Goal: Task Accomplishment & Management: Use online tool/utility

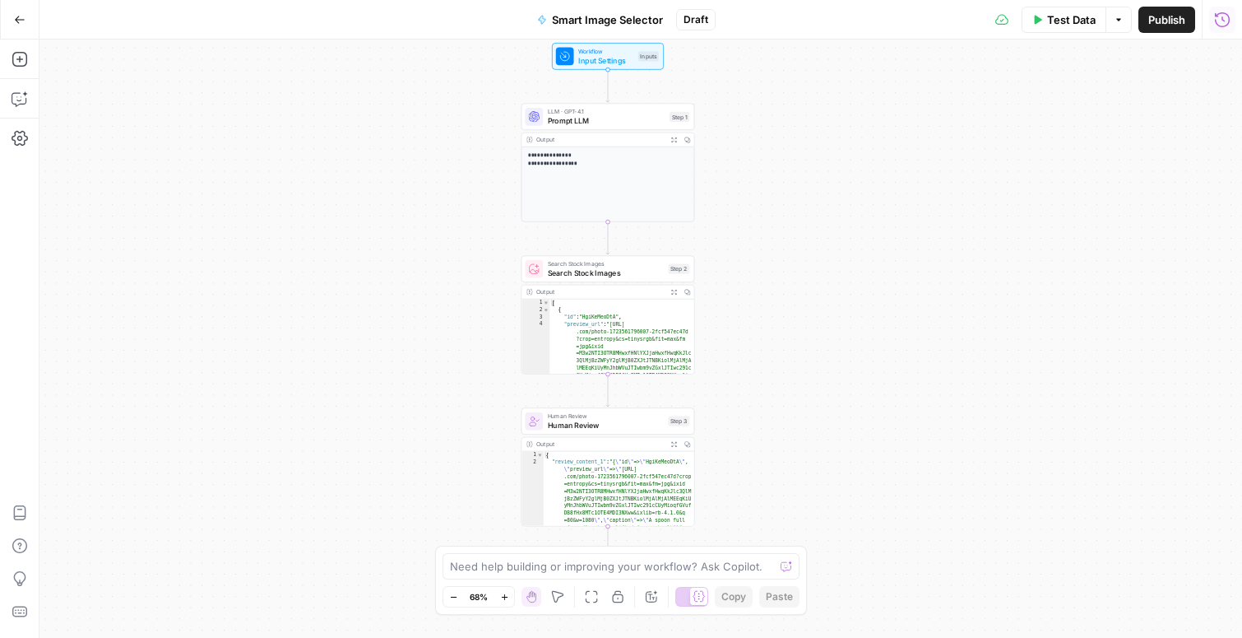
click at [605, 270] on span "Search Stock Images" at bounding box center [606, 273] width 116 height 12
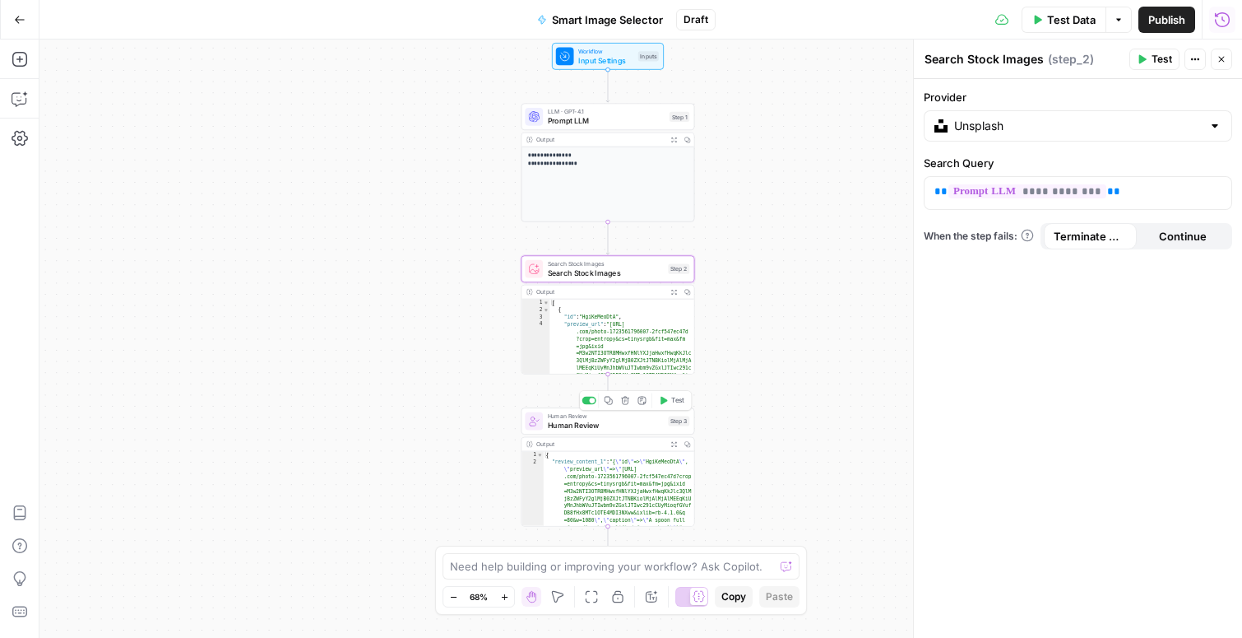
click at [575, 424] on span "Human Review" at bounding box center [606, 426] width 116 height 12
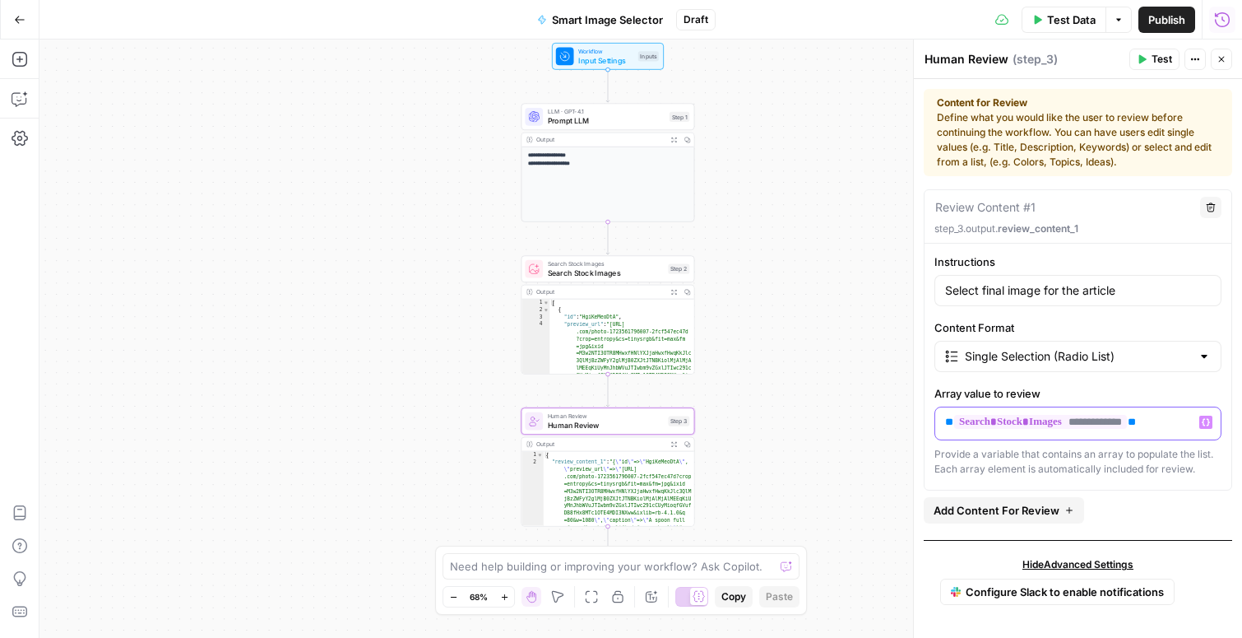
click at [1204, 426] on button "Variables Menu" at bounding box center [1205, 421] width 13 height 13
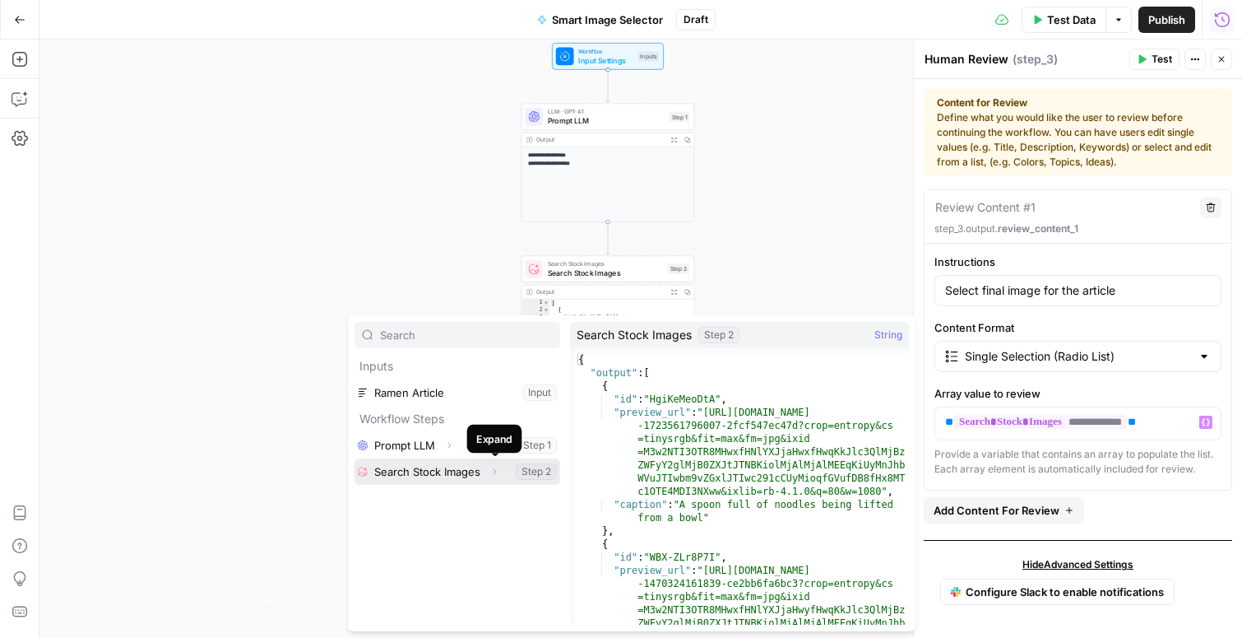
click at [499, 469] on icon "button" at bounding box center [494, 471] width 10 height 10
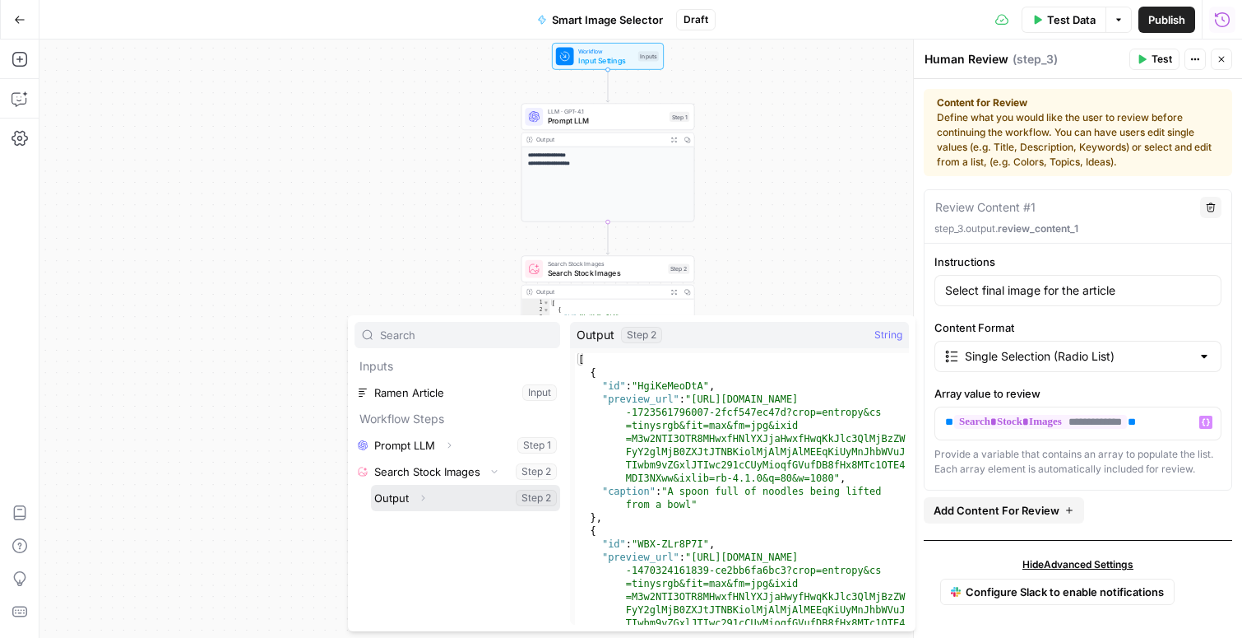
click at [425, 494] on icon "button" at bounding box center [423, 498] width 10 height 10
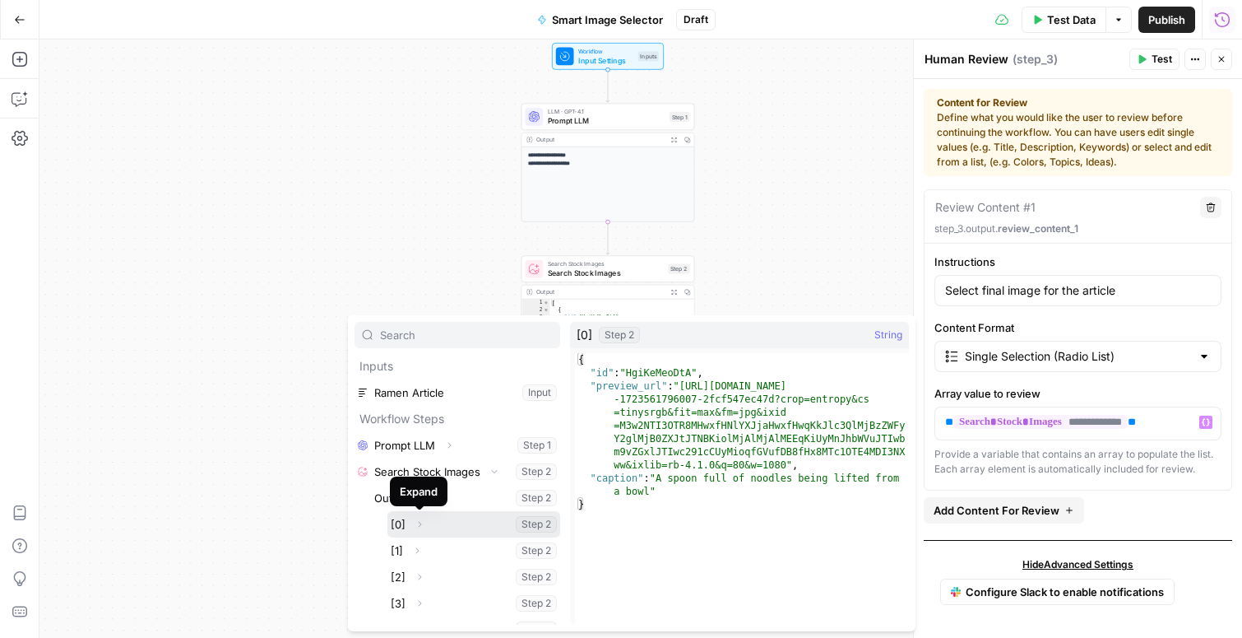
click at [418, 522] on icon "button" at bounding box center [420, 524] width 10 height 10
click at [419, 524] on icon "button" at bounding box center [420, 524] width 10 height 10
click at [424, 495] on icon "button" at bounding box center [423, 498] width 10 height 10
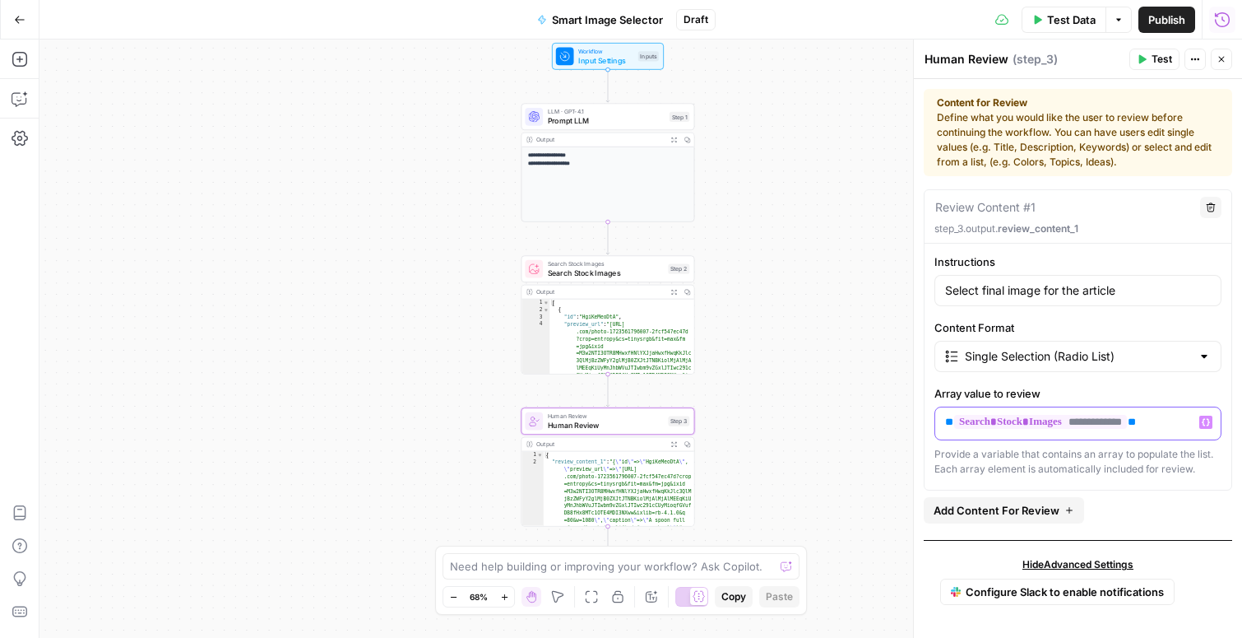
drag, startPoint x: 1173, startPoint y: 422, endPoint x: 929, endPoint y: 425, distance: 244.4
click at [929, 425] on div "**********" at bounding box center [1078, 364] width 307 height 223
click at [1208, 420] on icon "button" at bounding box center [1206, 422] width 8 height 7
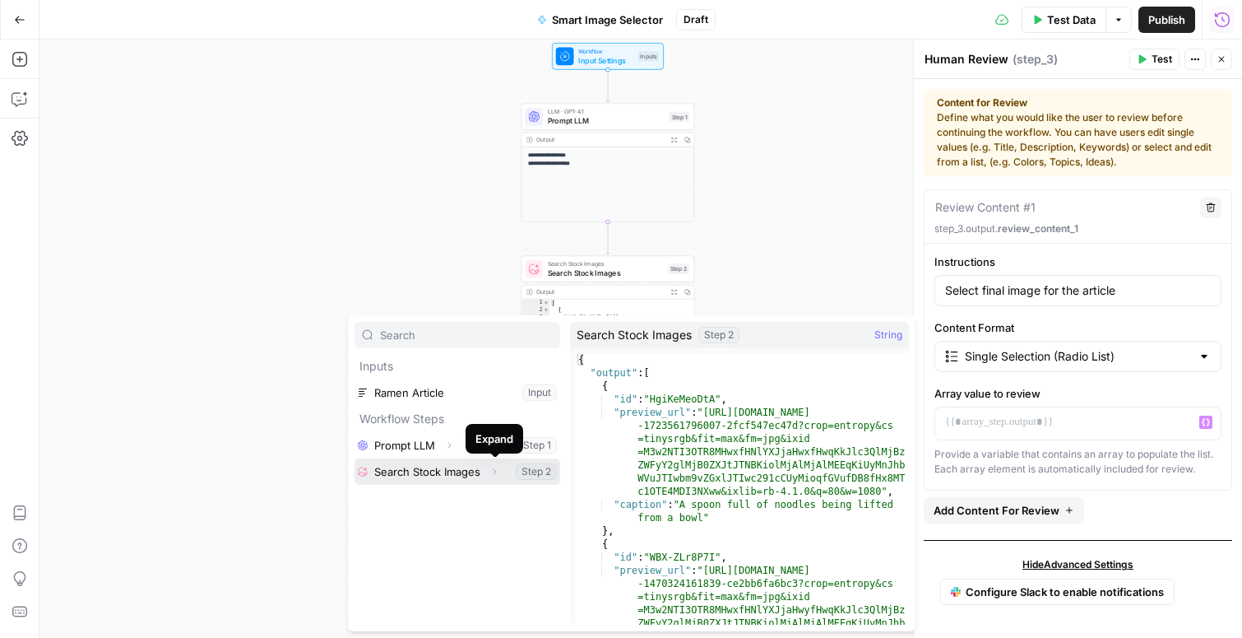
click at [494, 473] on icon "button" at bounding box center [494, 471] width 10 height 10
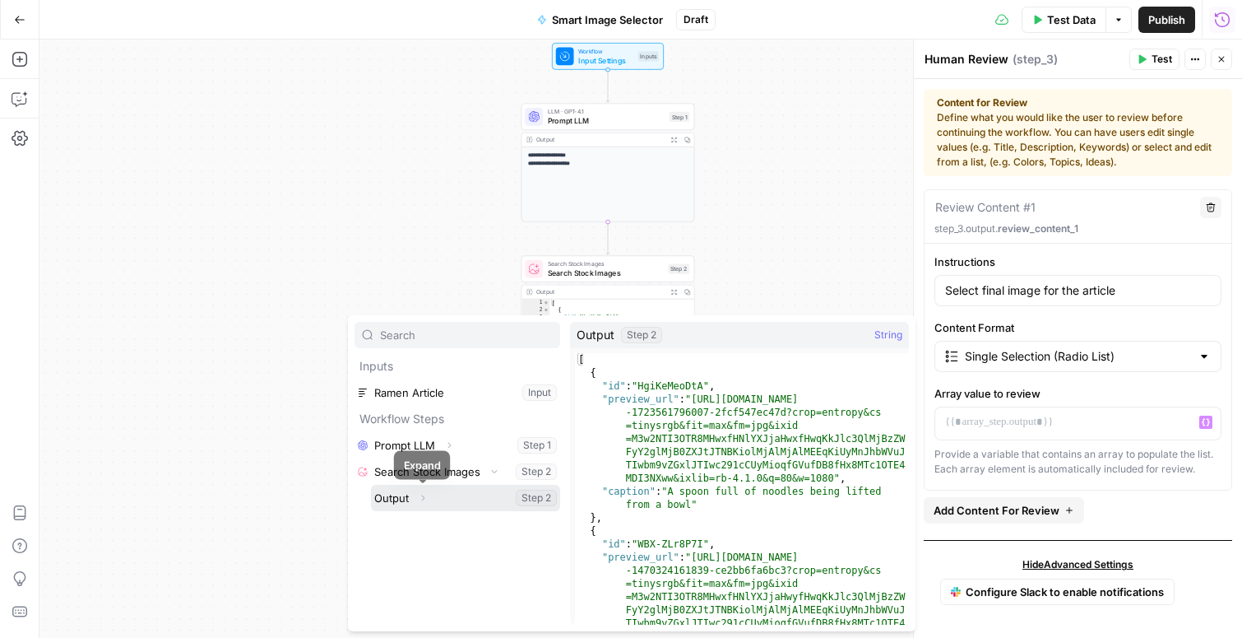
click at [421, 499] on icon "button" at bounding box center [423, 498] width 10 height 10
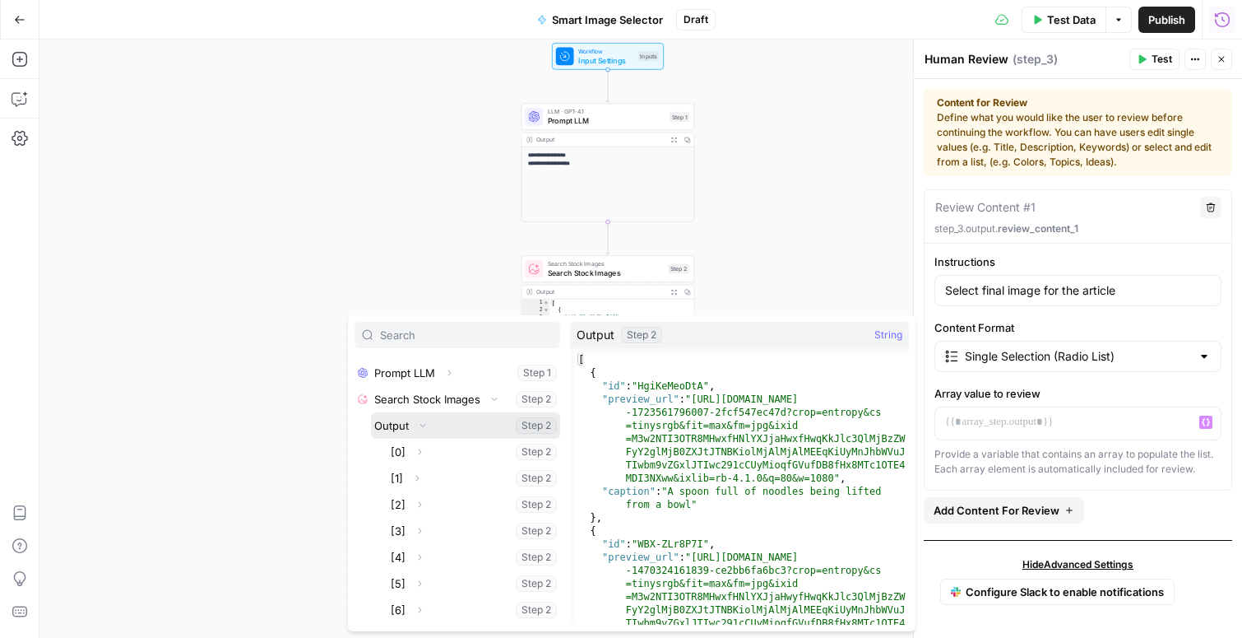
scroll to position [119, 0]
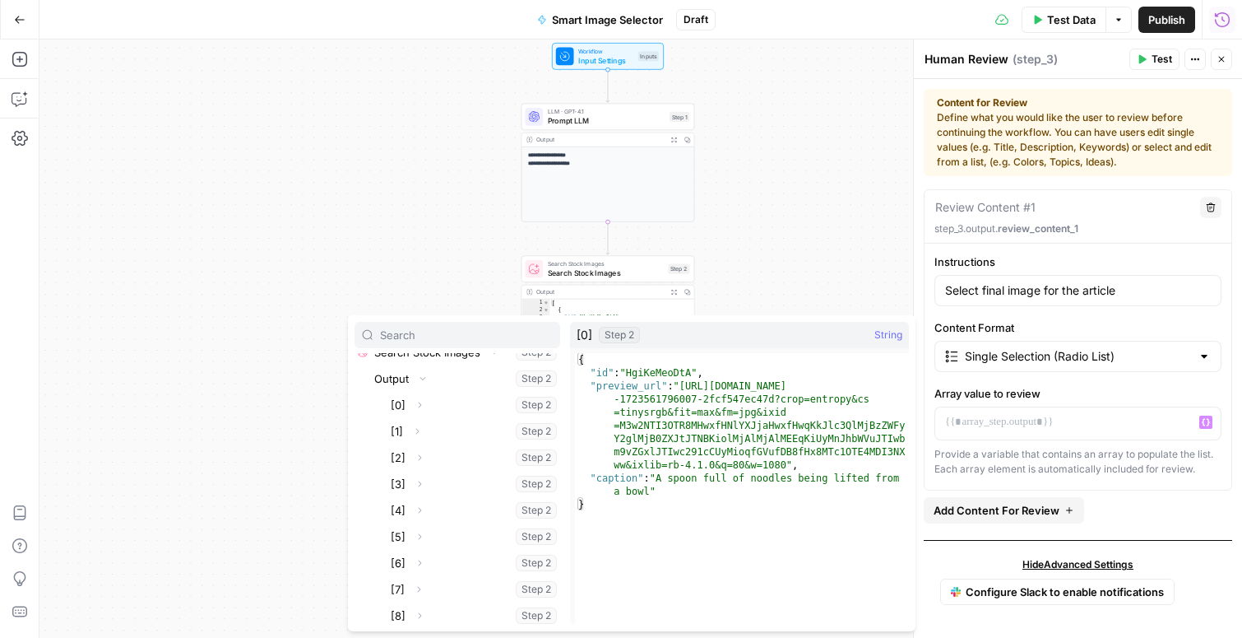
click at [420, 411] on div "Expand" at bounding box center [416, 398] width 55 height 29
click at [419, 406] on icon "button" at bounding box center [420, 405] width 3 height 6
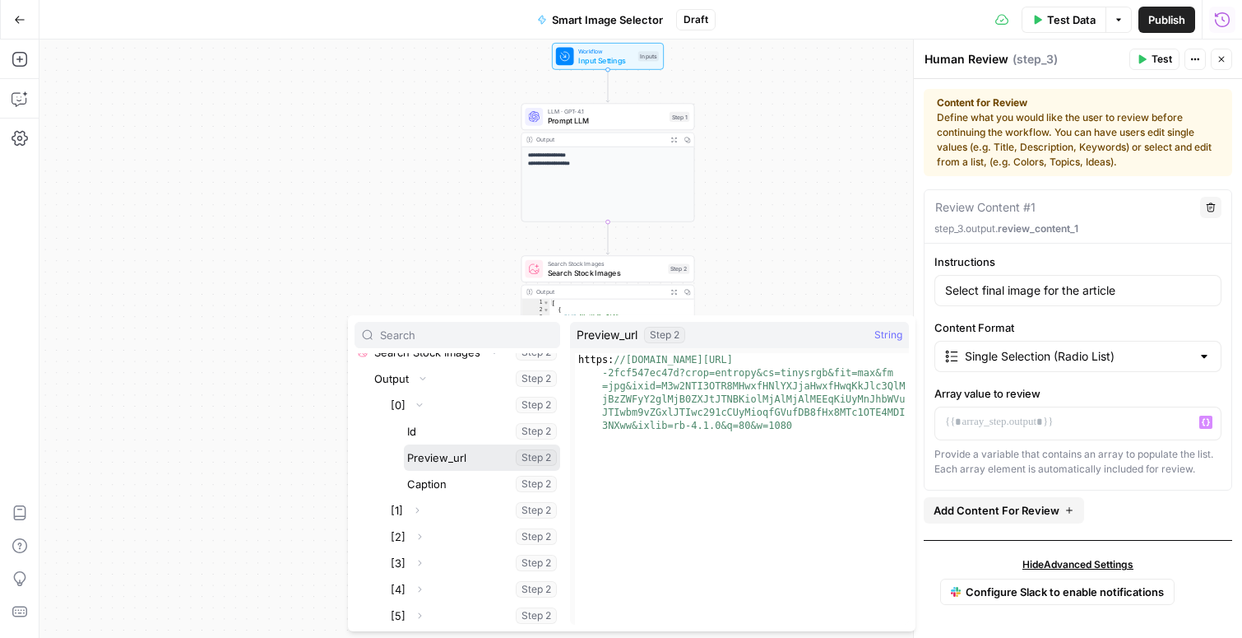
click at [422, 456] on button "Select variable Preview_url" at bounding box center [482, 457] width 156 height 26
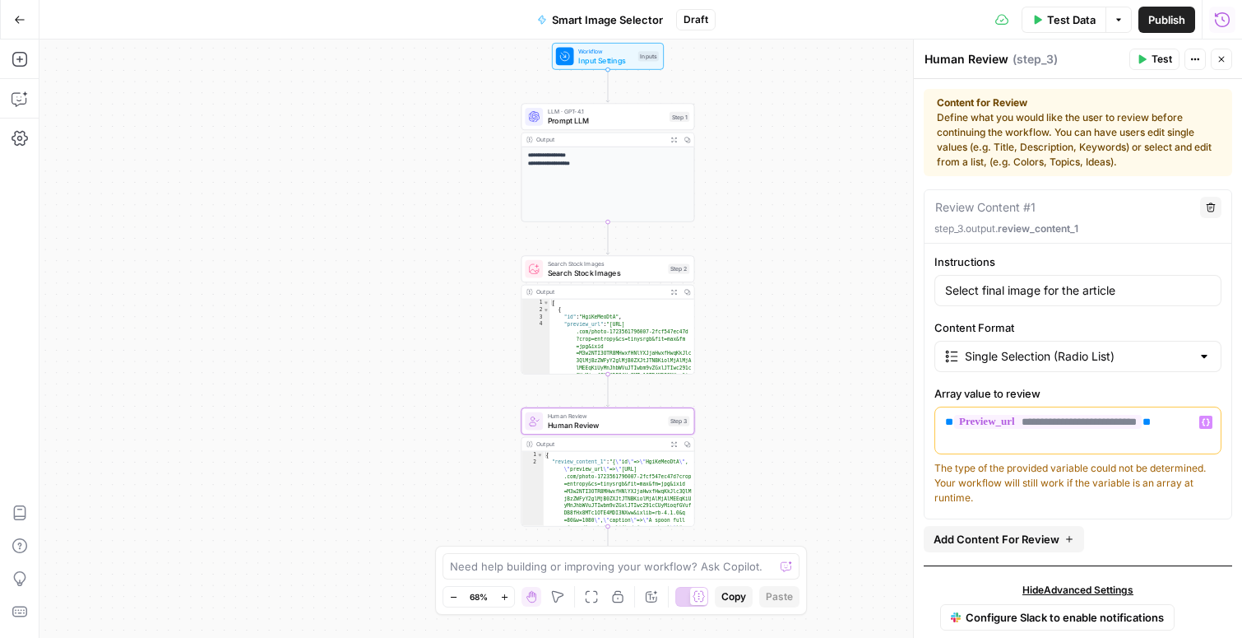
click at [1207, 420] on icon "button" at bounding box center [1206, 422] width 8 height 8
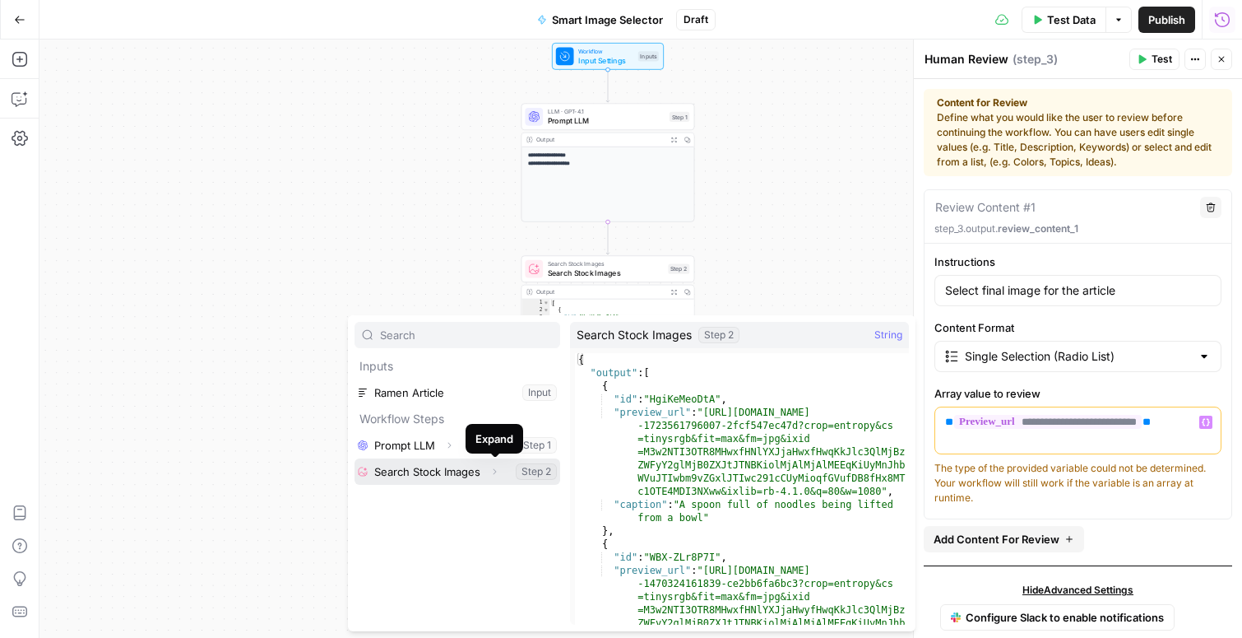
click at [494, 473] on icon "button" at bounding box center [495, 472] width 3 height 6
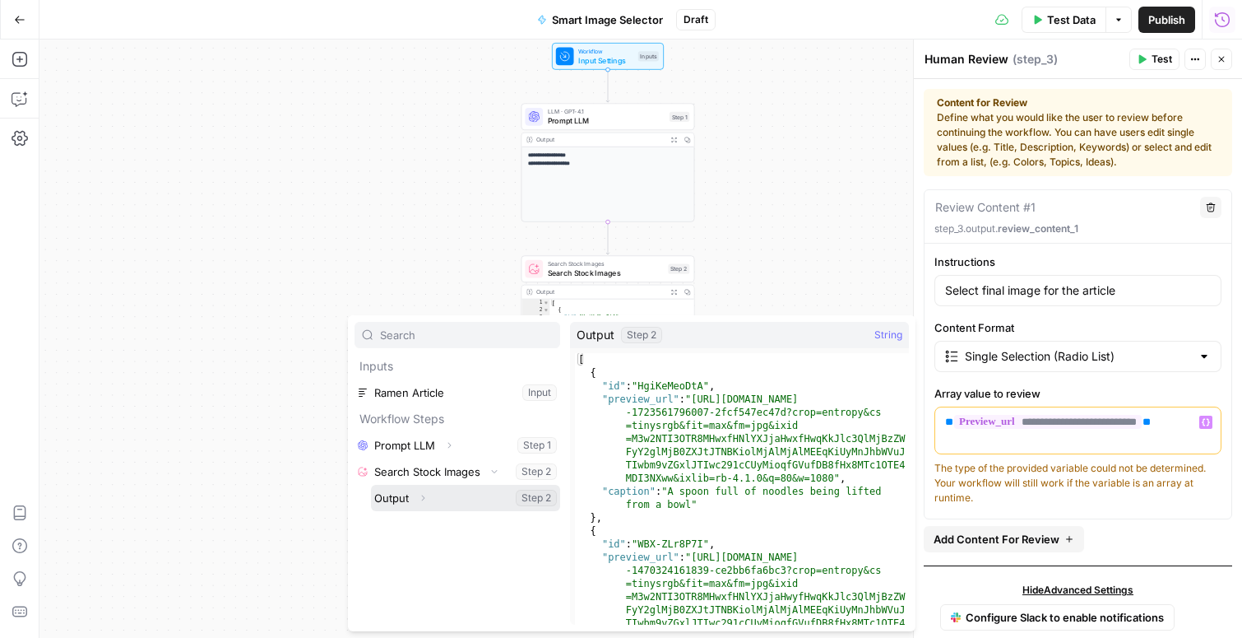
click at [425, 497] on icon "button" at bounding box center [423, 498] width 10 height 10
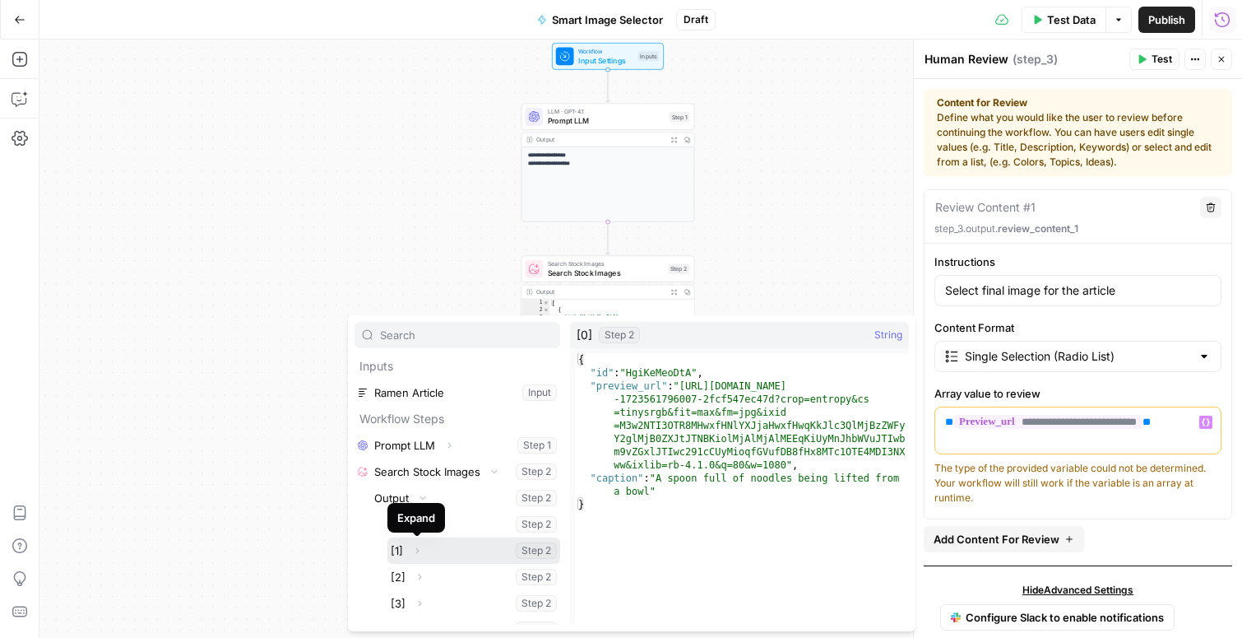
click at [419, 550] on icon "button" at bounding box center [417, 551] width 3 height 6
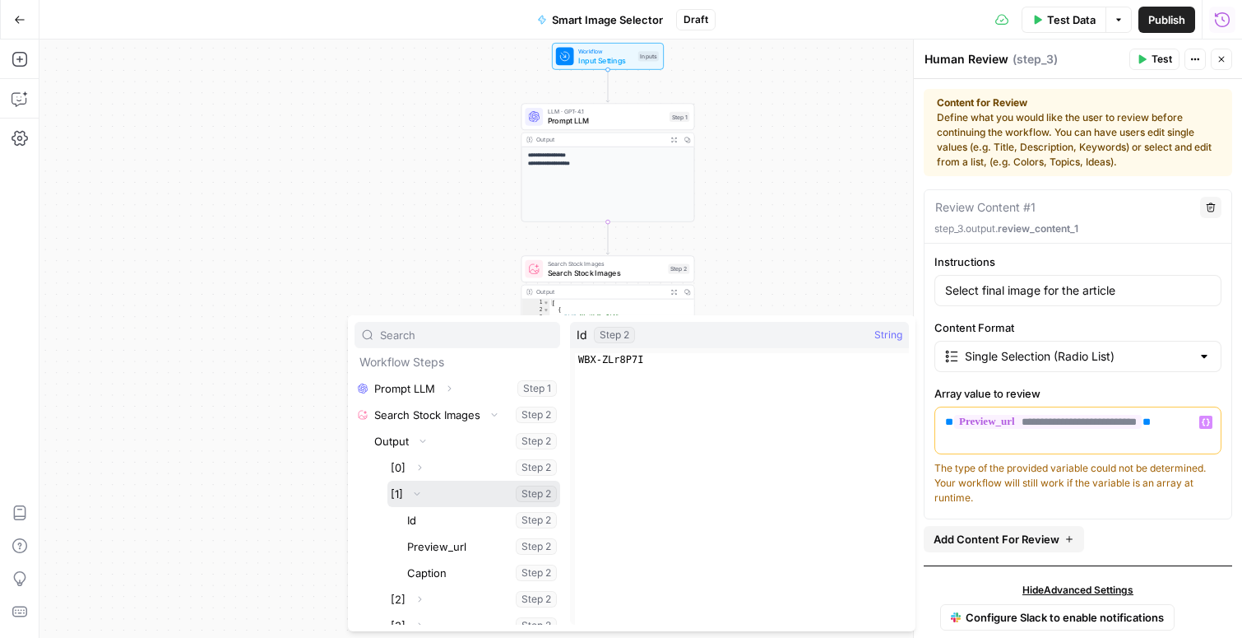
scroll to position [55, 0]
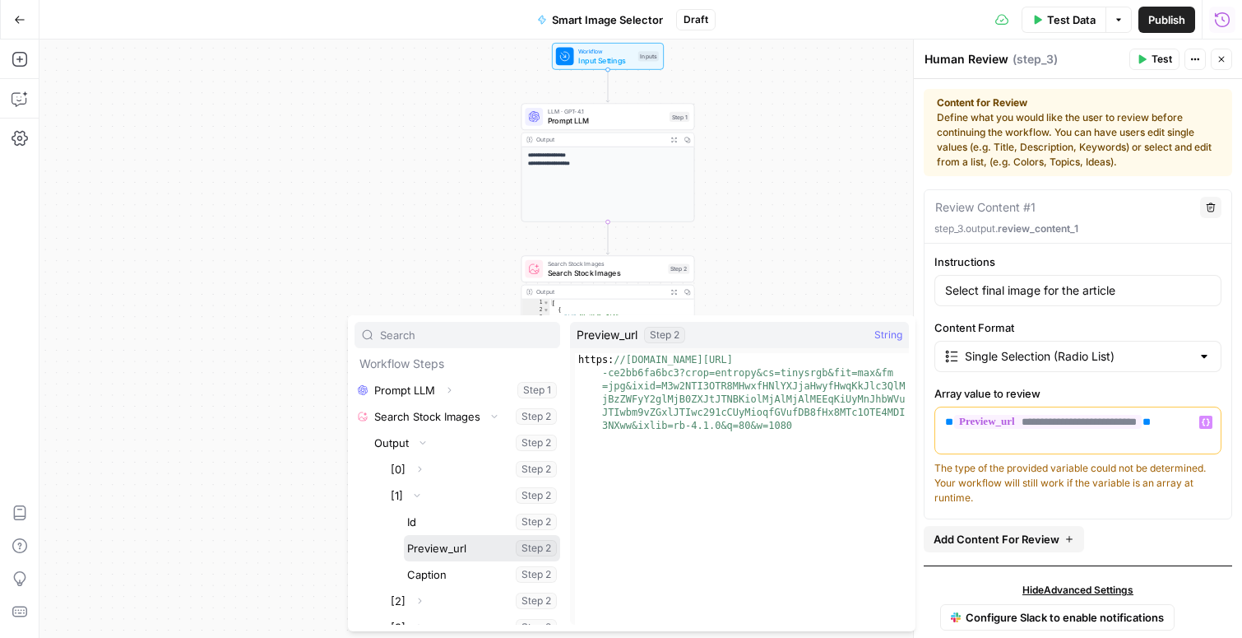
click at [428, 551] on button "Select variable Preview_url" at bounding box center [482, 548] width 156 height 26
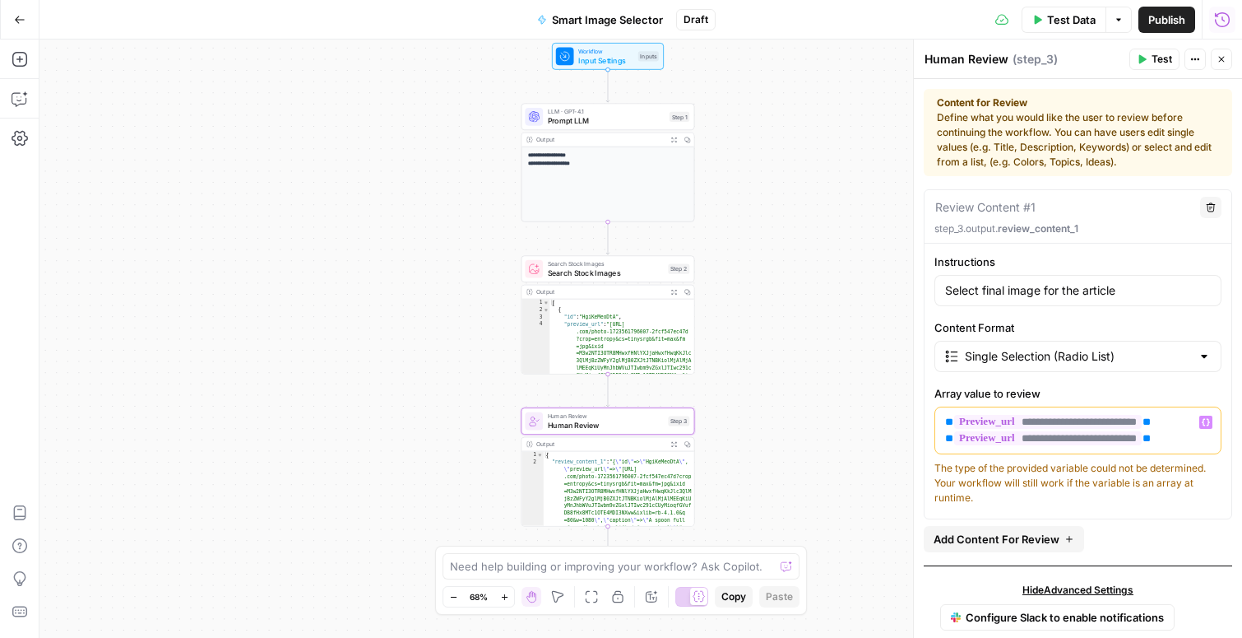
click at [949, 424] on span "**" at bounding box center [949, 421] width 8 height 11
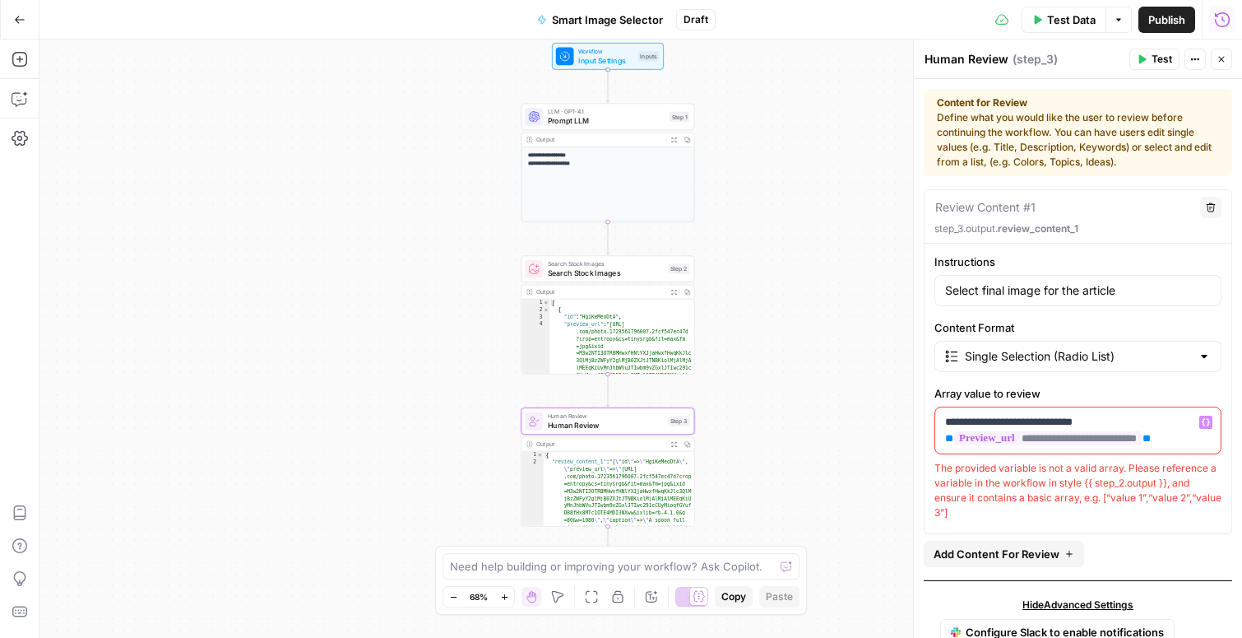
click at [1109, 424] on p "**********" at bounding box center [1078, 430] width 266 height 33
click at [949, 437] on span "**" at bounding box center [949, 438] width 8 height 11
click at [1101, 442] on p "**********" at bounding box center [1078, 430] width 266 height 33
click at [1117, 527] on div "**********" at bounding box center [1078, 361] width 308 height 345
drag, startPoint x: 1105, startPoint y: 435, endPoint x: 939, endPoint y: 413, distance: 166.8
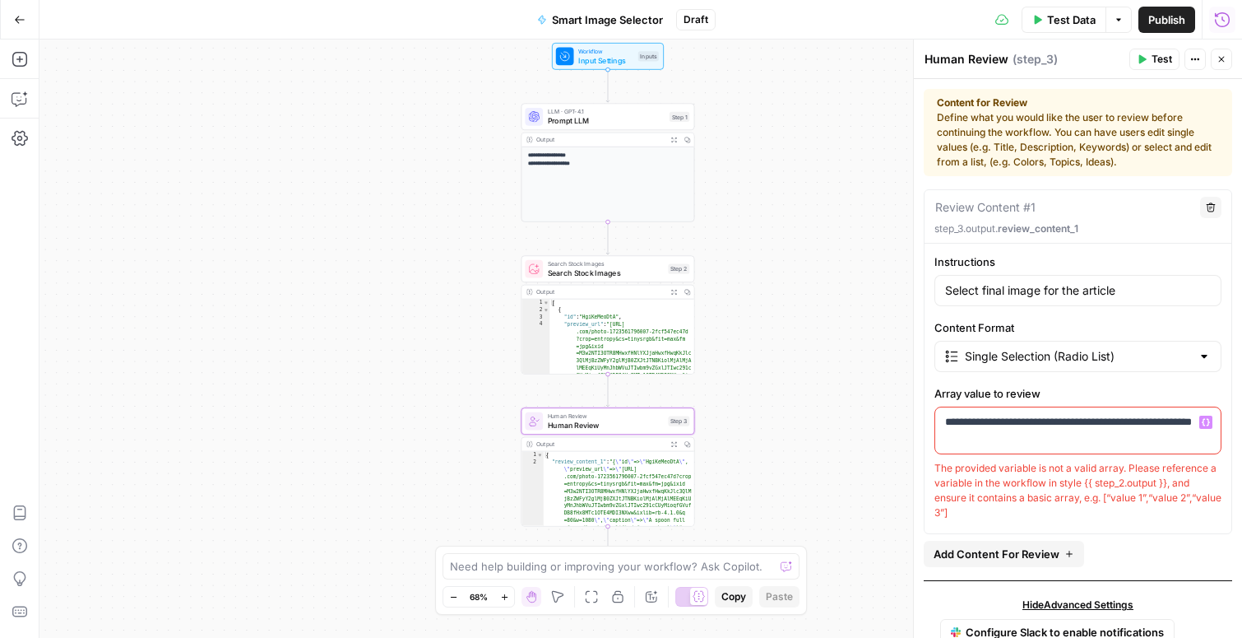
click at [939, 413] on div "**********" at bounding box center [1077, 430] width 285 height 46
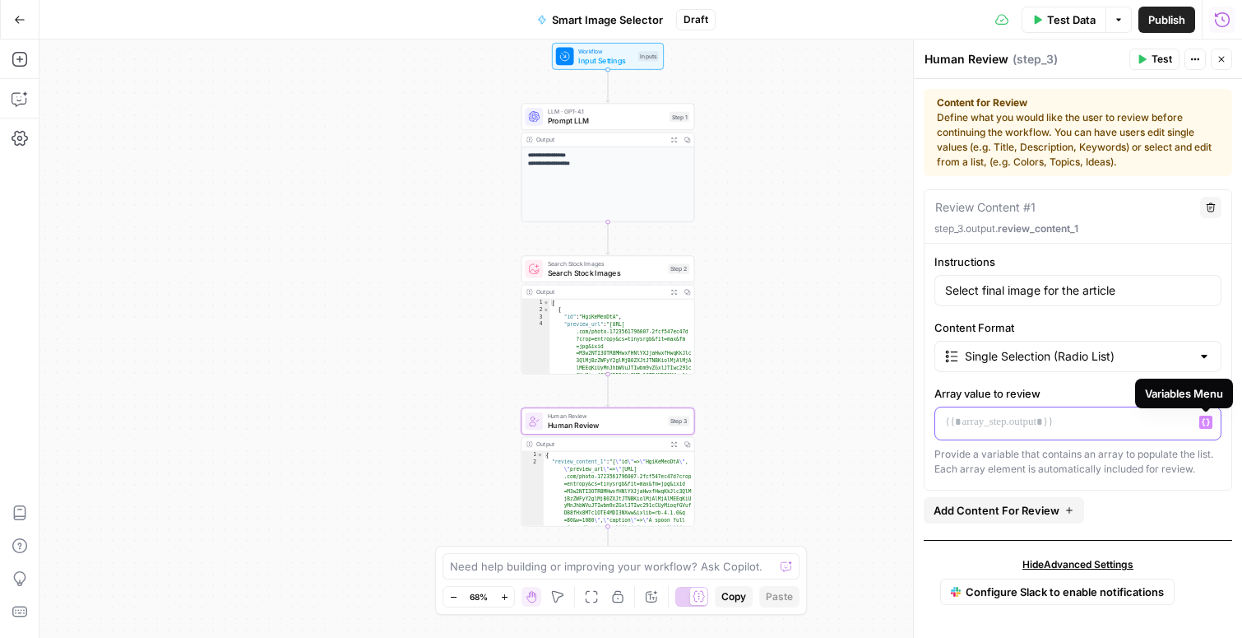
click at [1205, 422] on icon "button" at bounding box center [1206, 422] width 8 height 8
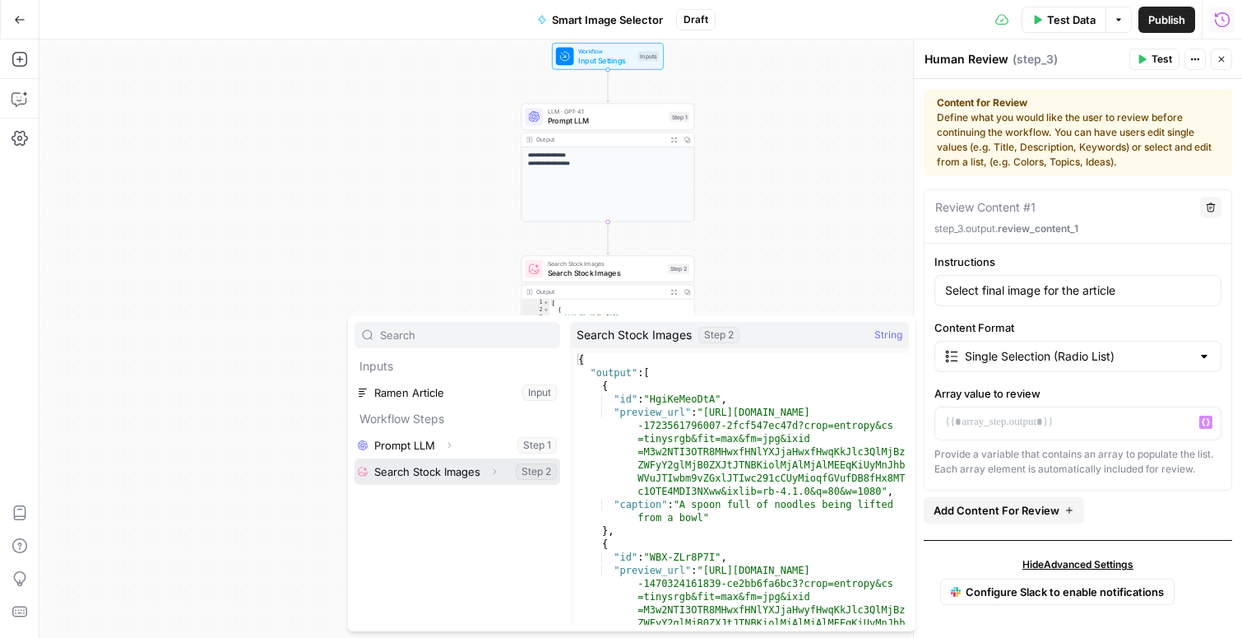
click at [486, 470] on button "Expand" at bounding box center [494, 471] width 21 height 21
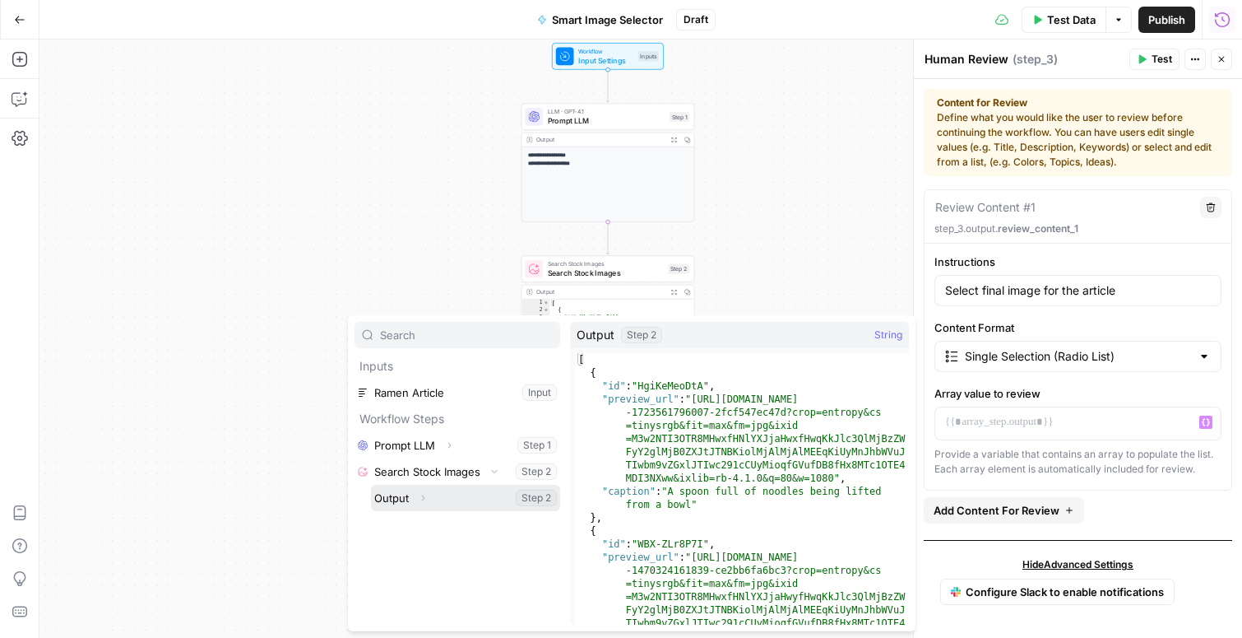
click at [415, 505] on button "Expand" at bounding box center [422, 497] width 21 height 21
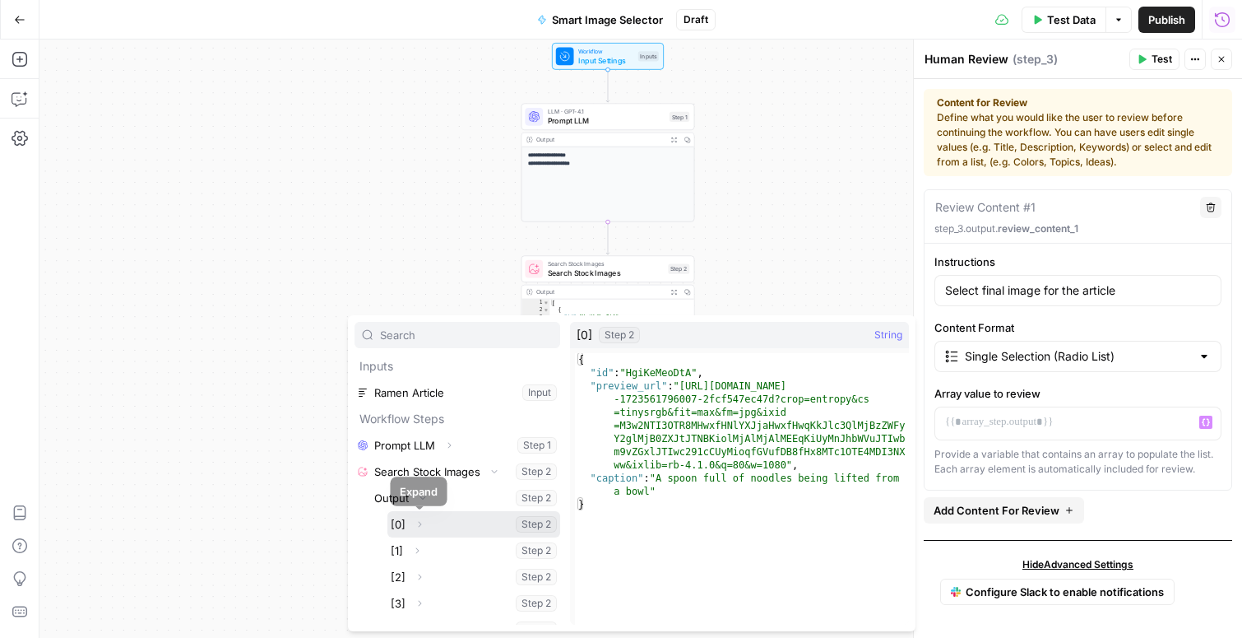
click at [418, 523] on icon "button" at bounding box center [420, 524] width 10 height 10
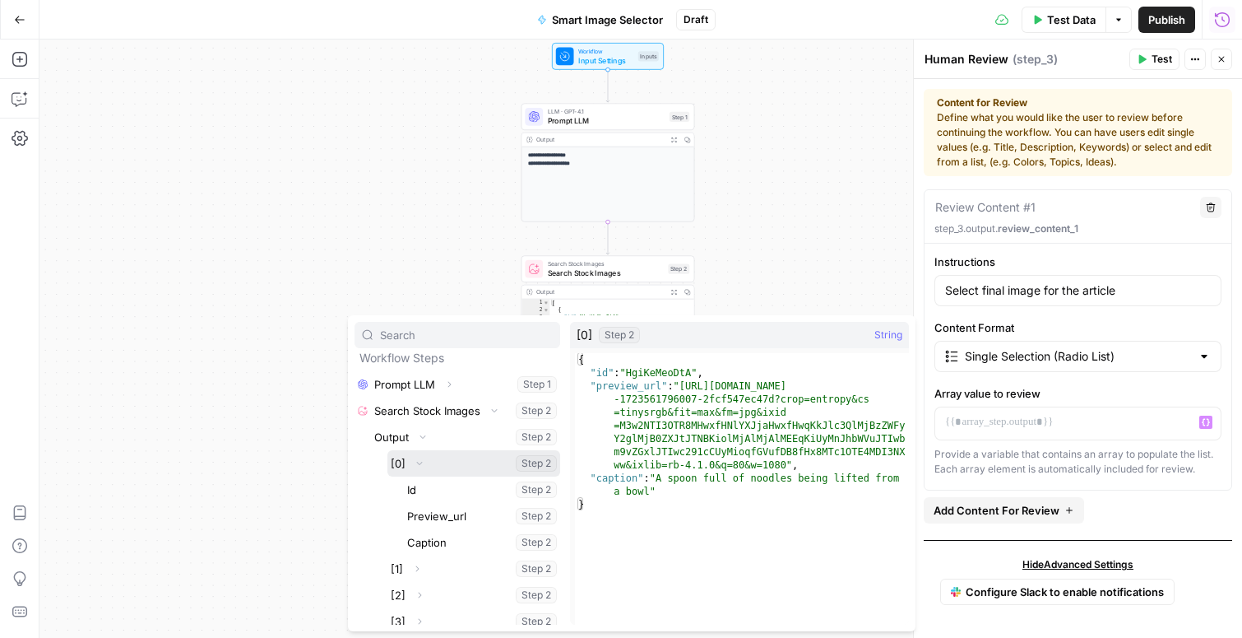
scroll to position [87, 0]
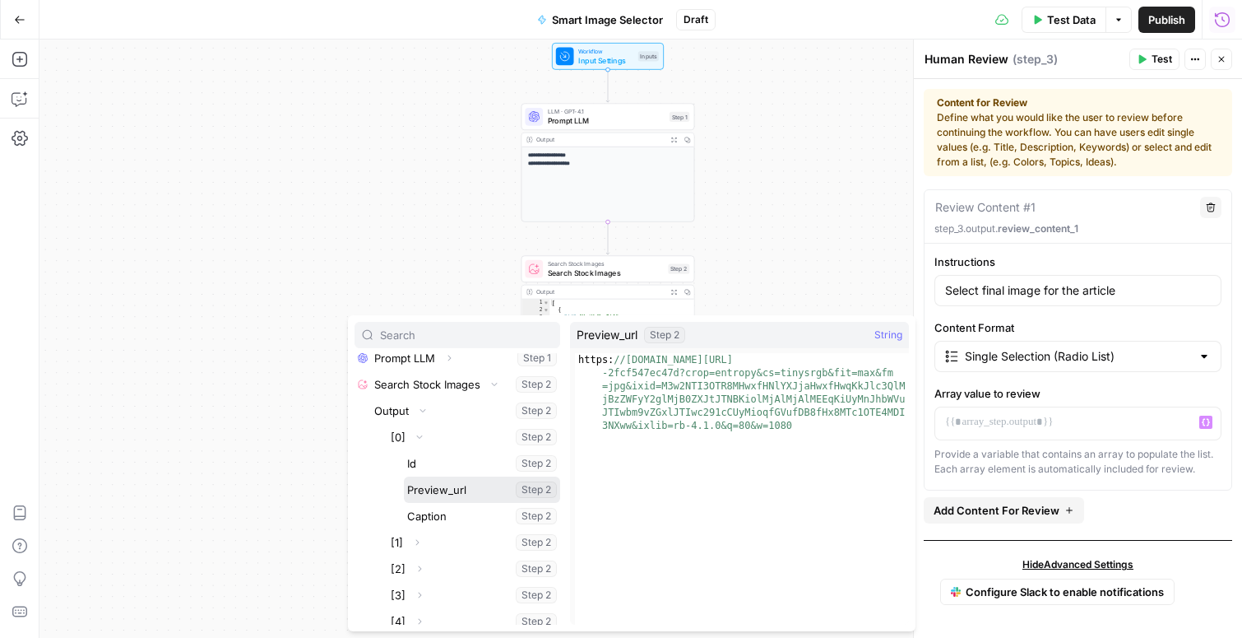
click at [427, 484] on button "Select variable Preview_url" at bounding box center [482, 489] width 156 height 26
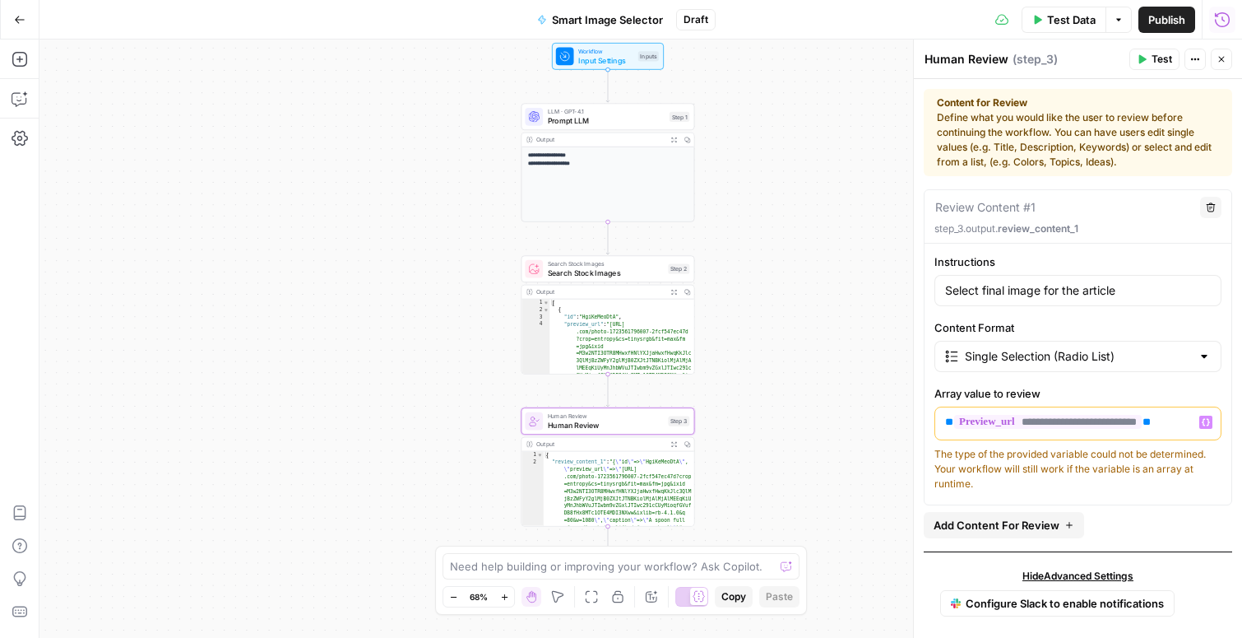
click at [1204, 420] on icon "button" at bounding box center [1206, 422] width 8 height 7
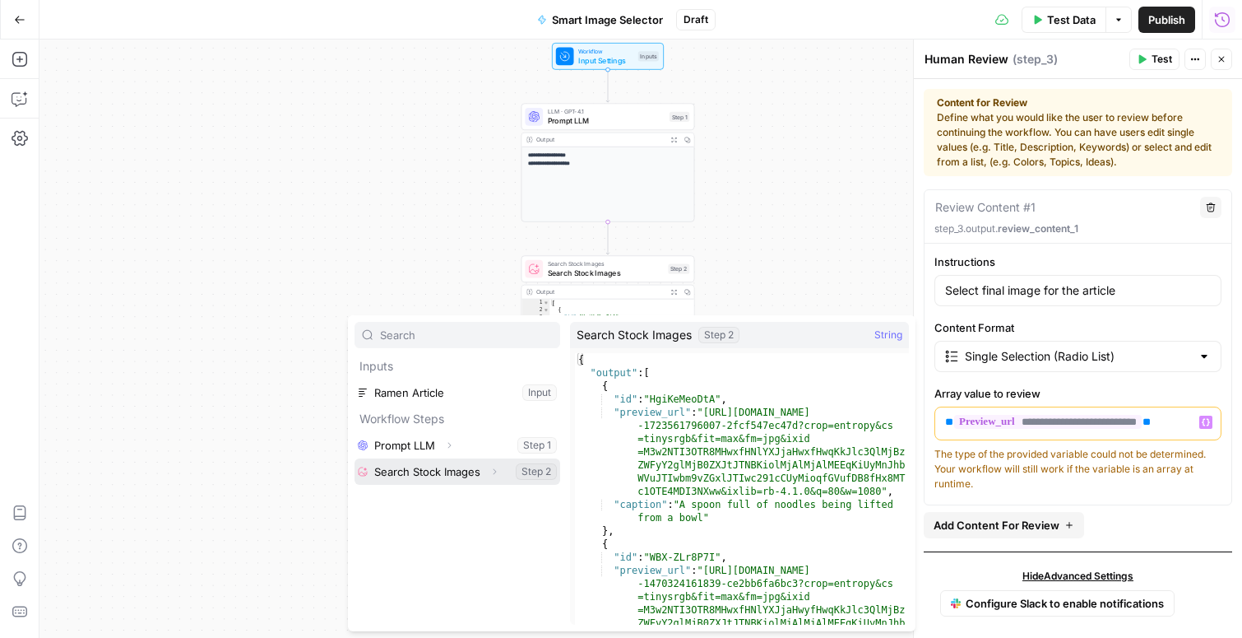
click at [484, 469] on button "Expand" at bounding box center [494, 471] width 21 height 21
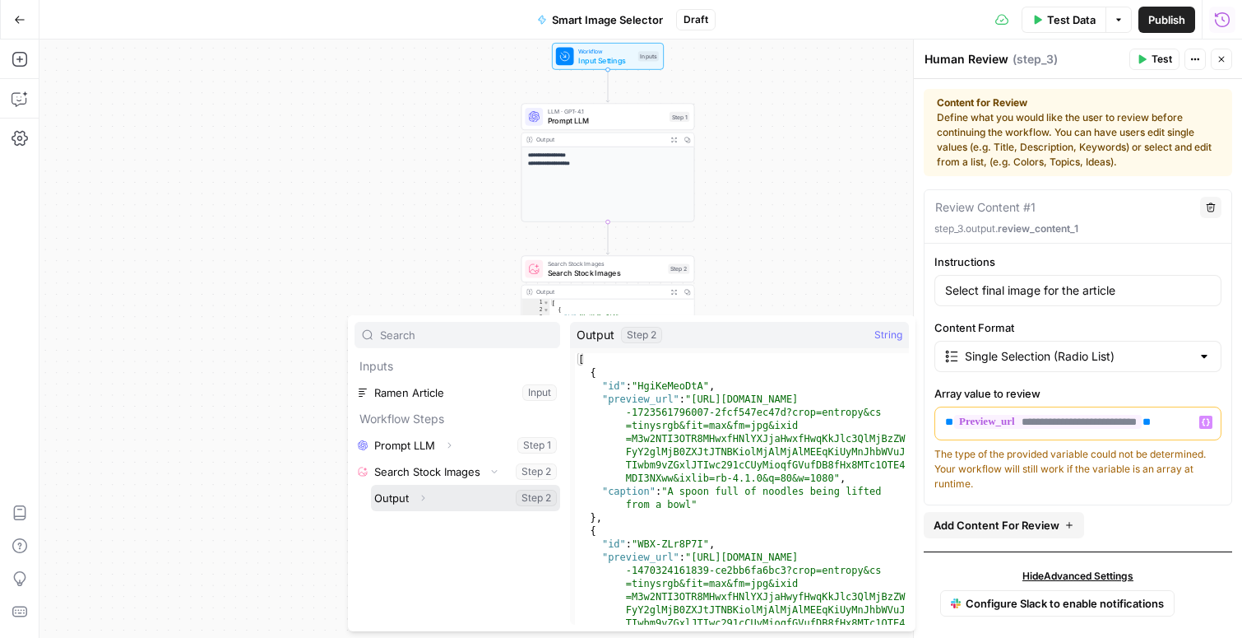
click at [430, 494] on button "Expand" at bounding box center [422, 497] width 21 height 21
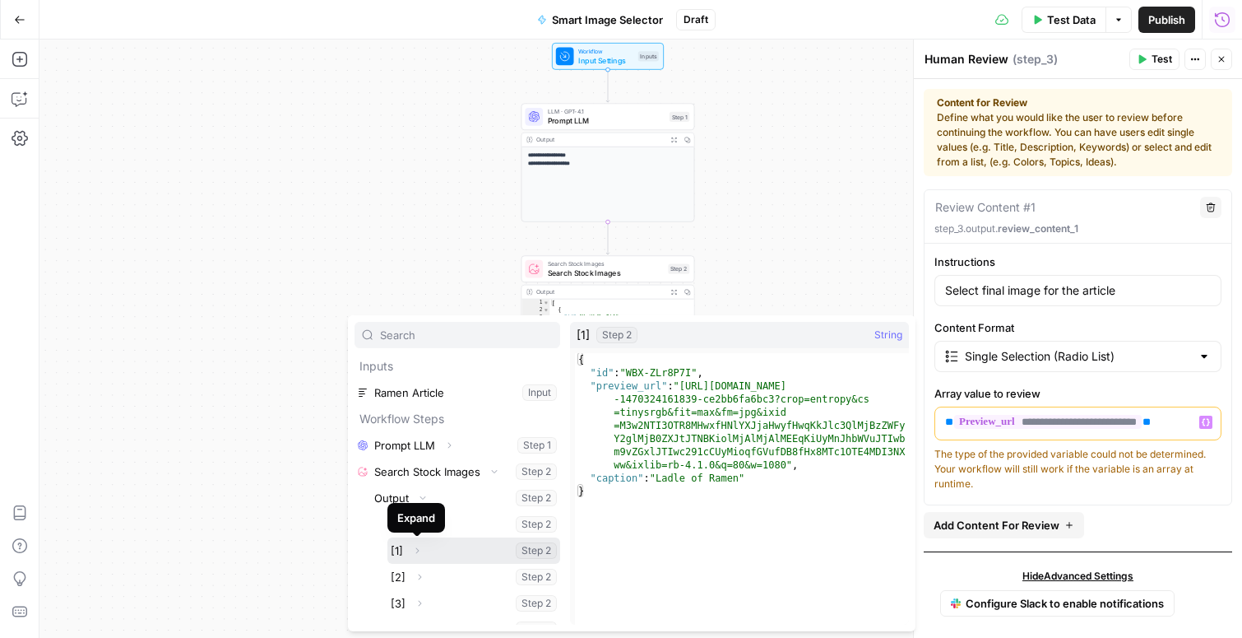
click at [415, 552] on icon "button" at bounding box center [417, 550] width 10 height 10
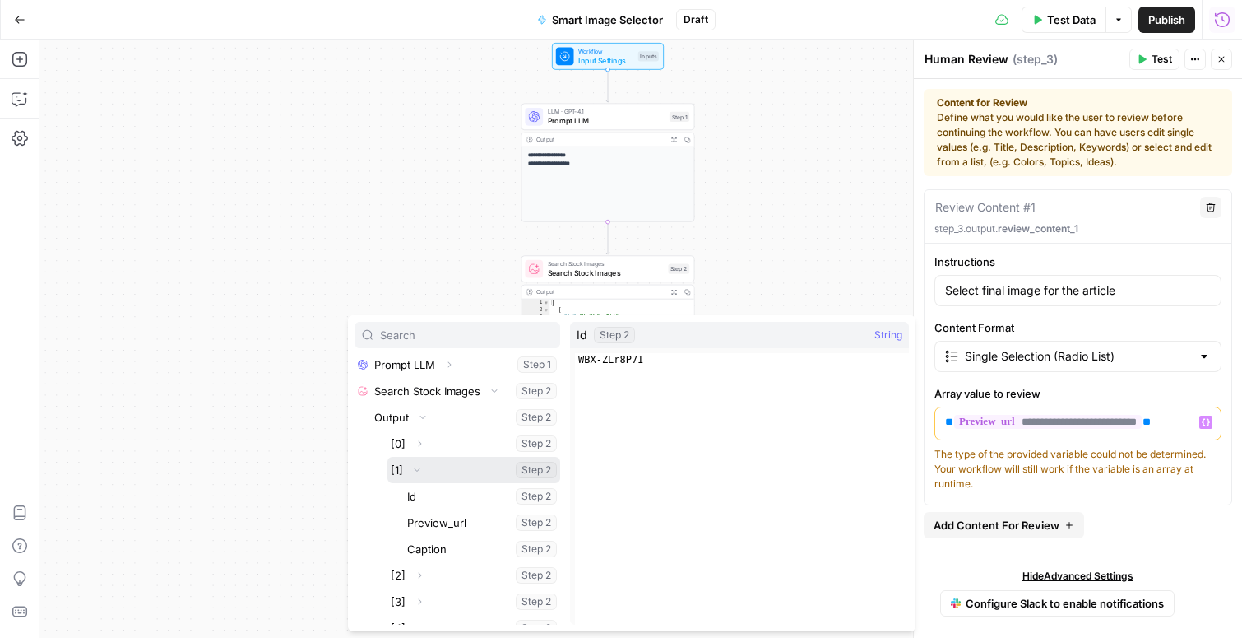
scroll to position [83, 0]
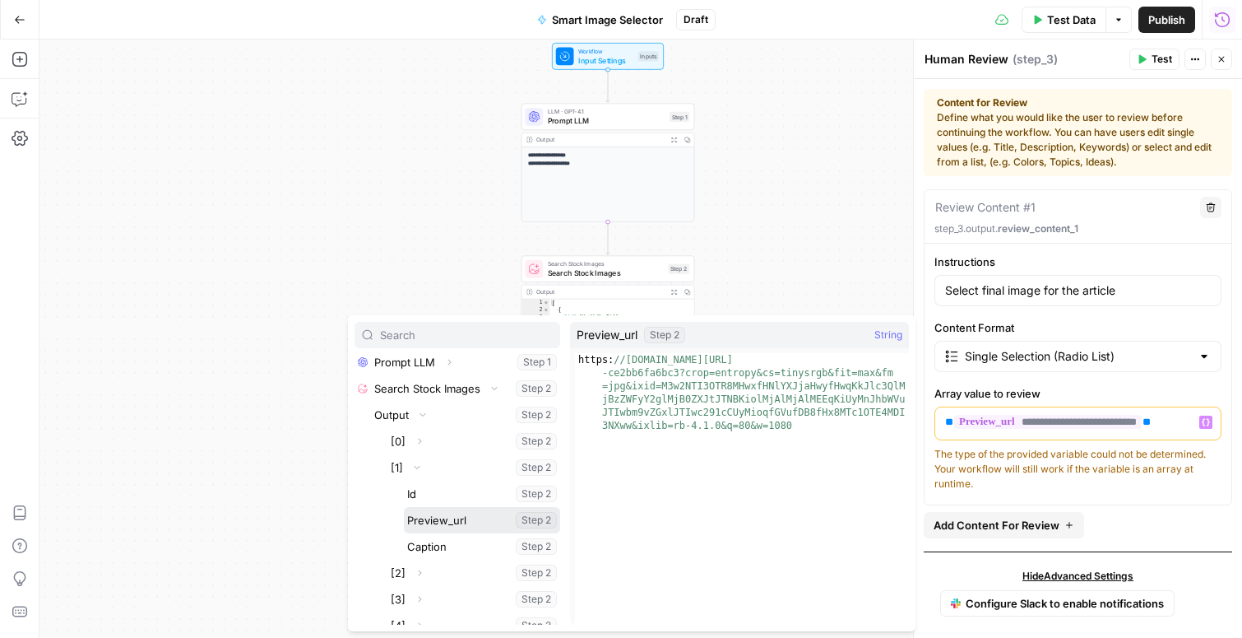
click at [431, 524] on button "Select variable Preview_url" at bounding box center [482, 520] width 156 height 26
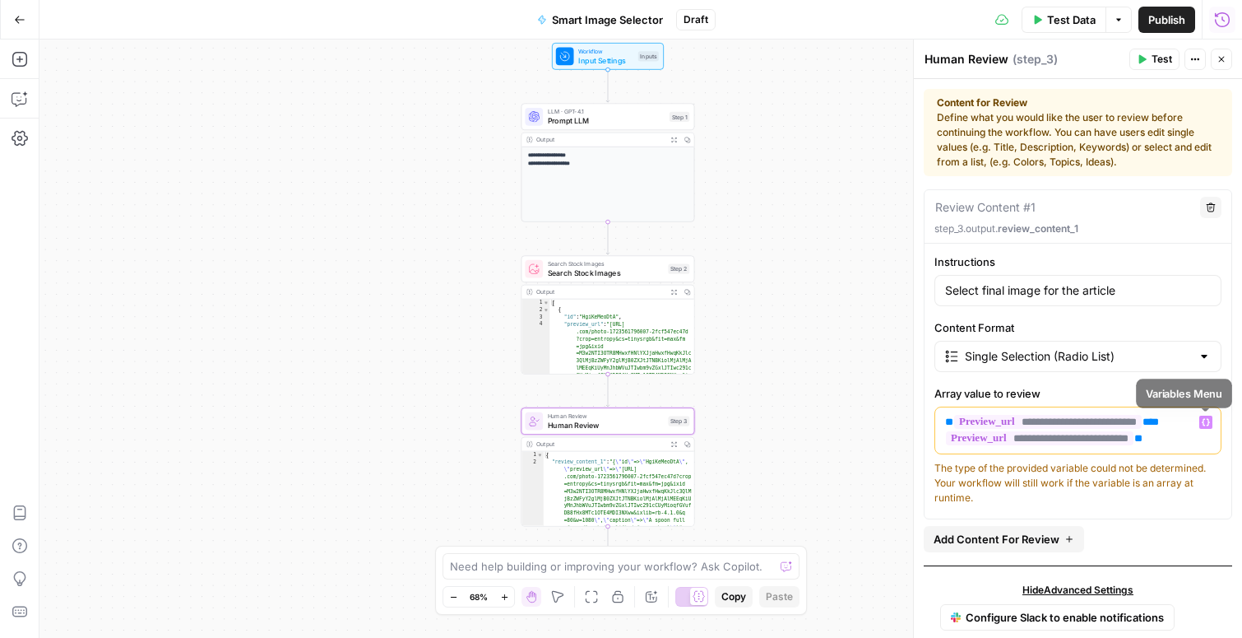
click at [1208, 420] on icon "button" at bounding box center [1206, 422] width 8 height 7
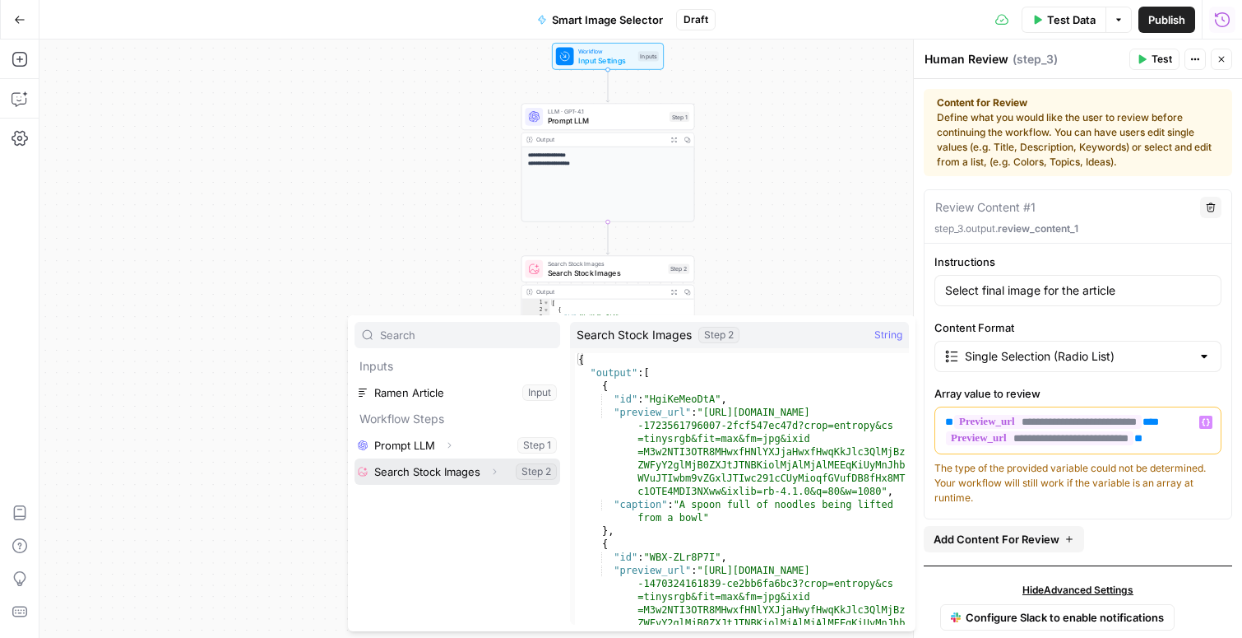
click at [493, 470] on icon "button" at bounding box center [494, 471] width 10 height 10
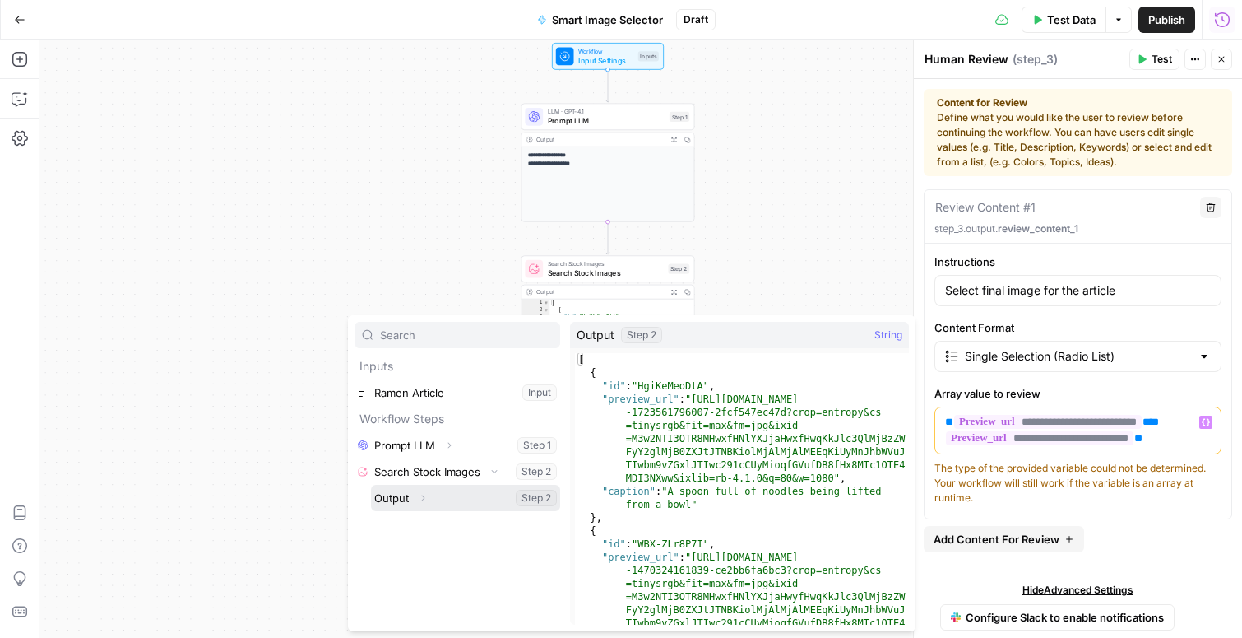
click at [421, 503] on button "Expand" at bounding box center [422, 497] width 21 height 21
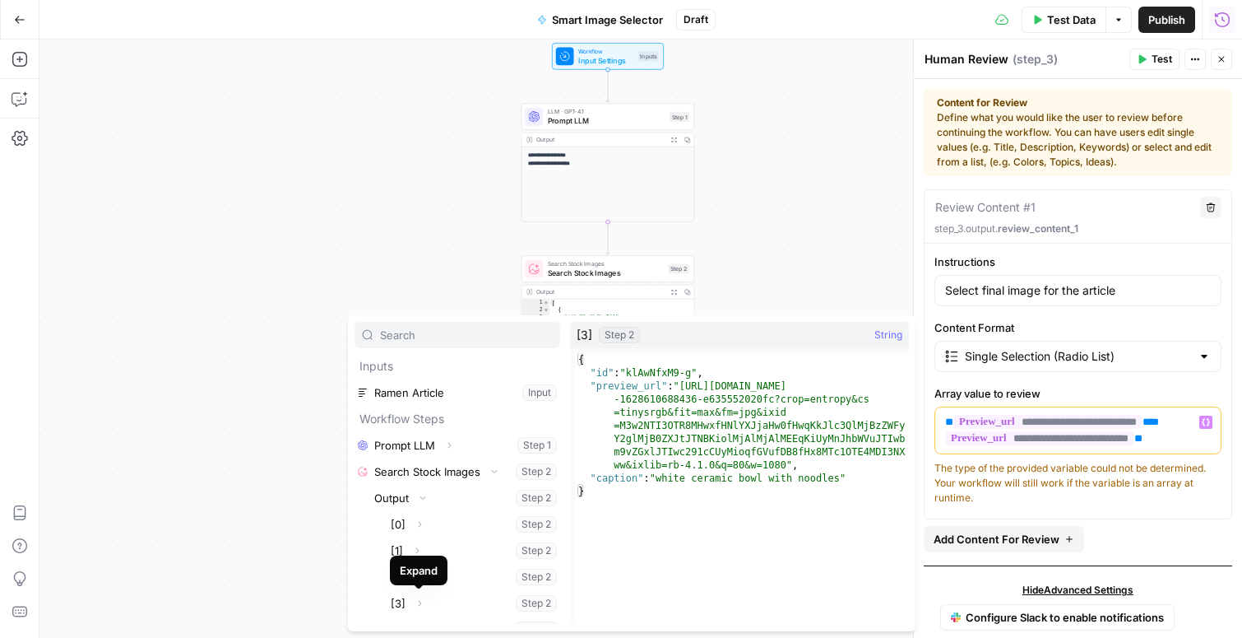
click at [420, 574] on div "Expand" at bounding box center [419, 570] width 38 height 16
click at [420, 577] on icon "button" at bounding box center [420, 577] width 3 height 6
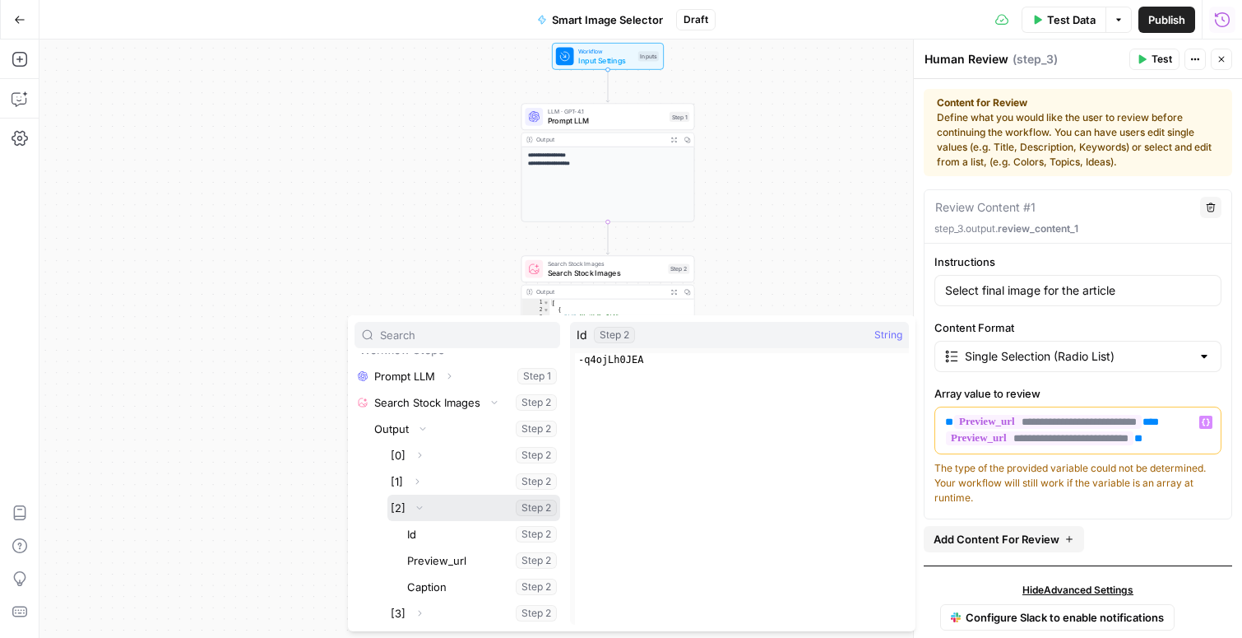
scroll to position [71, 0]
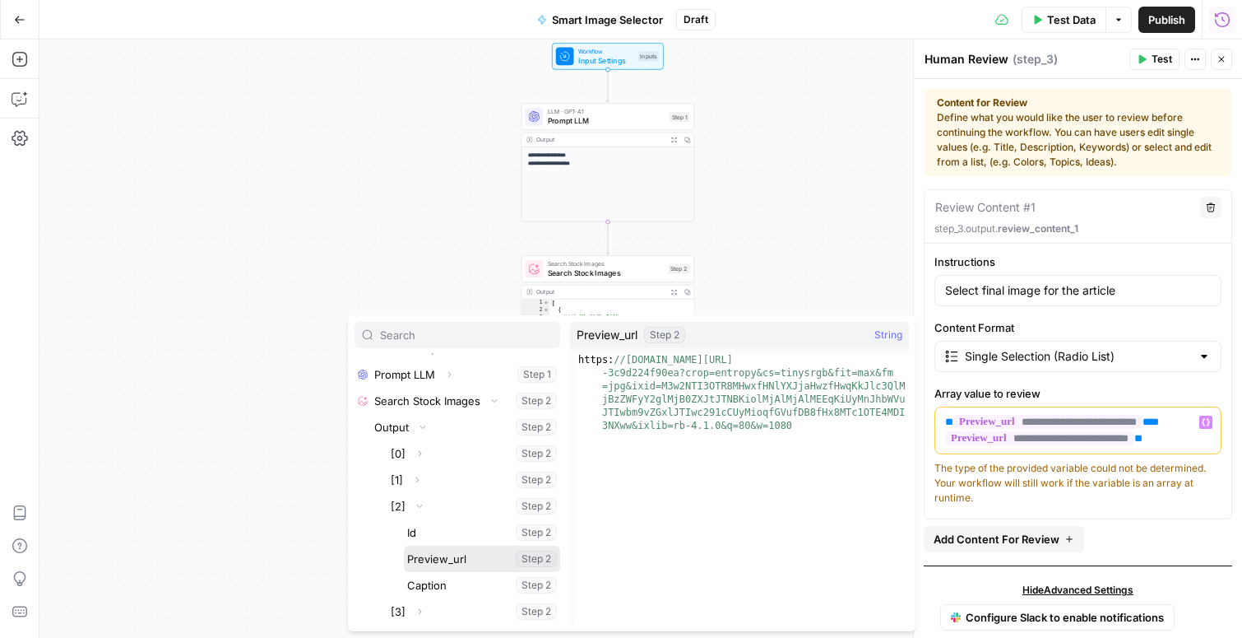
click at [421, 554] on button "Select variable Preview_url" at bounding box center [482, 558] width 156 height 26
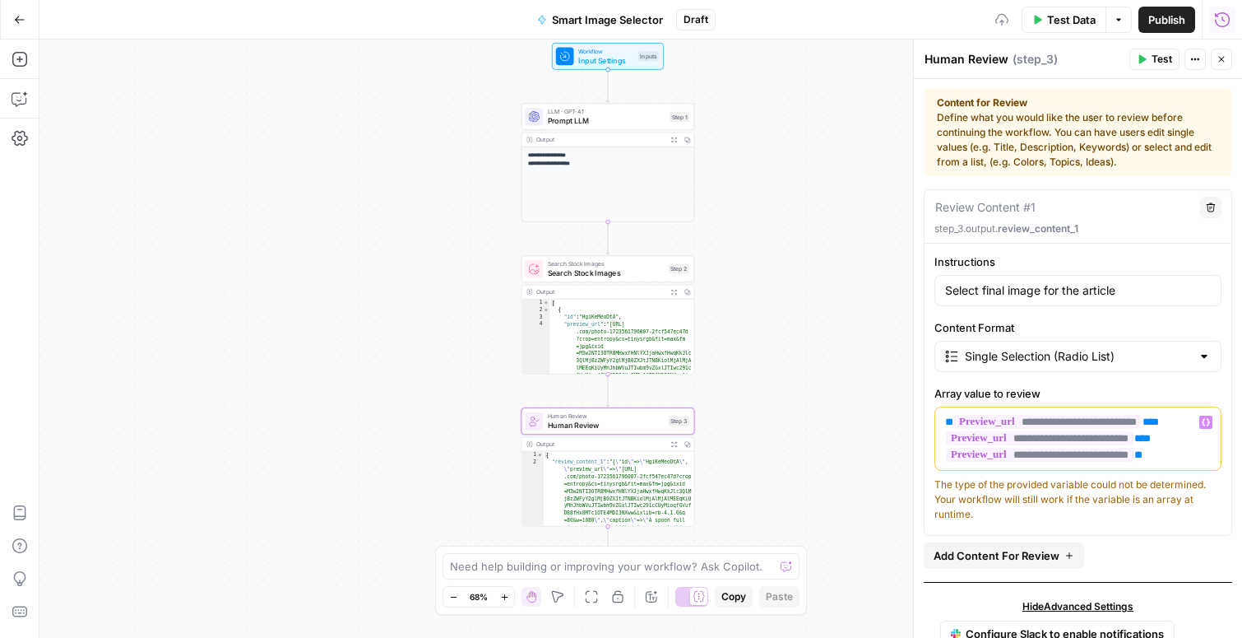
scroll to position [42, 0]
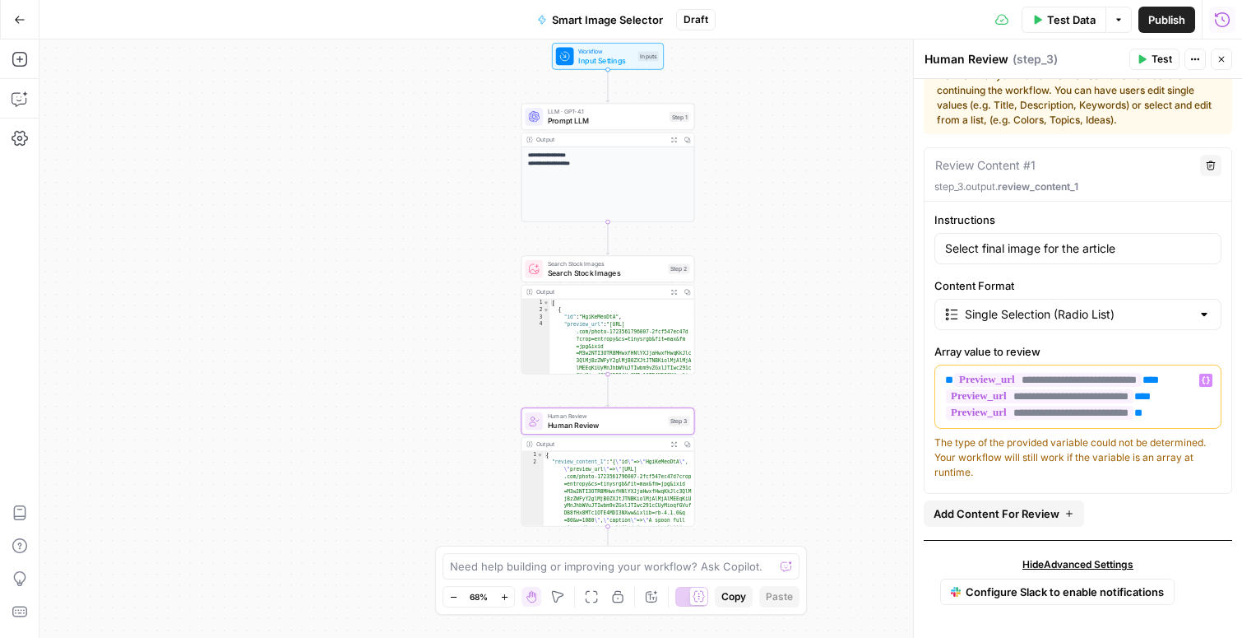
click at [1217, 58] on icon "button" at bounding box center [1222, 59] width 10 height 10
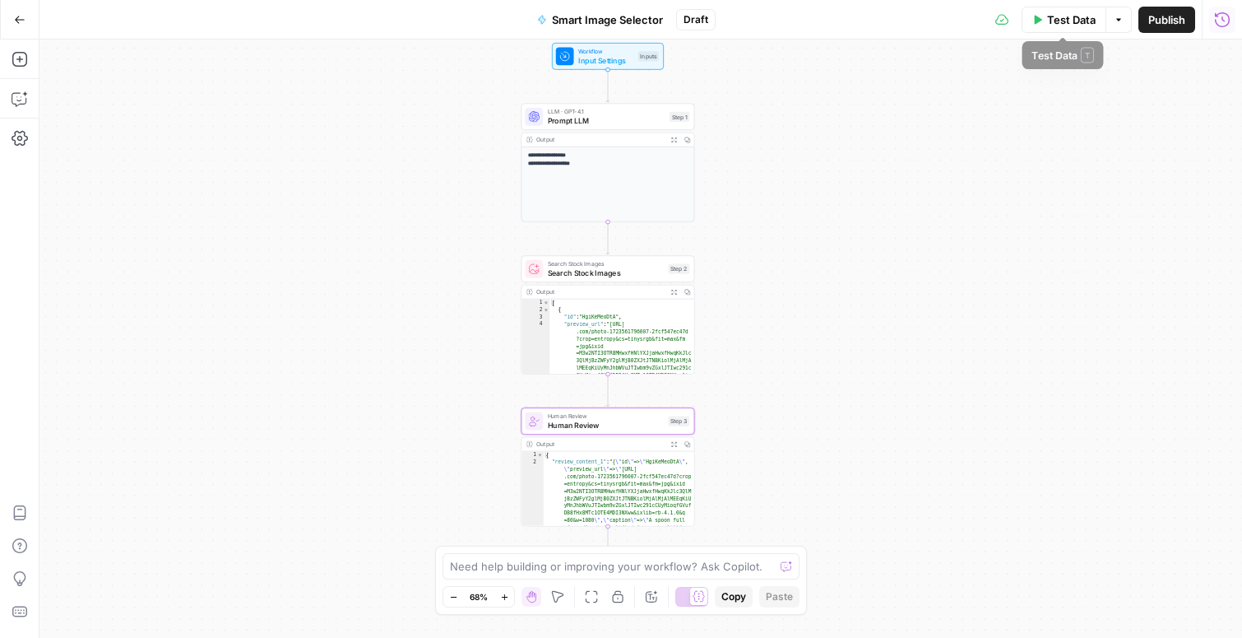
click at [1060, 18] on span "Test Data" at bounding box center [1071, 20] width 49 height 16
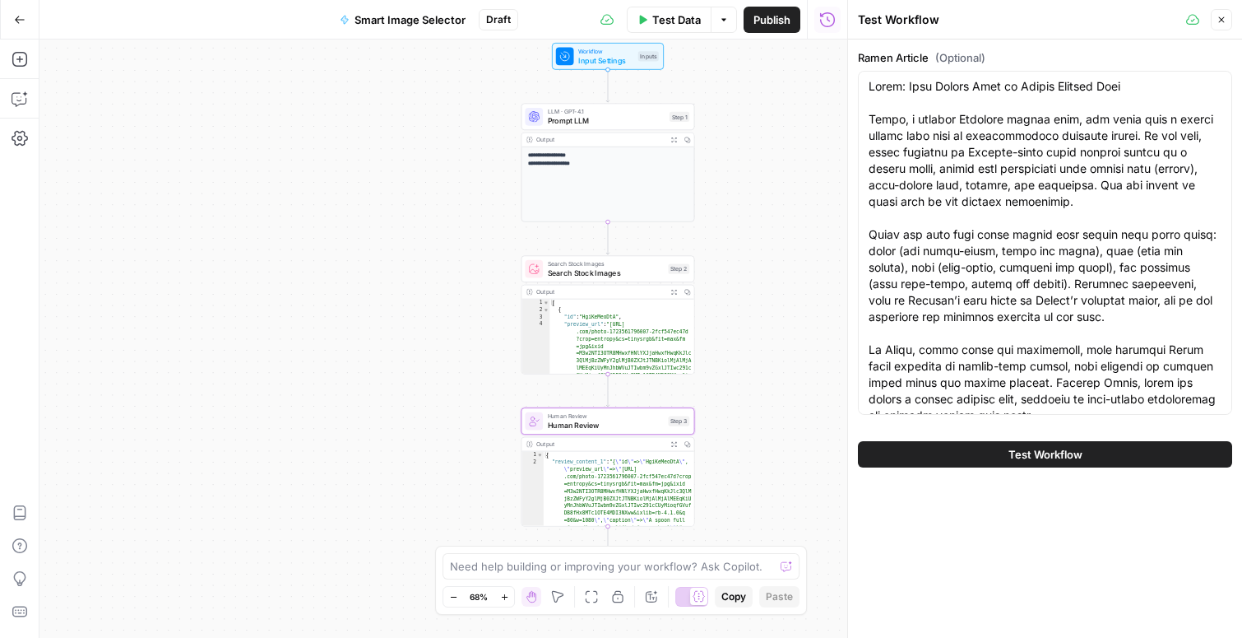
click at [1009, 451] on span "Test Workflow" at bounding box center [1046, 454] width 74 height 16
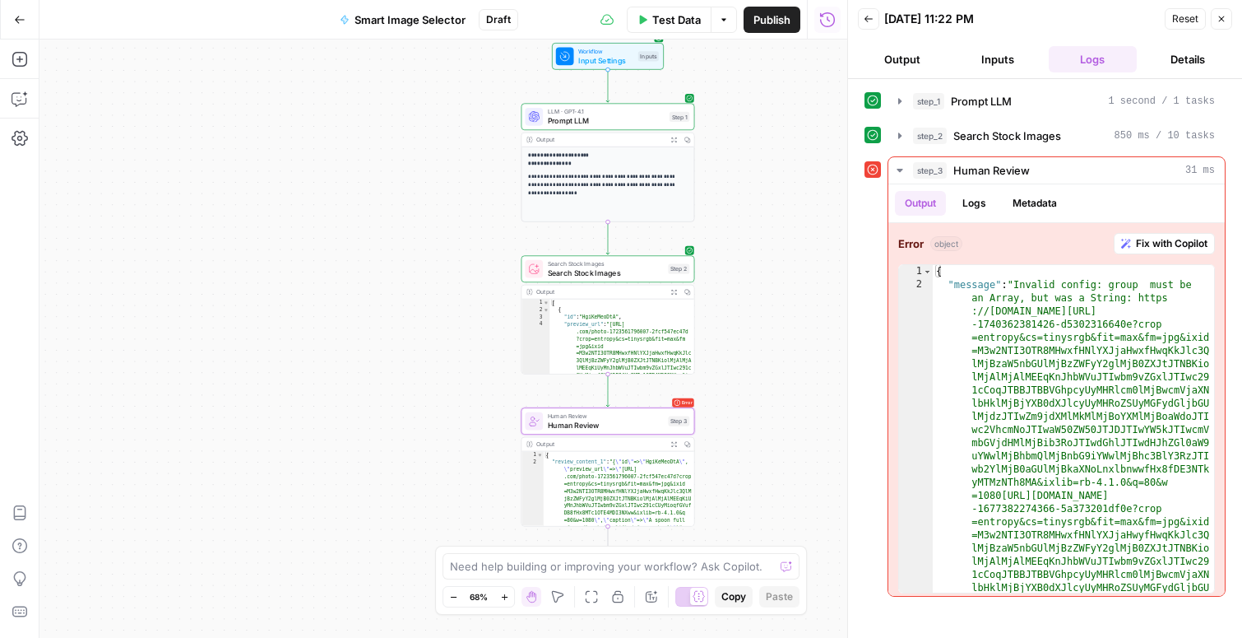
click at [602, 423] on span "Human Review" at bounding box center [606, 426] width 116 height 12
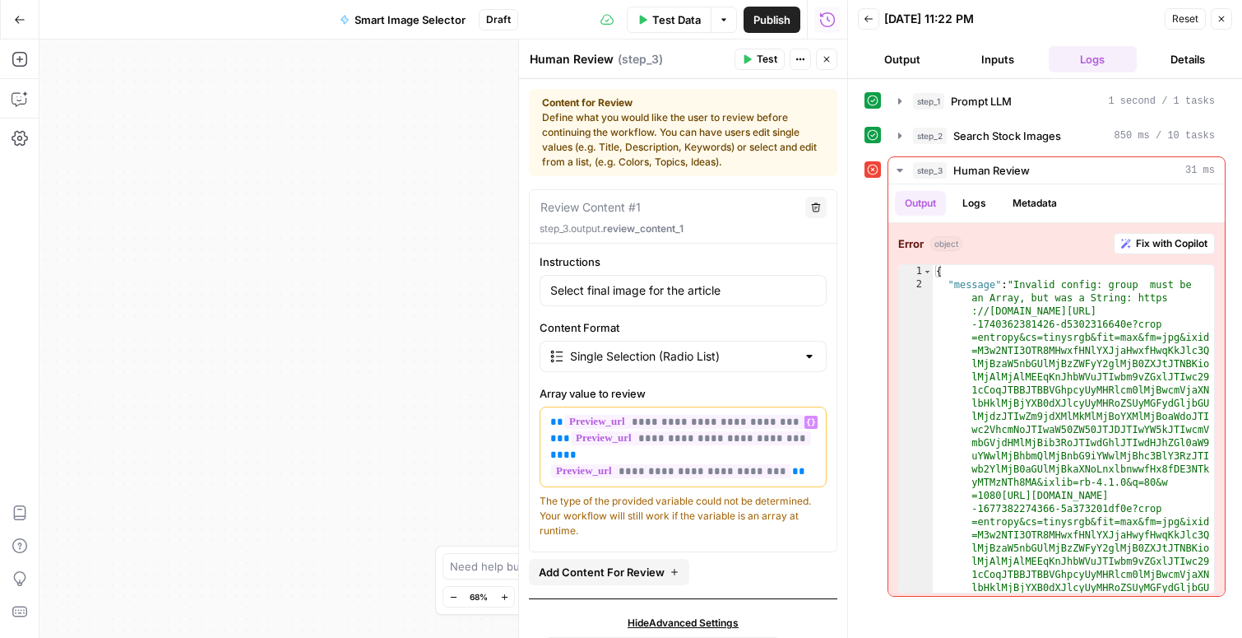
drag, startPoint x: 800, startPoint y: 457, endPoint x: 519, endPoint y: 401, distance: 285.9
click at [519, 401] on div "**********" at bounding box center [682, 338] width 329 height 598
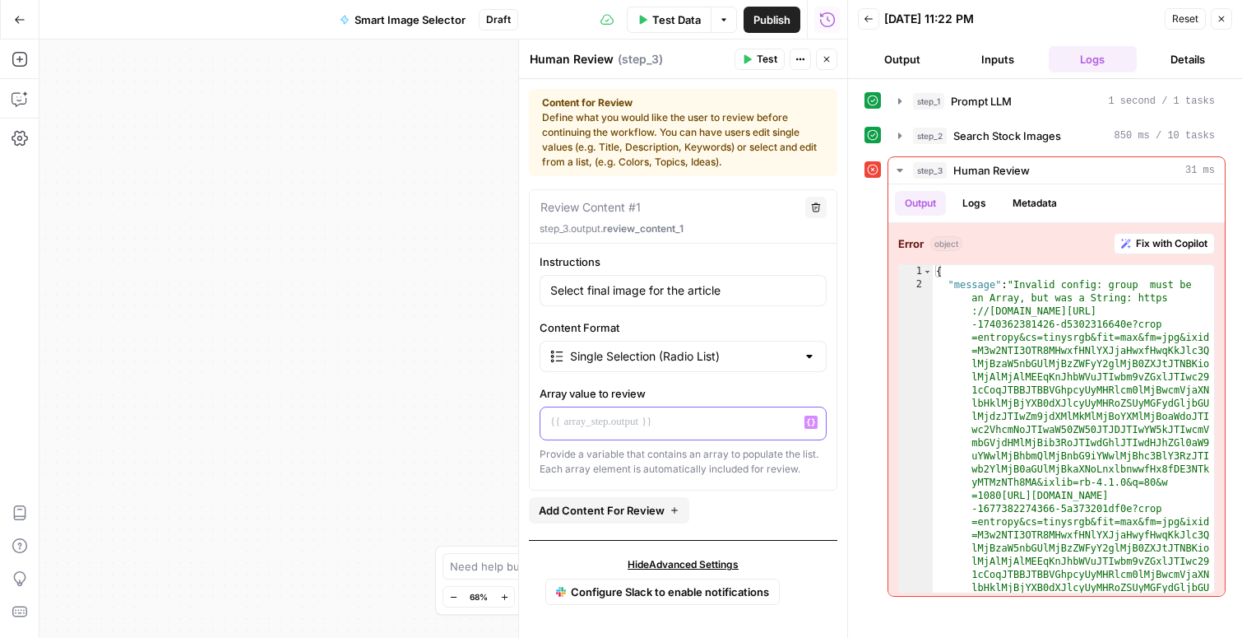
click at [808, 424] on icon "button" at bounding box center [811, 422] width 8 height 8
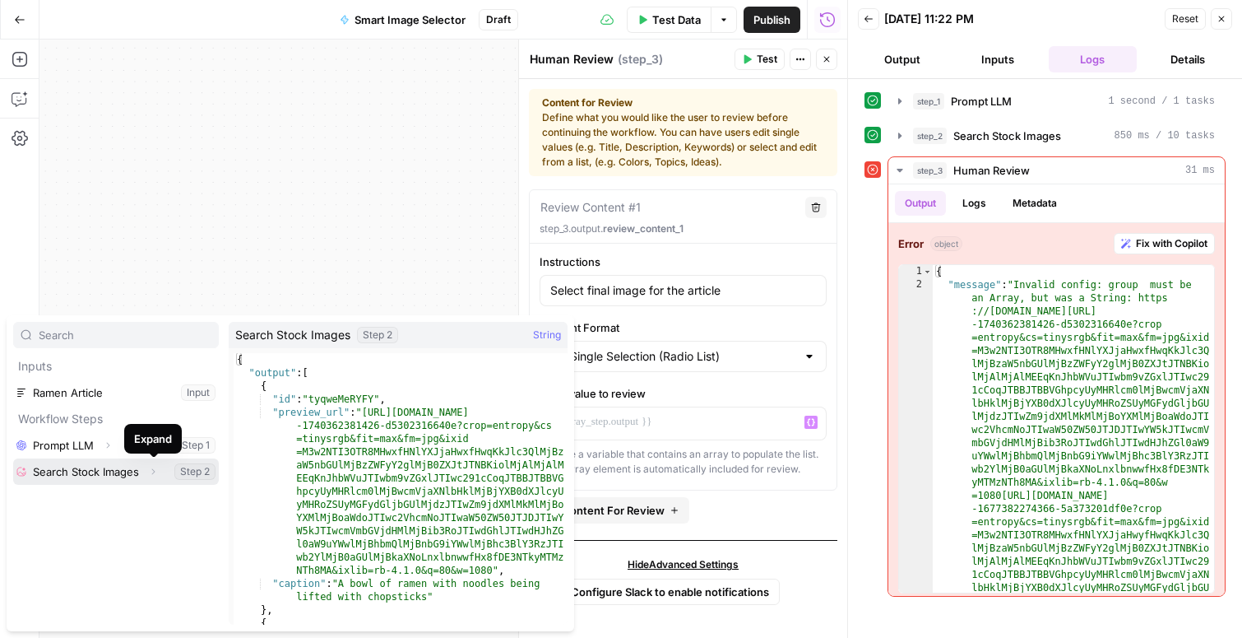
click at [155, 471] on icon "button" at bounding box center [153, 471] width 10 height 10
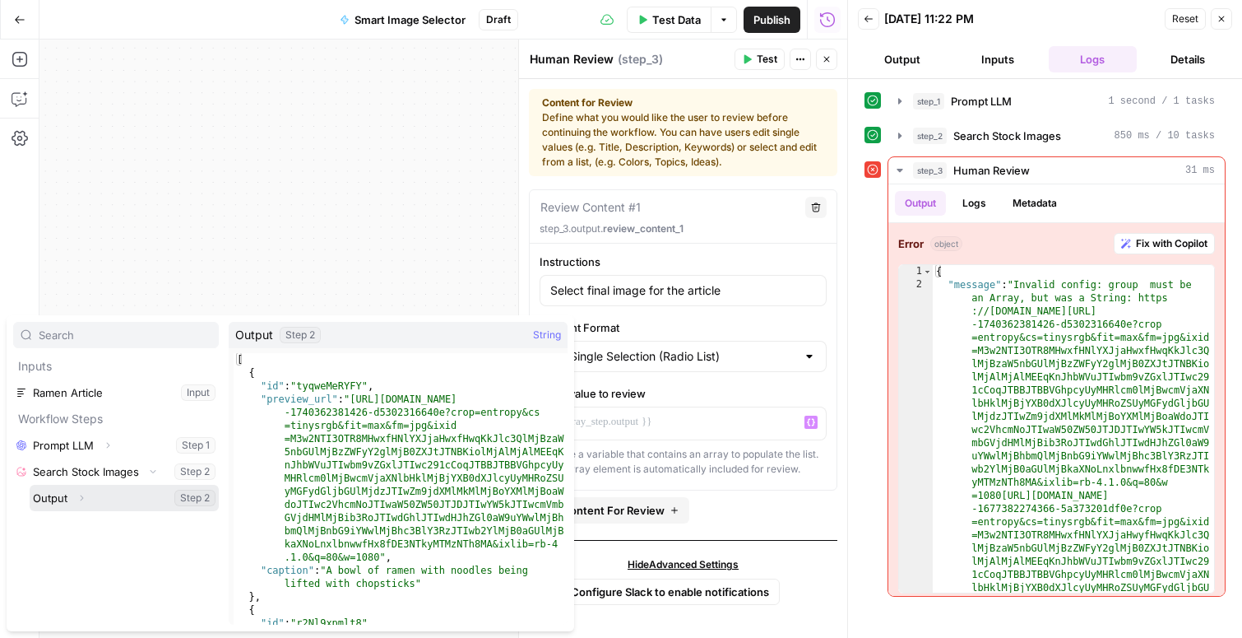
click at [86, 497] on button "Expand" at bounding box center [81, 497] width 21 height 21
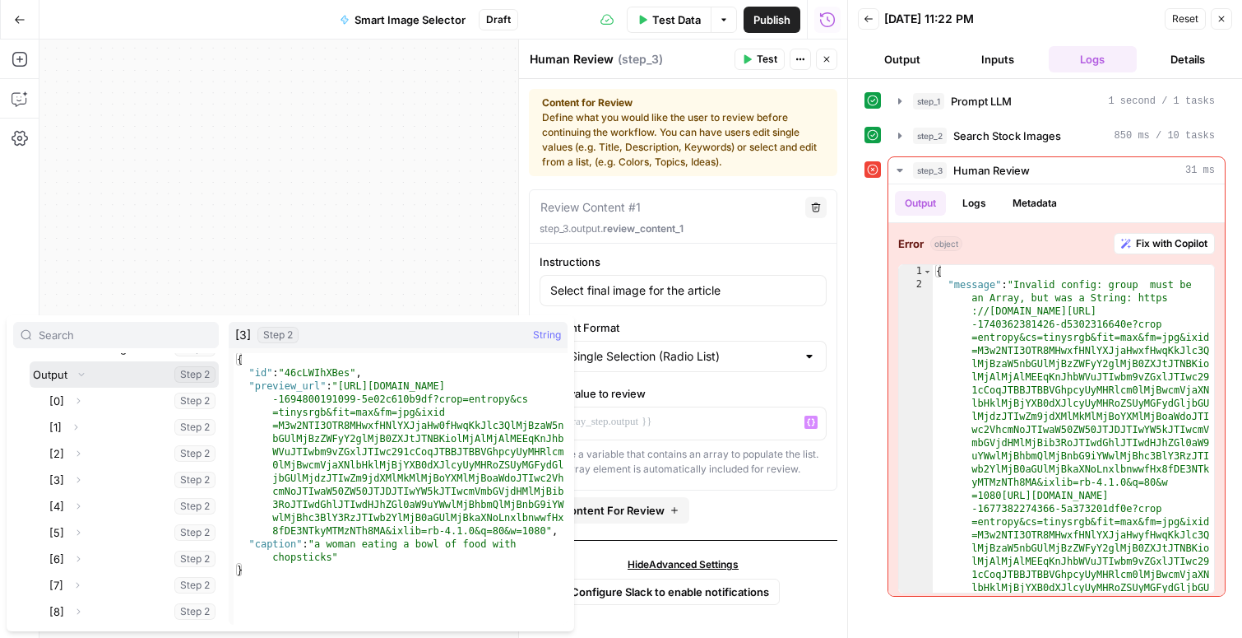
scroll to position [106, 0]
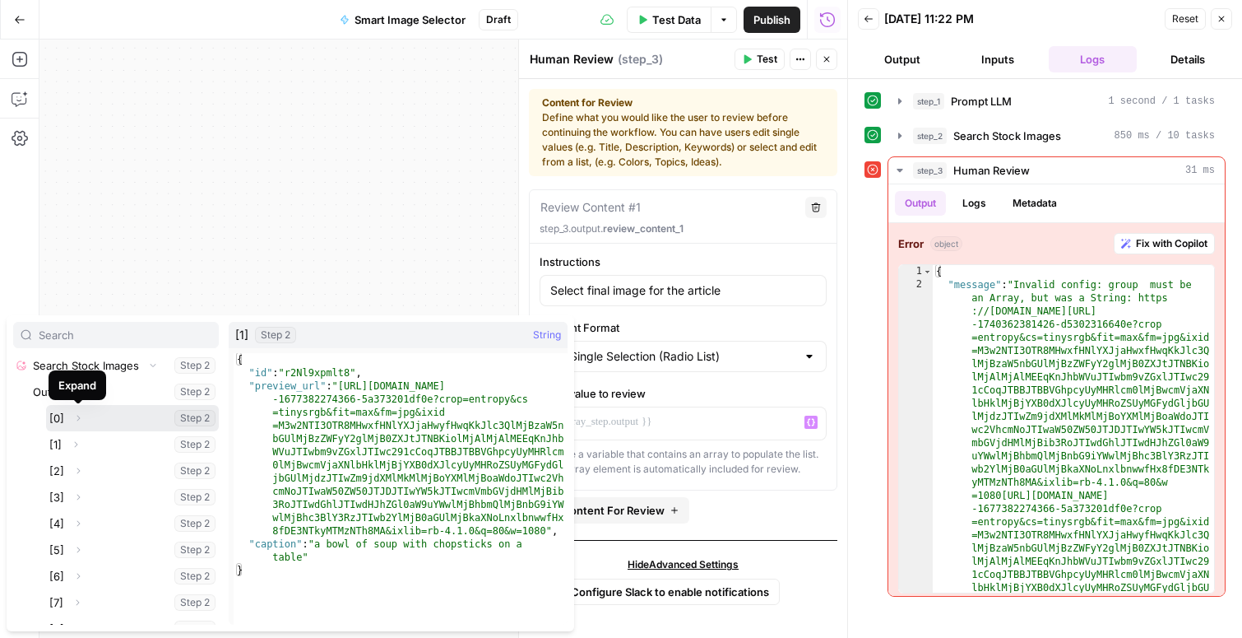
click at [80, 417] on icon "button" at bounding box center [78, 418] width 10 height 10
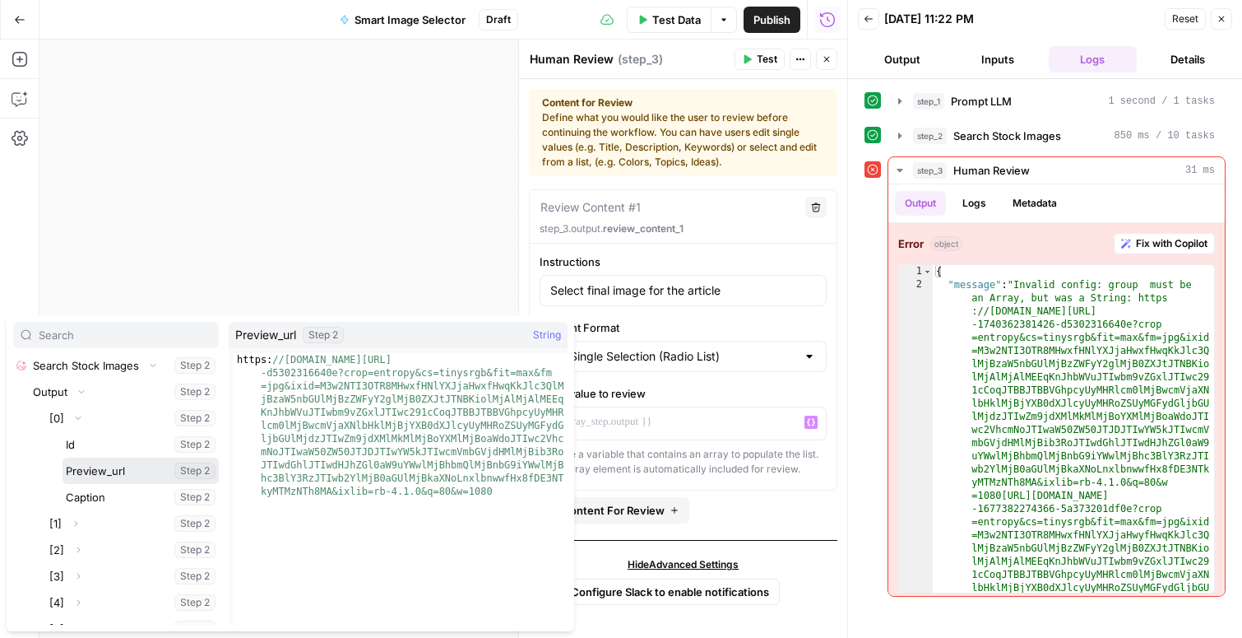
click at [88, 469] on button "Select variable Preview_url" at bounding box center [141, 470] width 156 height 26
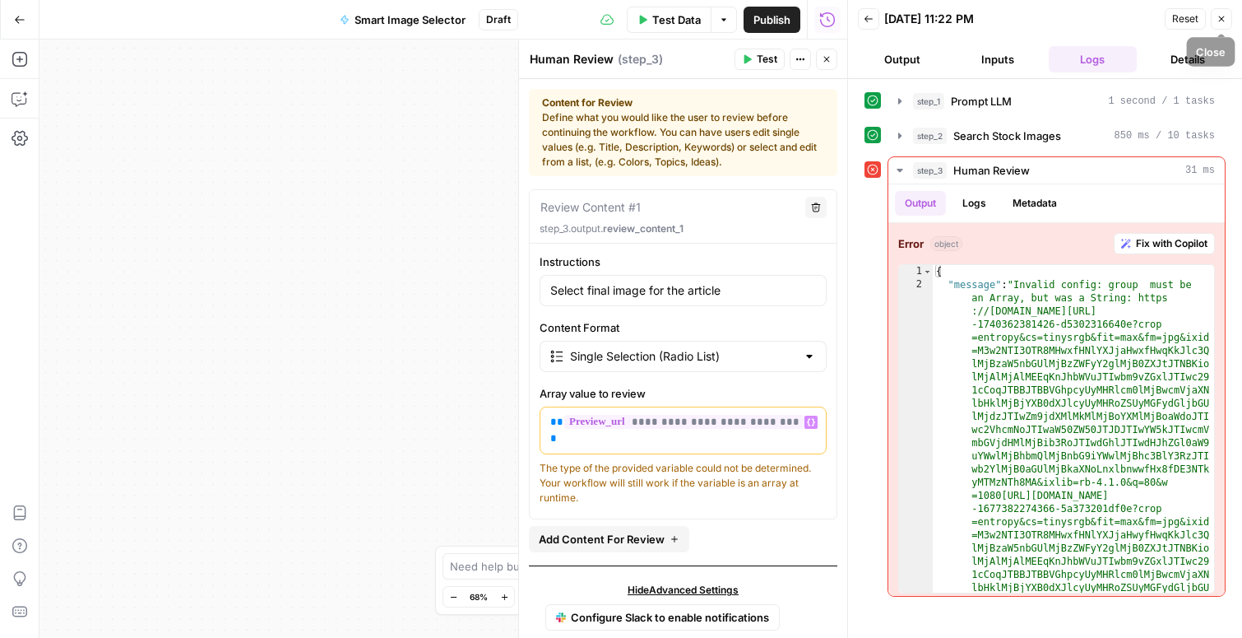
click at [1215, 17] on button "Close" at bounding box center [1221, 18] width 21 height 21
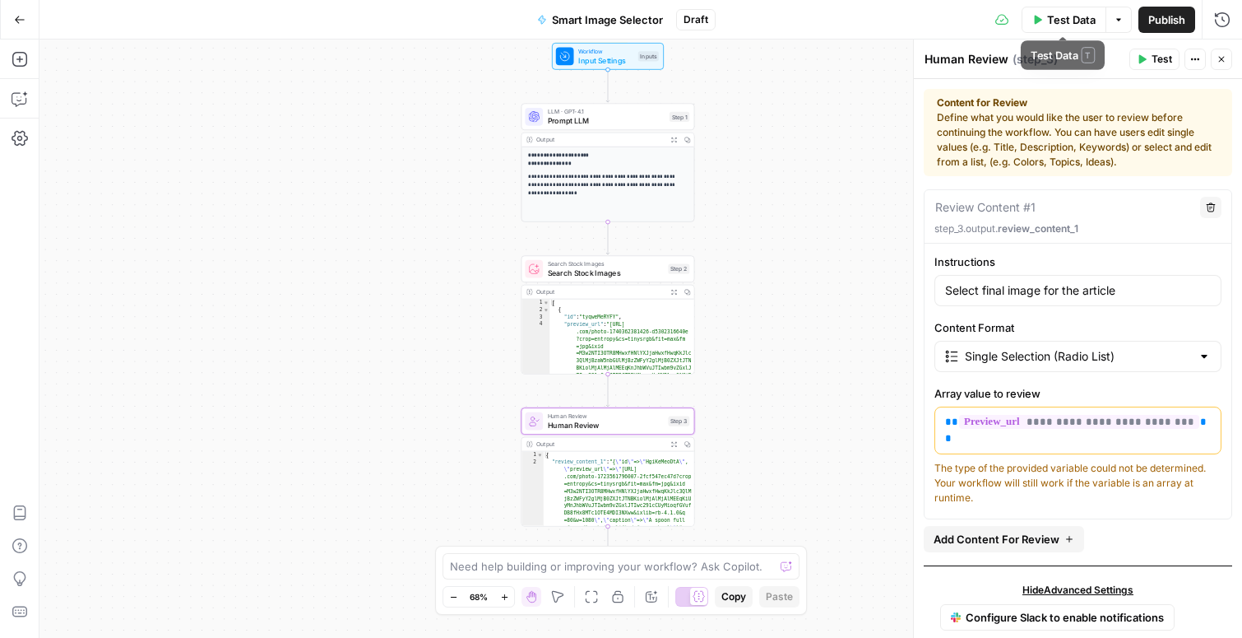
click at [1063, 22] on span "Test Data" at bounding box center [1071, 20] width 49 height 16
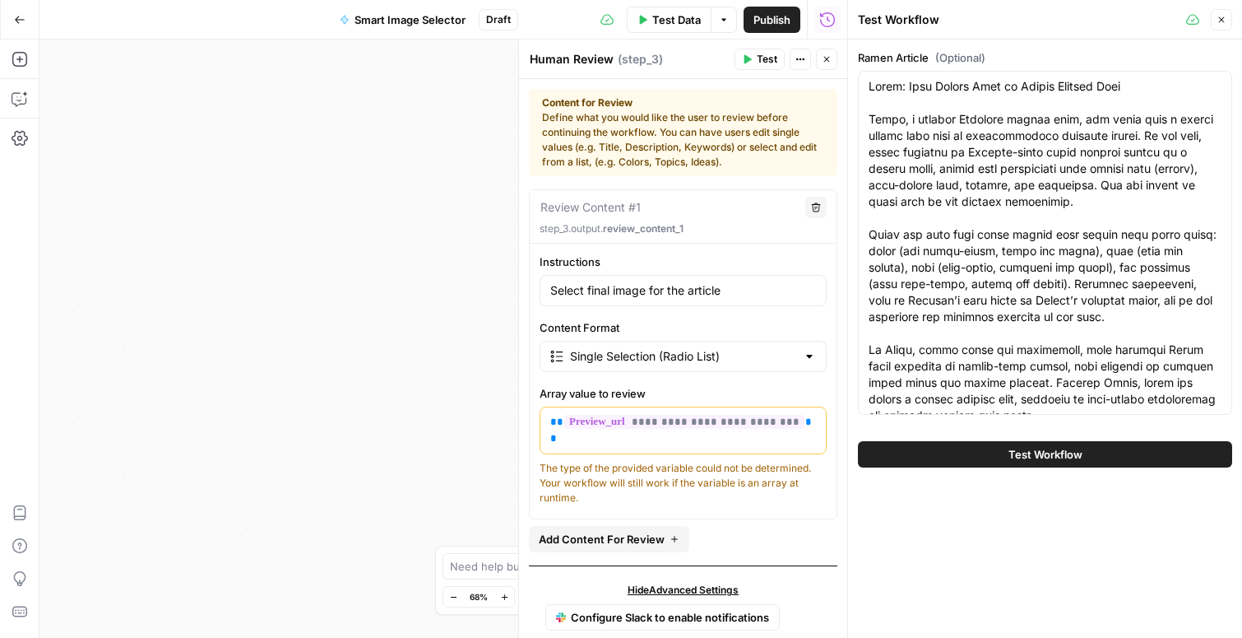
click at [966, 450] on button "Test Workflow" at bounding box center [1045, 454] width 374 height 26
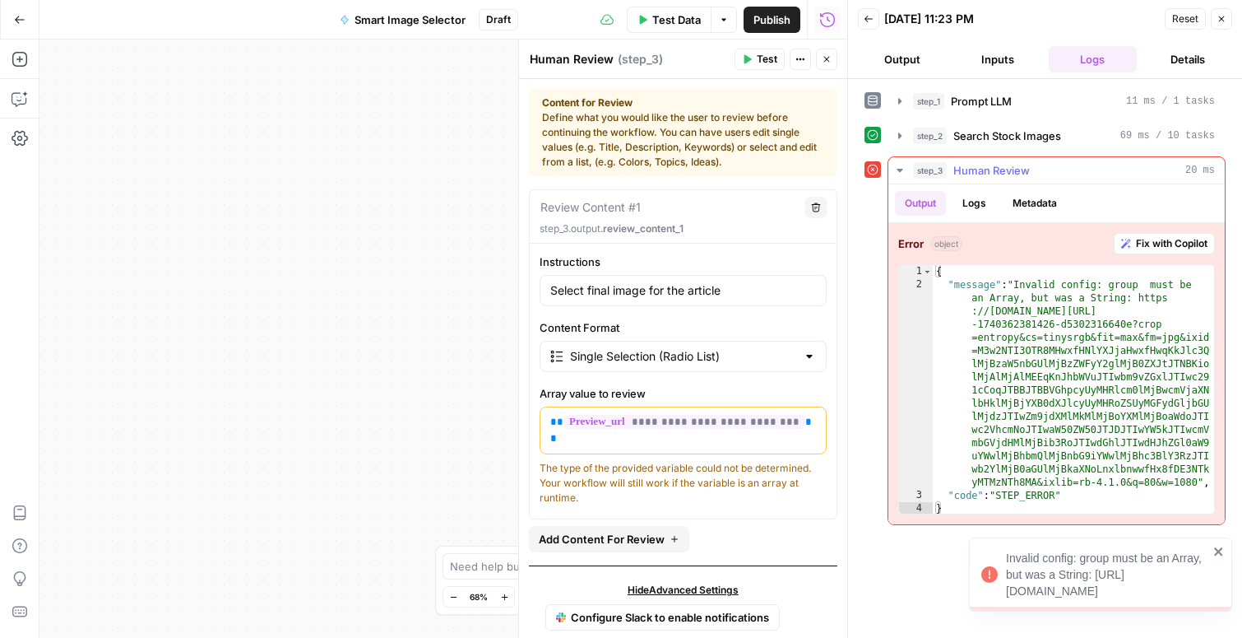
click at [1162, 246] on span "Fix with Copilot" at bounding box center [1172, 243] width 72 height 15
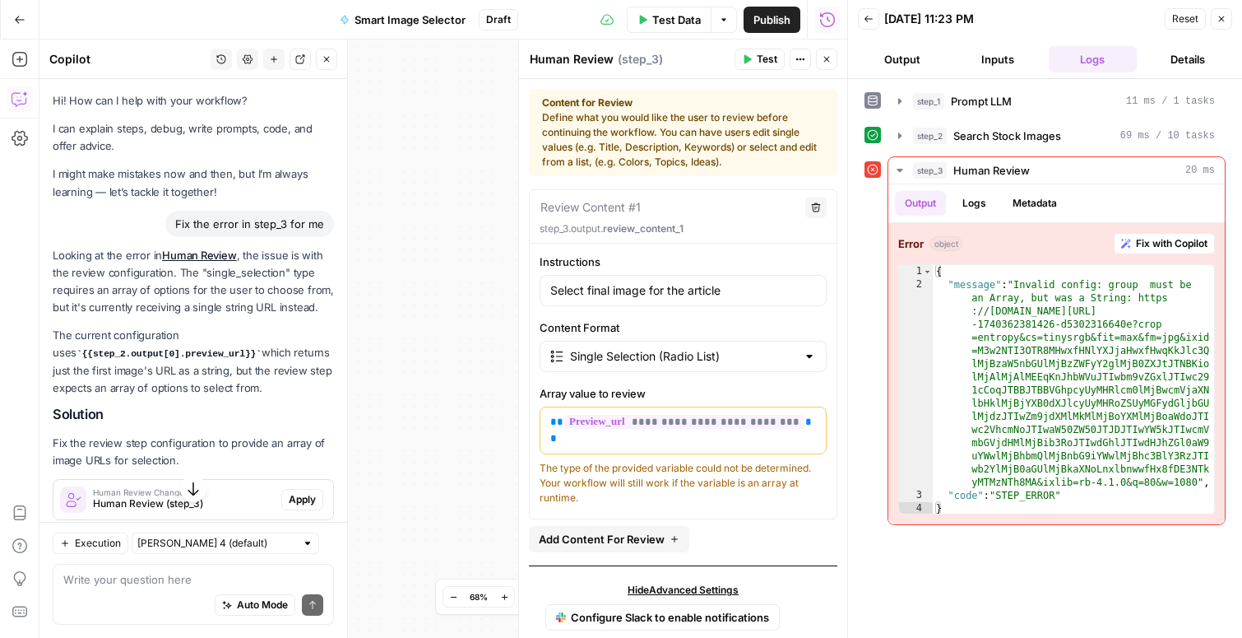
scroll to position [37, 0]
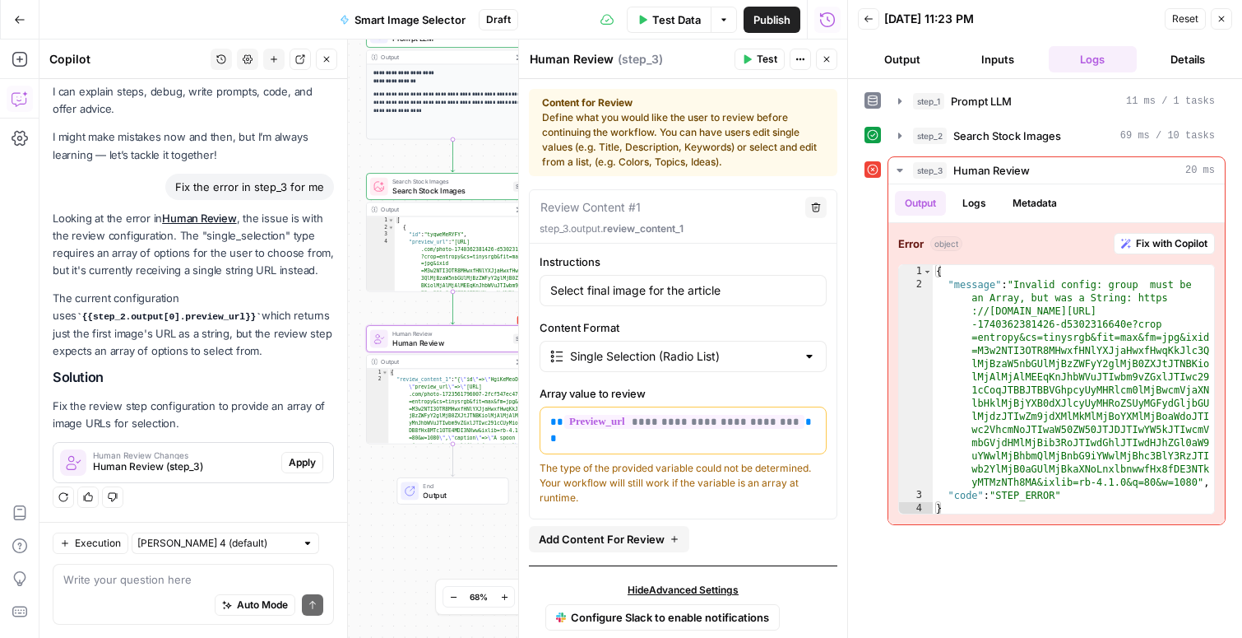
click at [303, 463] on span "Apply" at bounding box center [302, 462] width 27 height 15
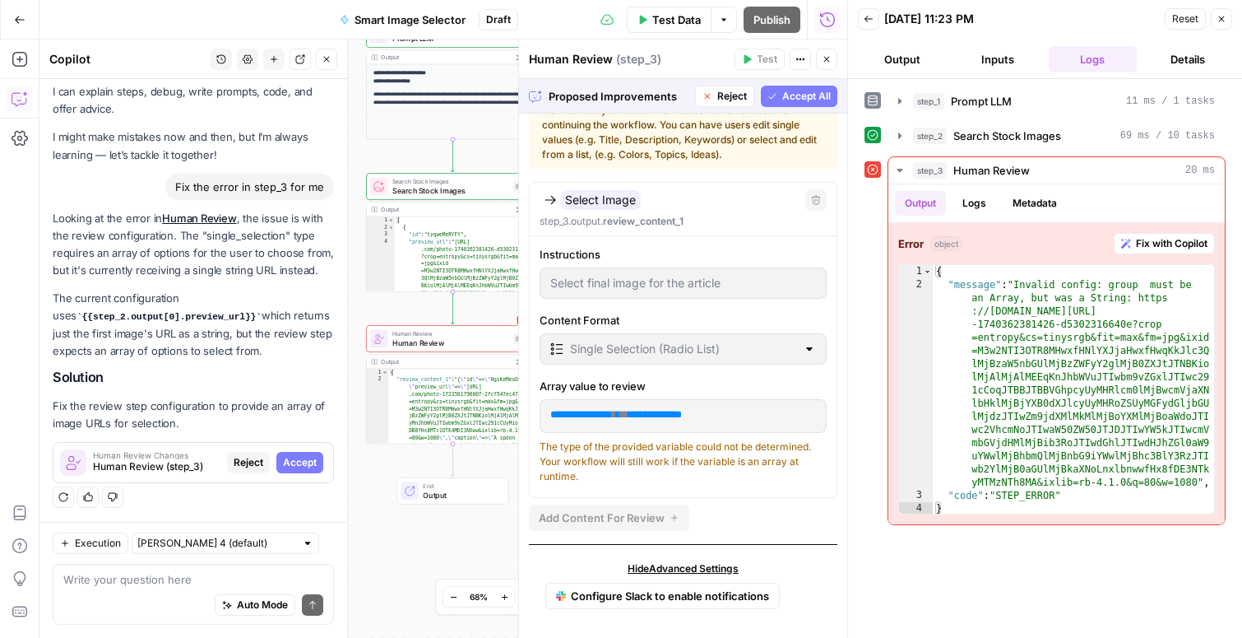
scroll to position [0, 0]
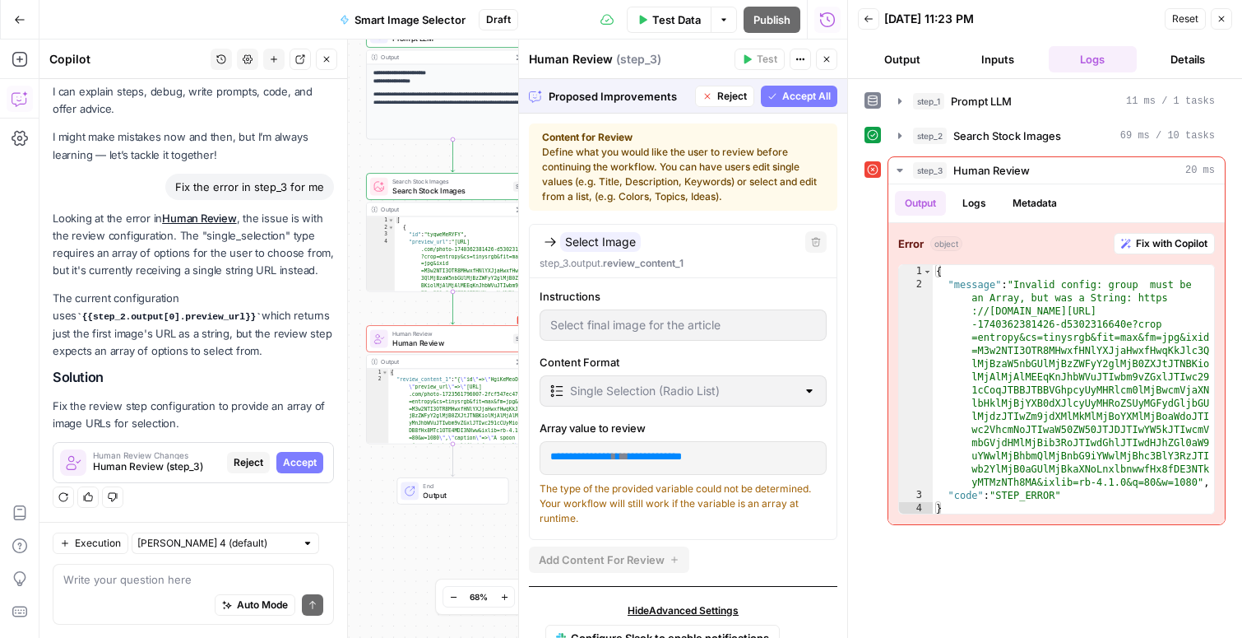
click at [739, 455] on p "**********" at bounding box center [683, 456] width 266 height 16
click at [795, 107] on div "Proposed Improvements Reject Accept All" at bounding box center [683, 96] width 328 height 34
click at [796, 98] on span "Accept All" at bounding box center [806, 96] width 49 height 15
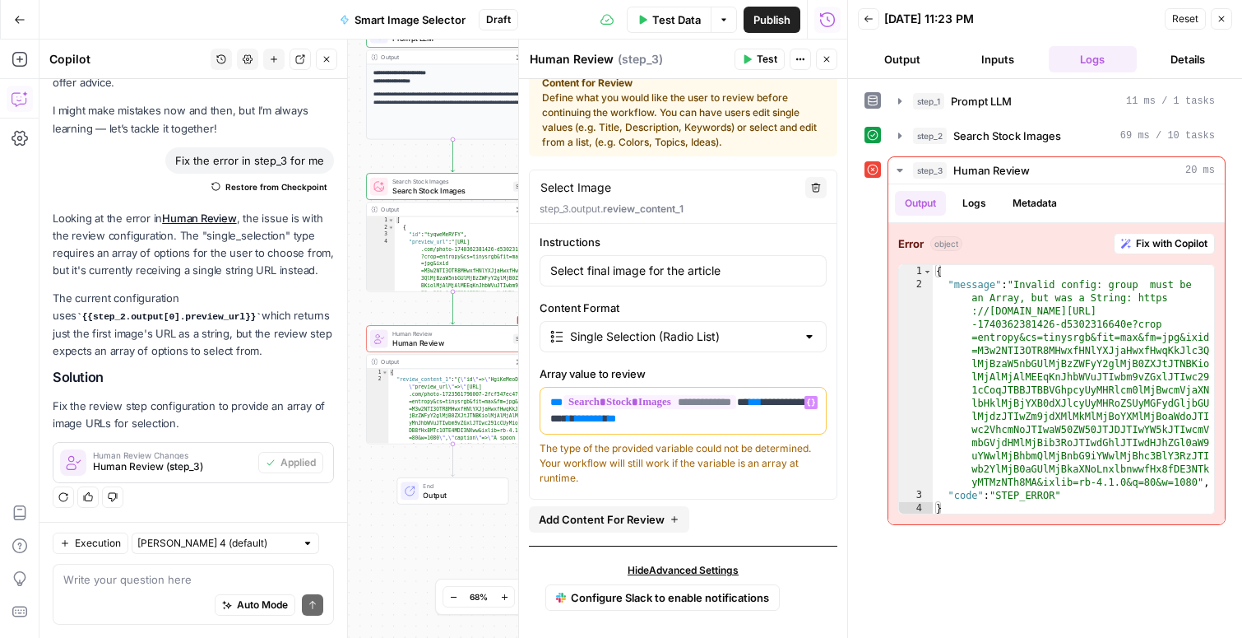
scroll to position [26, 0]
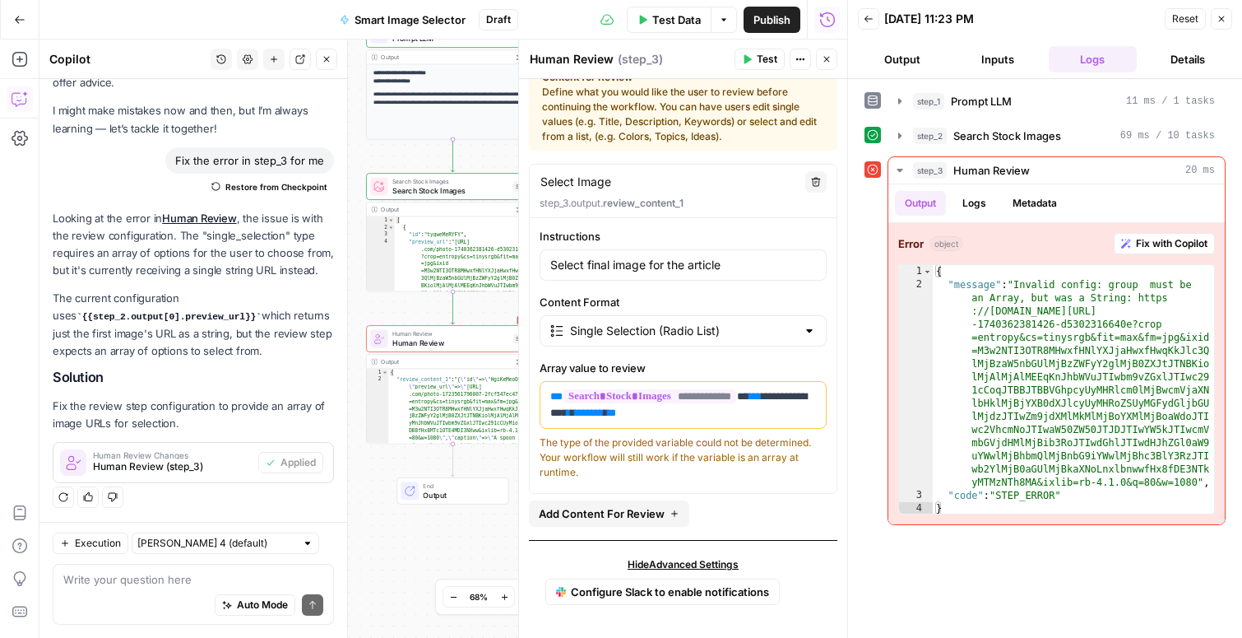
click at [1226, 24] on button "Close" at bounding box center [1221, 18] width 21 height 21
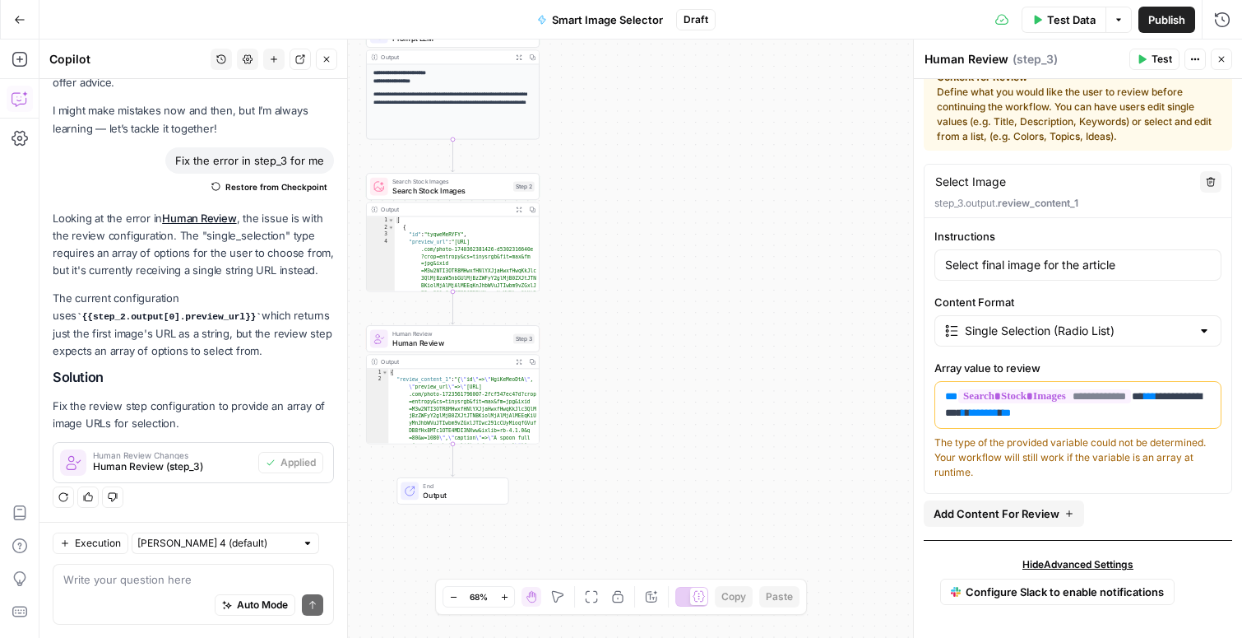
click at [1153, 68] on button "Test" at bounding box center [1155, 59] width 50 height 21
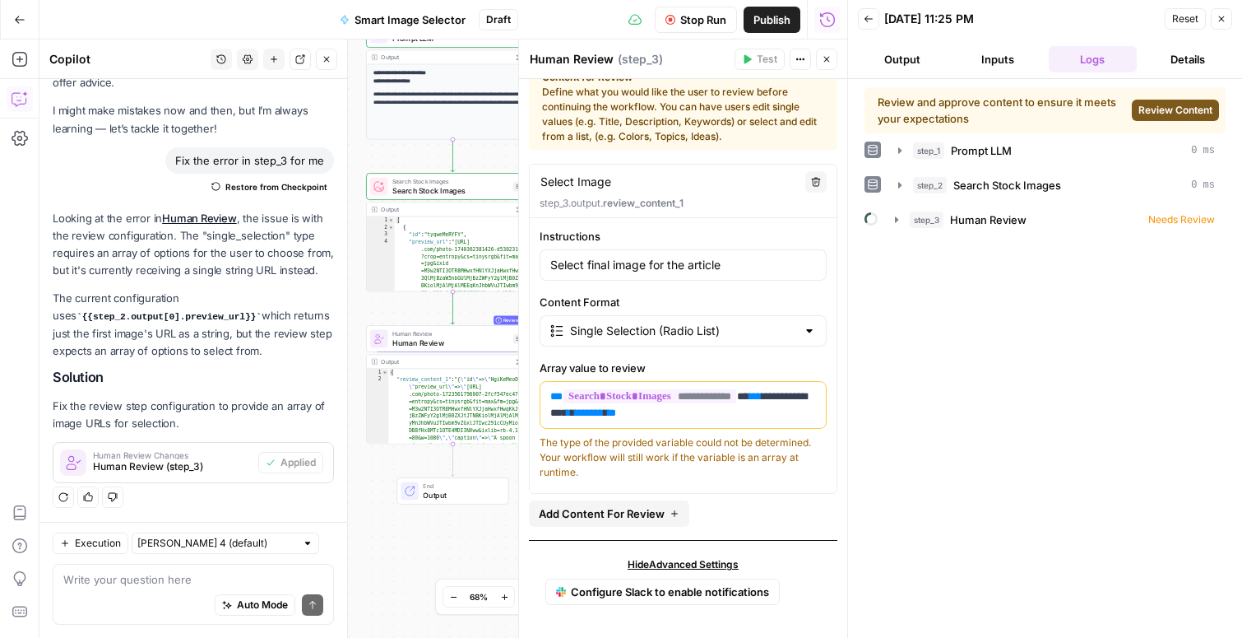
click at [1187, 110] on span "Review Content" at bounding box center [1176, 110] width 74 height 15
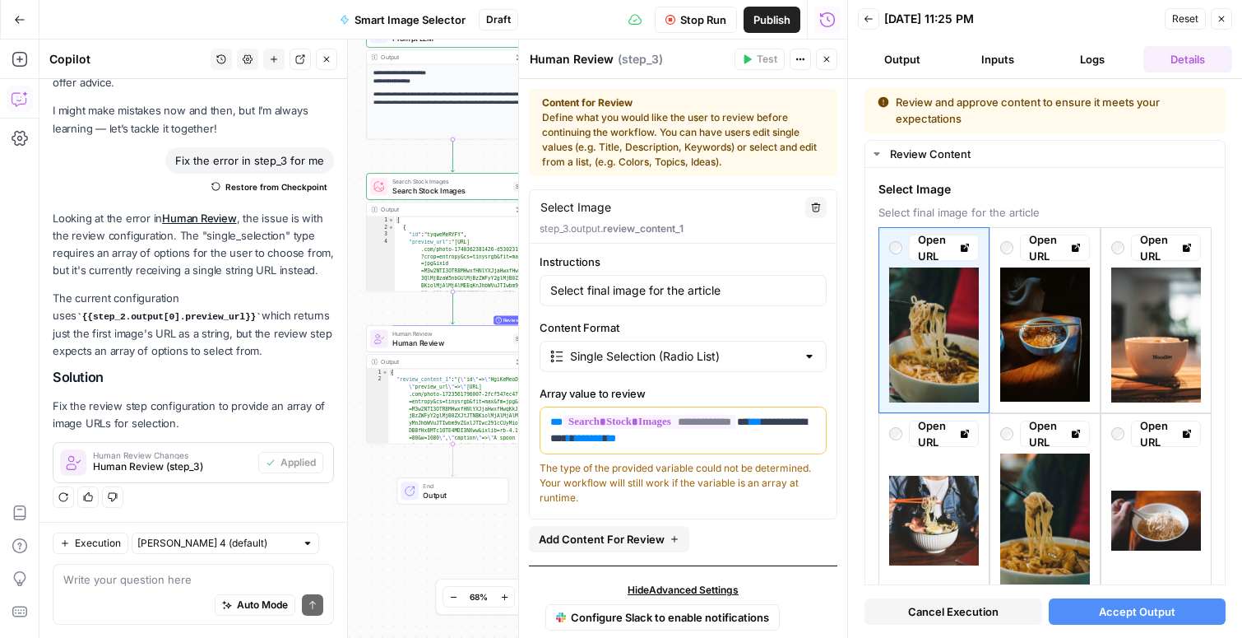
click at [1106, 614] on span "Accept Output" at bounding box center [1137, 611] width 77 height 16
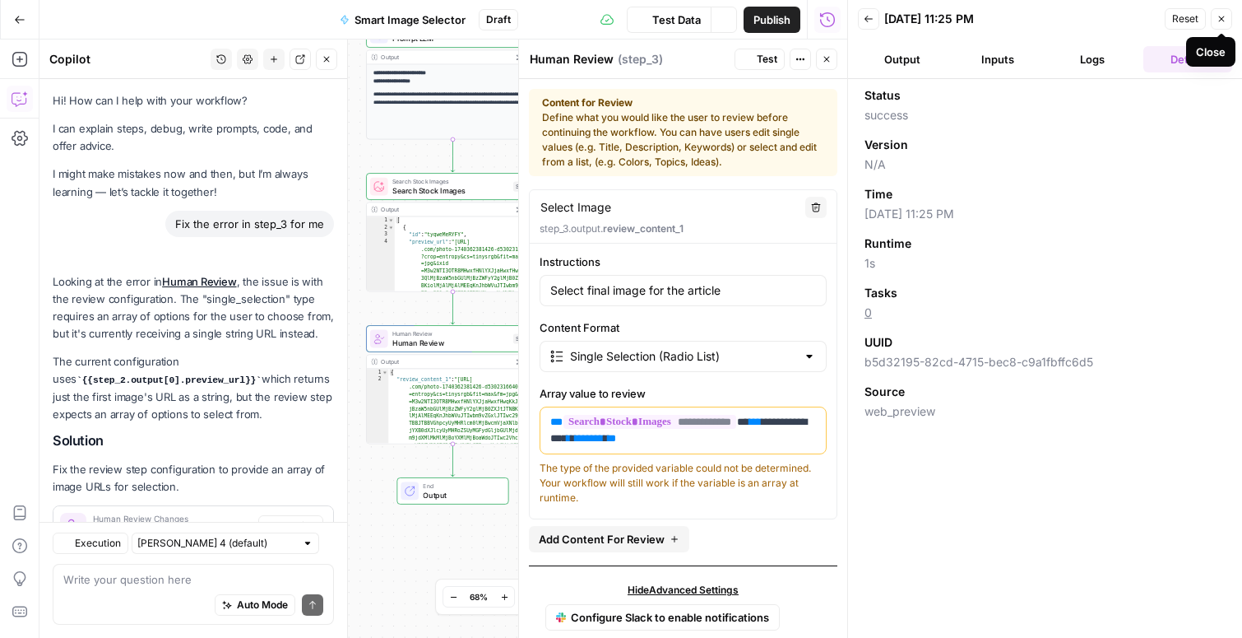
scroll to position [63, 0]
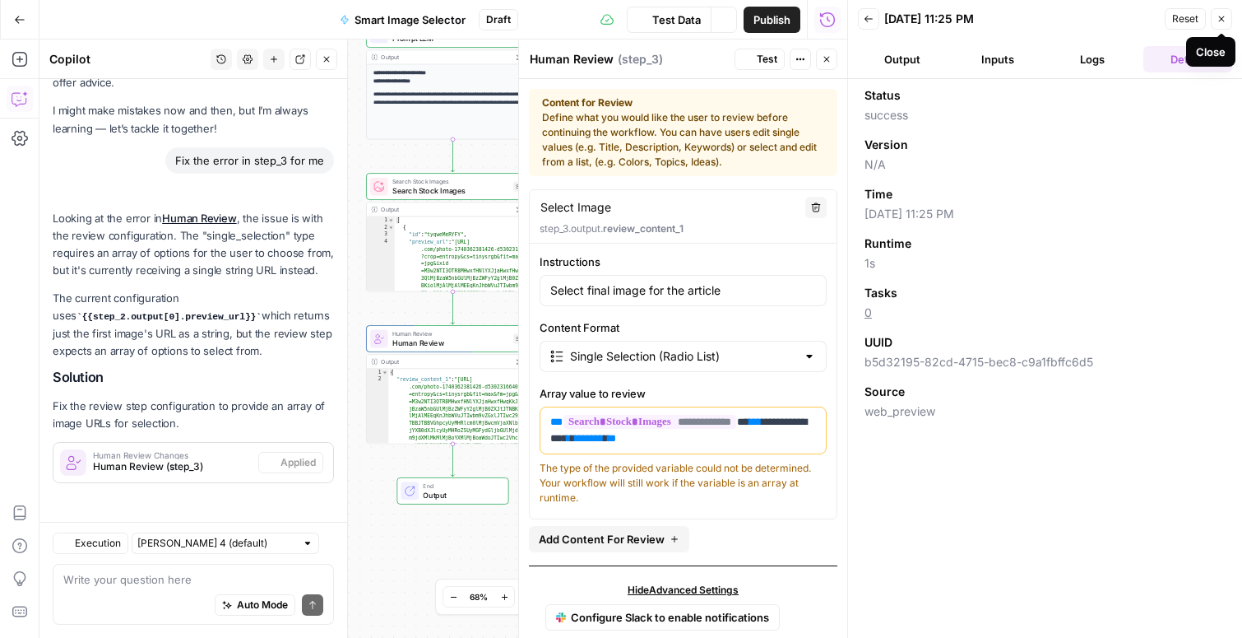
click at [1225, 22] on icon "button" at bounding box center [1222, 19] width 10 height 10
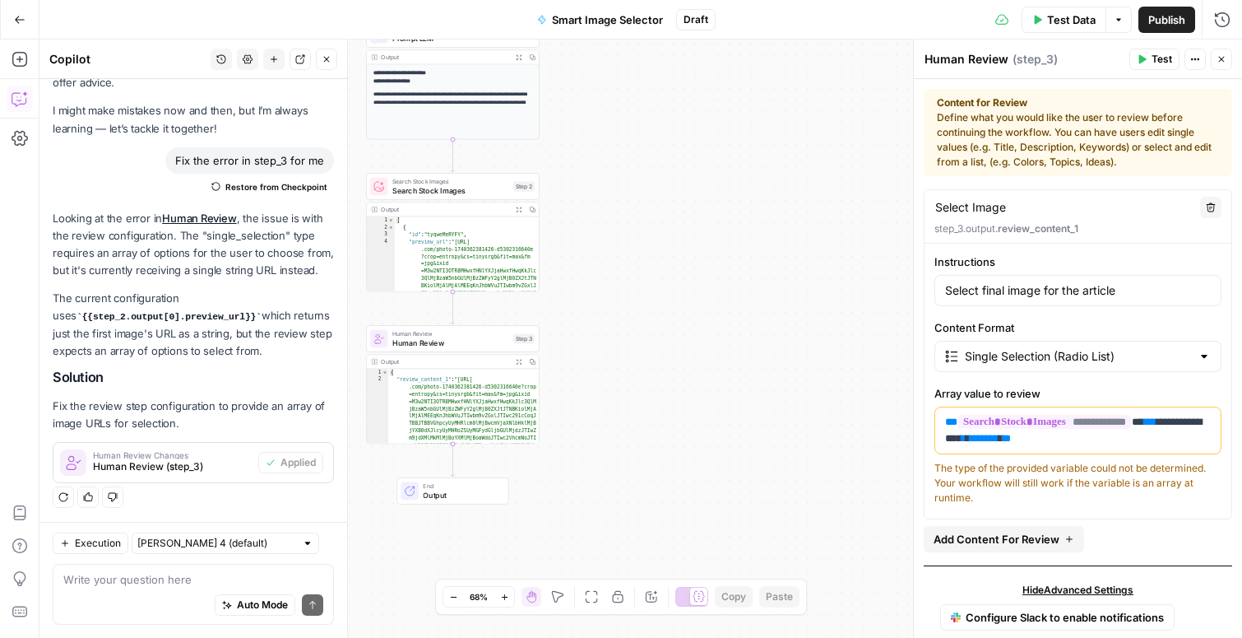
click at [329, 63] on icon "button" at bounding box center [327, 59] width 10 height 10
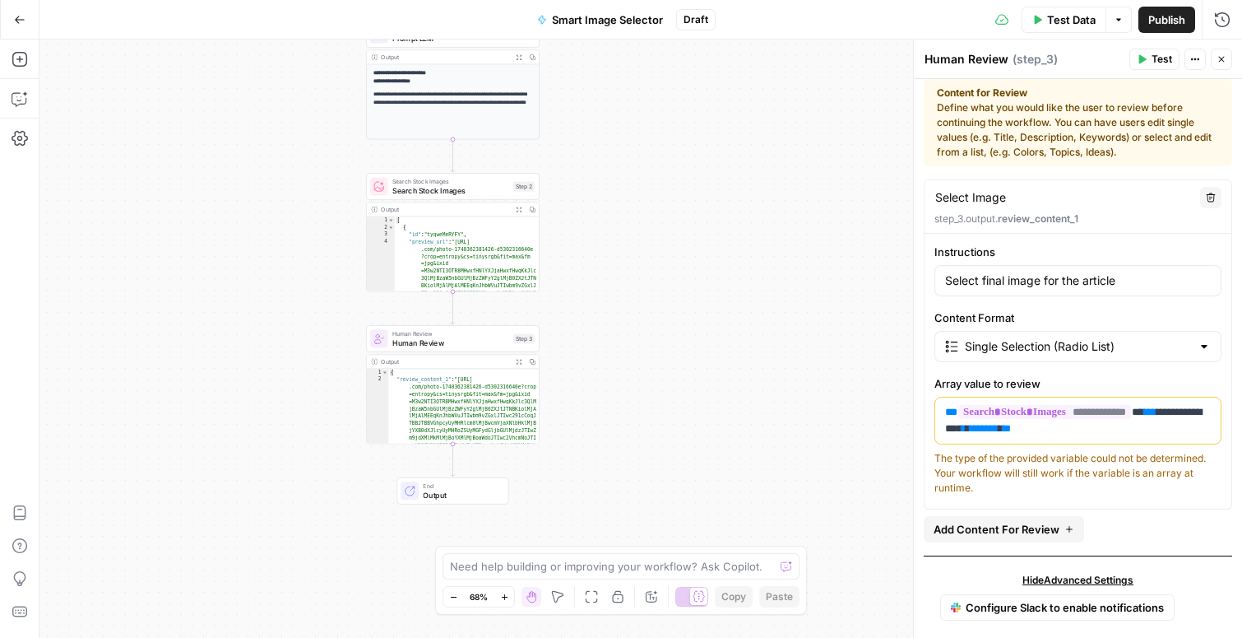
scroll to position [0, 0]
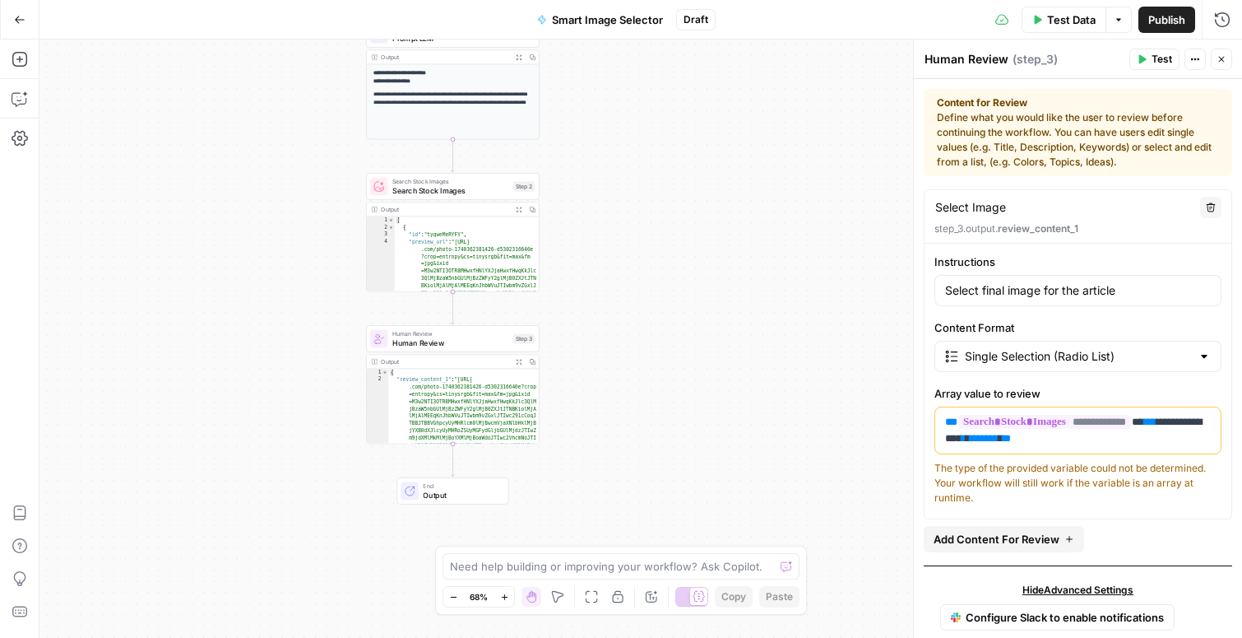
click at [1218, 61] on icon "button" at bounding box center [1222, 59] width 10 height 10
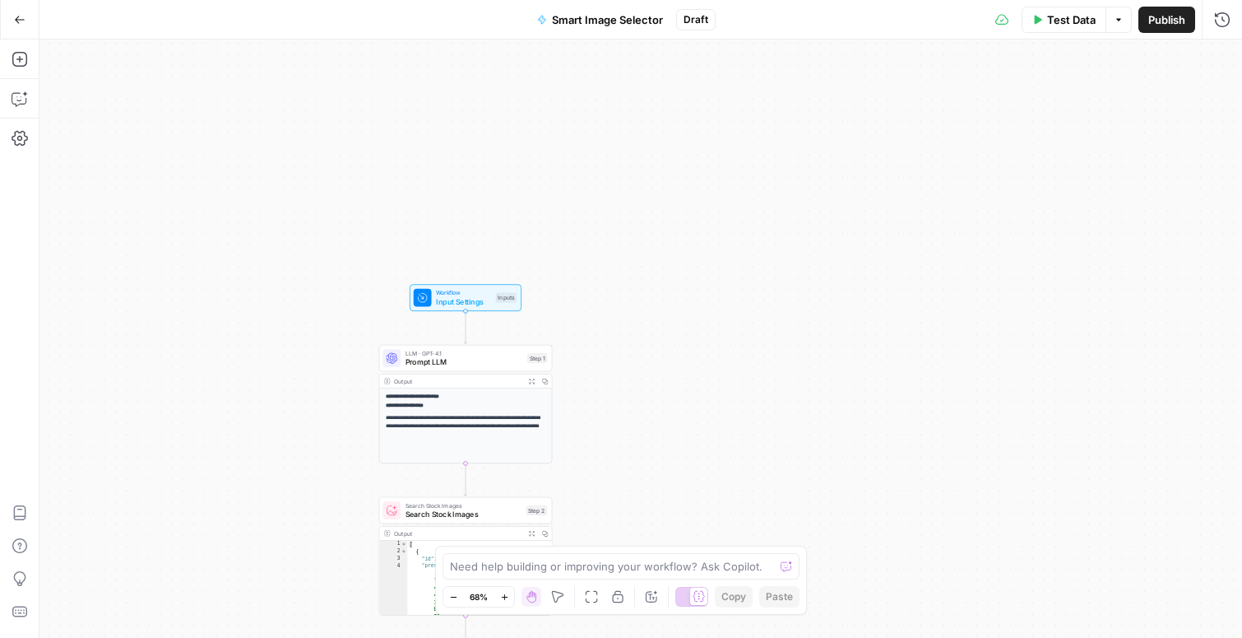
click at [1051, 24] on span "Test Data" at bounding box center [1071, 20] width 49 height 16
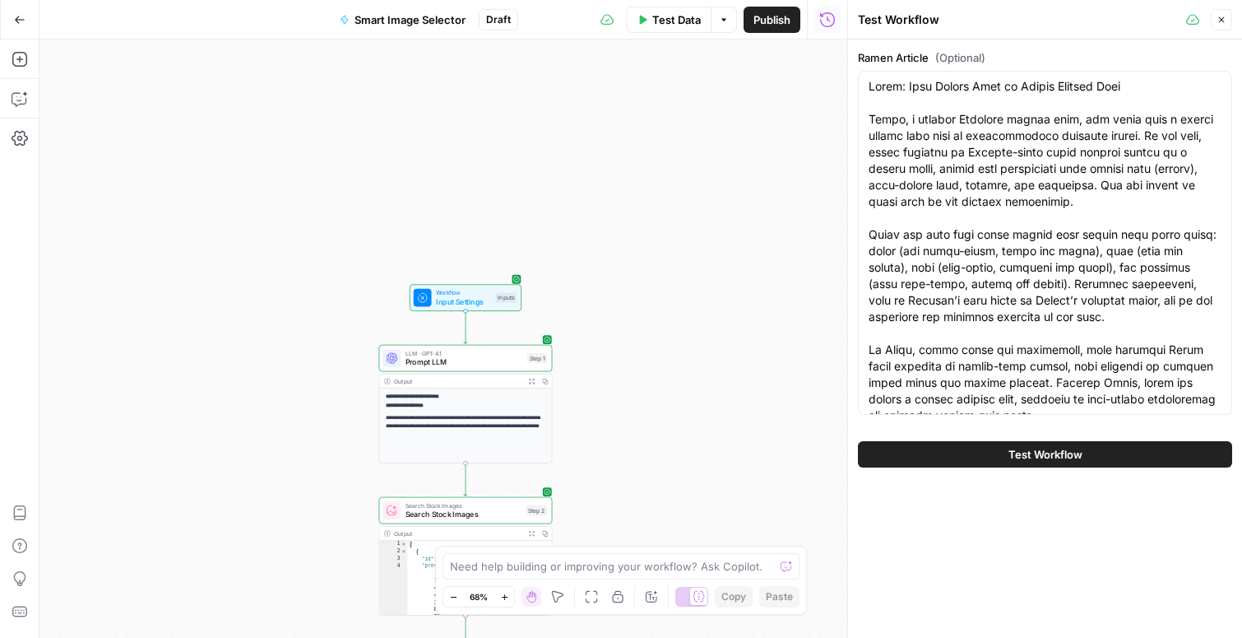
click at [1000, 448] on button "Test Workflow" at bounding box center [1045, 454] width 374 height 26
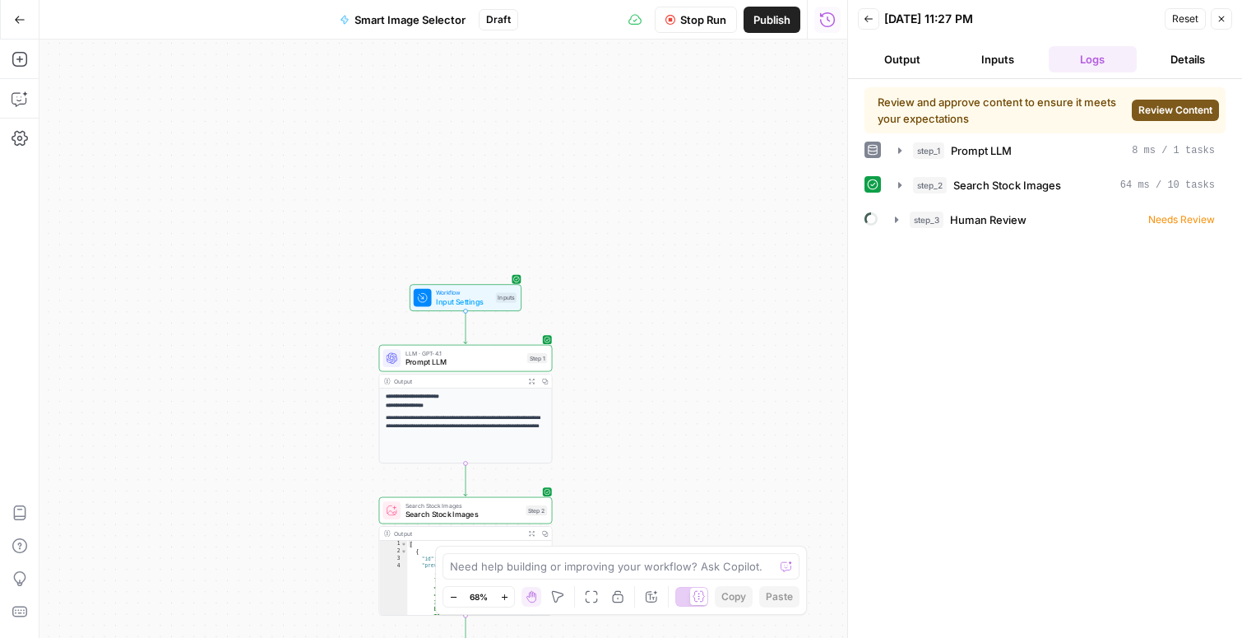
click at [1164, 107] on span "Review Content" at bounding box center [1176, 110] width 74 height 15
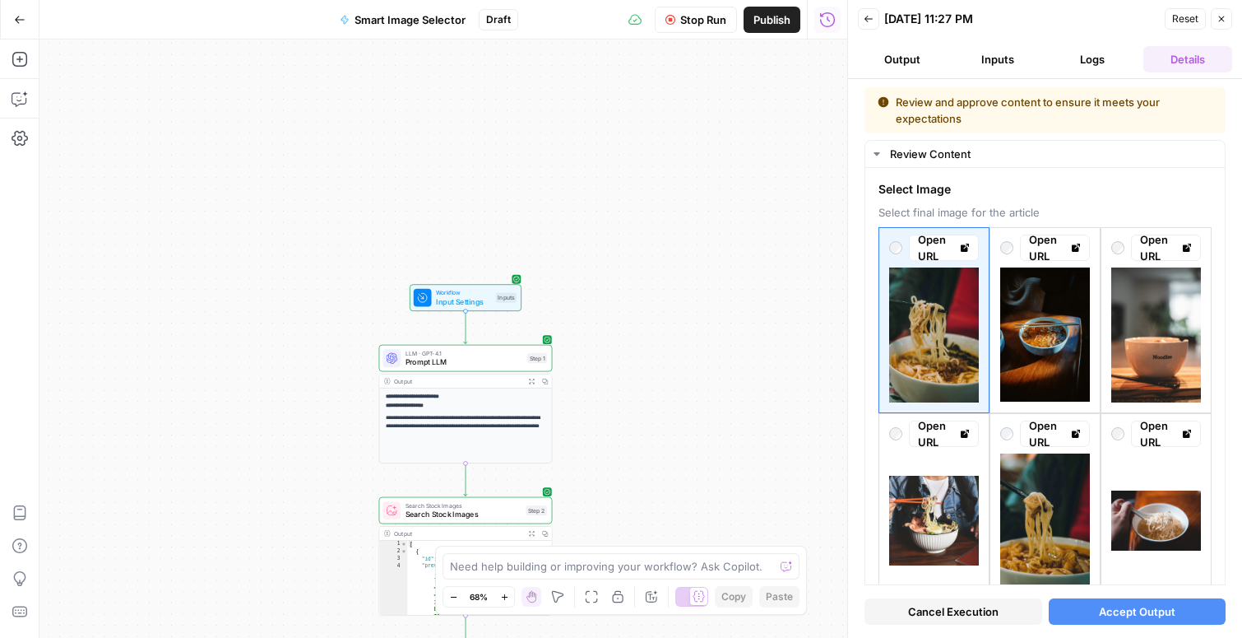
click at [1122, 621] on button "Accept Output" at bounding box center [1138, 611] width 178 height 26
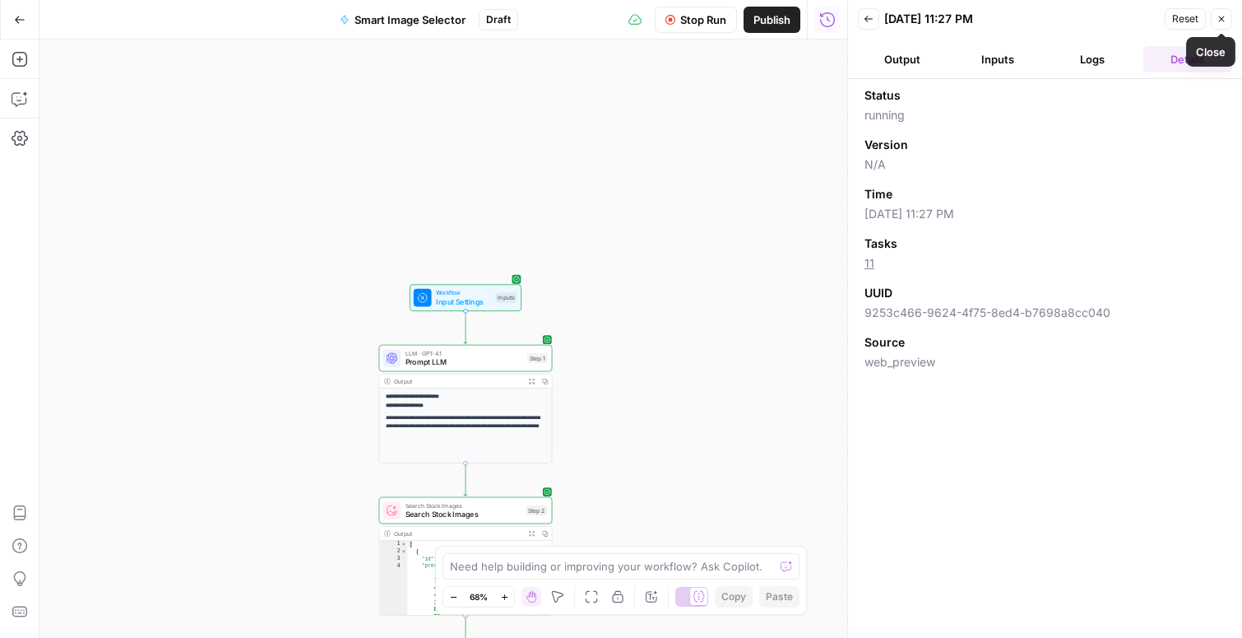
click at [1217, 16] on icon "button" at bounding box center [1222, 19] width 10 height 10
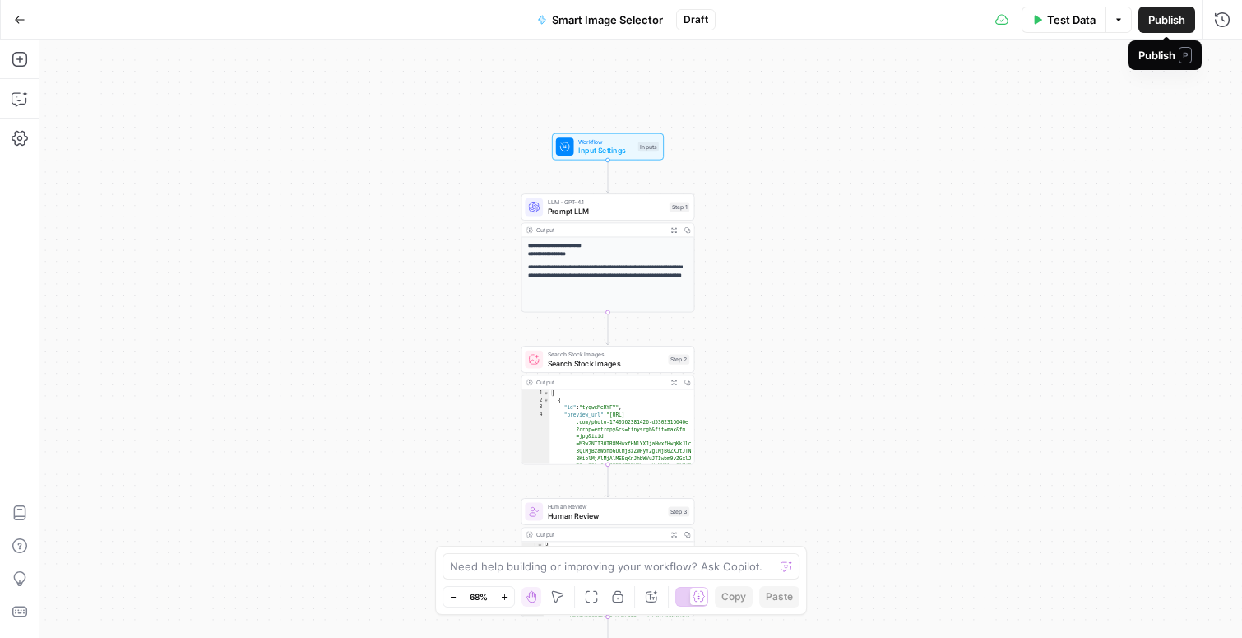
click at [1151, 22] on span "Publish" at bounding box center [1166, 20] width 37 height 16
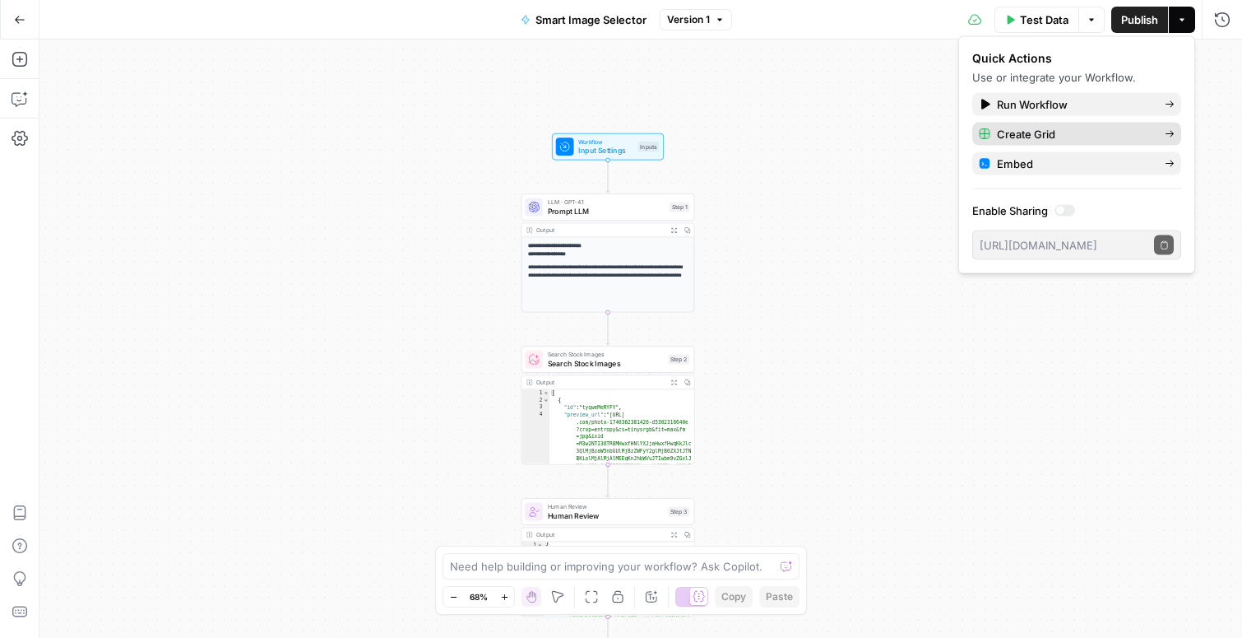
click at [1028, 134] on span "Create Grid" at bounding box center [1074, 134] width 155 height 16
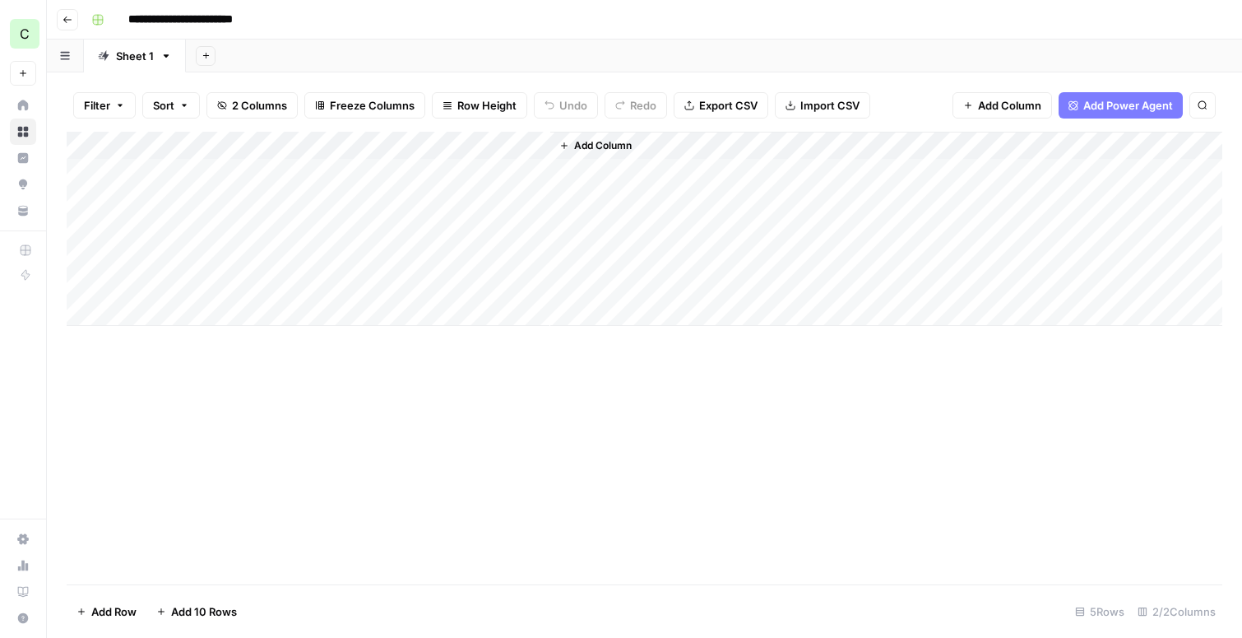
click at [197, 145] on div "Add Column" at bounding box center [645, 229] width 1156 height 194
drag, startPoint x: 179, startPoint y: 185, endPoint x: 120, endPoint y: 185, distance: 58.4
click at [120, 185] on body "**********" at bounding box center [621, 319] width 1242 height 638
click at [169, 189] on input "Ramen Article" at bounding box center [222, 185] width 167 height 16
drag, startPoint x: 176, startPoint y: 189, endPoint x: 138, endPoint y: 181, distance: 38.7
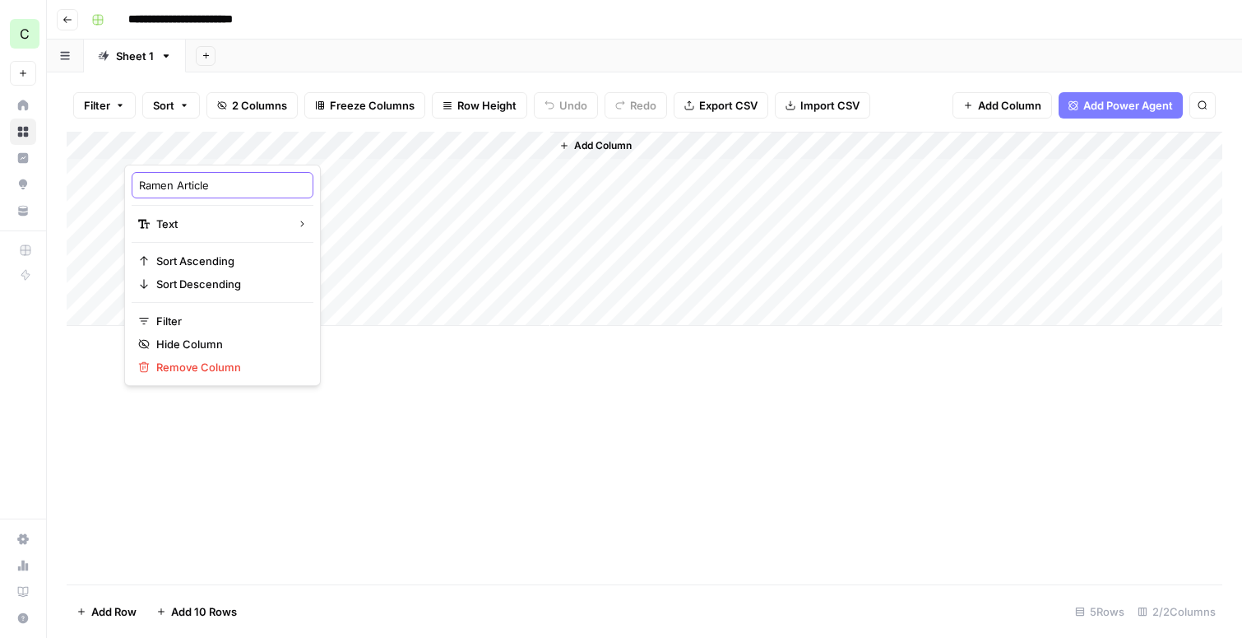
click at [138, 181] on div "Ramen Article" at bounding box center [223, 185] width 182 height 26
type input "Article"
click at [276, 483] on div "Add Column" at bounding box center [645, 358] width 1156 height 452
click at [181, 137] on div "Add Column" at bounding box center [645, 229] width 1156 height 194
click at [202, 465] on div "Add Column" at bounding box center [645, 358] width 1156 height 452
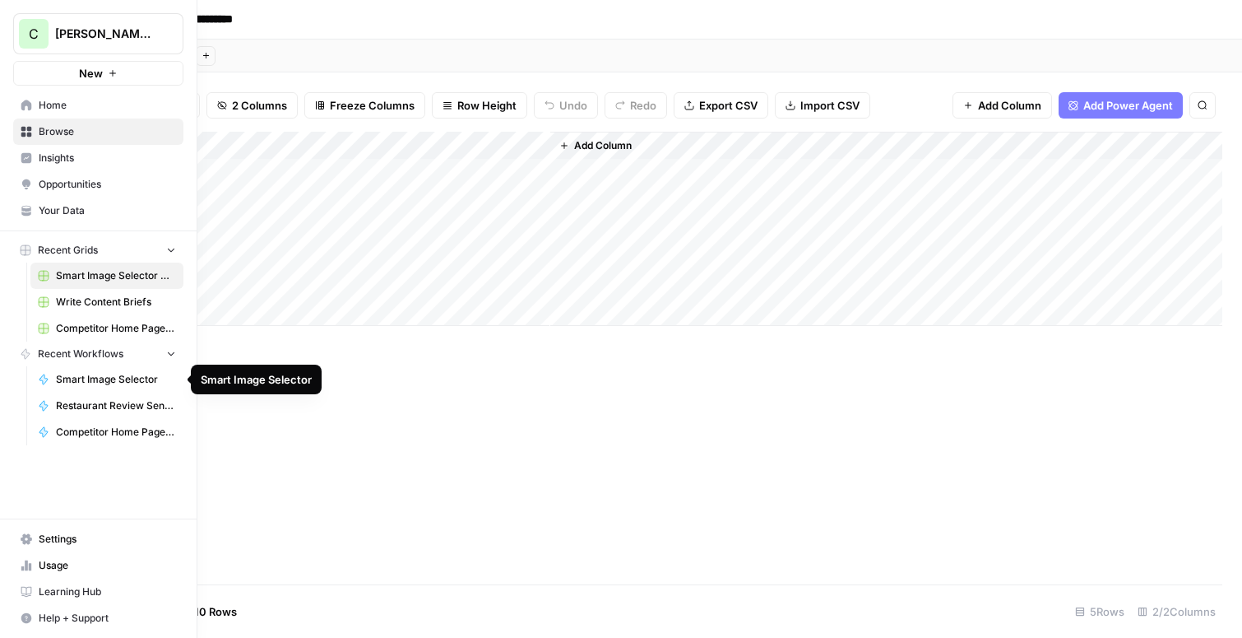
click at [87, 379] on span "Smart Image Selector" at bounding box center [116, 379] width 120 height 15
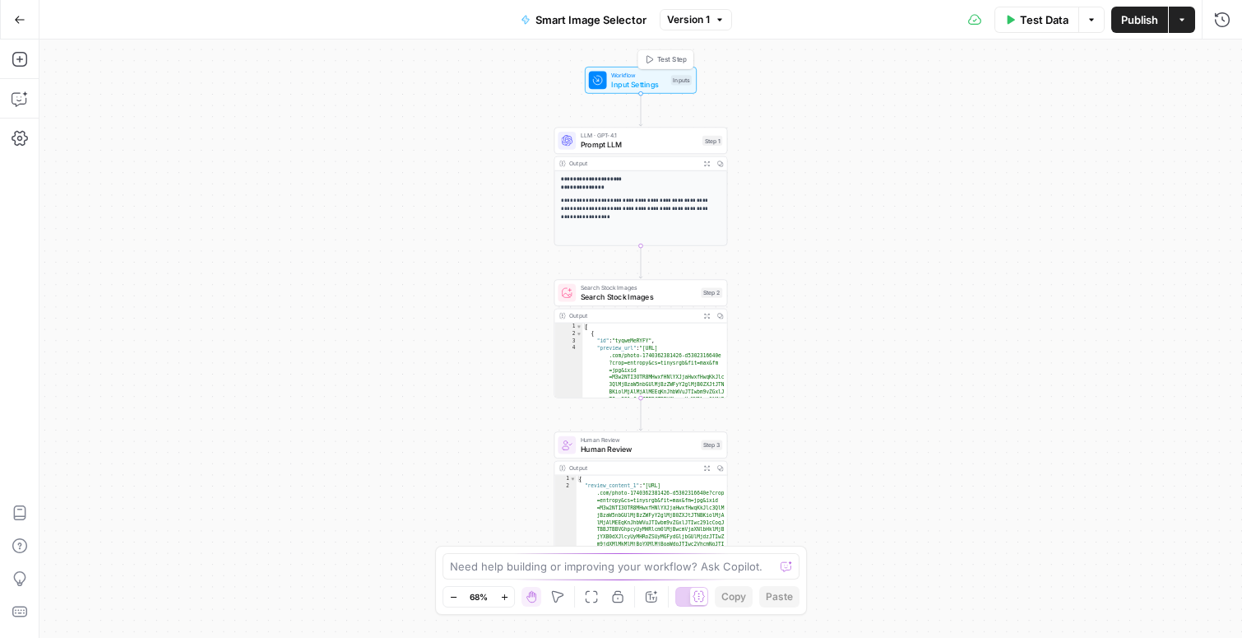
click at [623, 79] on span "Input Settings" at bounding box center [638, 84] width 55 height 12
click at [1000, 133] on Article "Ramen Article (Optional)" at bounding box center [1087, 132] width 262 height 16
click at [1162, 100] on span "edit field" at bounding box center [1167, 101] width 36 height 13
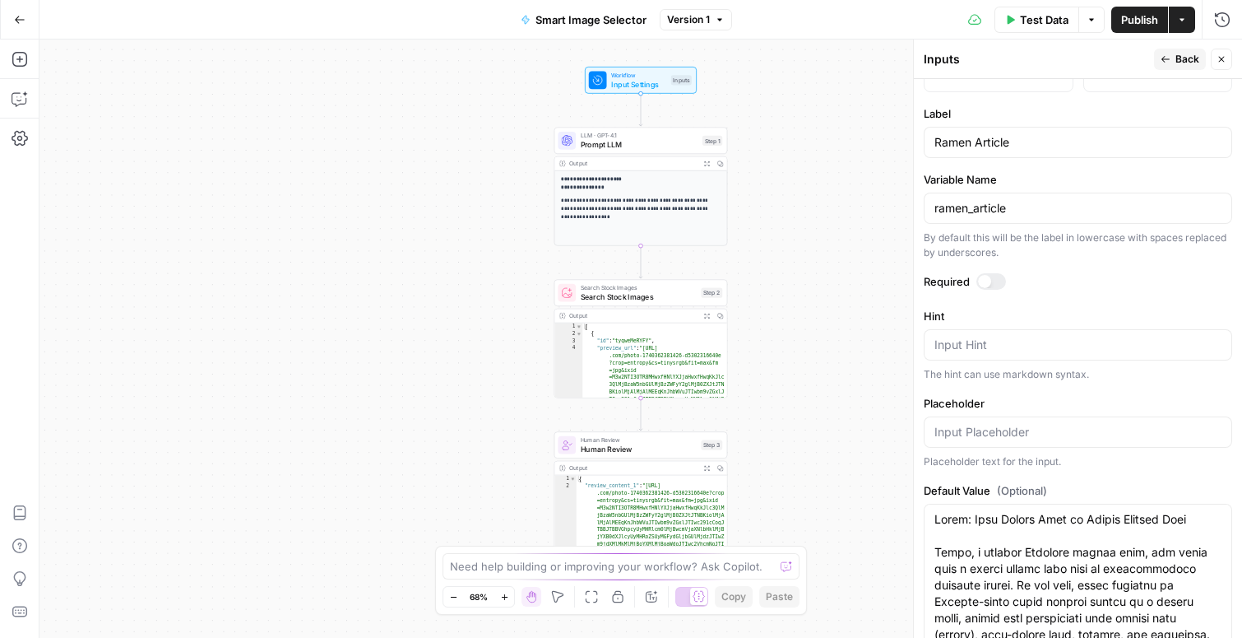
scroll to position [513, 0]
drag, startPoint x: 975, startPoint y: 144, endPoint x: 907, endPoint y: 141, distance: 68.3
click at [913, 141] on div "Inputs Back Close Input type Short Text Long Text Single Select Multi Select JS…" at bounding box center [1077, 338] width 329 height 598
type input "Article"
click at [1222, 57] on icon "button" at bounding box center [1222, 59] width 10 height 10
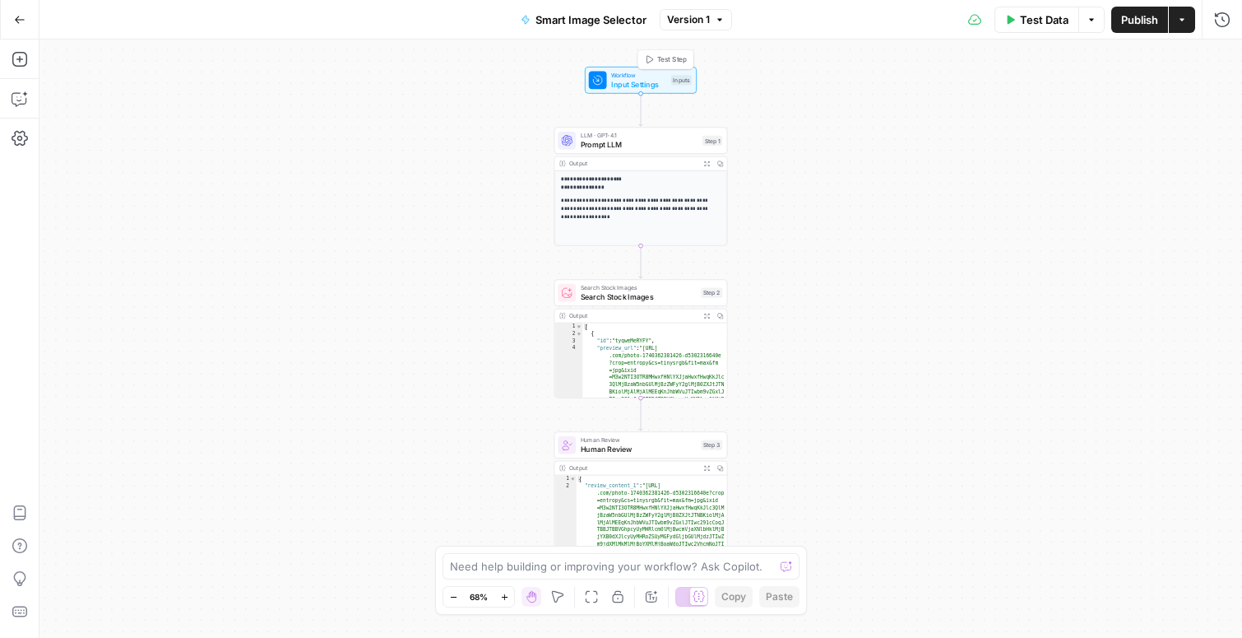
click at [630, 79] on span "Input Settings" at bounding box center [638, 84] width 55 height 12
click at [290, 189] on div "**********" at bounding box center [640, 338] width 1203 height 598
click at [1224, 60] on icon "button" at bounding box center [1222, 59] width 10 height 10
click at [16, 23] on icon "button" at bounding box center [20, 20] width 12 height 12
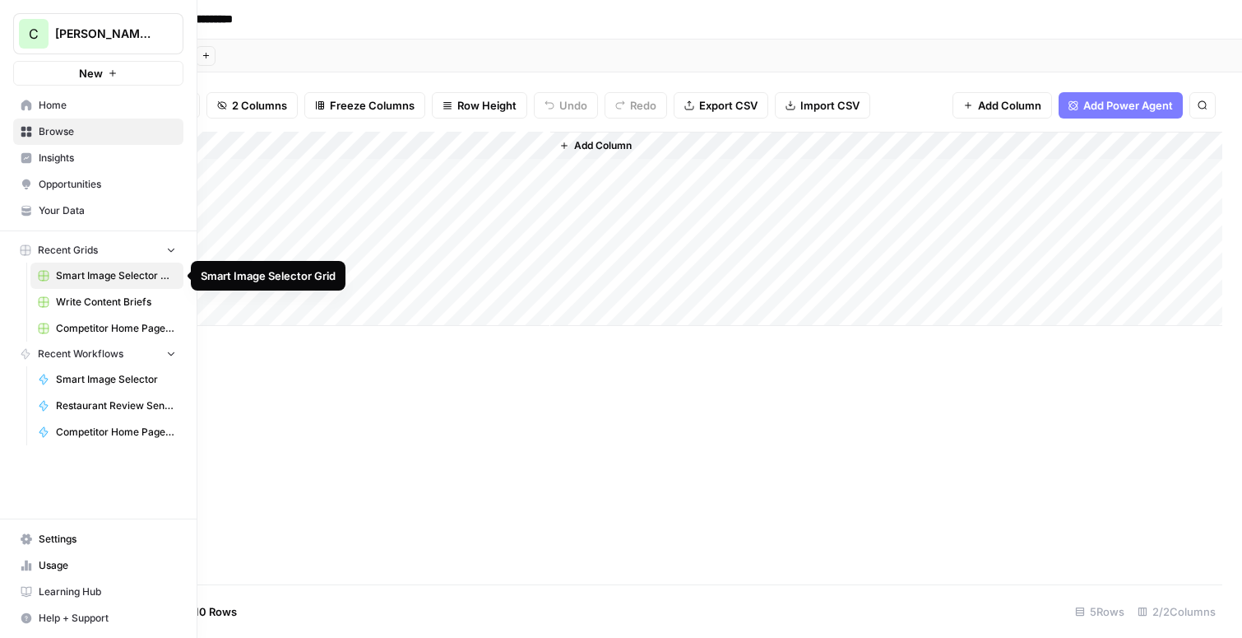
click at [169, 275] on span "Smart Image Selector Grid" at bounding box center [116, 275] width 120 height 15
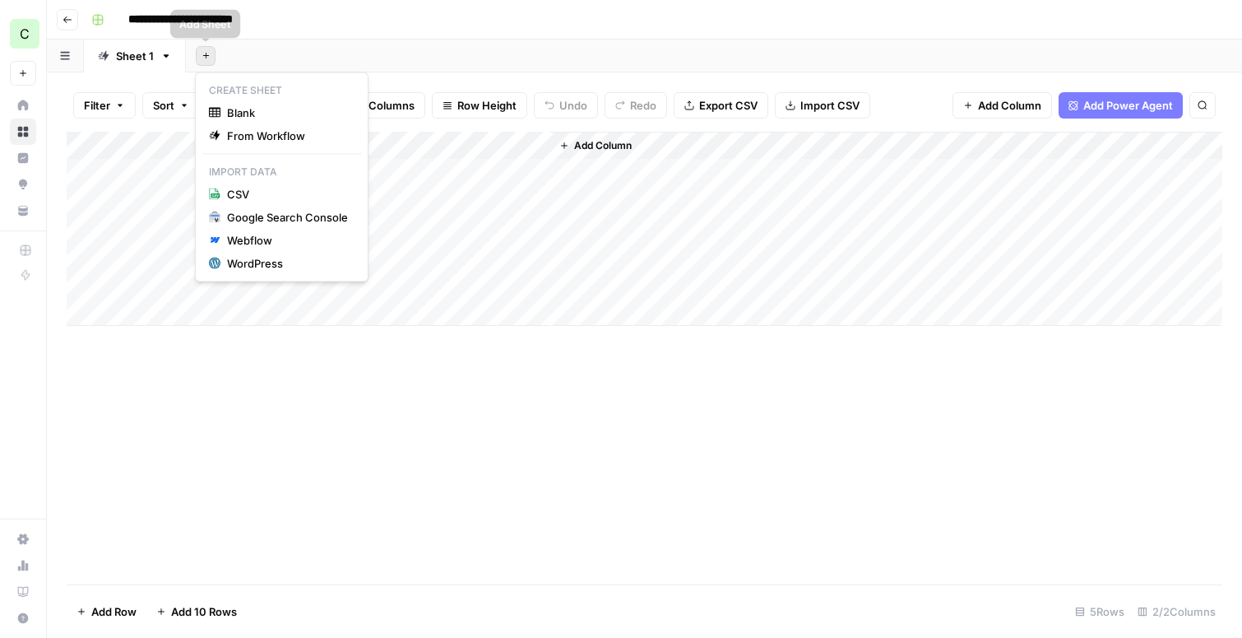
click at [208, 58] on icon "button" at bounding box center [206, 55] width 9 height 9
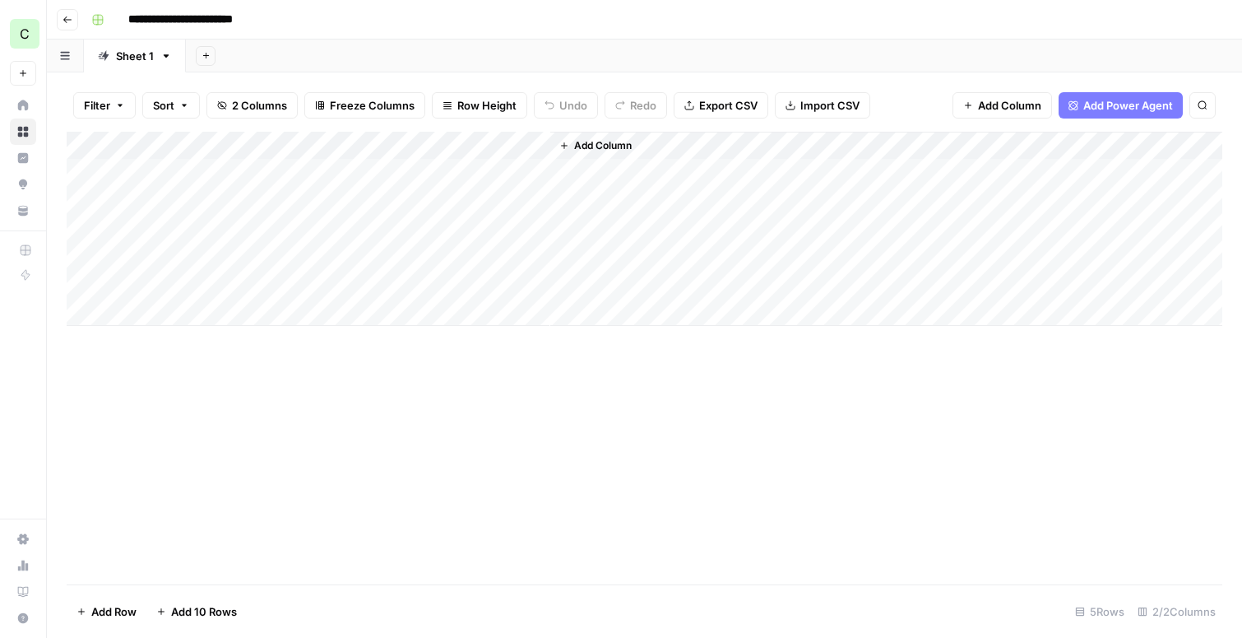
click at [293, 49] on div "Add Sheet" at bounding box center [714, 55] width 1056 height 33
click at [79, 21] on header "**********" at bounding box center [644, 19] width 1195 height 39
click at [64, 20] on icon "button" at bounding box center [67, 19] width 8 height 7
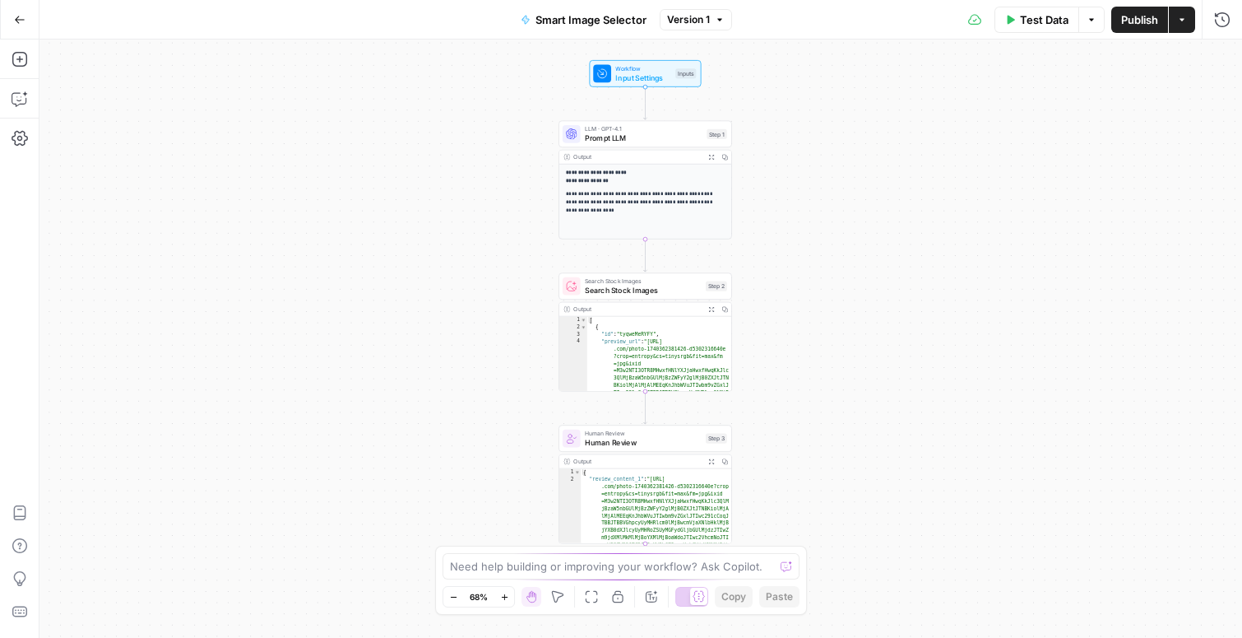
click at [638, 165] on div "**********" at bounding box center [645, 202] width 172 height 74
click at [625, 77] on span "Input Settings" at bounding box center [642, 78] width 55 height 12
click at [1217, 60] on icon "button" at bounding box center [1222, 59] width 10 height 10
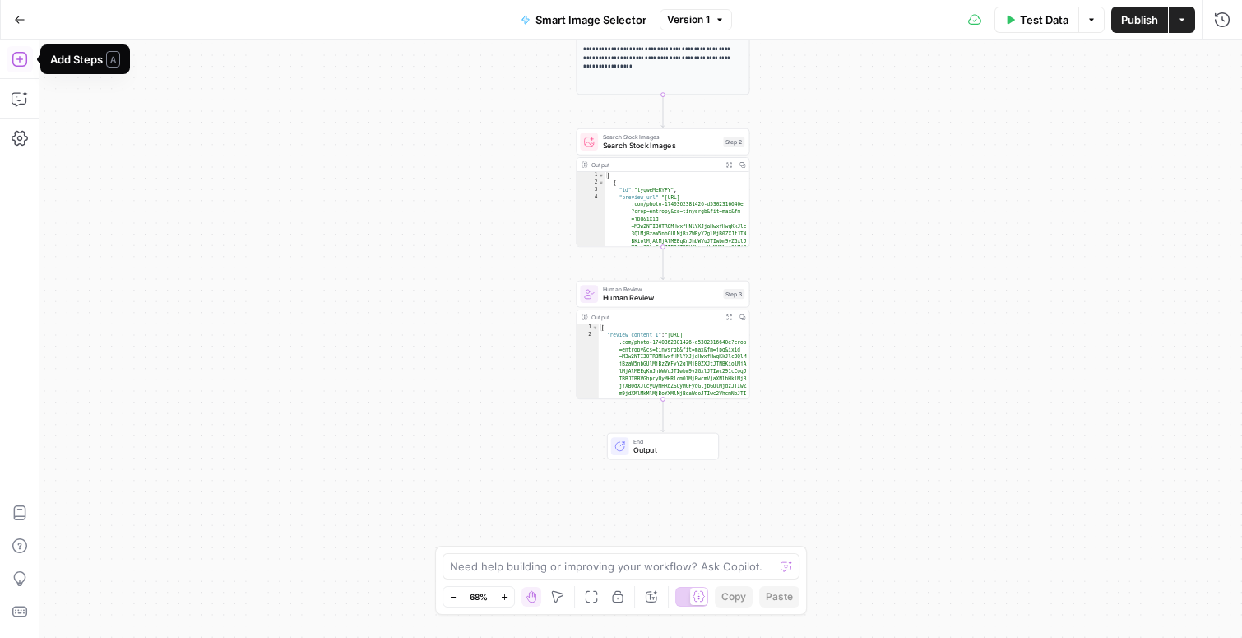
click at [21, 62] on icon "button" at bounding box center [20, 59] width 16 height 16
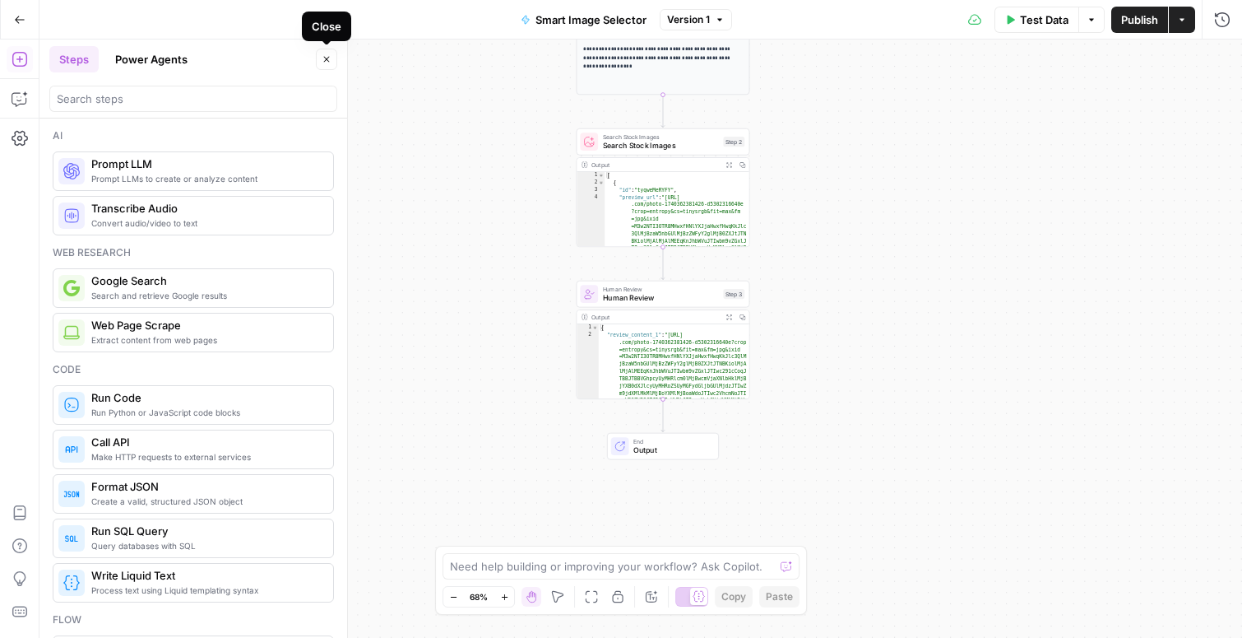
click at [335, 57] on button "Close" at bounding box center [326, 59] width 21 height 21
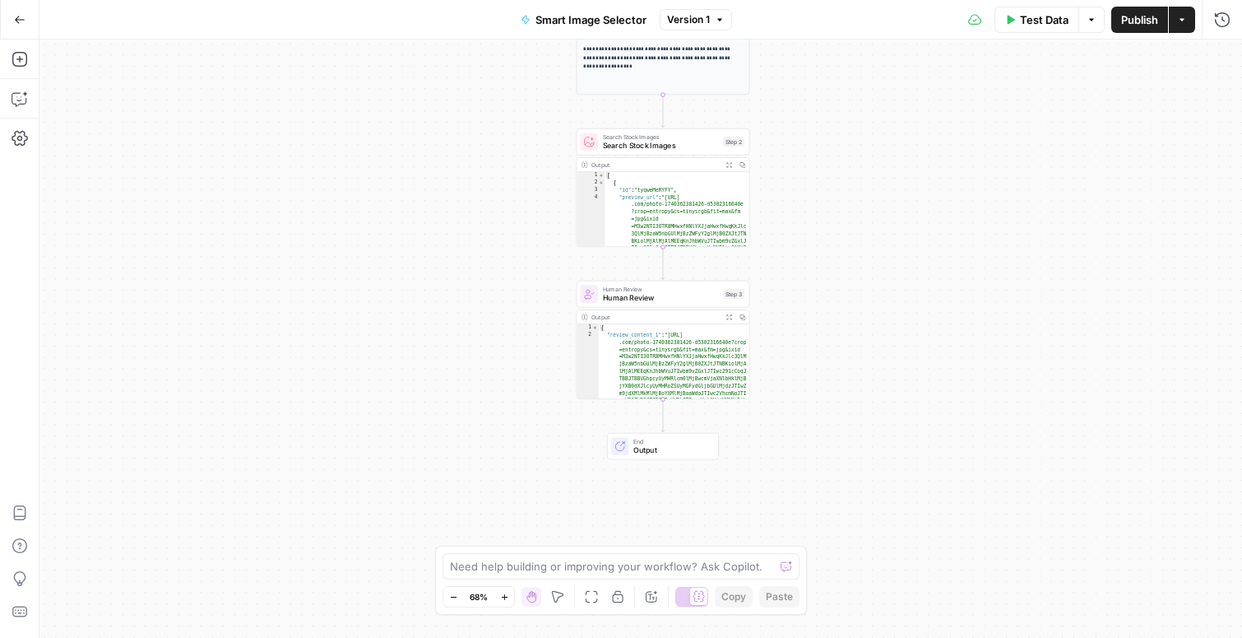
click at [32, 17] on button "Go Back" at bounding box center [20, 20] width 30 height 30
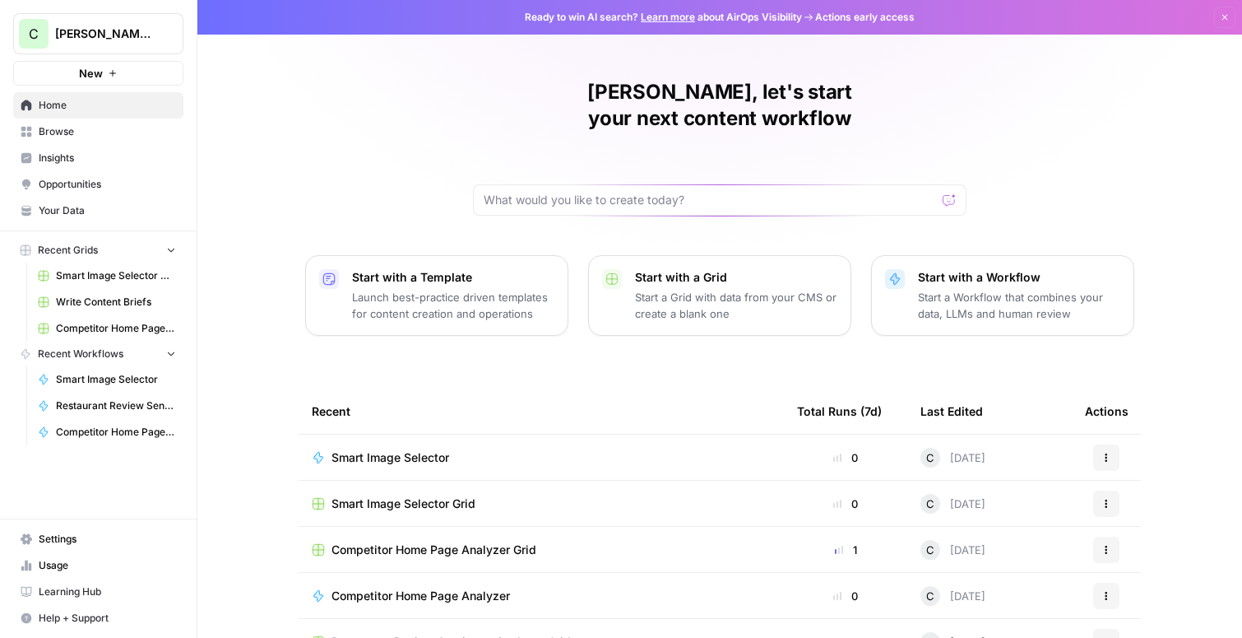
click at [86, 276] on span "Smart Image Selector Grid" at bounding box center [116, 275] width 120 height 15
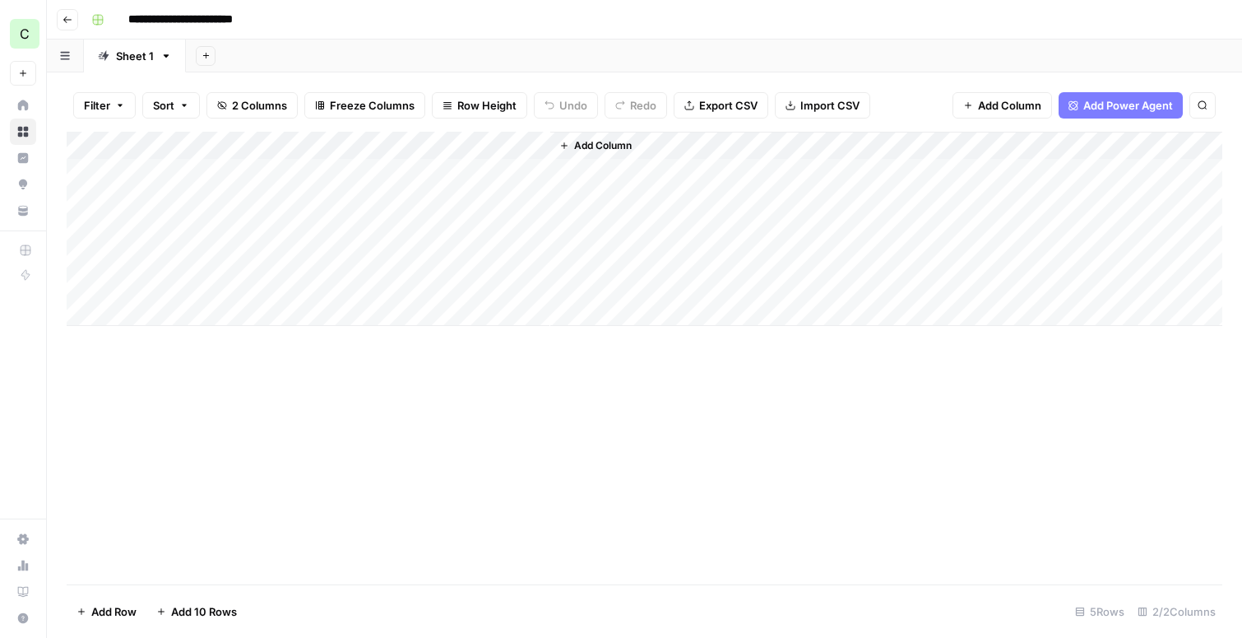
click at [67, 16] on icon "button" at bounding box center [68, 20] width 10 height 10
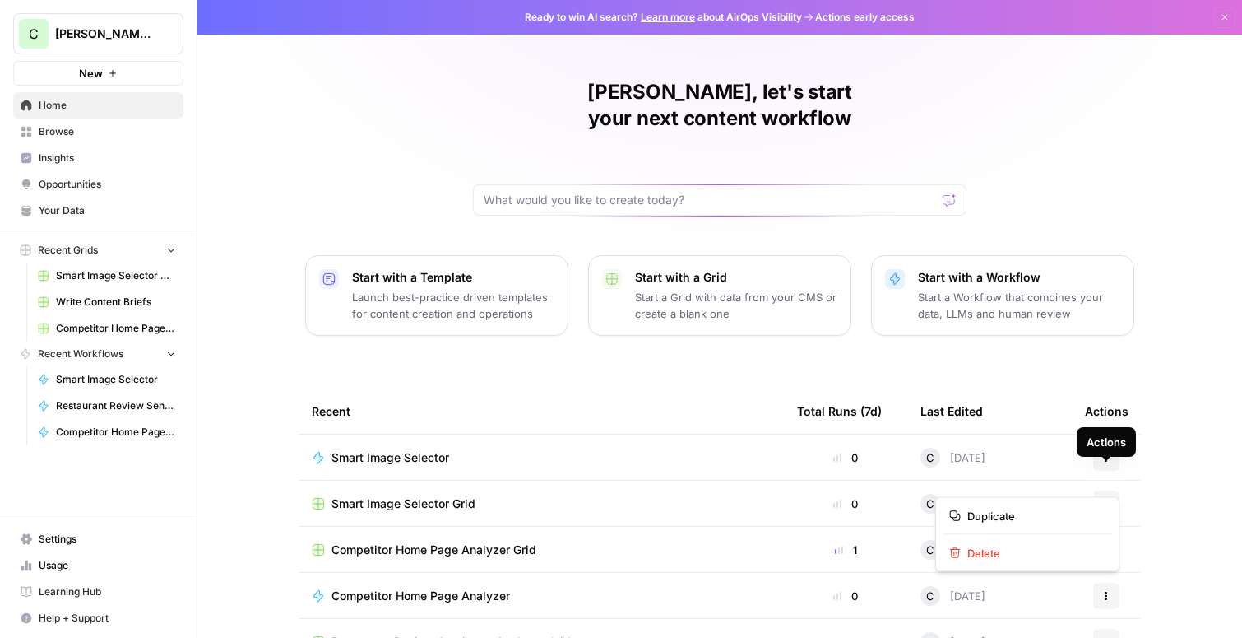
click at [1108, 490] on button "Actions" at bounding box center [1106, 503] width 26 height 26
click at [982, 554] on span "Delete" at bounding box center [1033, 553] width 132 height 16
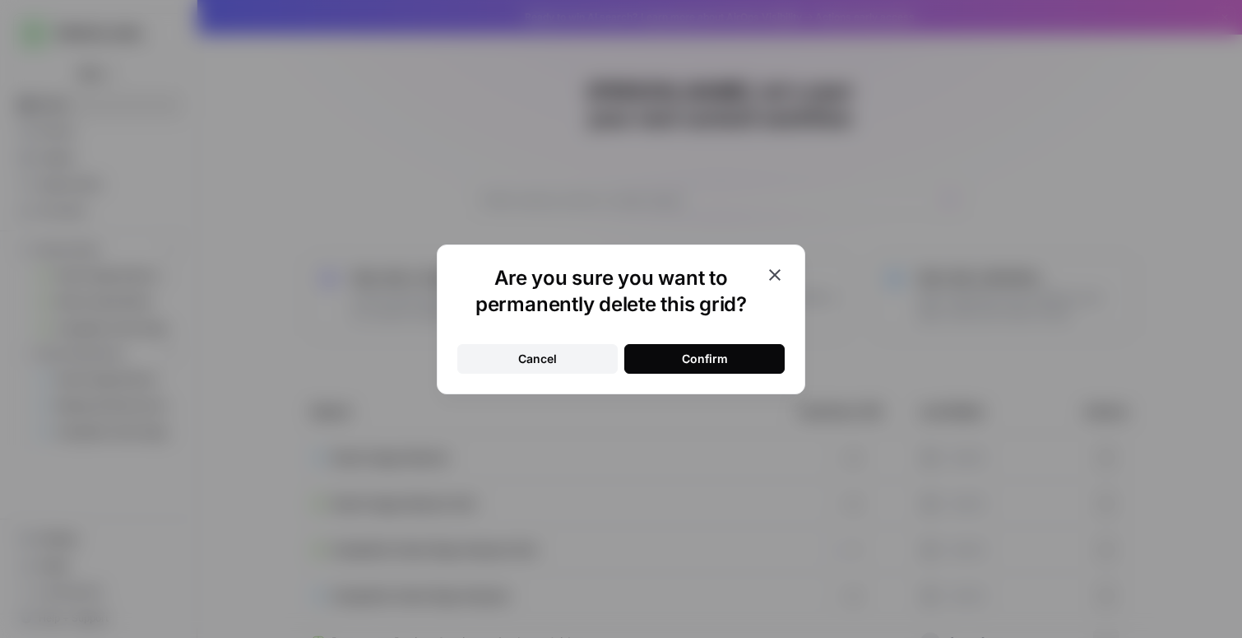
click at [703, 364] on div "Confirm" at bounding box center [705, 358] width 46 height 16
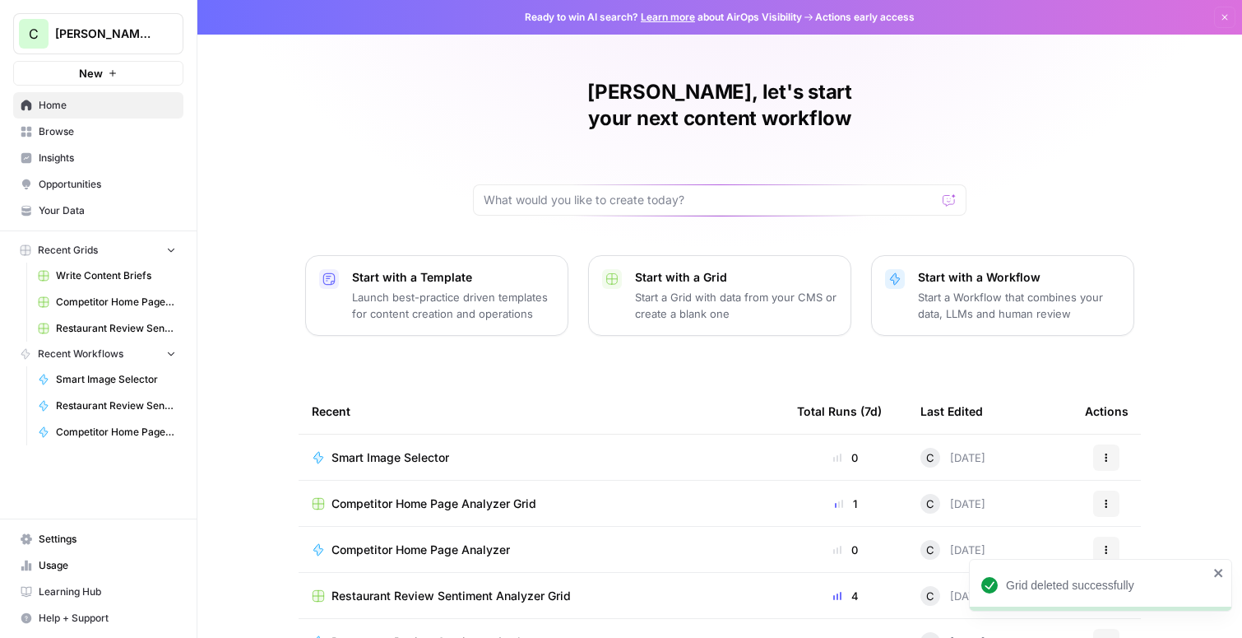
click at [429, 449] on span "Smart Image Selector" at bounding box center [391, 457] width 118 height 16
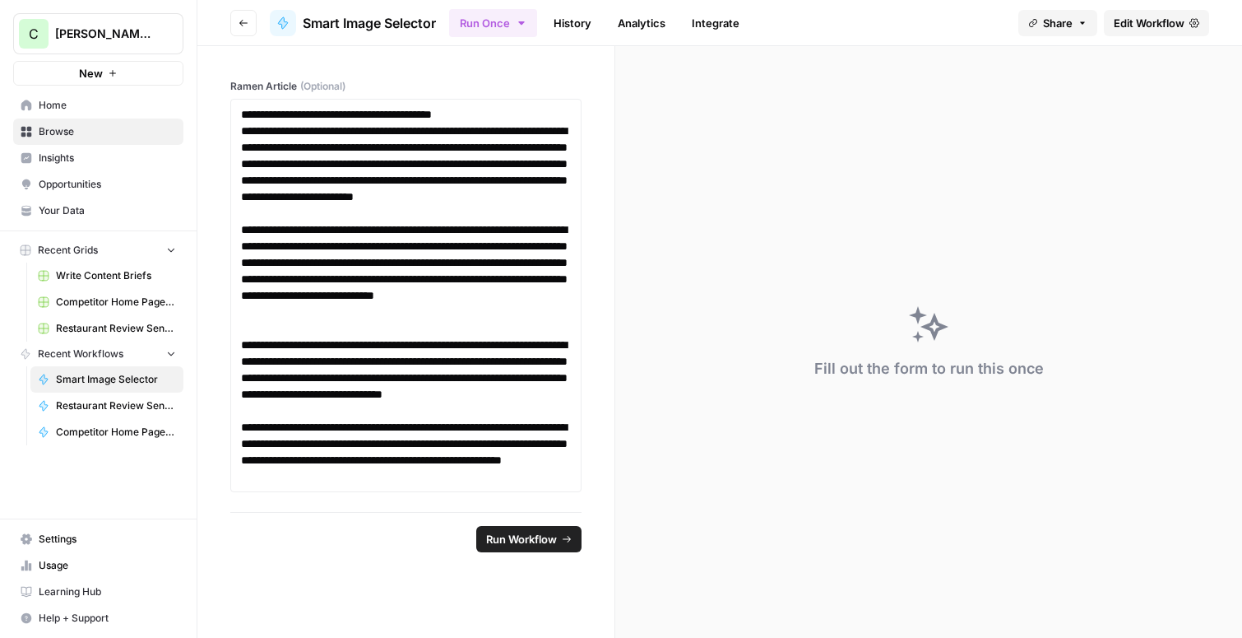
click at [513, 540] on span "Run Workflow" at bounding box center [521, 539] width 71 height 16
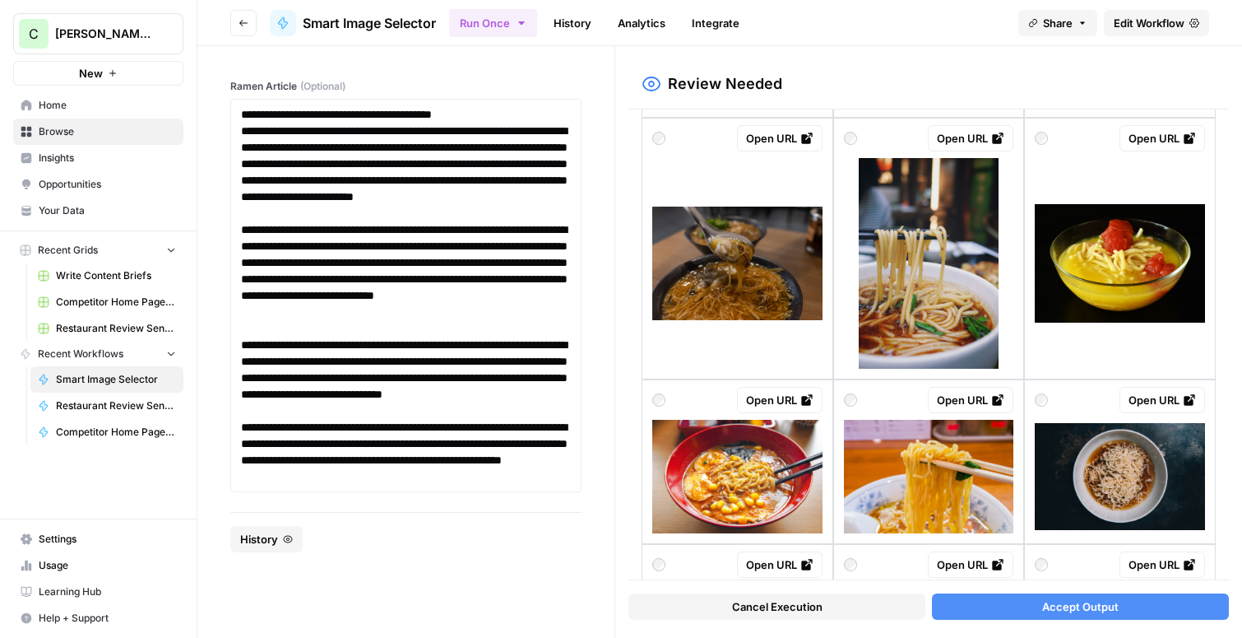
scroll to position [512, 0]
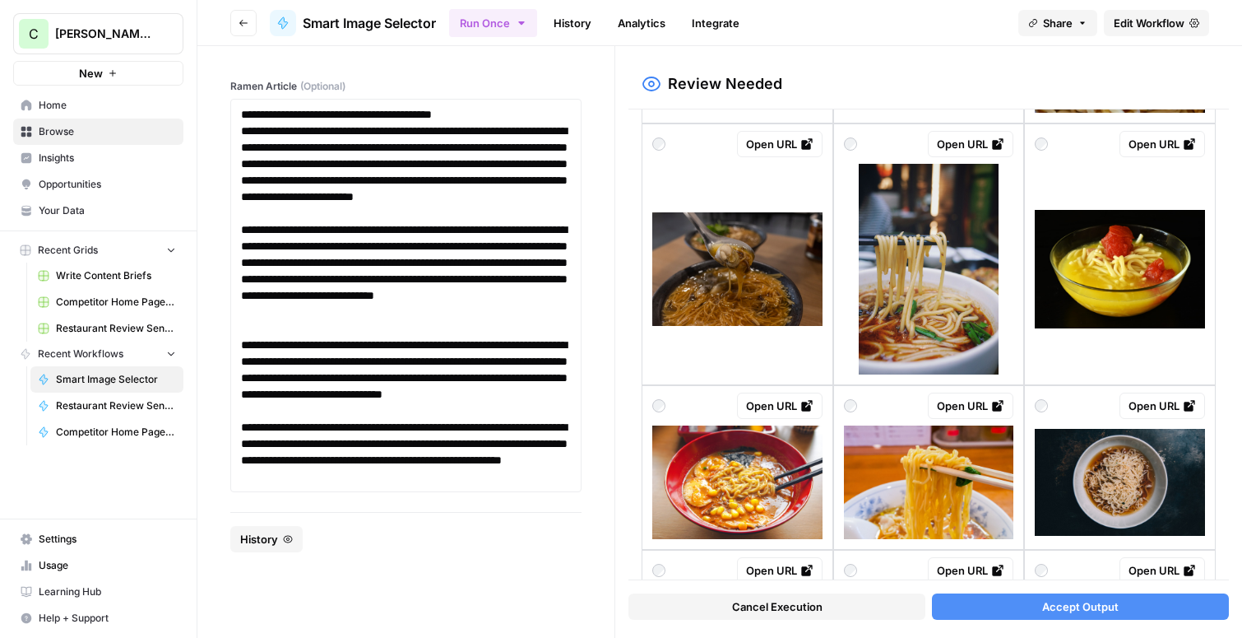
click at [721, 219] on img at bounding box center [737, 269] width 170 height 114
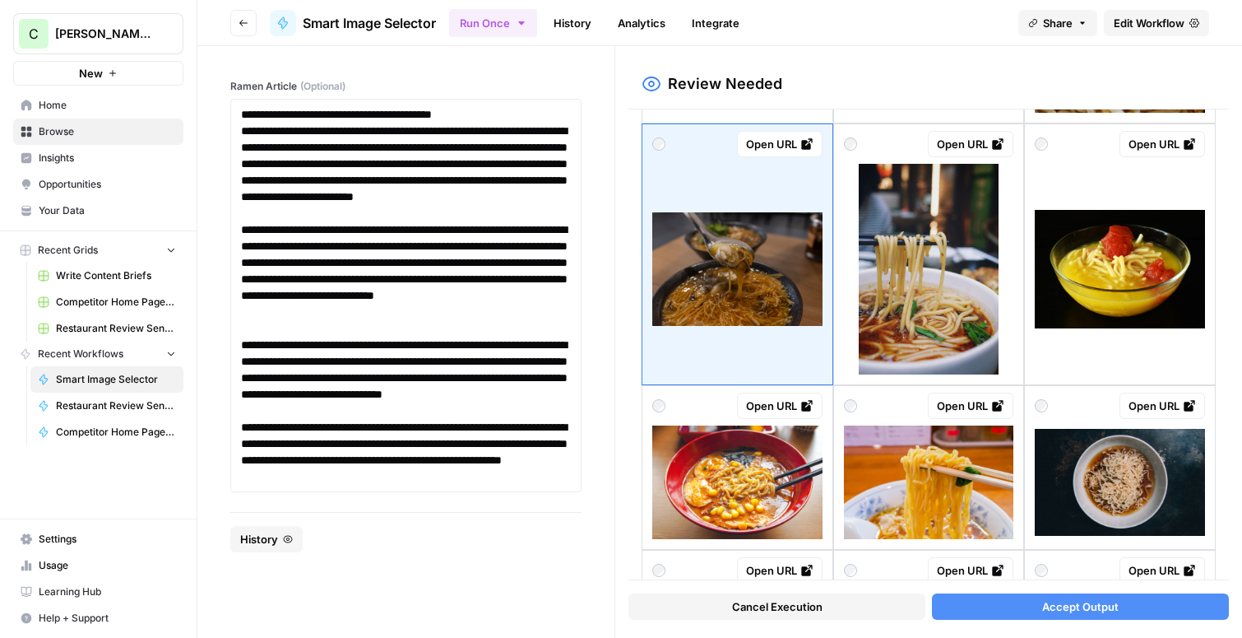
click at [1079, 608] on span "Accept Output" at bounding box center [1080, 606] width 77 height 16
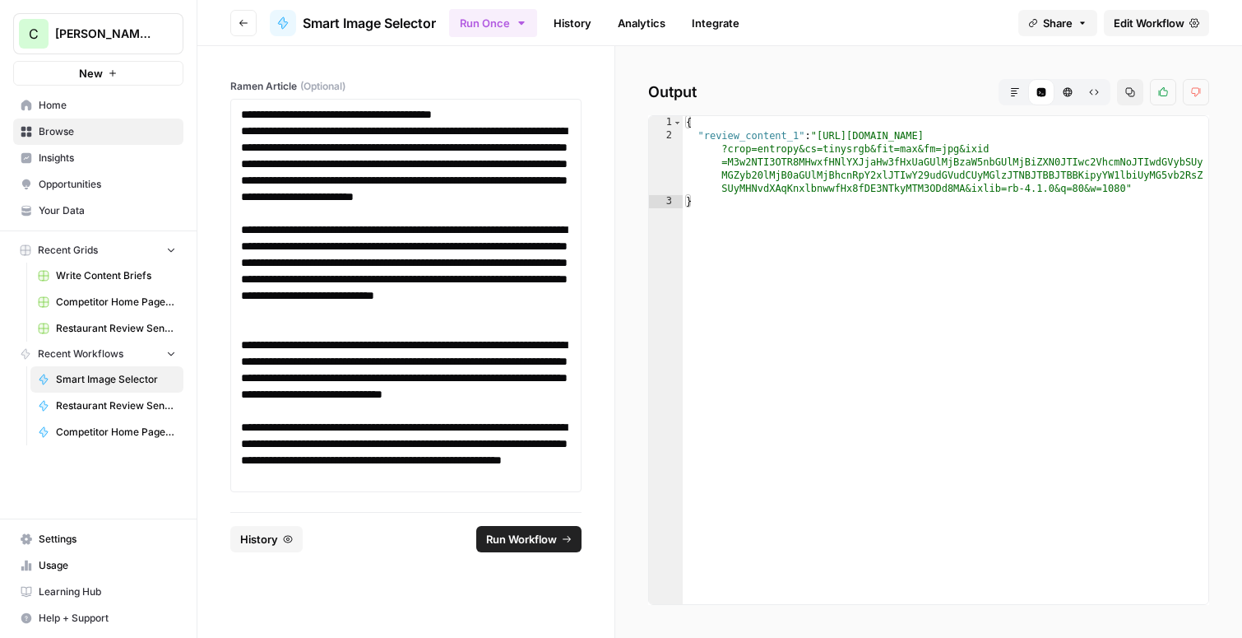
click at [83, 110] on span "Home" at bounding box center [107, 105] width 137 height 15
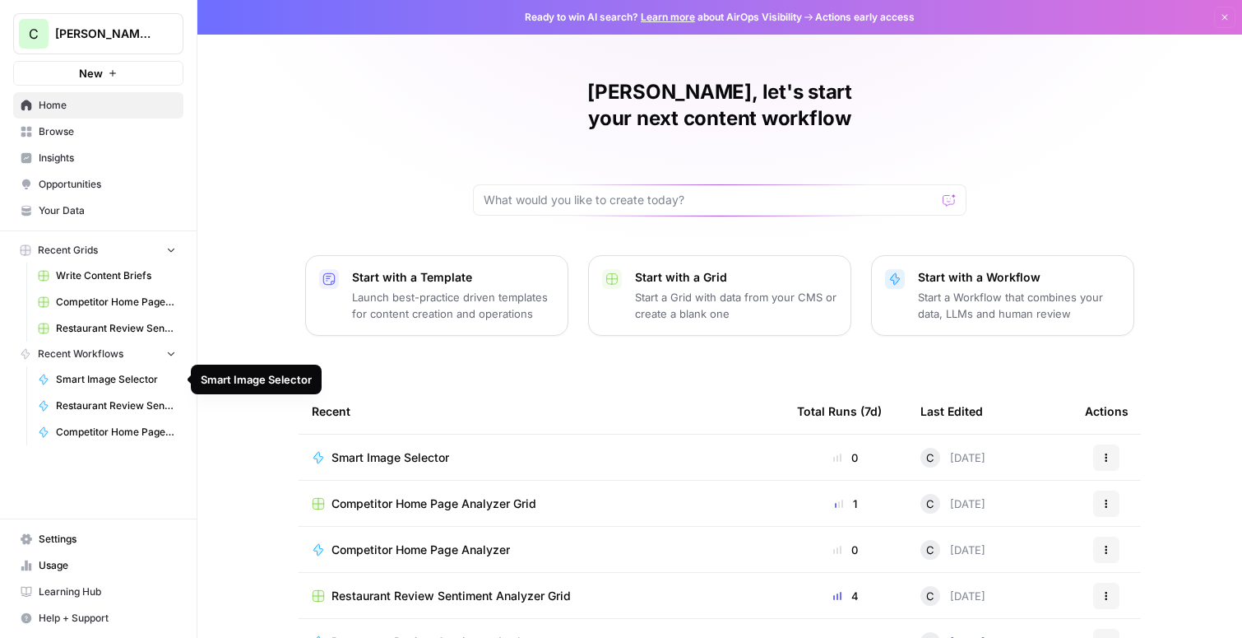
click at [77, 377] on span "Smart Image Selector" at bounding box center [116, 379] width 120 height 15
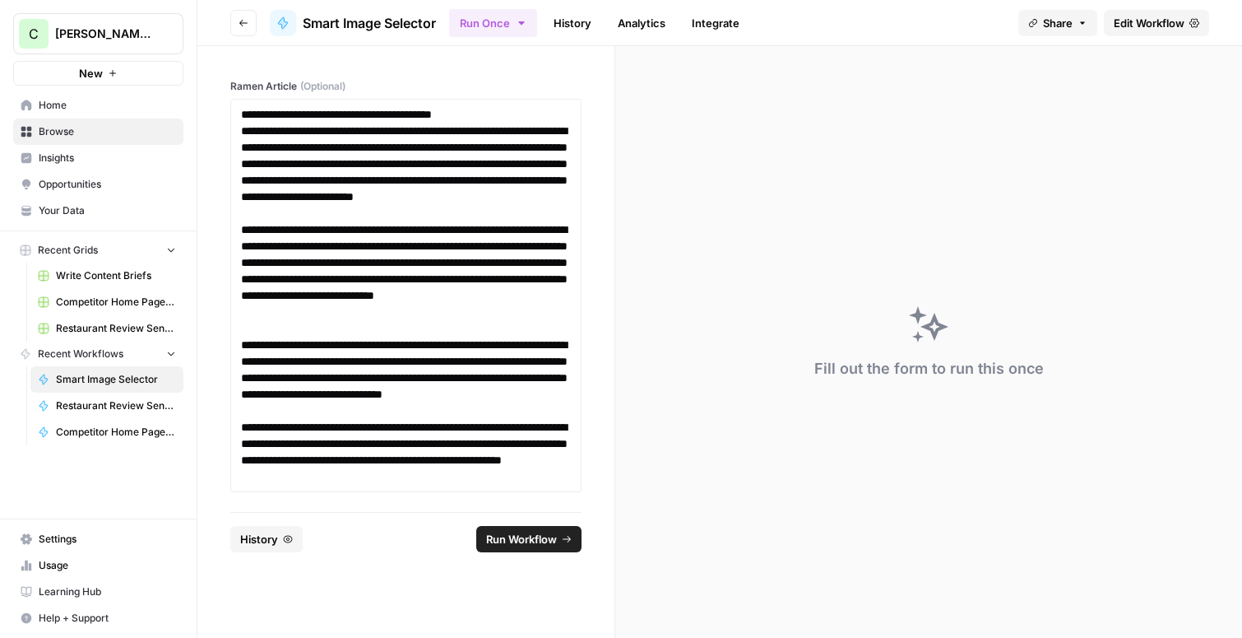
click at [1151, 18] on span "Edit Workflow" at bounding box center [1149, 23] width 71 height 16
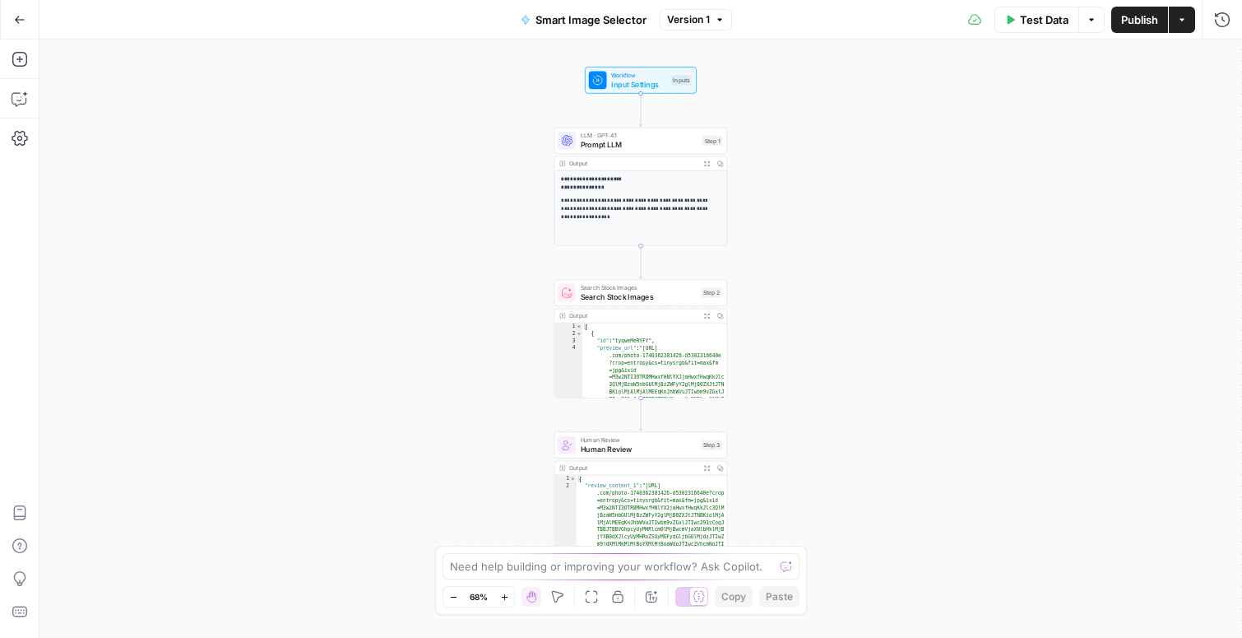
scroll to position [22, 0]
click at [1184, 21] on icon "button" at bounding box center [1182, 20] width 10 height 10
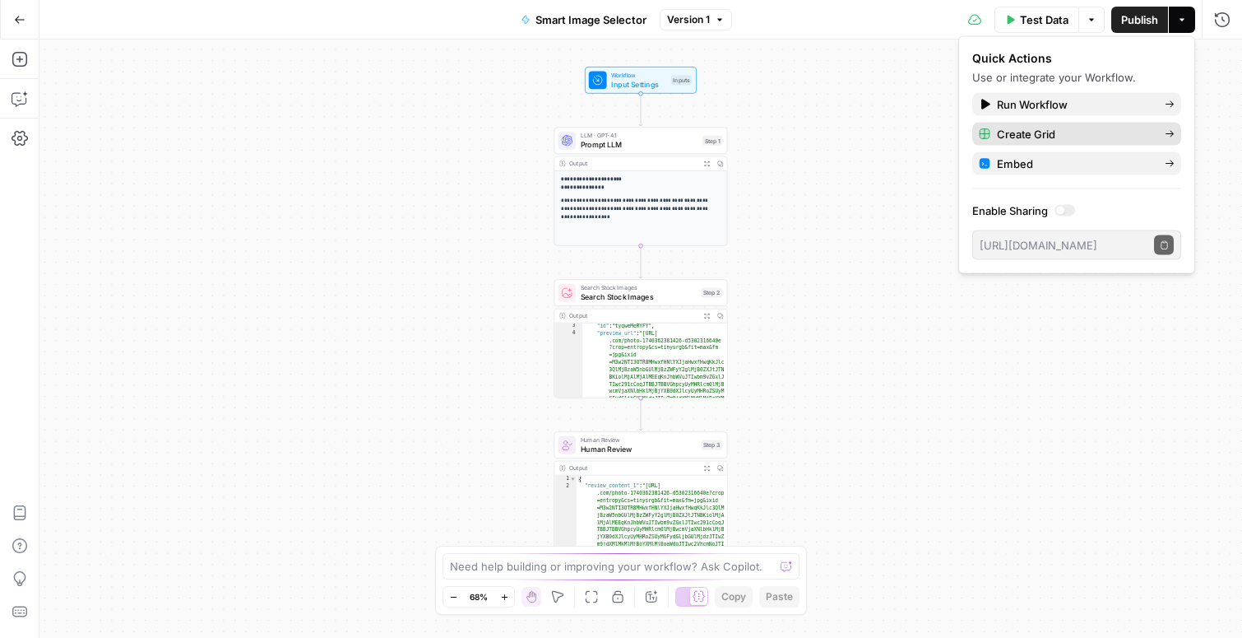
click at [1032, 137] on span "Create Grid" at bounding box center [1074, 134] width 155 height 16
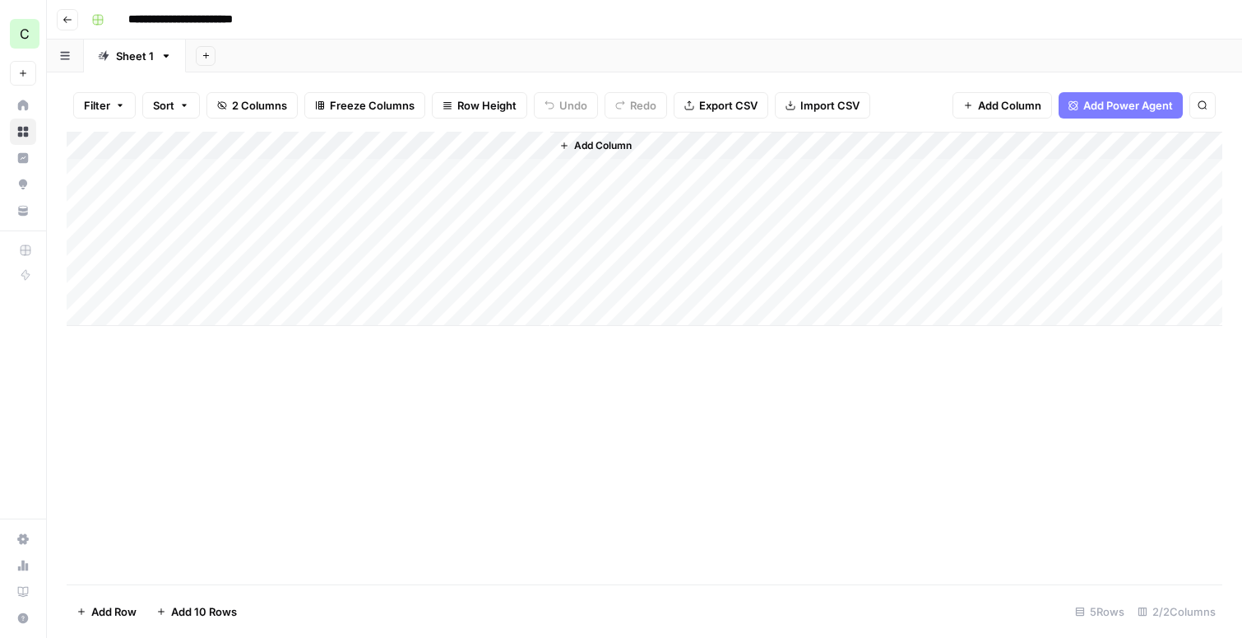
click at [351, 148] on div "Add Column" at bounding box center [645, 229] width 1156 height 194
drag, startPoint x: 179, startPoint y: 186, endPoint x: 114, endPoint y: 185, distance: 65.8
click at [114, 185] on body "**********" at bounding box center [621, 319] width 1242 height 638
click at [179, 185] on input "Ramen Article" at bounding box center [222, 185] width 167 height 16
type input "Article"
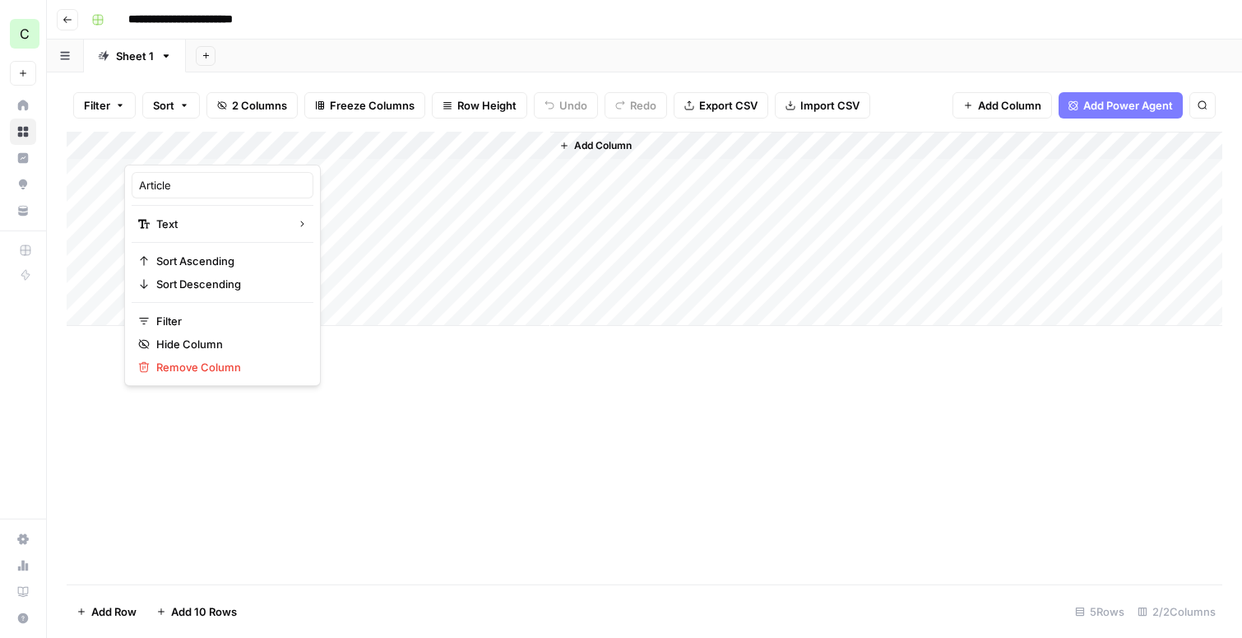
click at [281, 53] on div "Add Sheet" at bounding box center [714, 55] width 1056 height 33
click at [178, 168] on div "Add Column" at bounding box center [645, 229] width 1156 height 194
click at [224, 170] on div "Add Column" at bounding box center [645, 229] width 1156 height 194
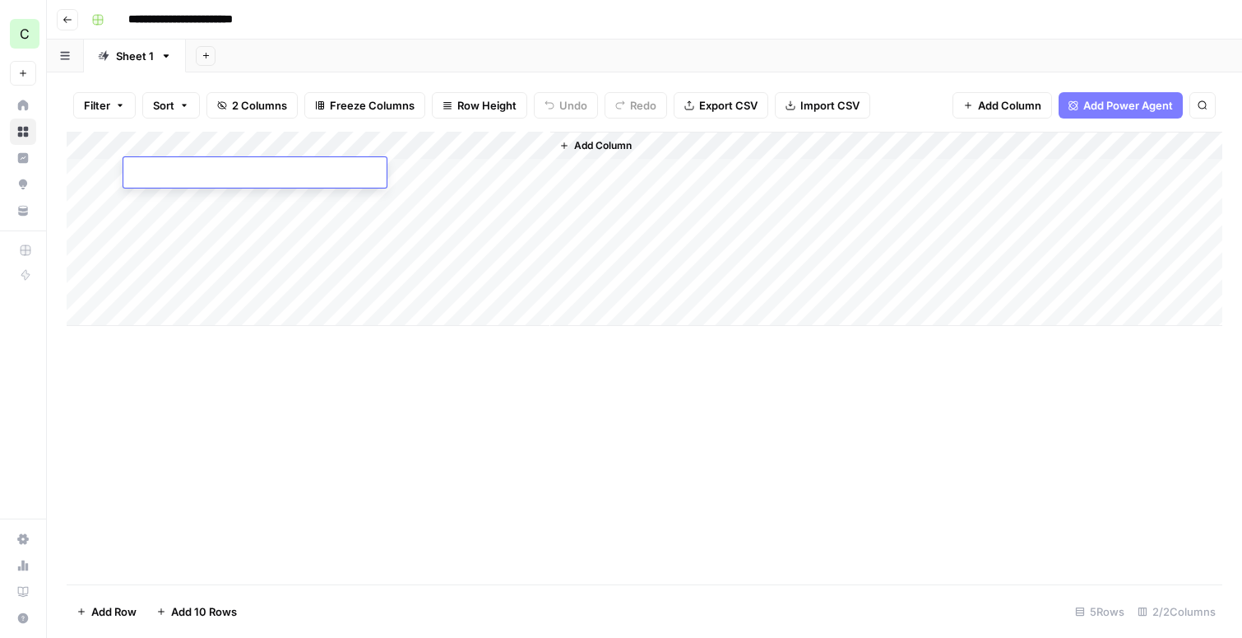
type textarea "**********"
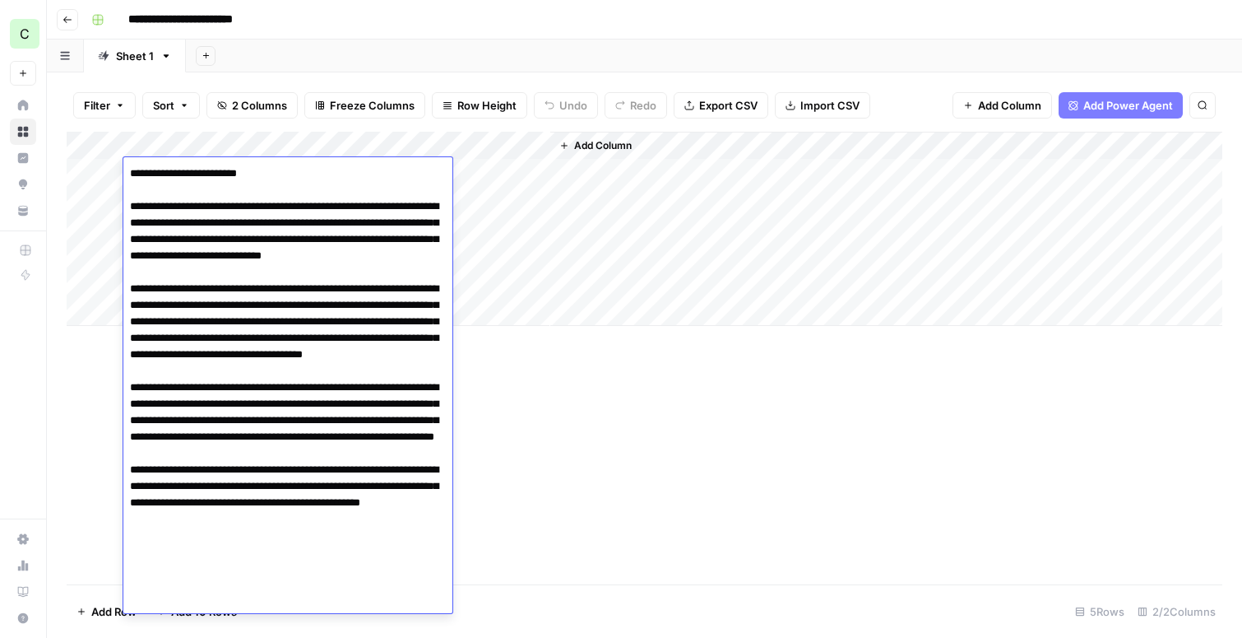
click at [740, 452] on div "Add Column" at bounding box center [645, 358] width 1156 height 452
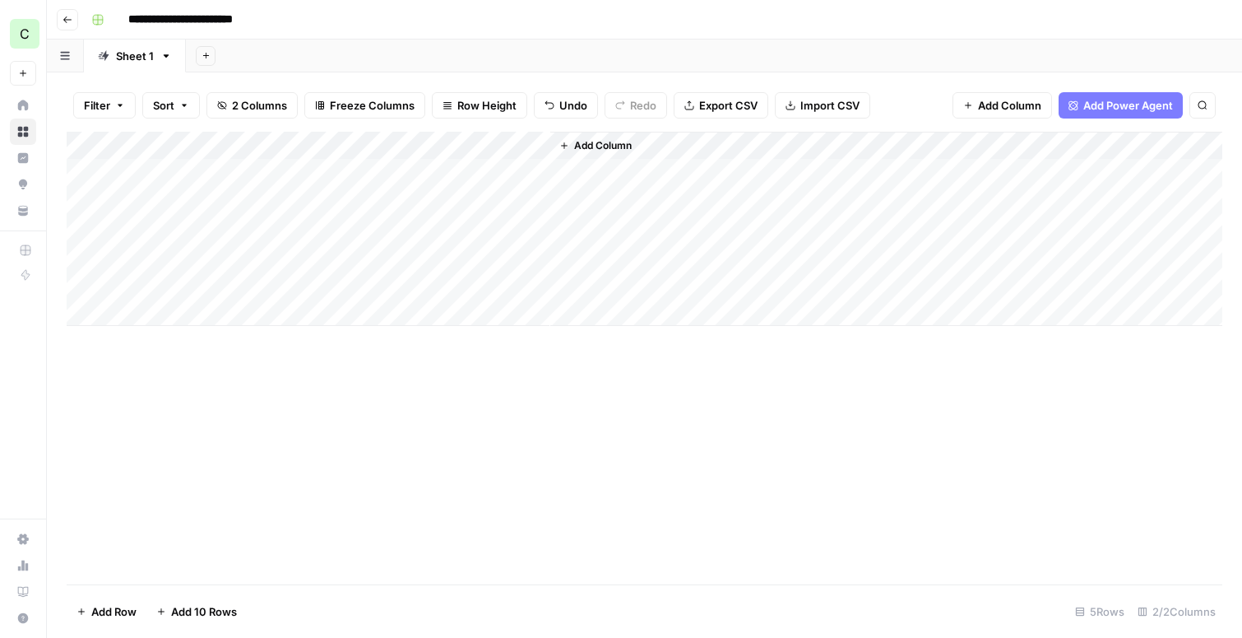
click at [383, 169] on div "Add Column" at bounding box center [645, 229] width 1156 height 194
click at [532, 171] on div "Add Column" at bounding box center [645, 229] width 1156 height 194
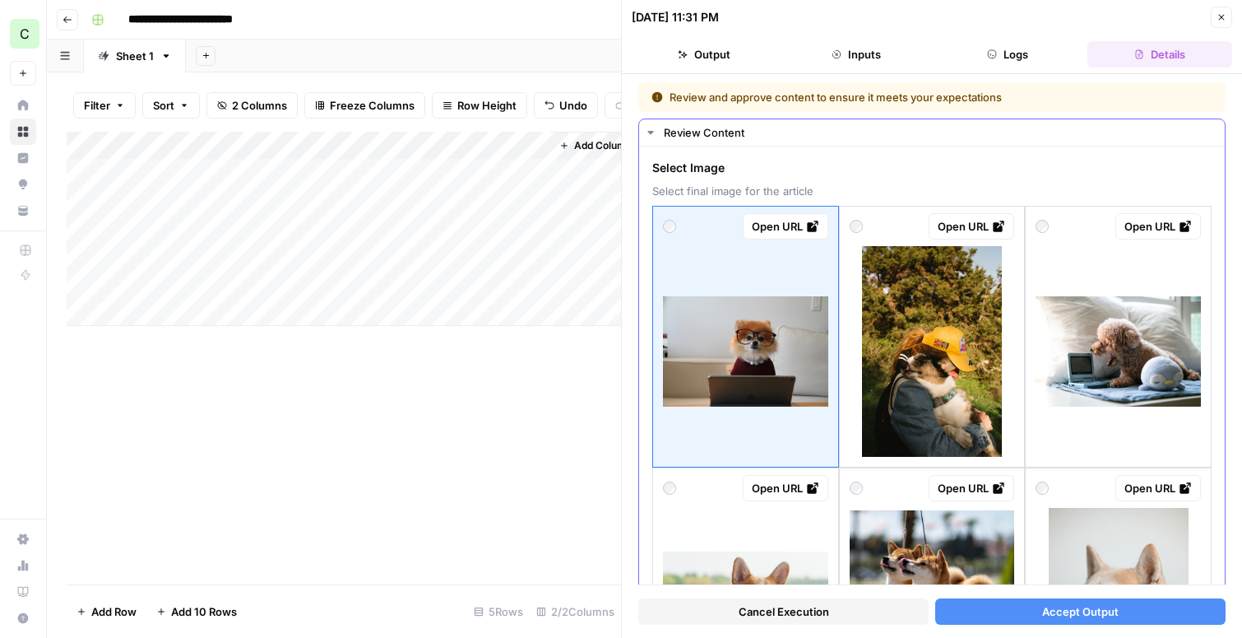
click at [867, 228] on div "Open URL" at bounding box center [932, 226] width 165 height 26
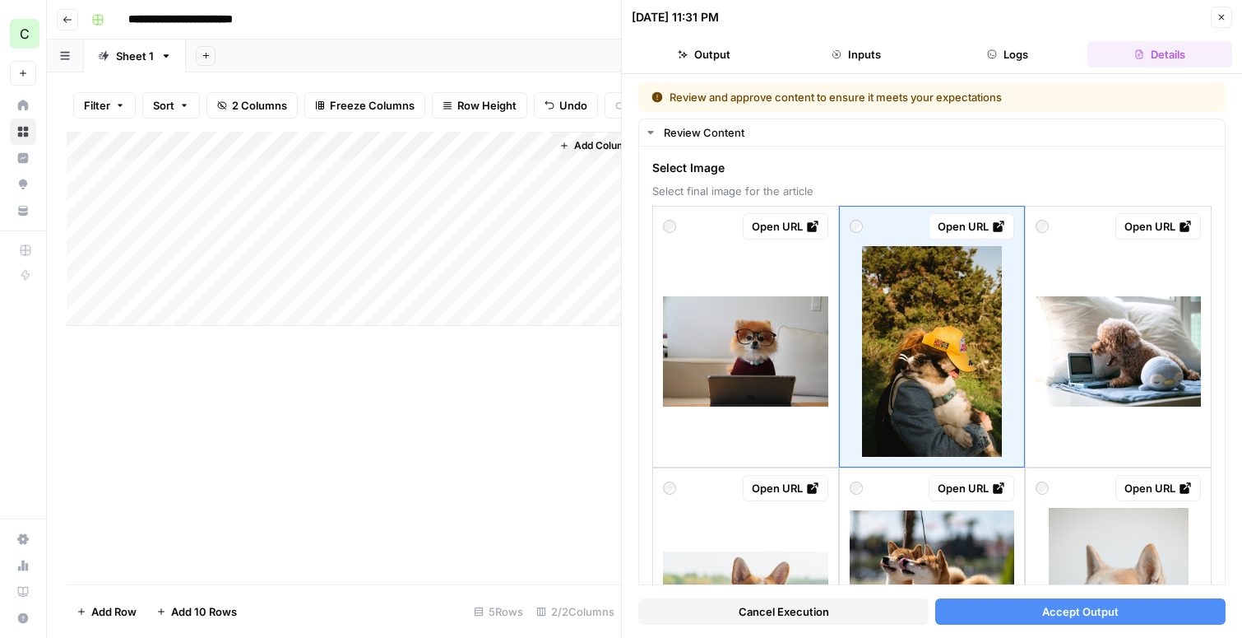
click at [1005, 602] on button "Accept Output" at bounding box center [1080, 611] width 290 height 26
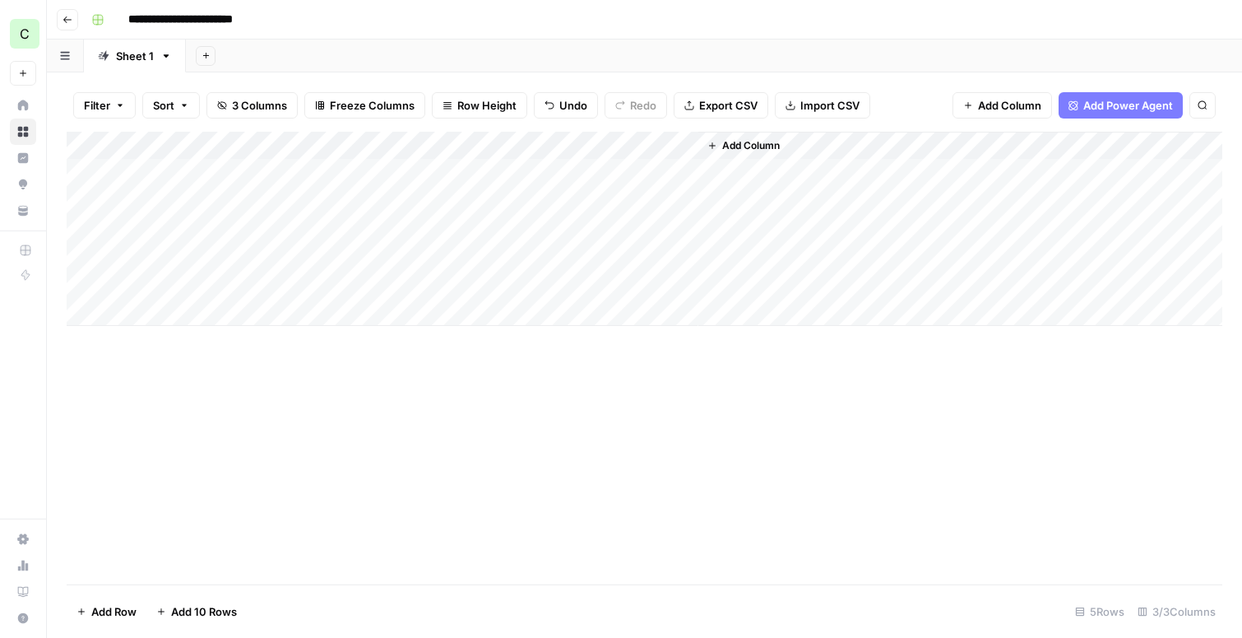
click at [67, 20] on icon "button" at bounding box center [68, 20] width 10 height 10
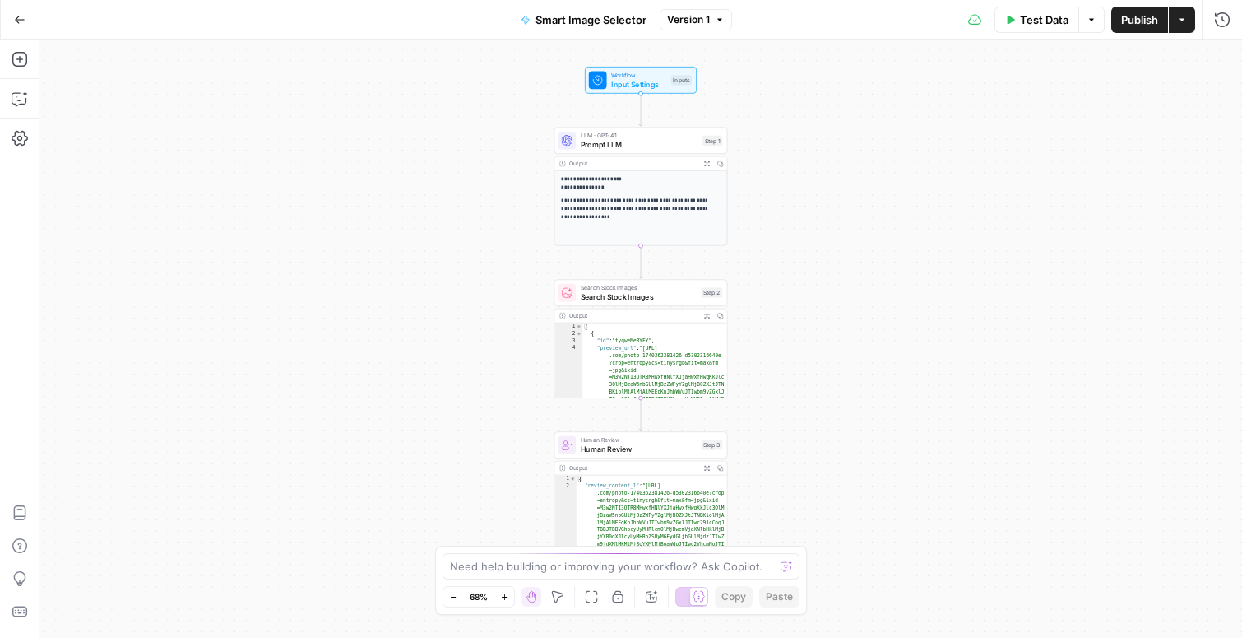
click at [22, 14] on icon "button" at bounding box center [20, 20] width 12 height 12
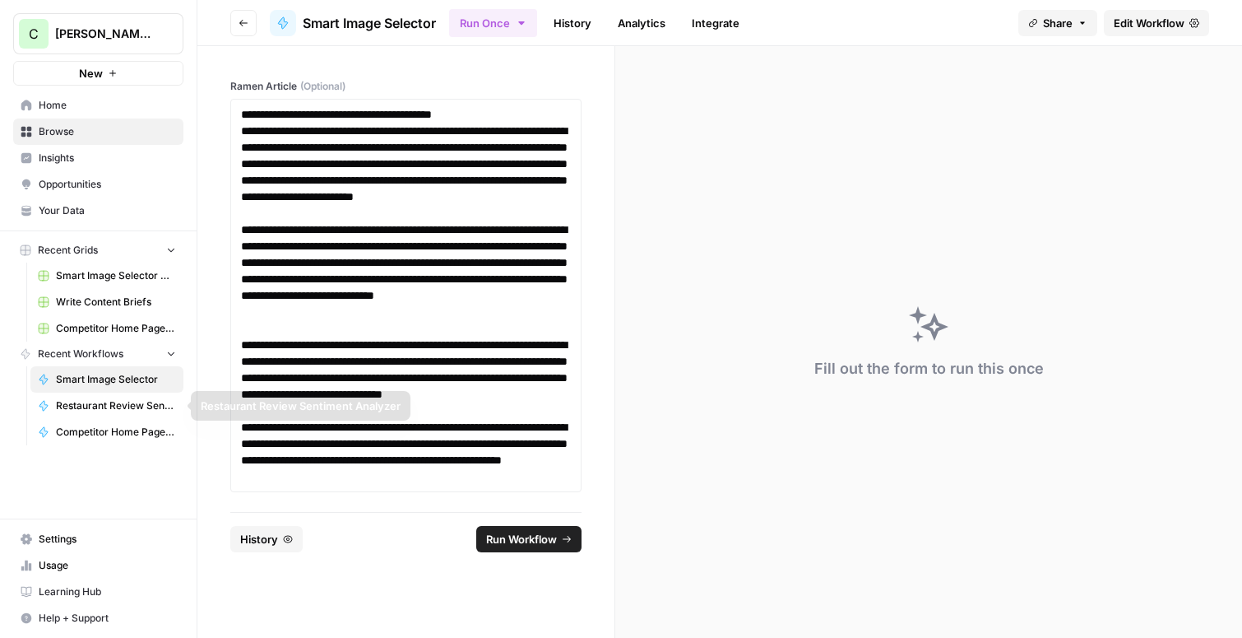
click at [97, 403] on span "Restaurant Review Sentiment Analyzer" at bounding box center [116, 405] width 120 height 15
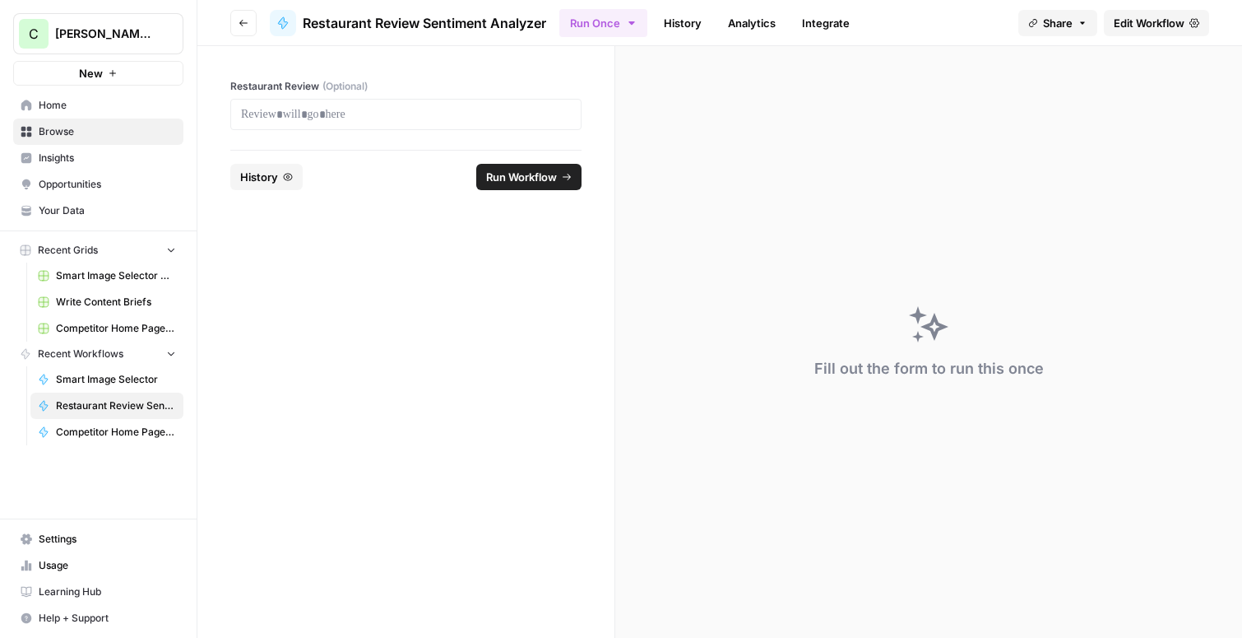
click at [1136, 16] on span "Edit Workflow" at bounding box center [1149, 23] width 71 height 16
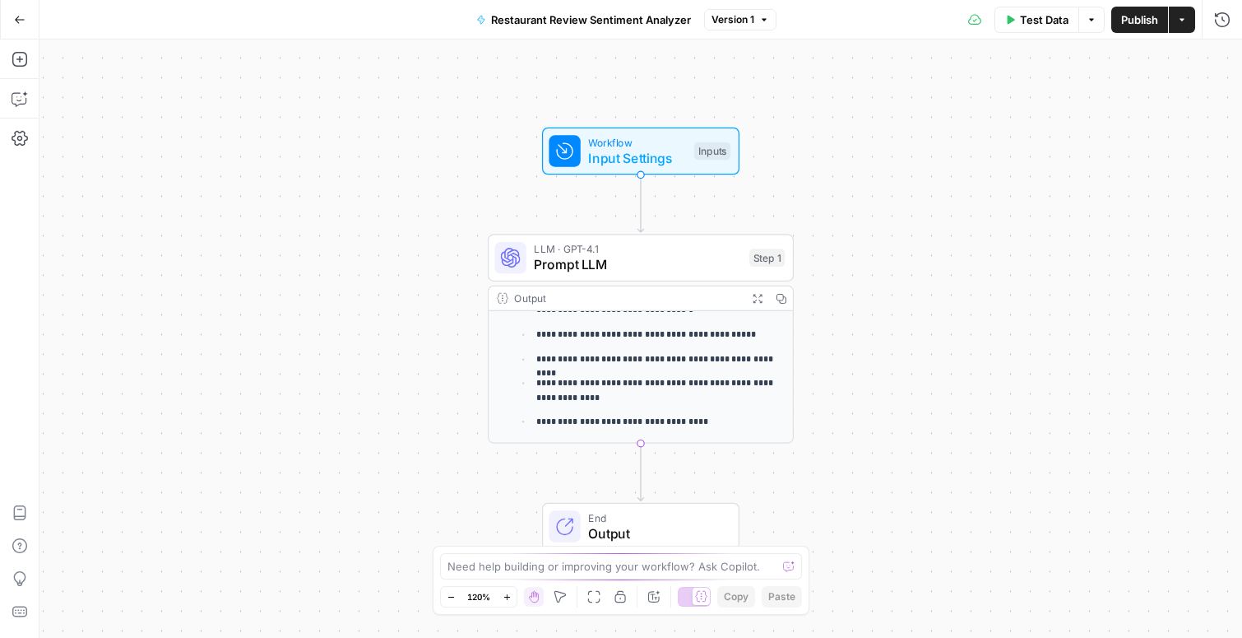
scroll to position [274, 0]
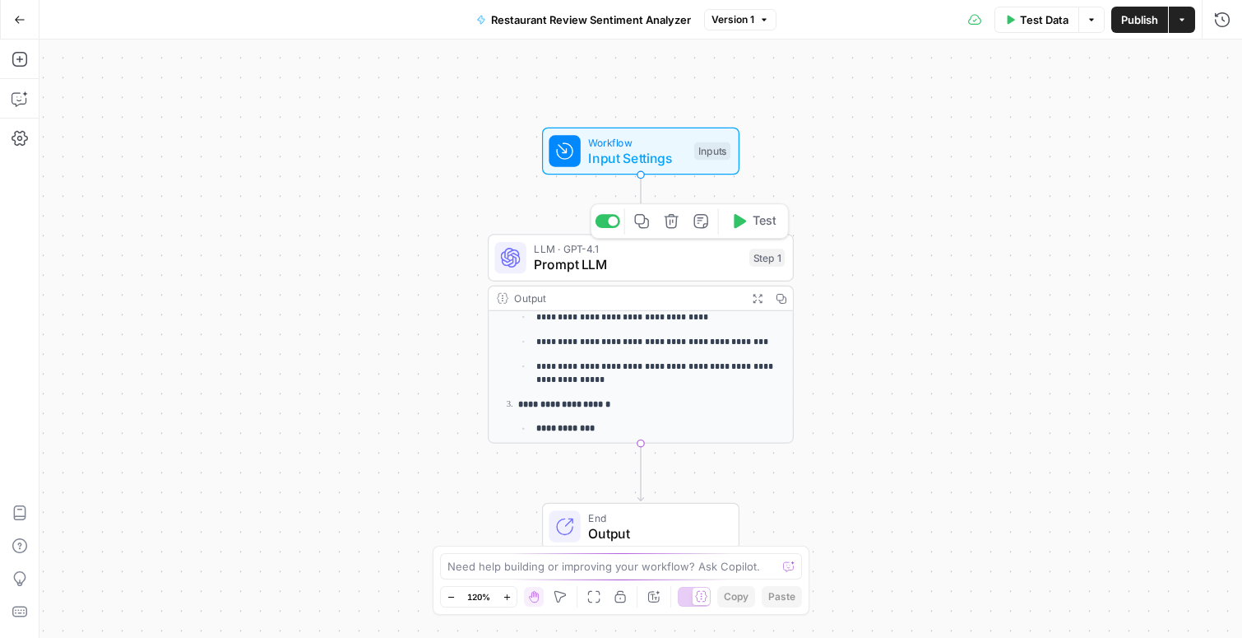
click at [652, 258] on span "Prompt LLM" at bounding box center [637, 265] width 207 height 20
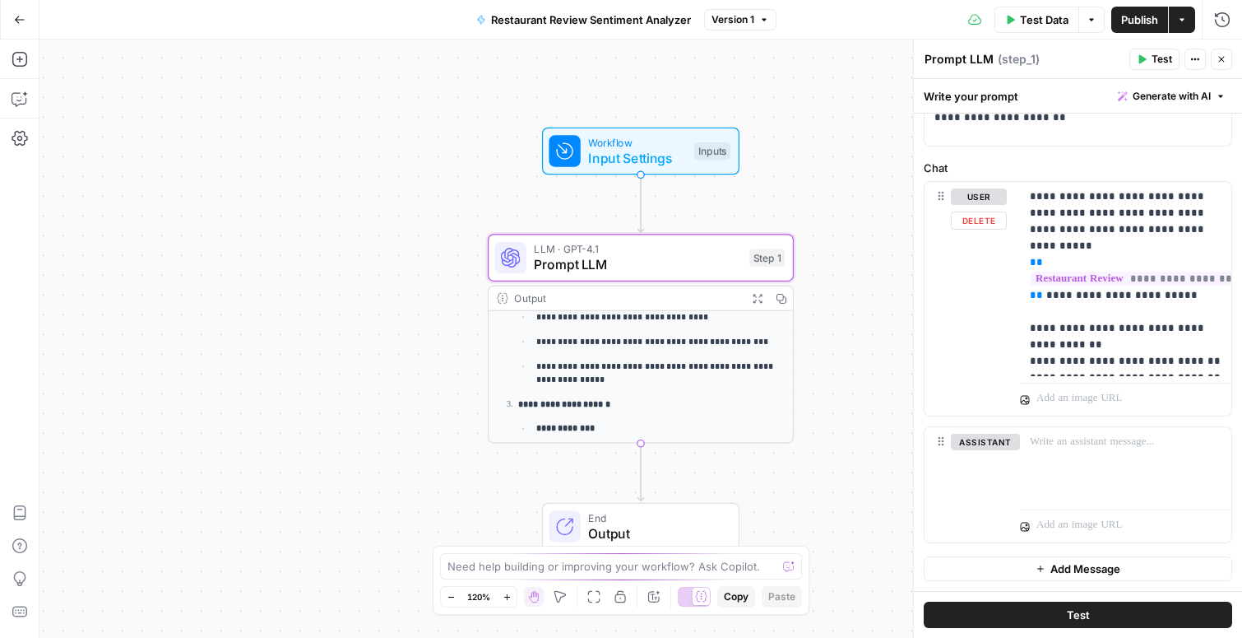
scroll to position [0, 0]
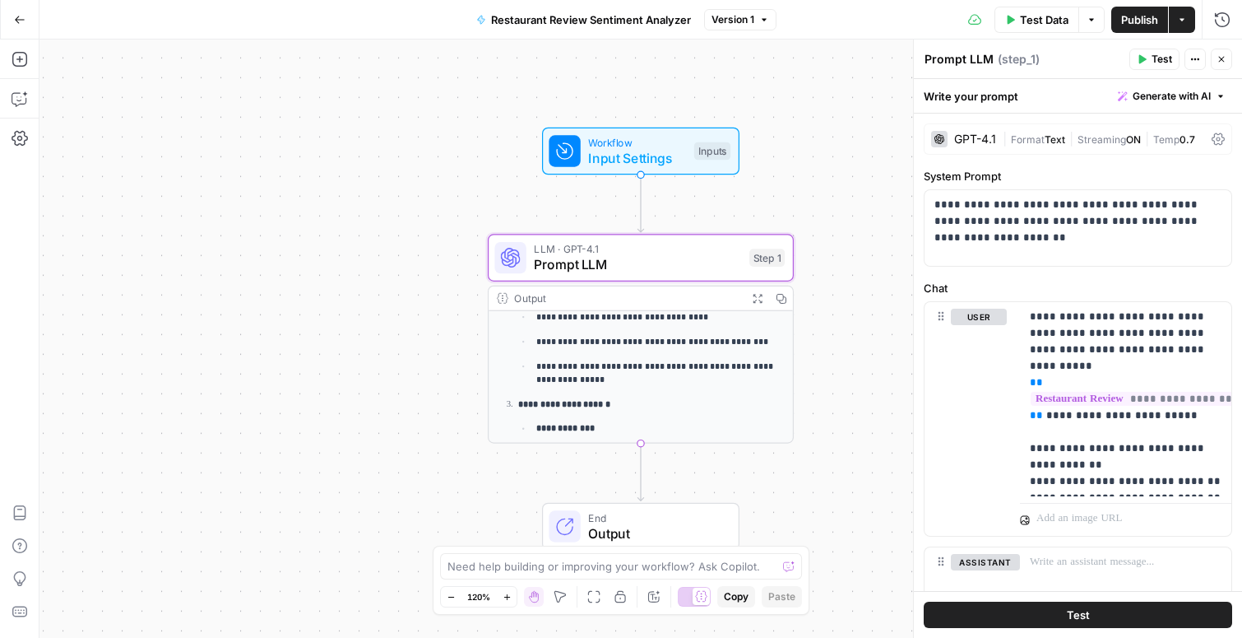
click at [1050, 137] on span "Text" at bounding box center [1055, 139] width 21 height 12
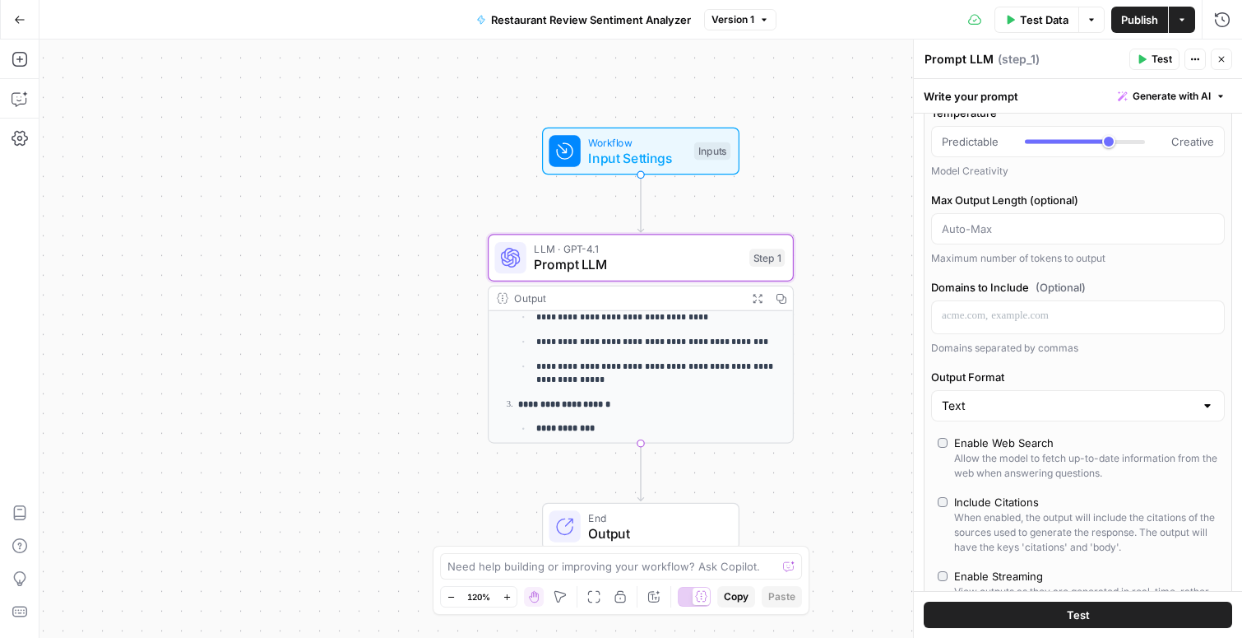
scroll to position [245, 0]
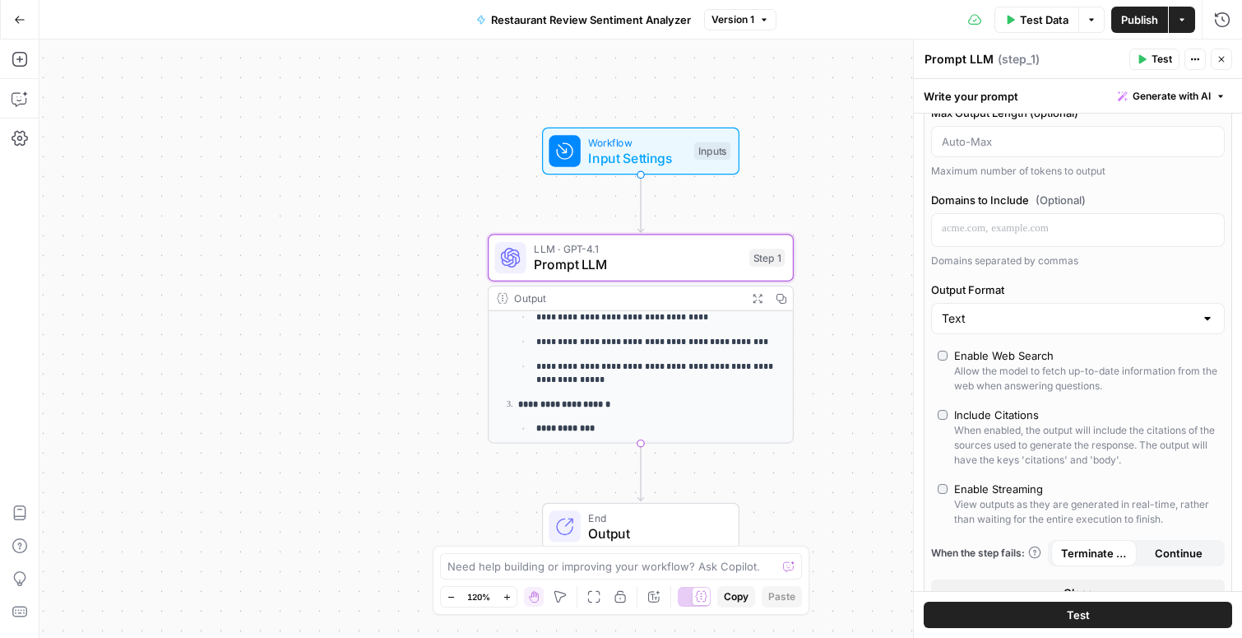
click at [1051, 331] on div "Text" at bounding box center [1078, 318] width 294 height 31
click at [1037, 390] on span "JSON" at bounding box center [1074, 382] width 259 height 16
type input "JSON"
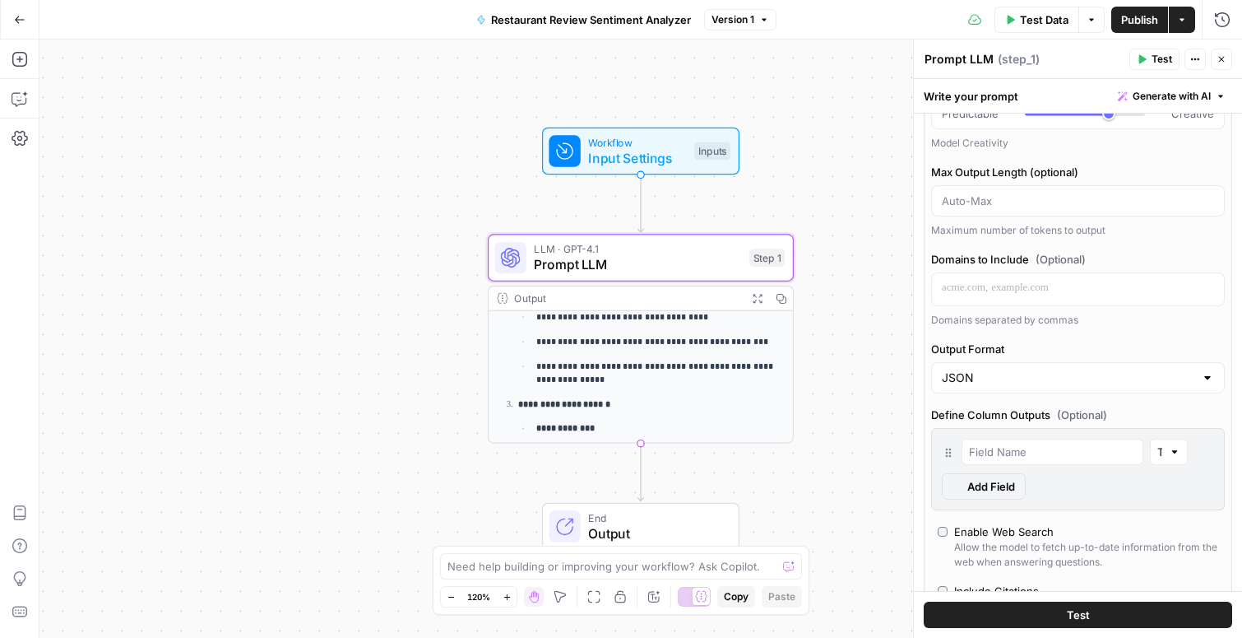
scroll to position [304, 0]
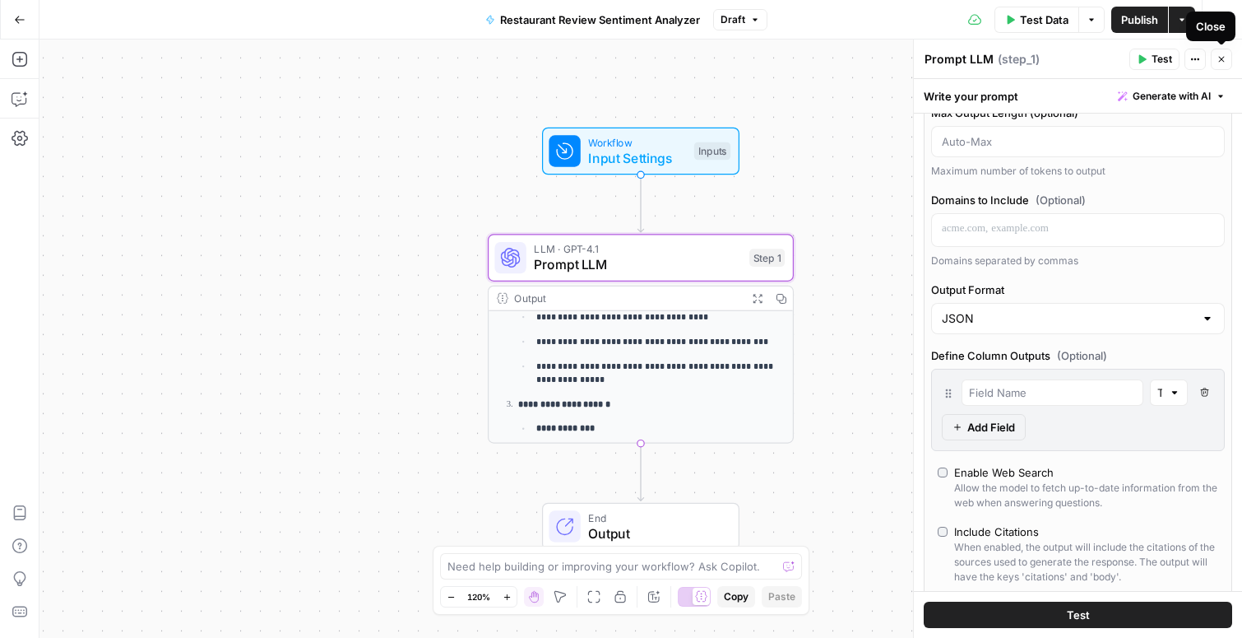
click at [1221, 63] on icon "button" at bounding box center [1222, 59] width 10 height 10
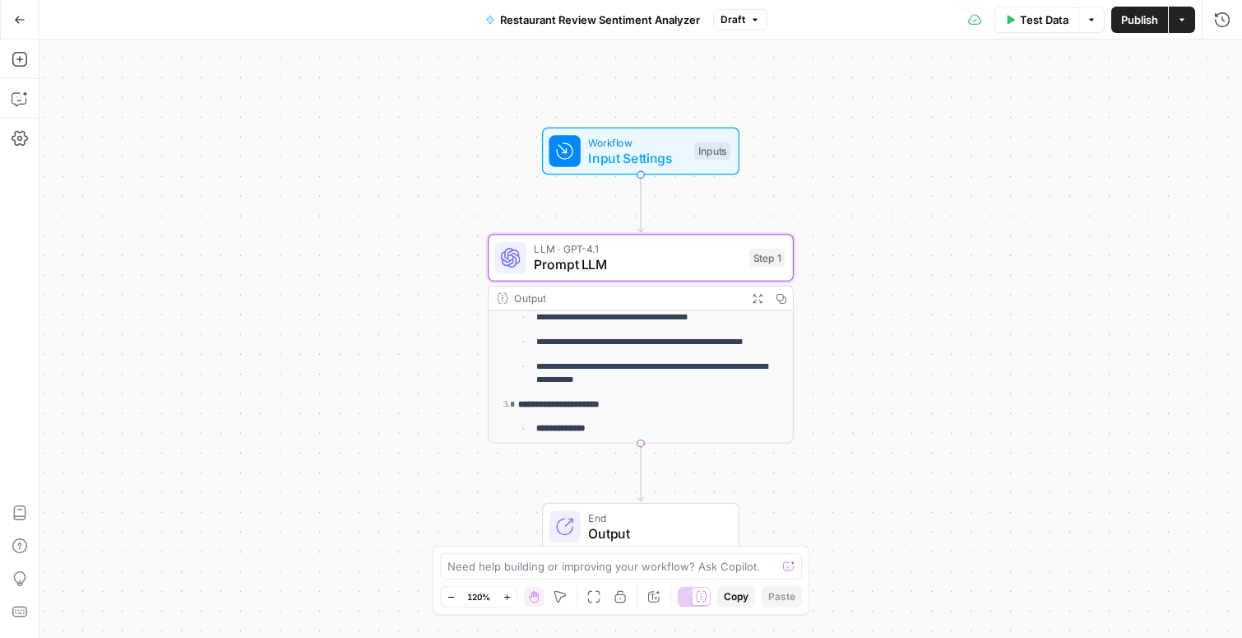
click at [1028, 28] on button "Test Data" at bounding box center [1037, 20] width 85 height 26
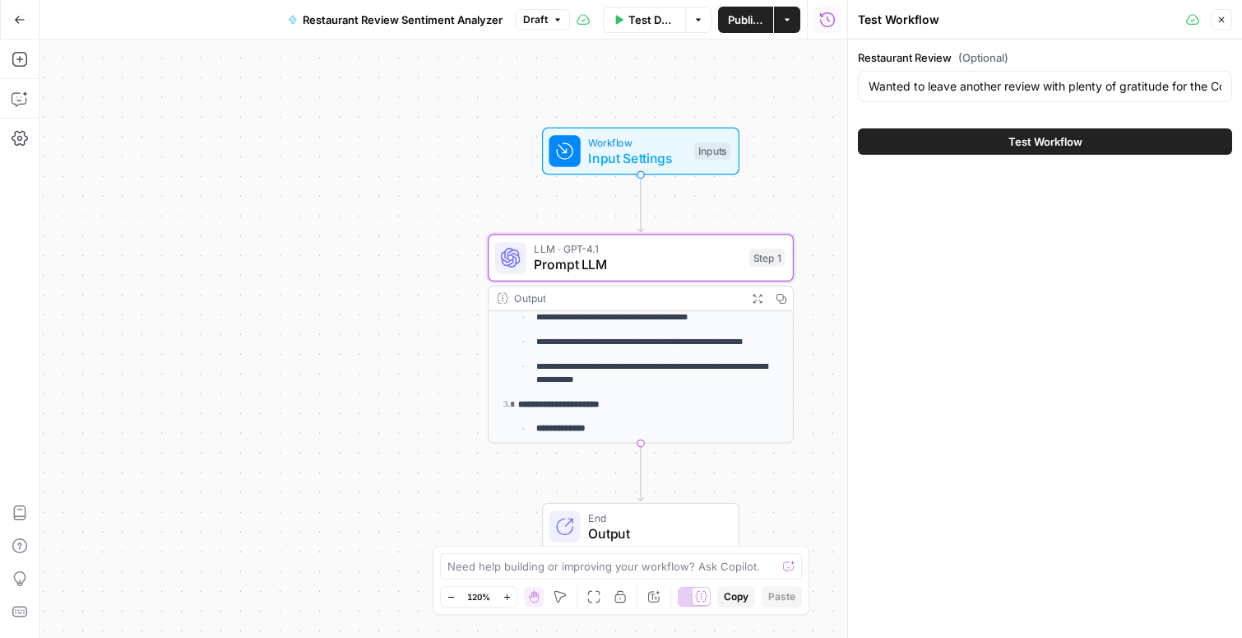
click at [1045, 147] on span "Test Workflow" at bounding box center [1046, 141] width 74 height 16
type input "Wanted to leave another review with plenty of gratitude for the Cotogna team - …"
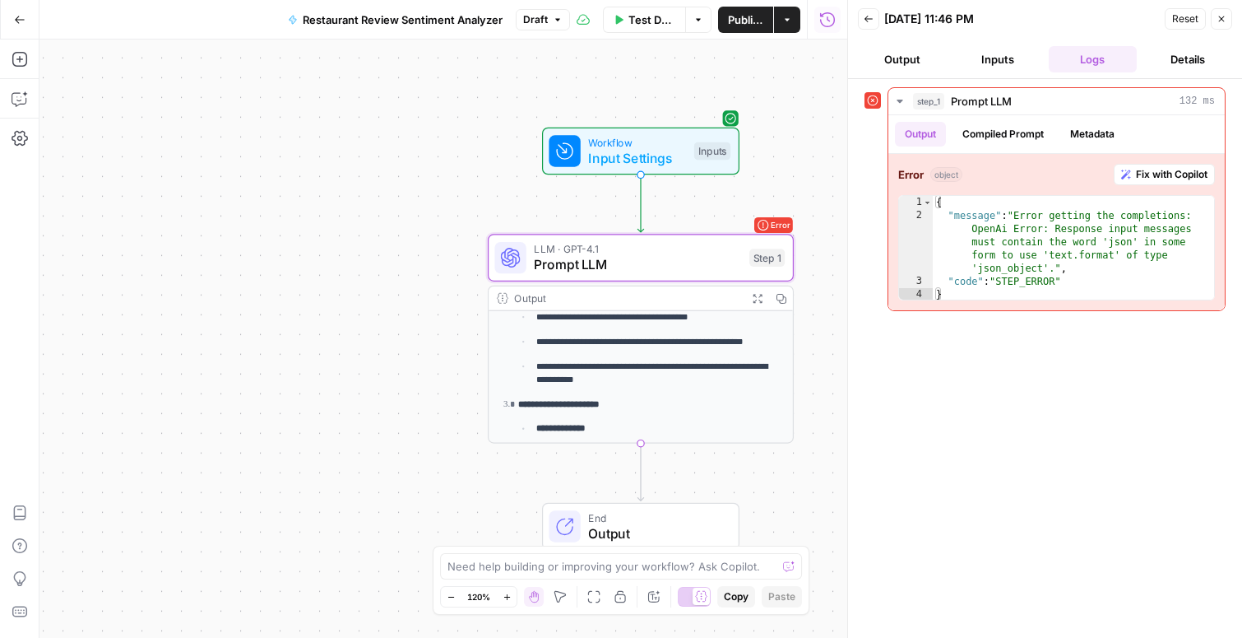
click at [661, 335] on p "**********" at bounding box center [659, 342] width 246 height 15
click at [668, 260] on span "Prompt LLM" at bounding box center [637, 265] width 207 height 20
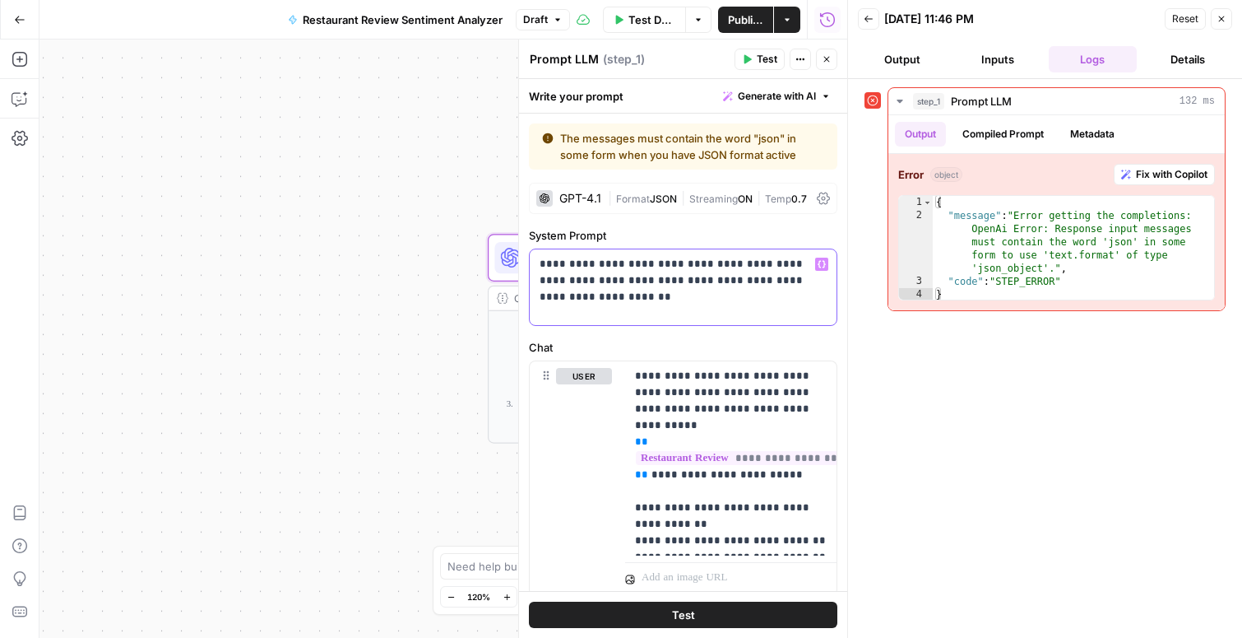
click at [830, 284] on div "**********" at bounding box center [683, 287] width 307 height 76
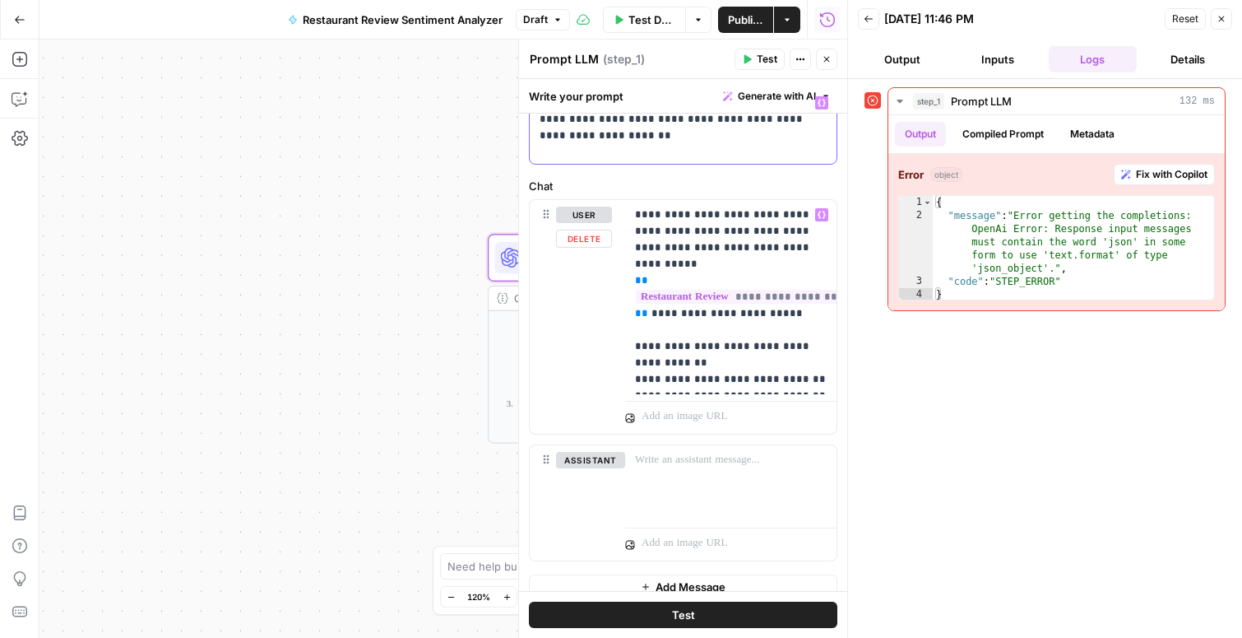
scroll to position [179, 0]
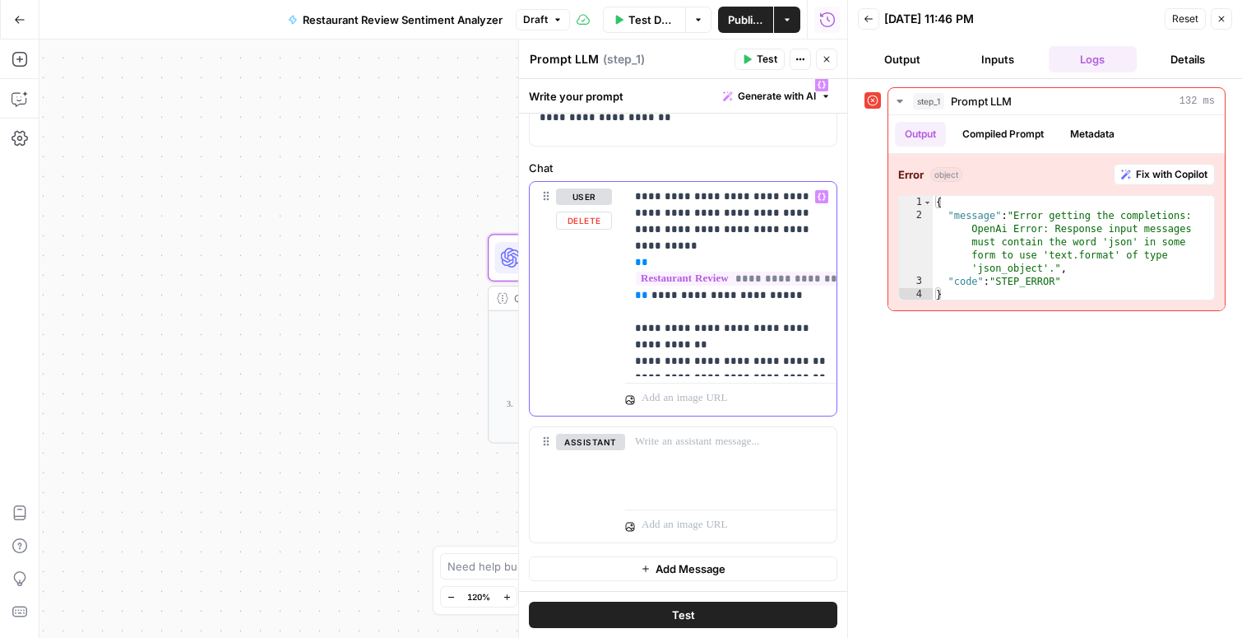
click at [768, 278] on p "**********" at bounding box center [731, 278] width 192 height 181
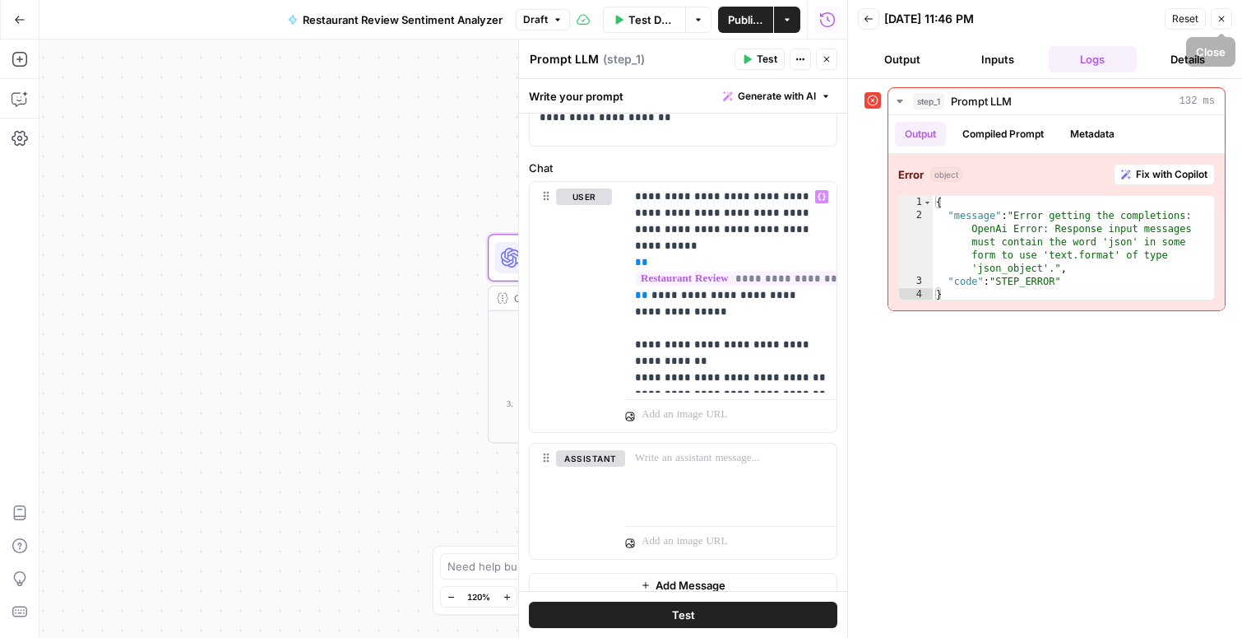
click at [1225, 15] on icon "button" at bounding box center [1222, 19] width 10 height 10
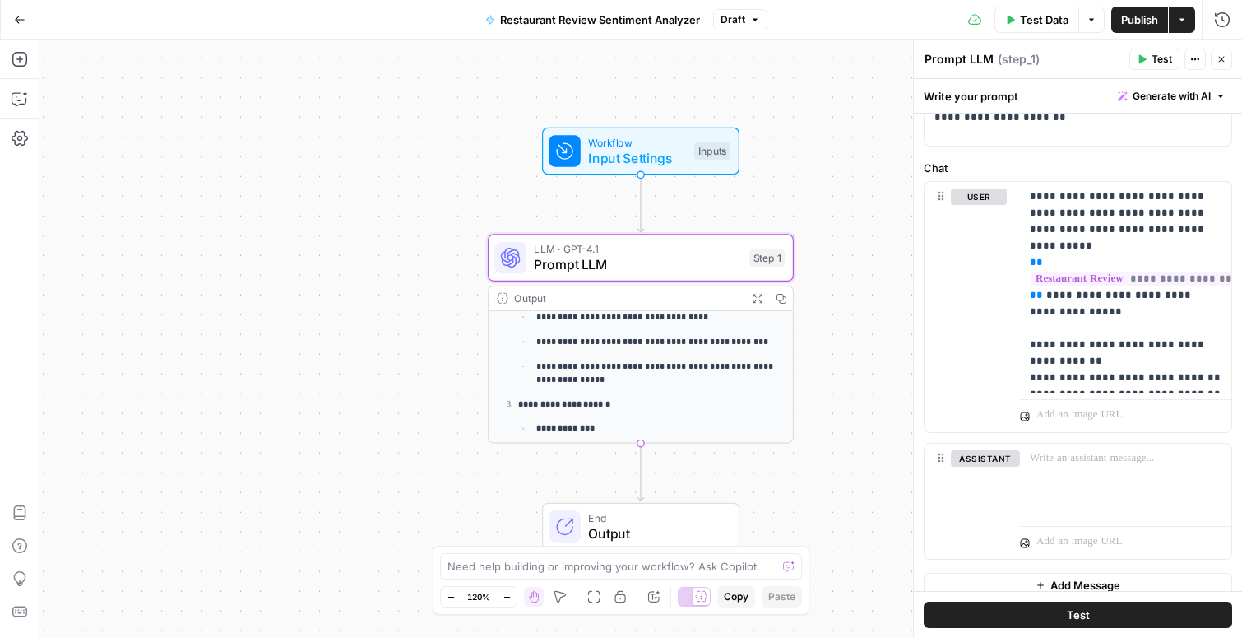
click at [1069, 619] on span "Test" at bounding box center [1078, 614] width 23 height 16
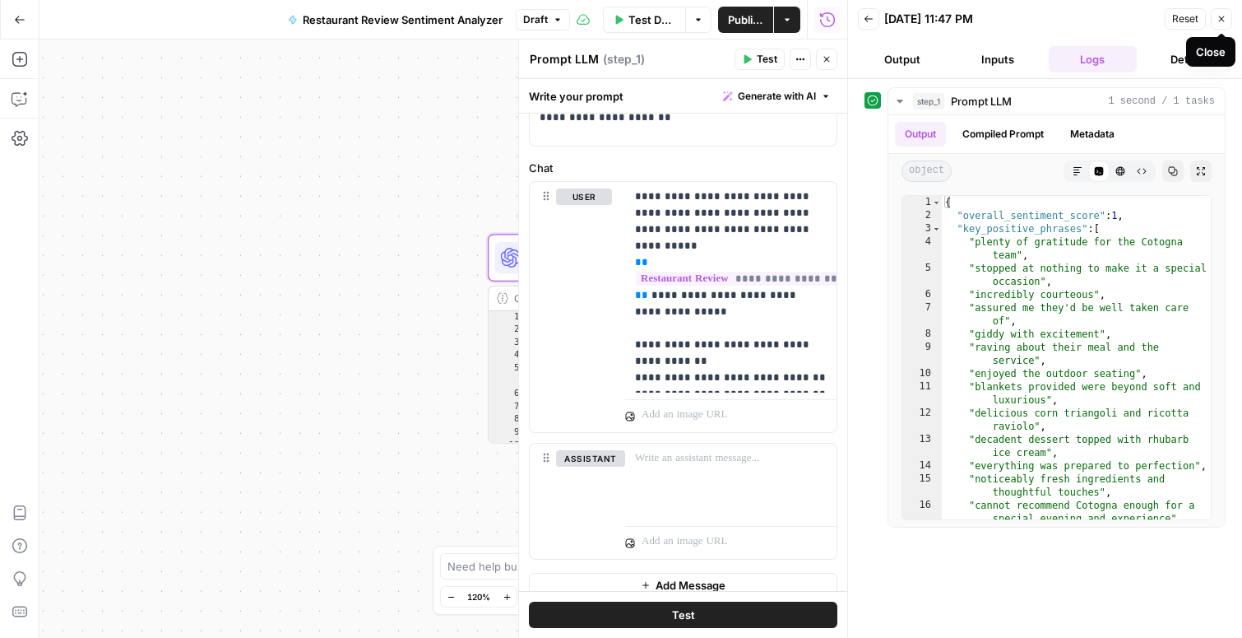
click at [1218, 12] on button "Close" at bounding box center [1221, 18] width 21 height 21
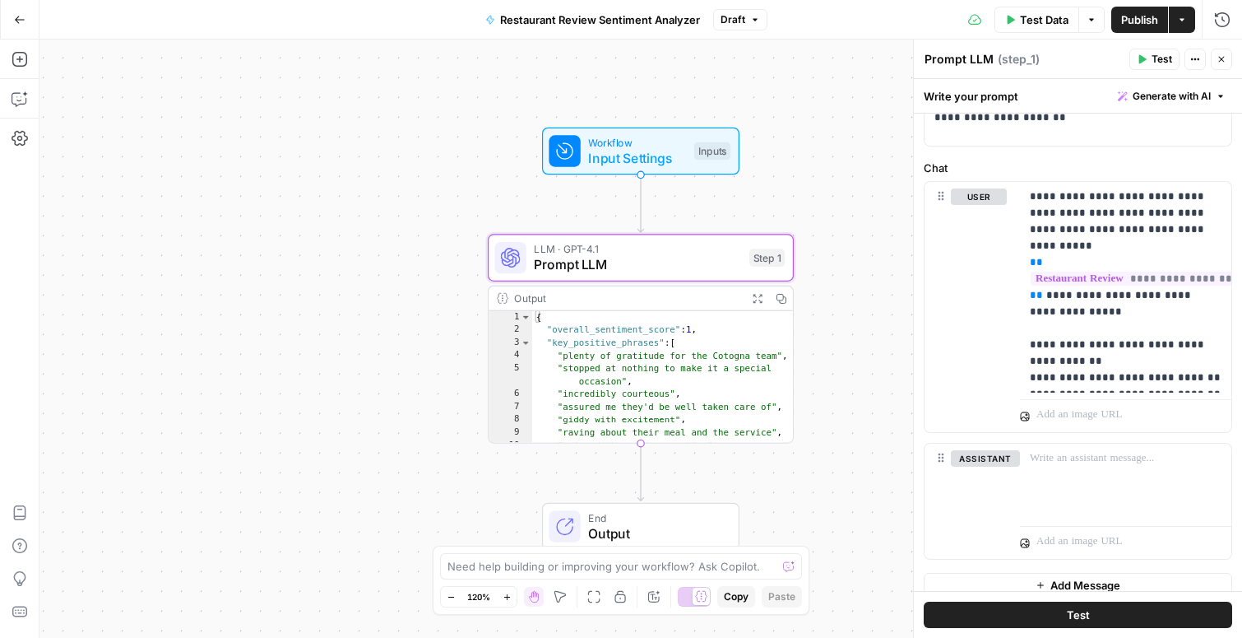
click at [1218, 55] on icon "button" at bounding box center [1222, 59] width 10 height 10
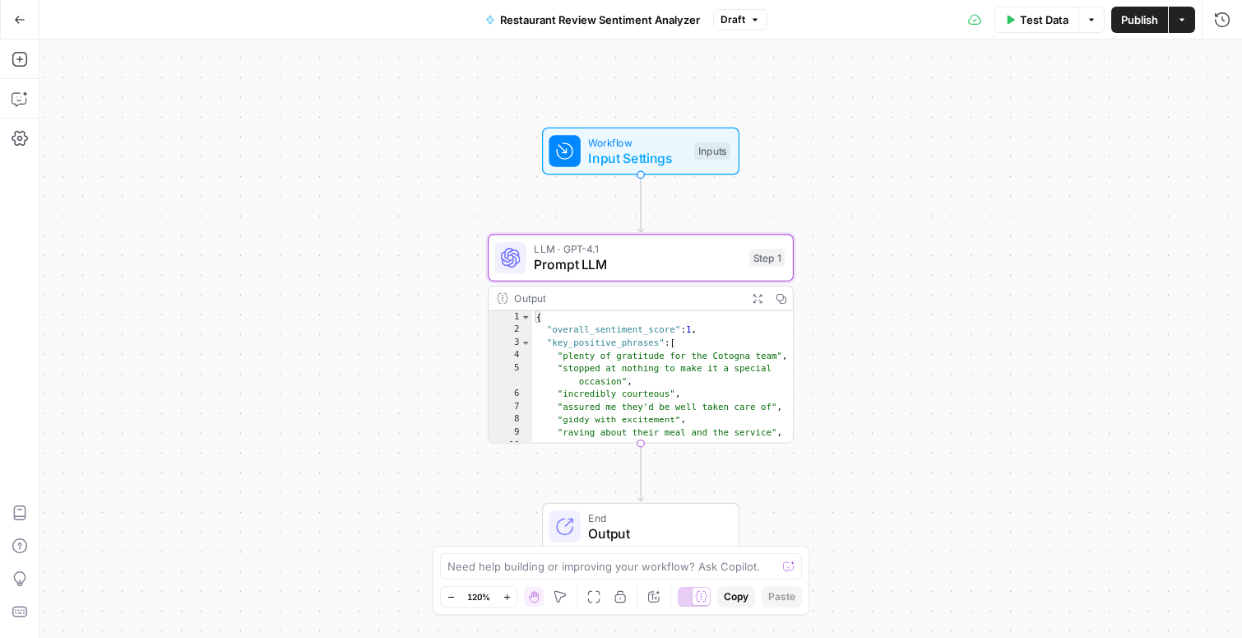
click at [23, 25] on button "Go Back" at bounding box center [20, 20] width 30 height 30
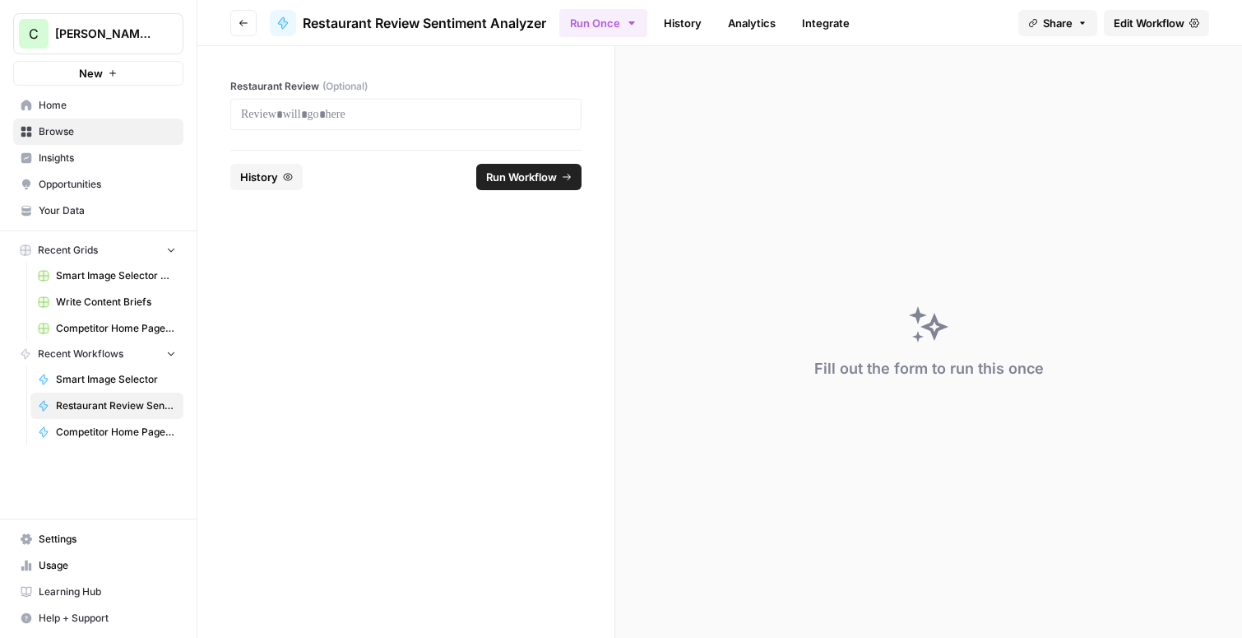
click at [245, 26] on icon "button" at bounding box center [244, 23] width 10 height 10
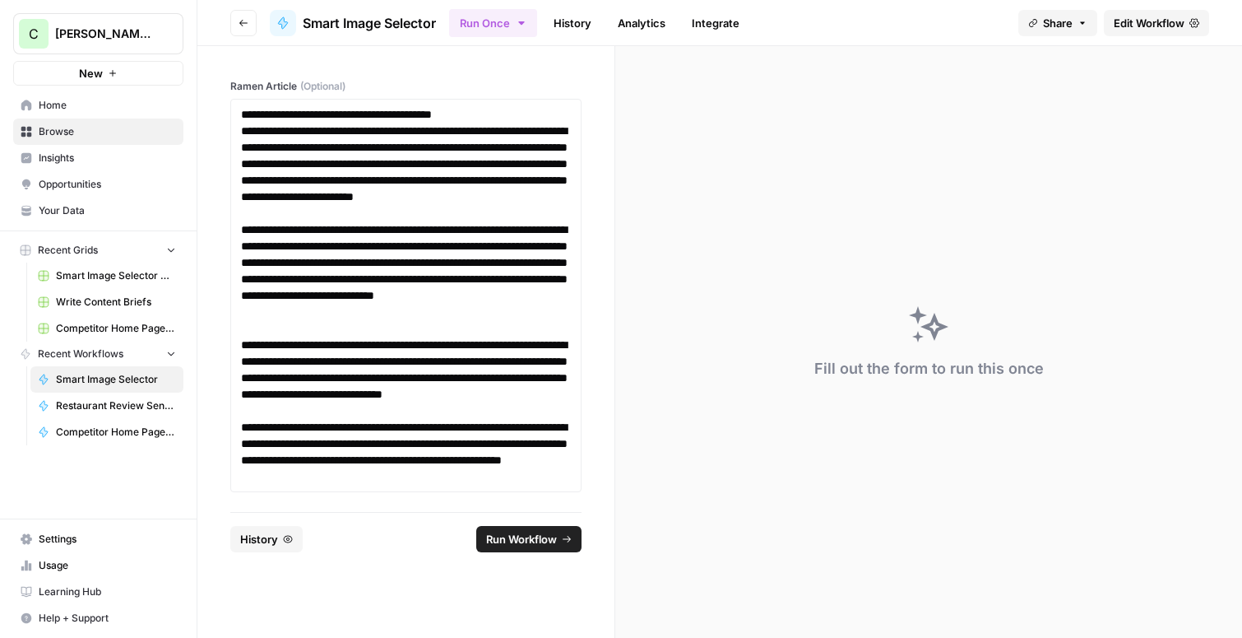
click at [248, 11] on button "Go back" at bounding box center [243, 23] width 26 height 26
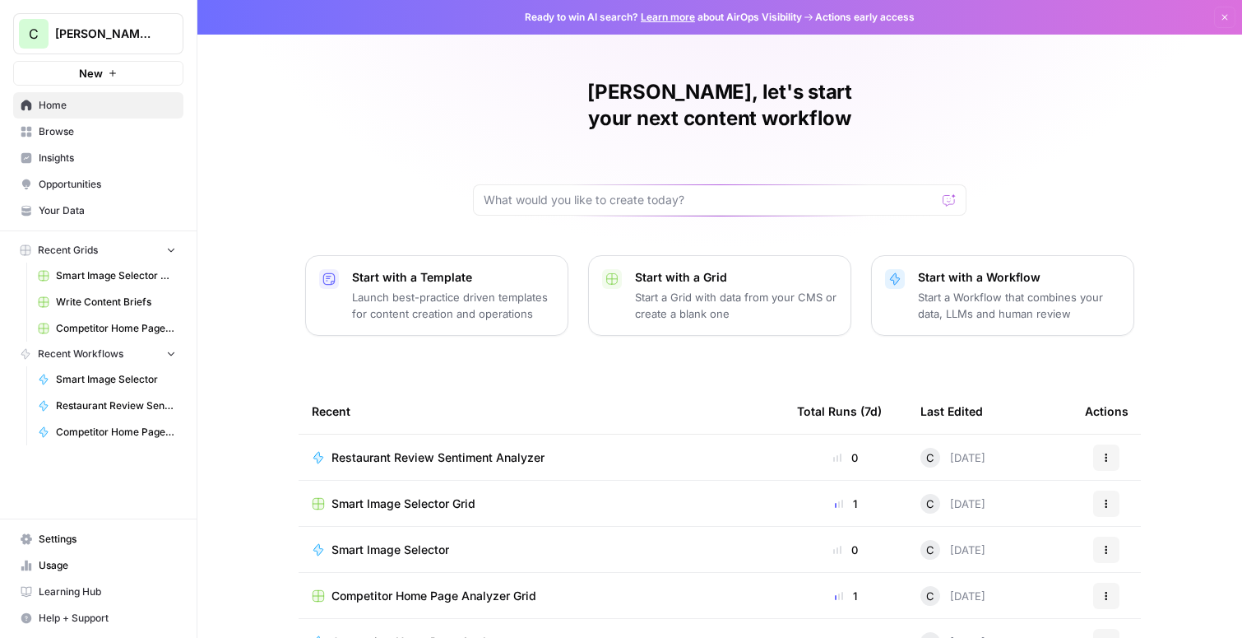
click at [77, 77] on button "New" at bounding box center [98, 73] width 170 height 25
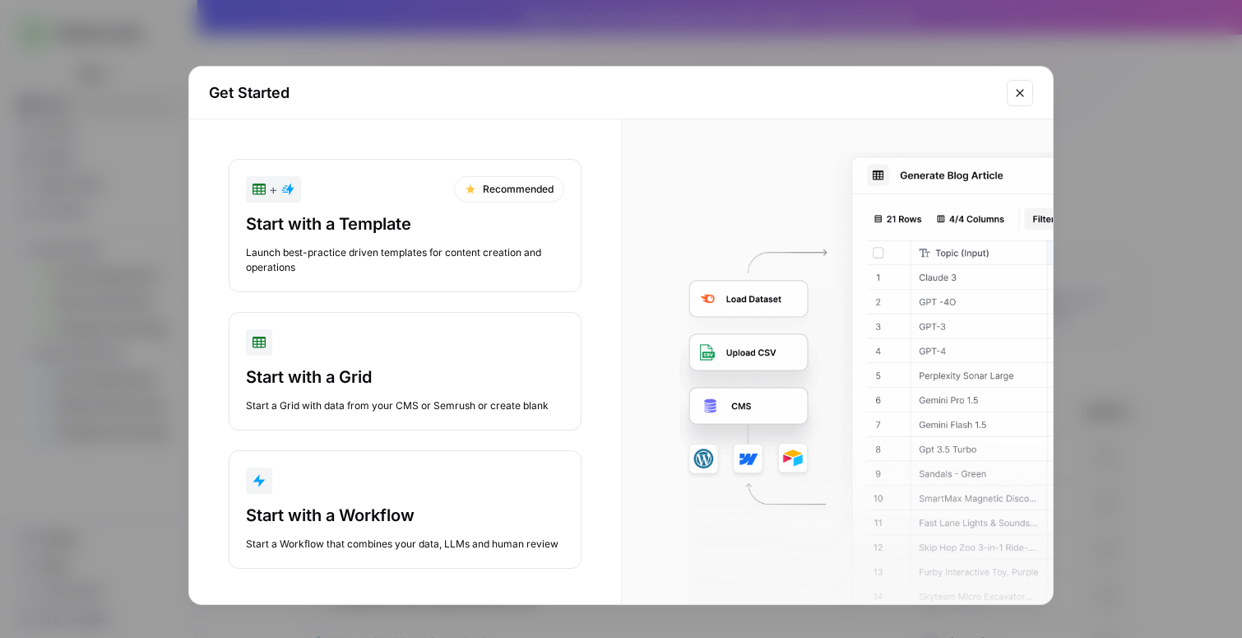
scroll to position [4, 0]
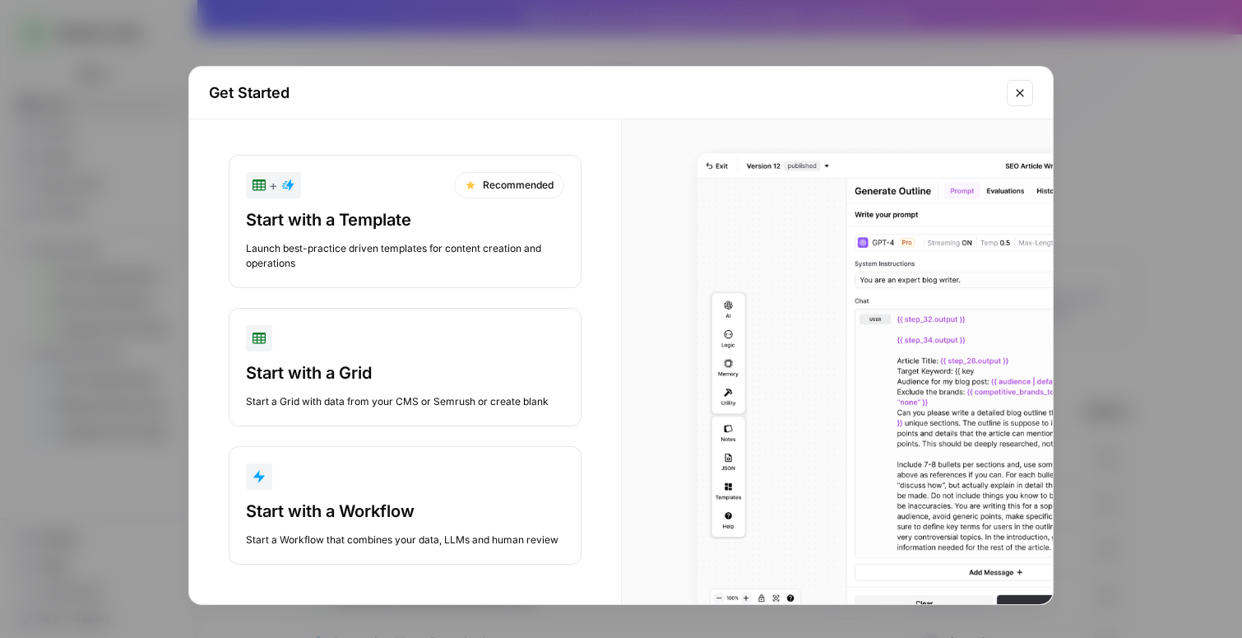
click at [369, 492] on button "Start with a Workflow Start a Workflow that combines your data, LLMs and human …" at bounding box center [405, 505] width 353 height 118
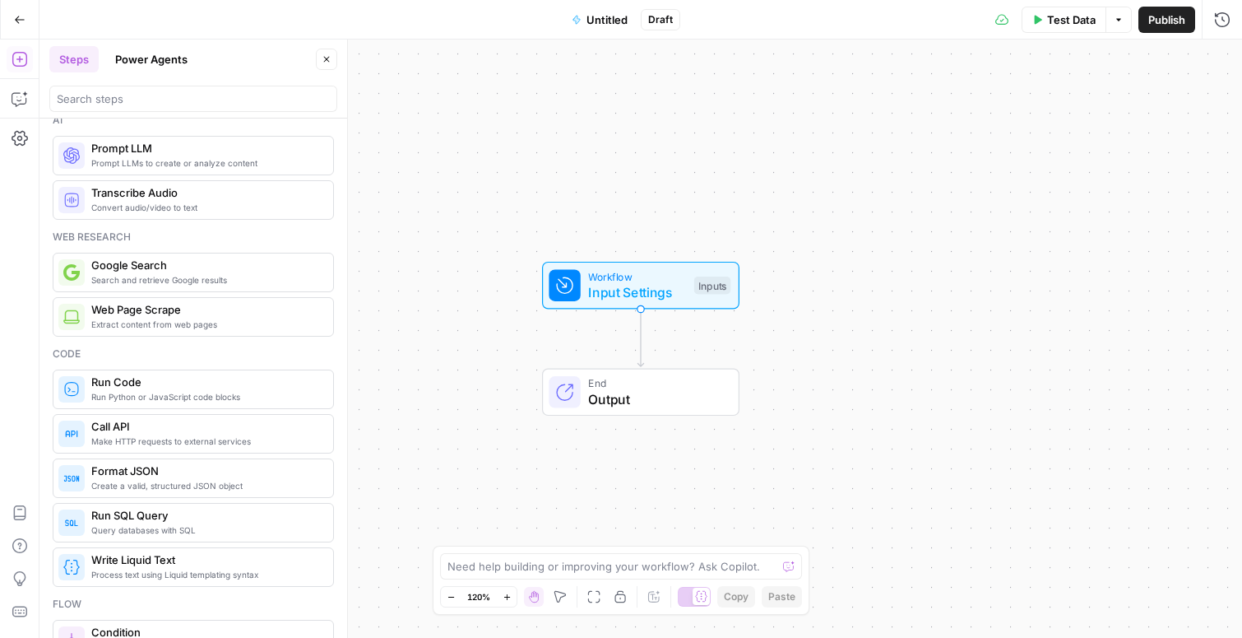
scroll to position [6, 0]
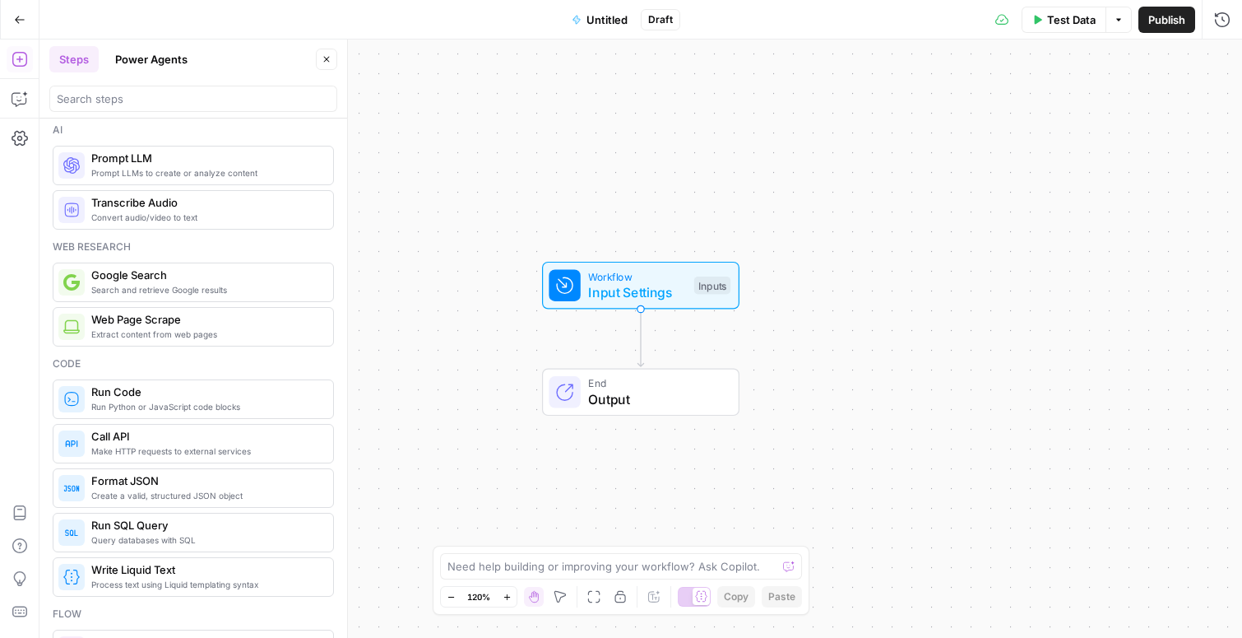
click at [20, 21] on icon "button" at bounding box center [20, 20] width 12 height 12
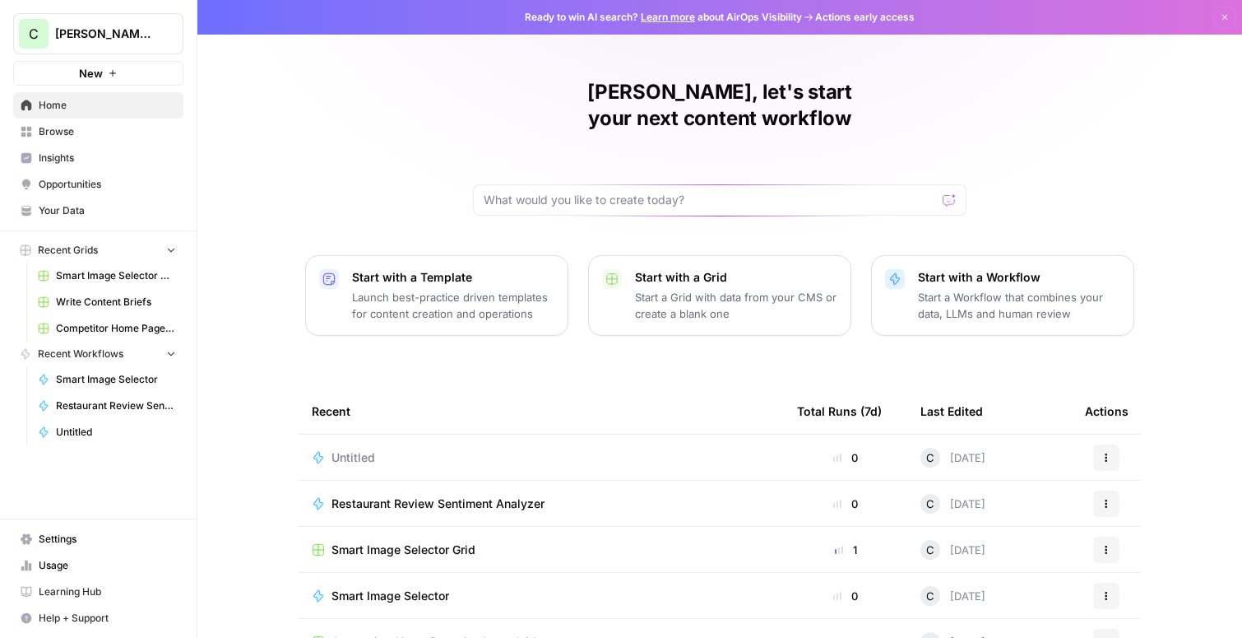
click at [68, 205] on span "Your Data" at bounding box center [107, 210] width 137 height 15
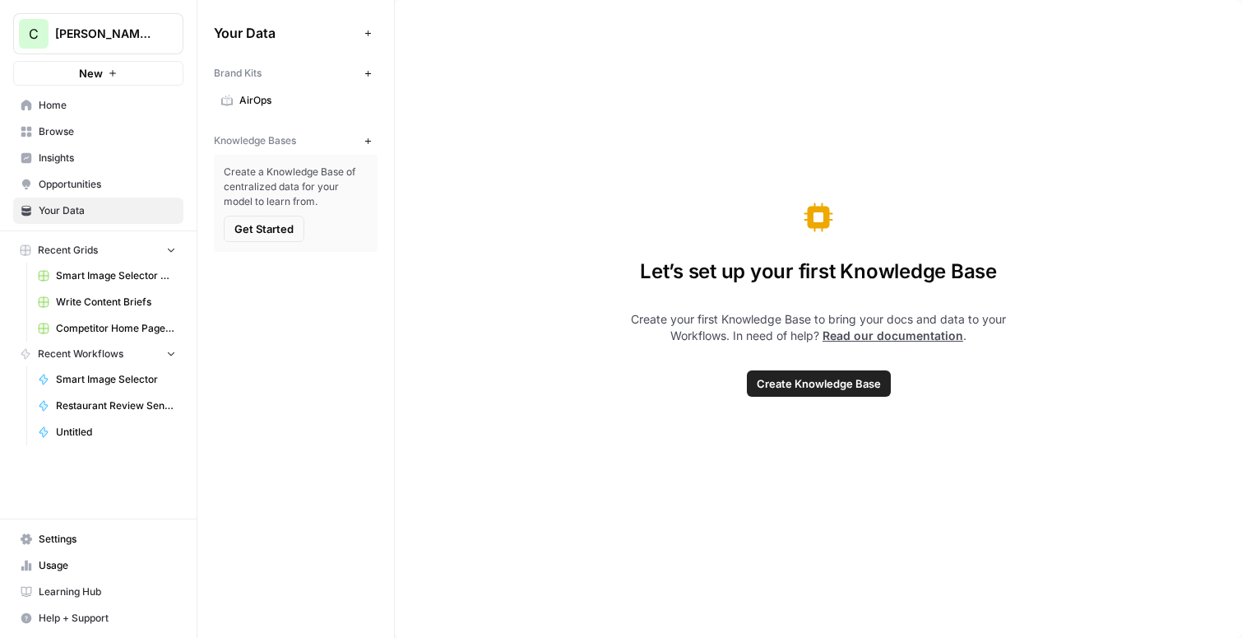
click at [272, 106] on span "AirOps" at bounding box center [304, 100] width 131 height 15
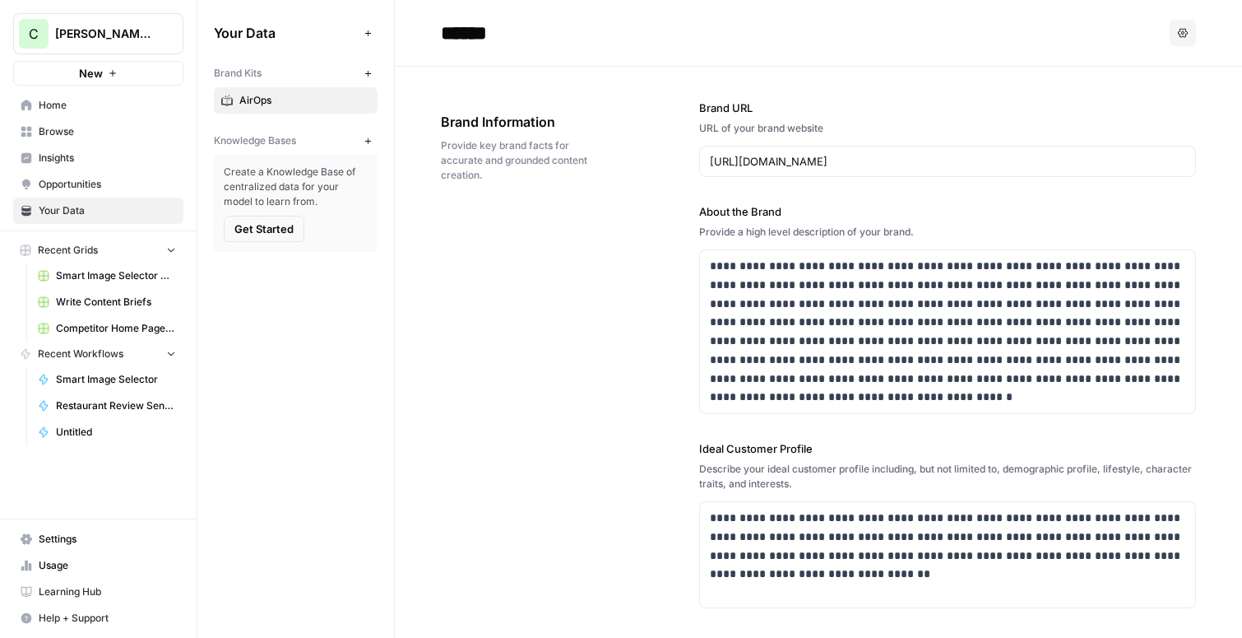
click at [72, 100] on span "Home" at bounding box center [107, 105] width 137 height 15
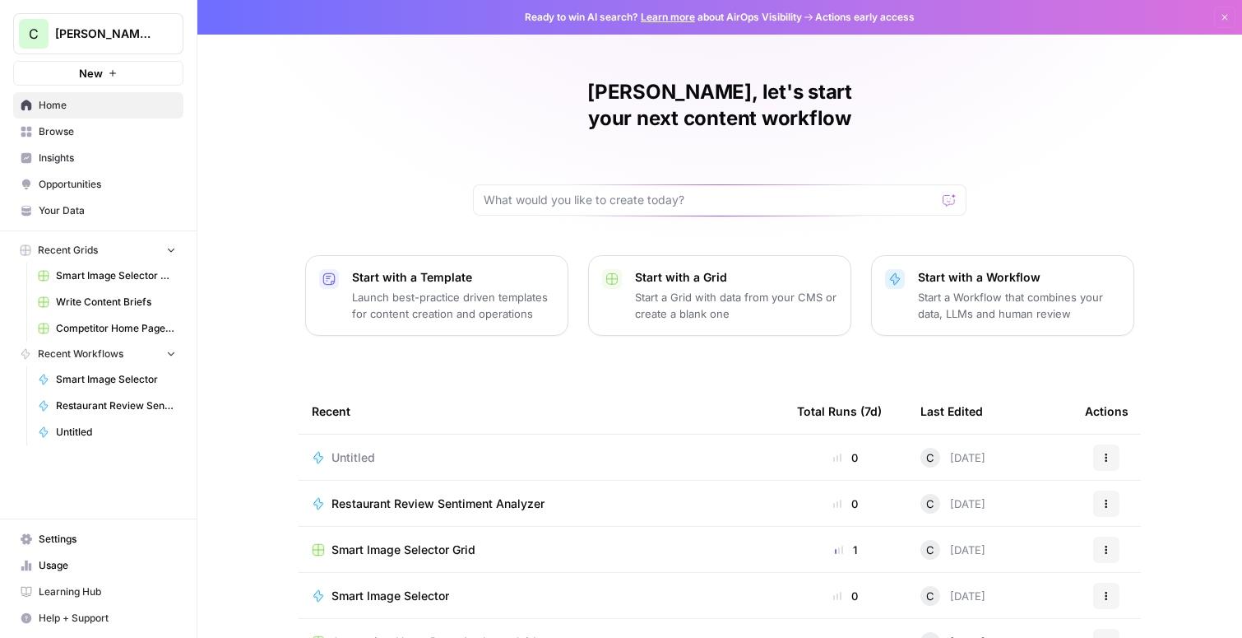
click at [401, 449] on div "Untitled" at bounding box center [541, 457] width 459 height 16
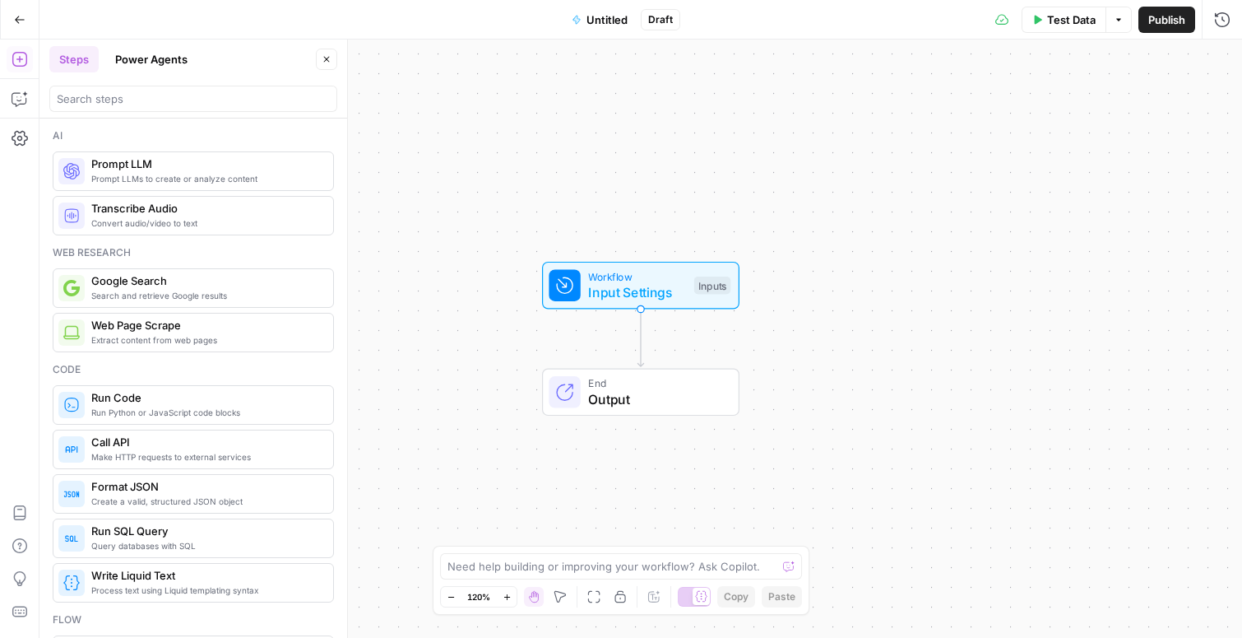
click at [627, 285] on span "Input Settings" at bounding box center [637, 292] width 98 height 20
click at [1064, 114] on span "Add Field" at bounding box center [1057, 112] width 48 height 16
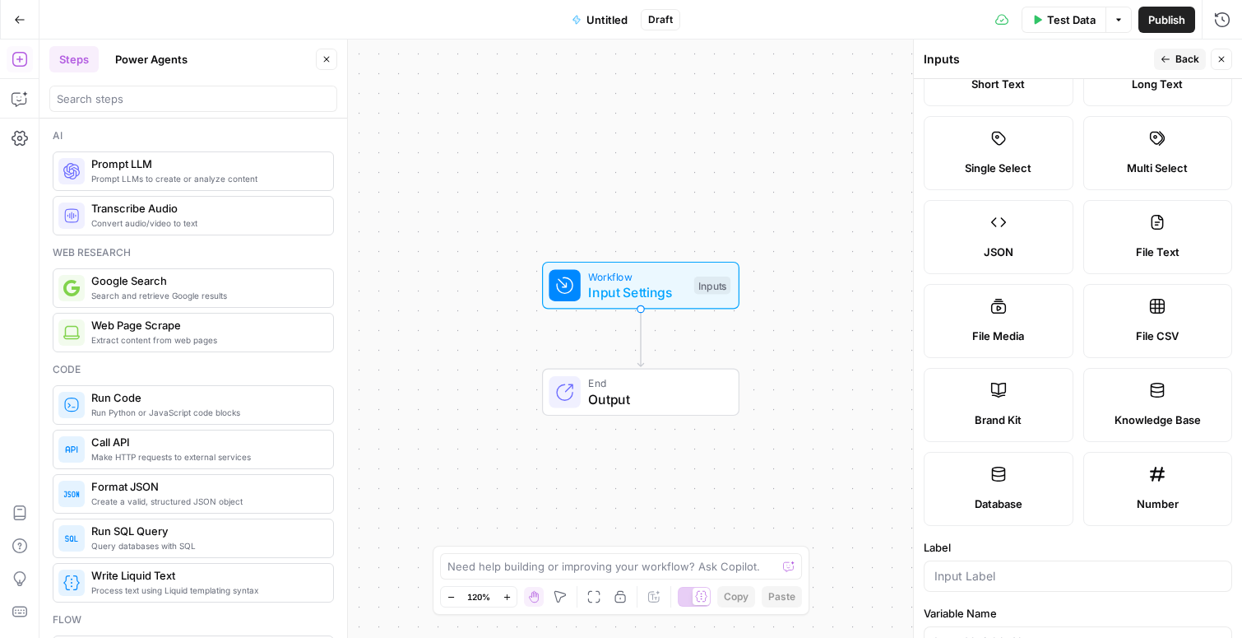
scroll to position [84, 0]
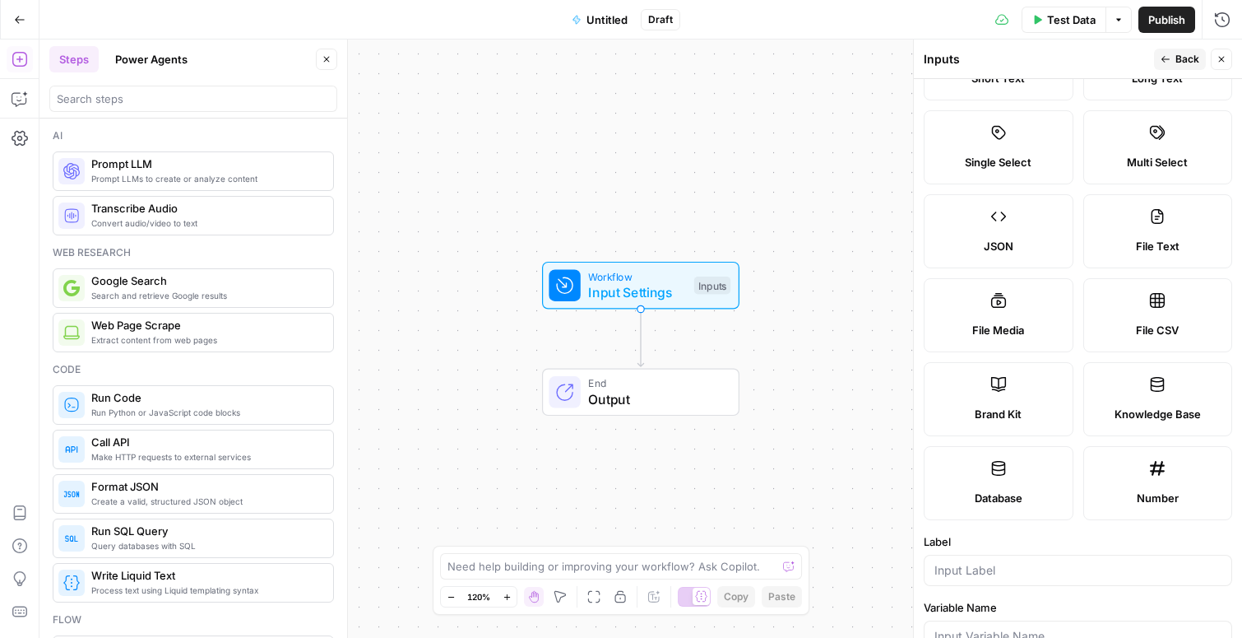
click at [975, 391] on label "Brand Kit" at bounding box center [999, 399] width 150 height 74
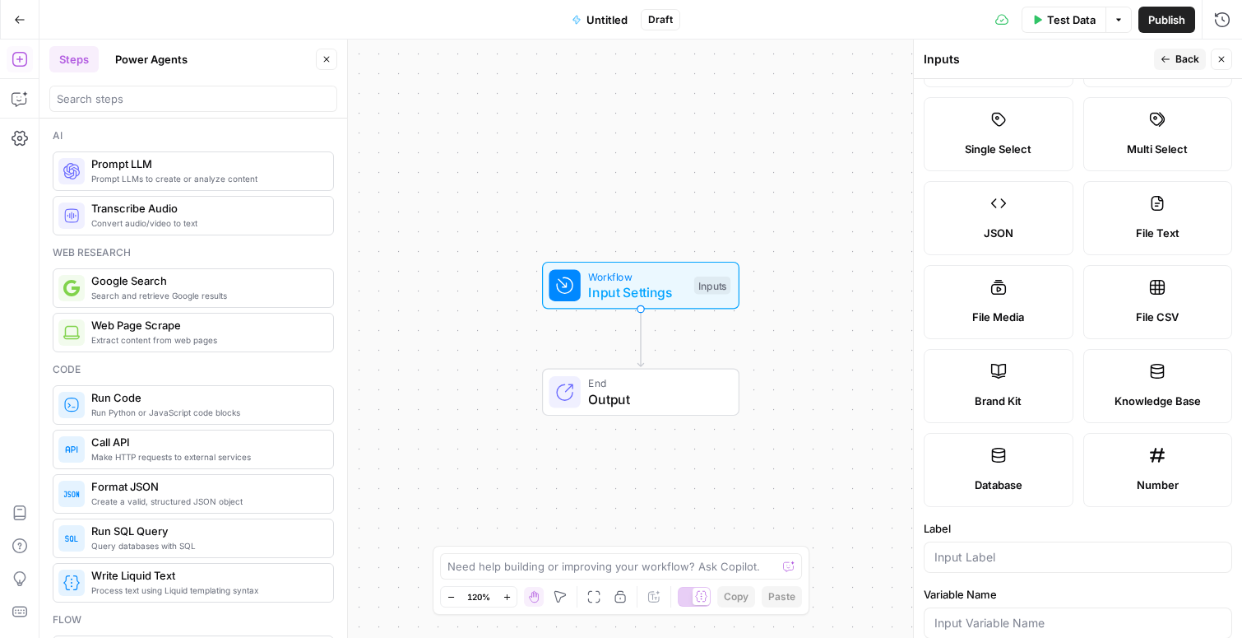
scroll to position [266, 0]
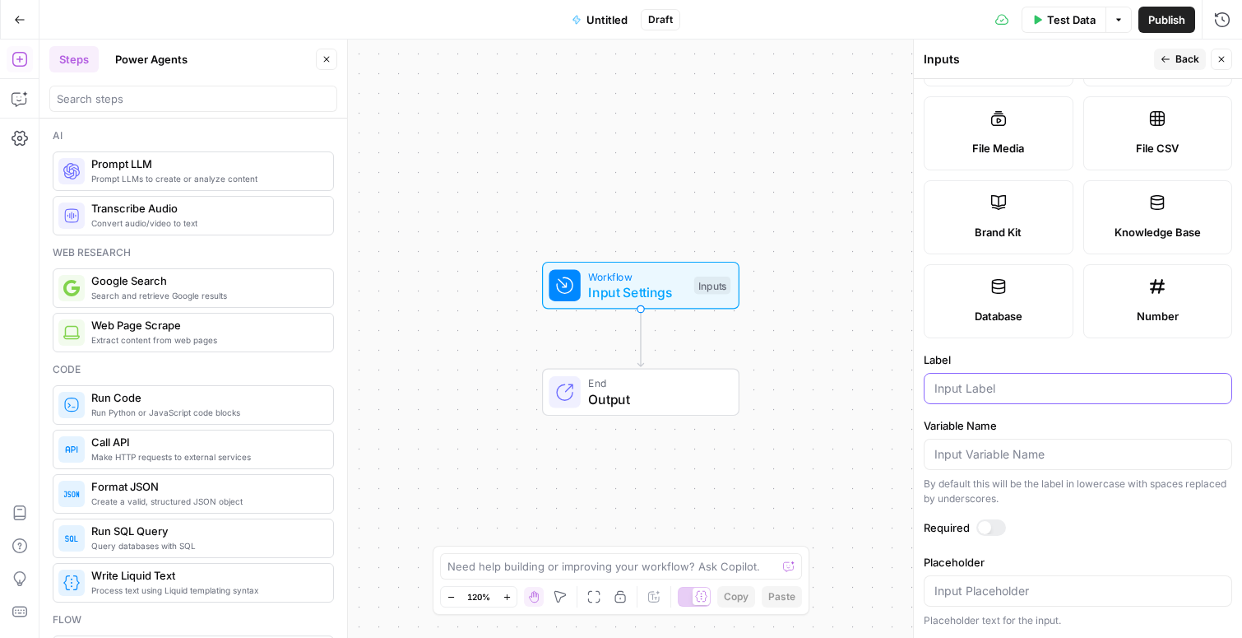
click at [966, 383] on input "Label" at bounding box center [1078, 388] width 287 height 16
type input "Brand"
click at [1174, 60] on button "Back" at bounding box center [1180, 59] width 52 height 21
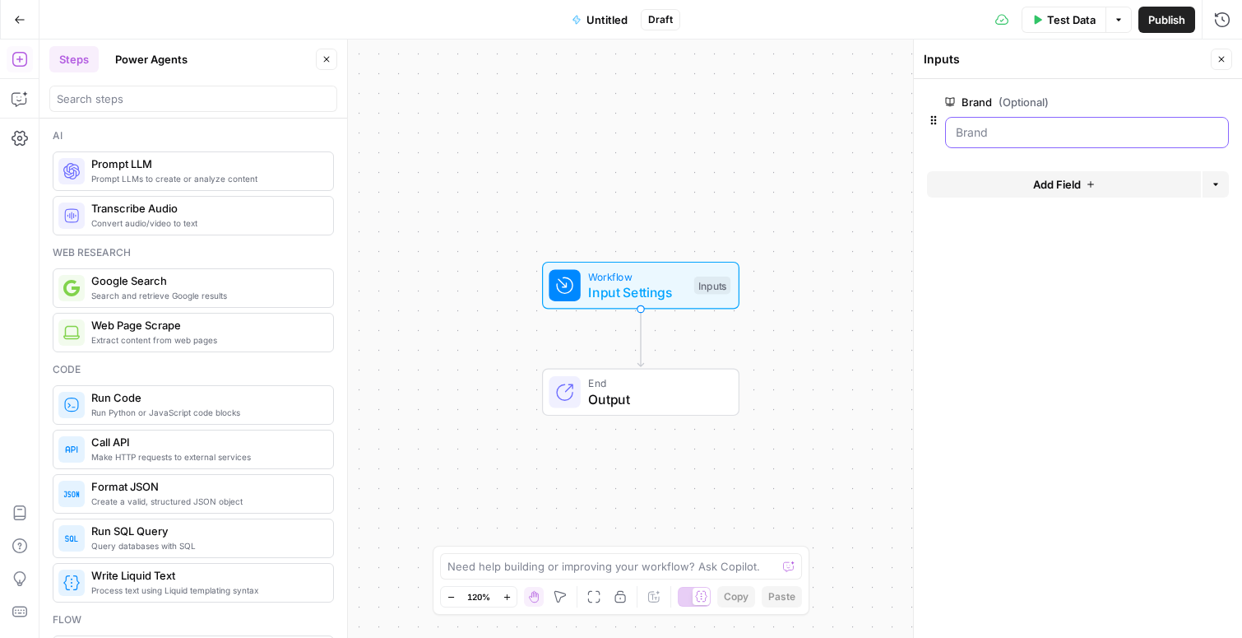
click at [994, 134] on input "Brand (Optional)" at bounding box center [1087, 132] width 262 height 16
click at [1228, 63] on button "Close" at bounding box center [1221, 59] width 21 height 21
click at [647, 280] on span "Workflow" at bounding box center [637, 276] width 98 height 16
click at [1059, 133] on input "Brand (Optional)" at bounding box center [1087, 132] width 262 height 16
click at [1225, 60] on icon "button" at bounding box center [1222, 59] width 10 height 10
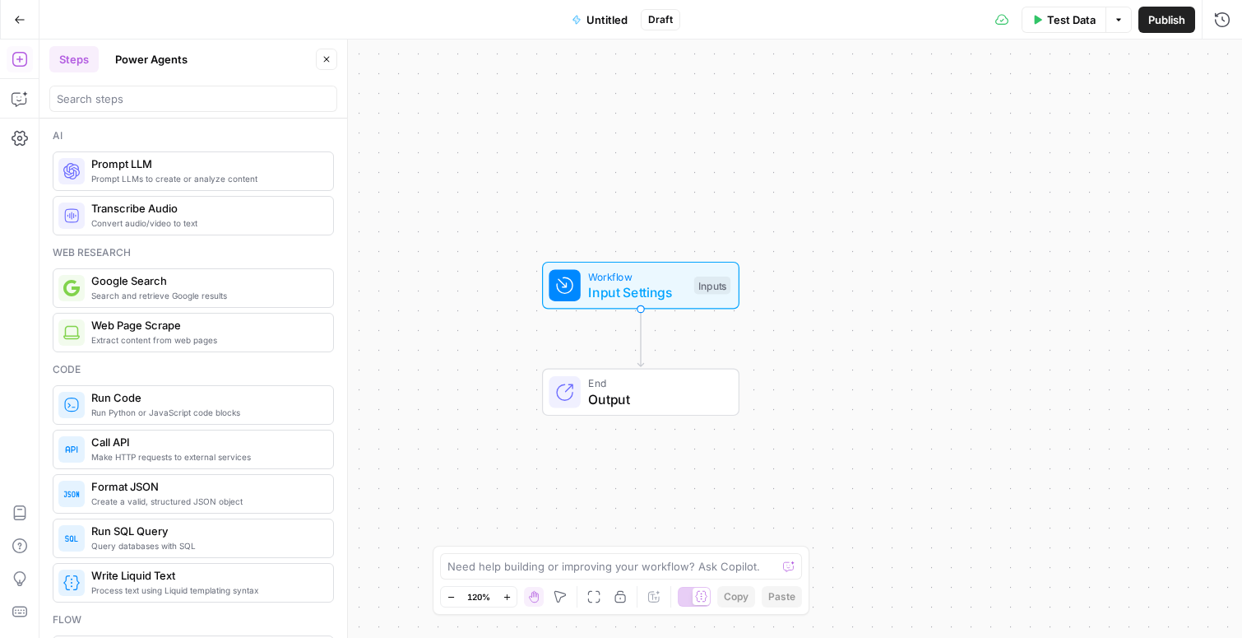
click at [137, 176] on span "Prompt LLMs to create or analyze content" at bounding box center [205, 178] width 229 height 13
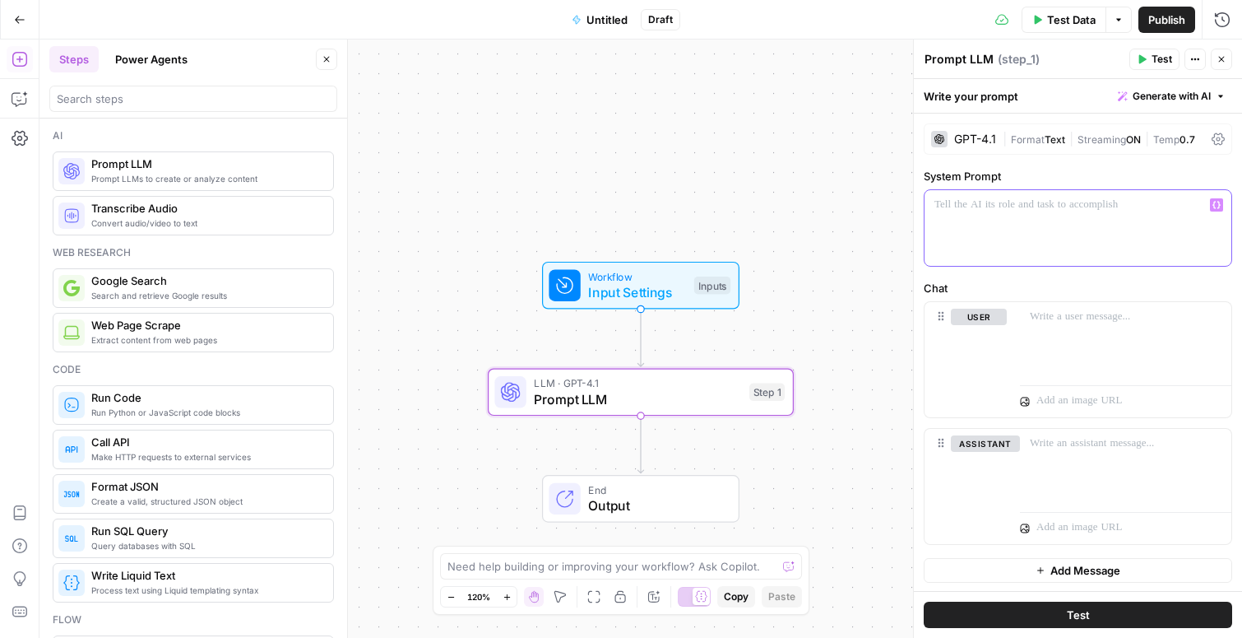
click at [1216, 207] on icon "button" at bounding box center [1217, 205] width 8 height 8
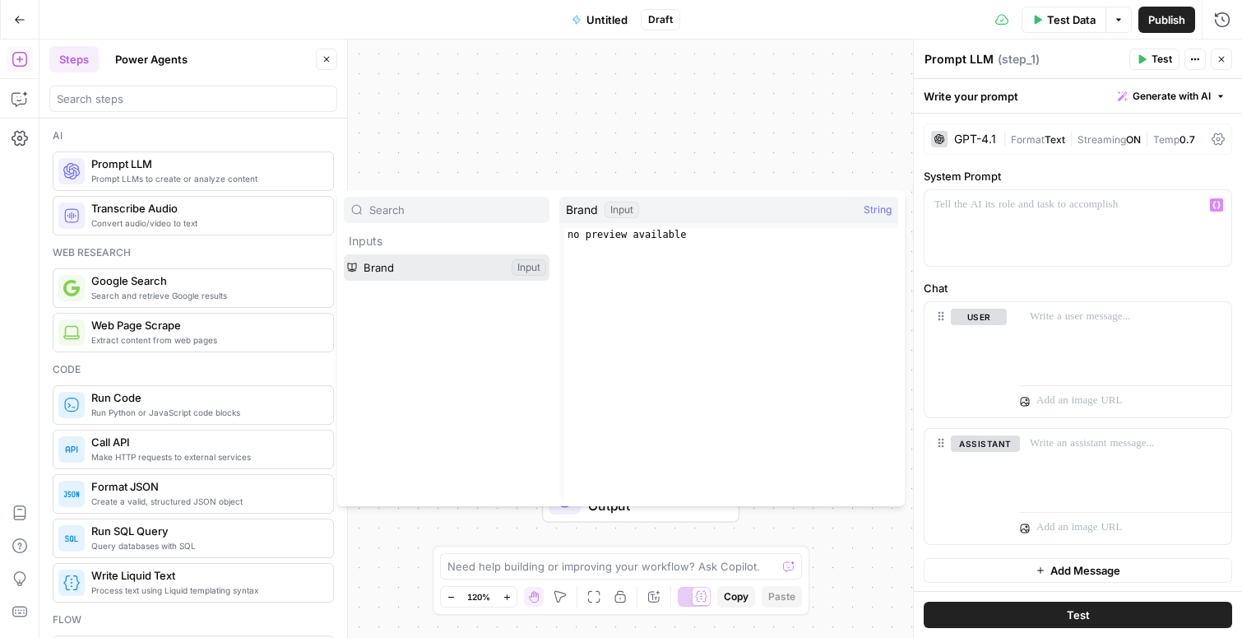
click at [411, 260] on button "Select variable Brand" at bounding box center [447, 267] width 206 height 26
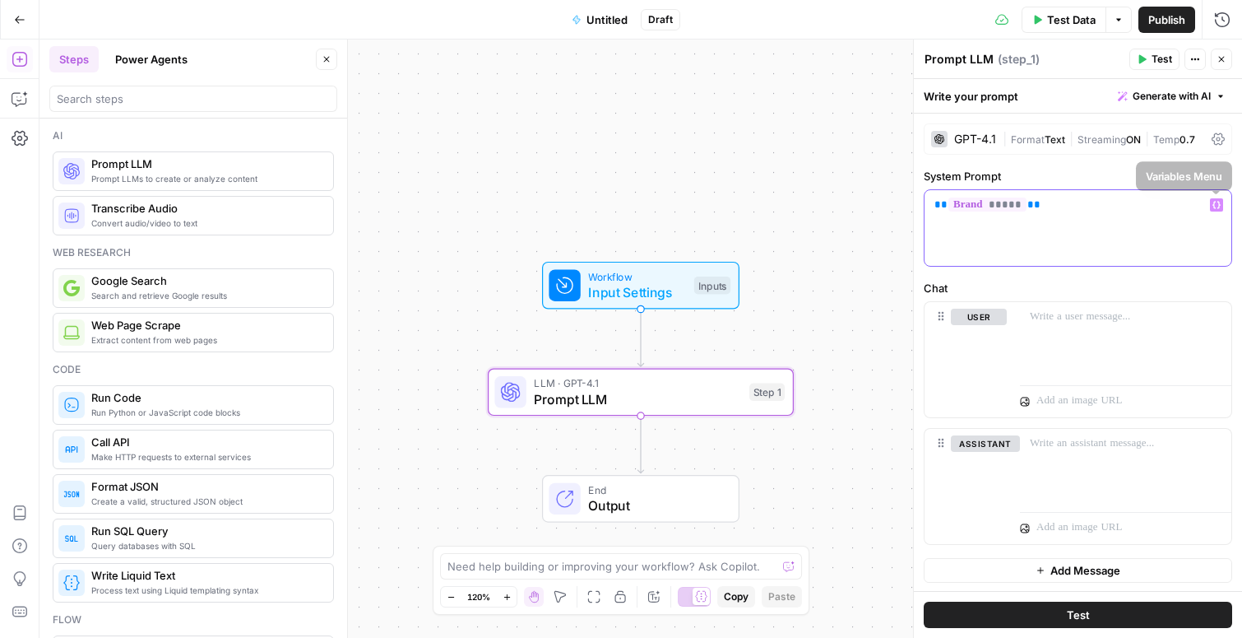
click at [1216, 207] on icon "button" at bounding box center [1217, 205] width 8 height 8
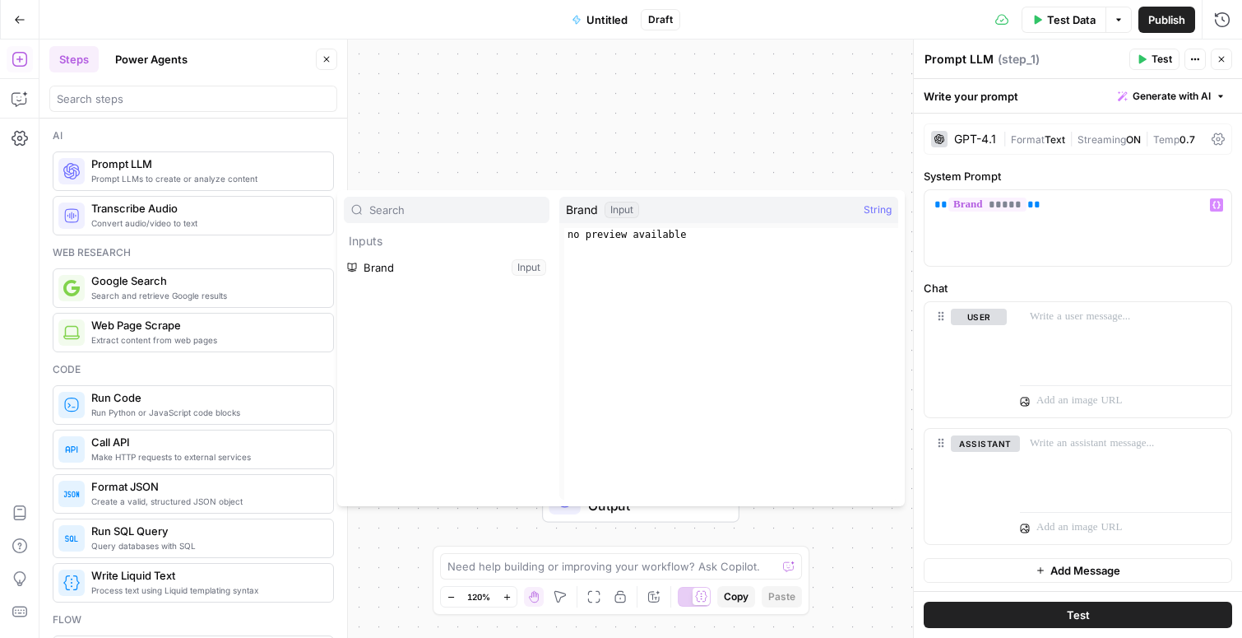
click at [1227, 65] on button "Close" at bounding box center [1221, 59] width 21 height 21
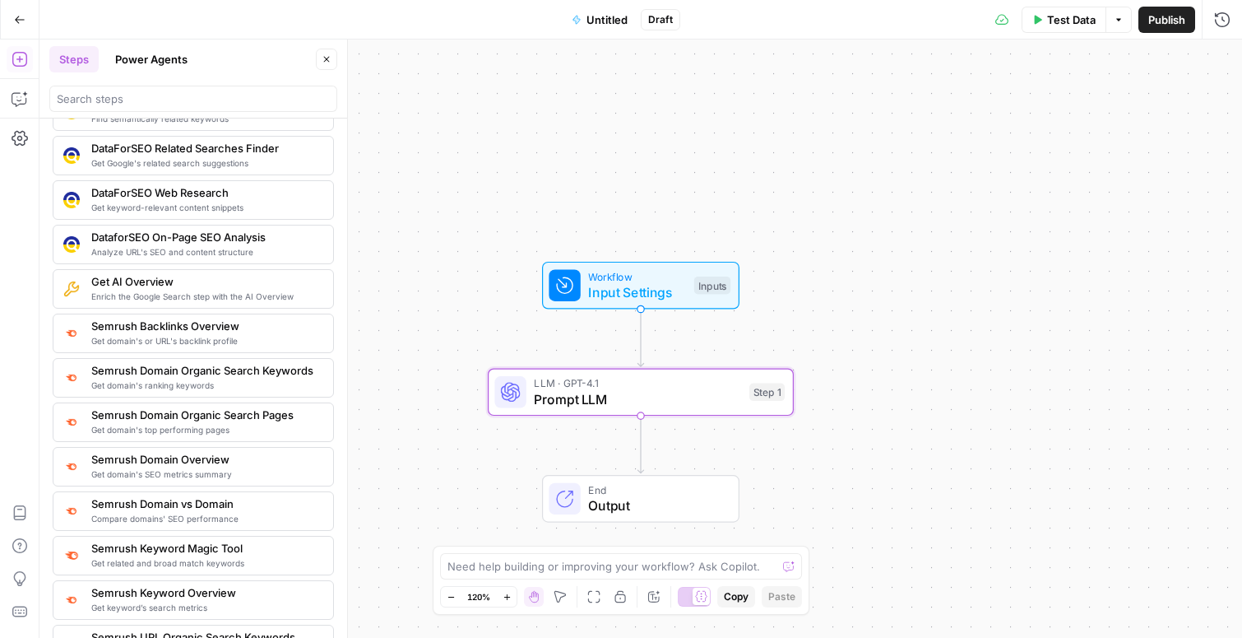
scroll to position [1677, 0]
click at [186, 95] on input "search" at bounding box center [193, 98] width 273 height 16
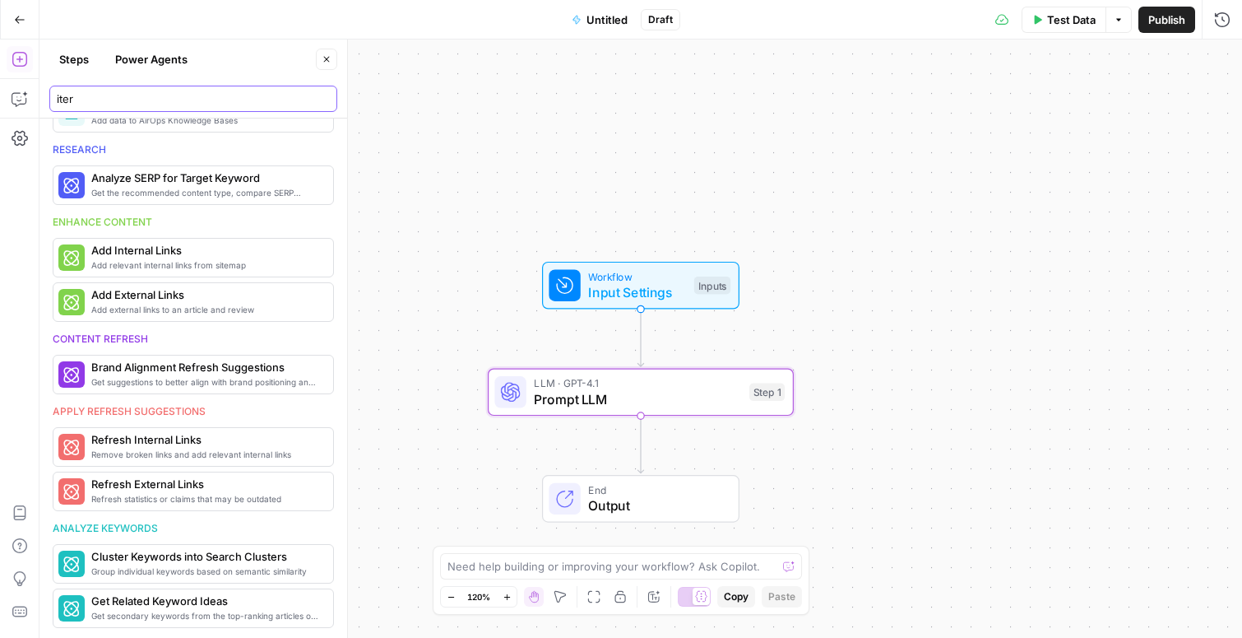
scroll to position [0, 0]
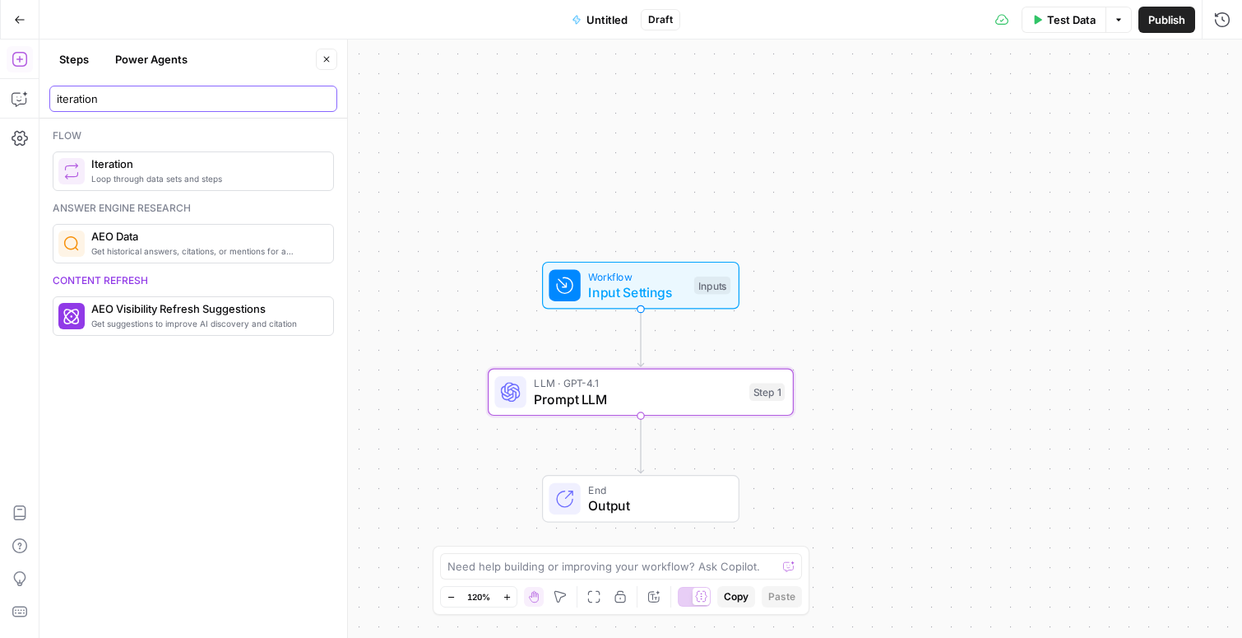
type input "iteration"
click at [159, 177] on span "Loop through data sets and steps" at bounding box center [205, 178] width 229 height 13
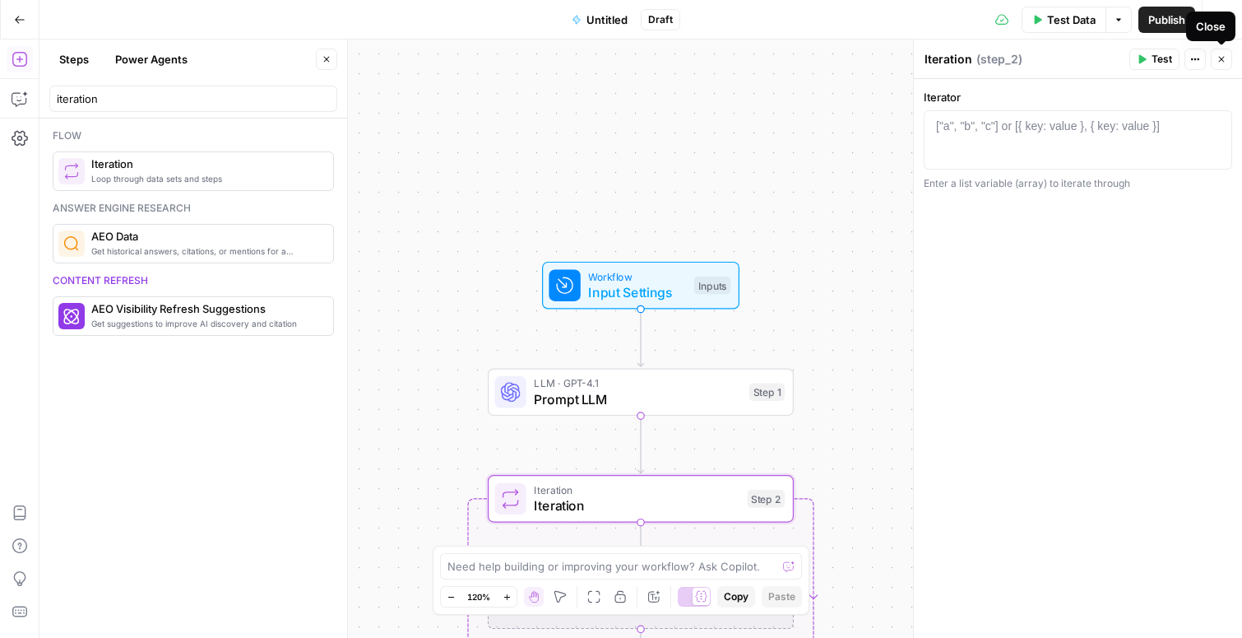
click at [1226, 59] on icon "button" at bounding box center [1222, 59] width 10 height 10
click at [750, 353] on div "Workflow Input Settings Inputs LLM · GPT-4.1 Prompt LLM Step 1 Loop Iteration I…" at bounding box center [640, 338] width 1203 height 598
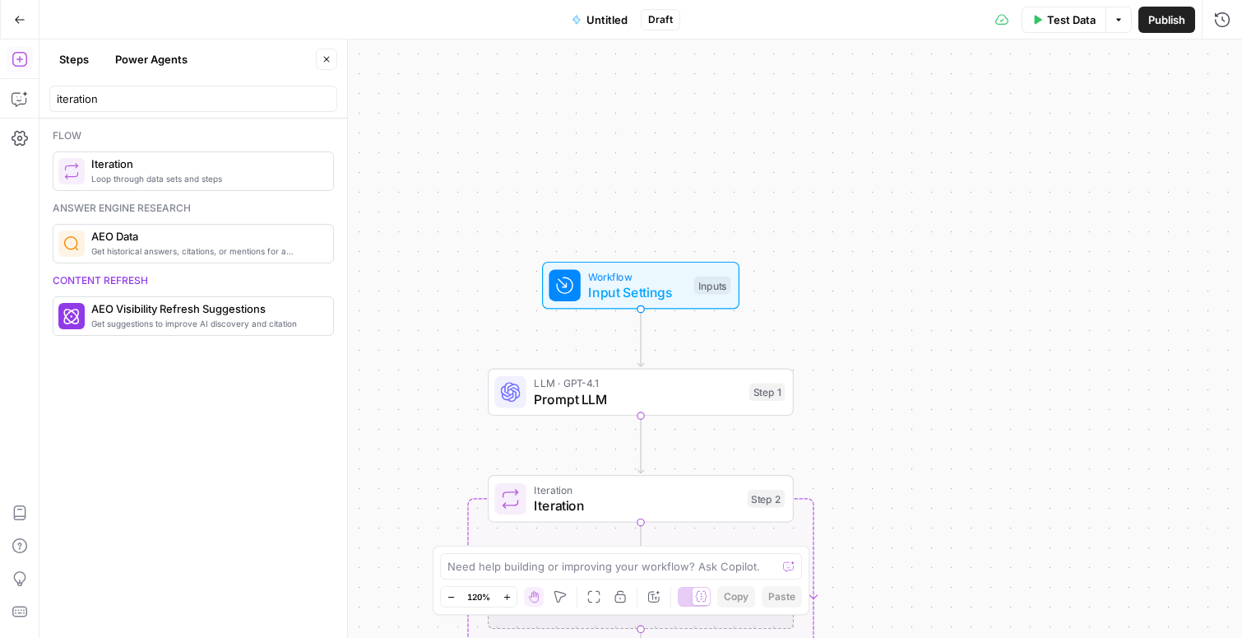
click at [735, 387] on span "LLM · GPT-4.1" at bounding box center [637, 383] width 207 height 16
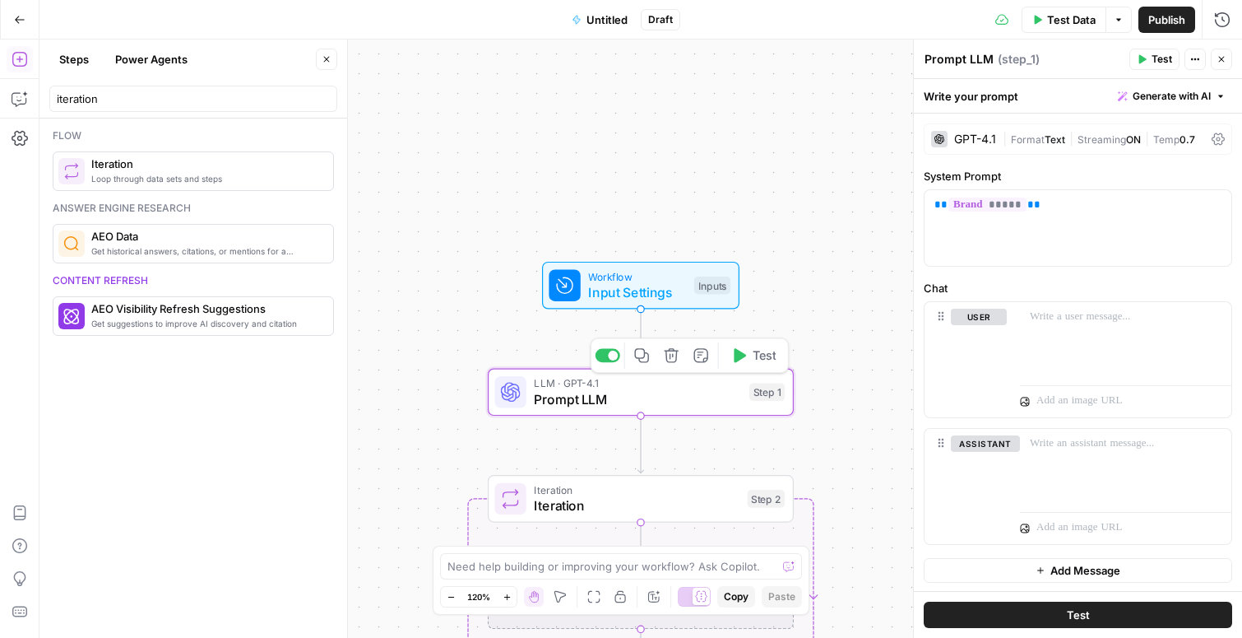
click at [755, 358] on span "Test" at bounding box center [765, 355] width 24 height 18
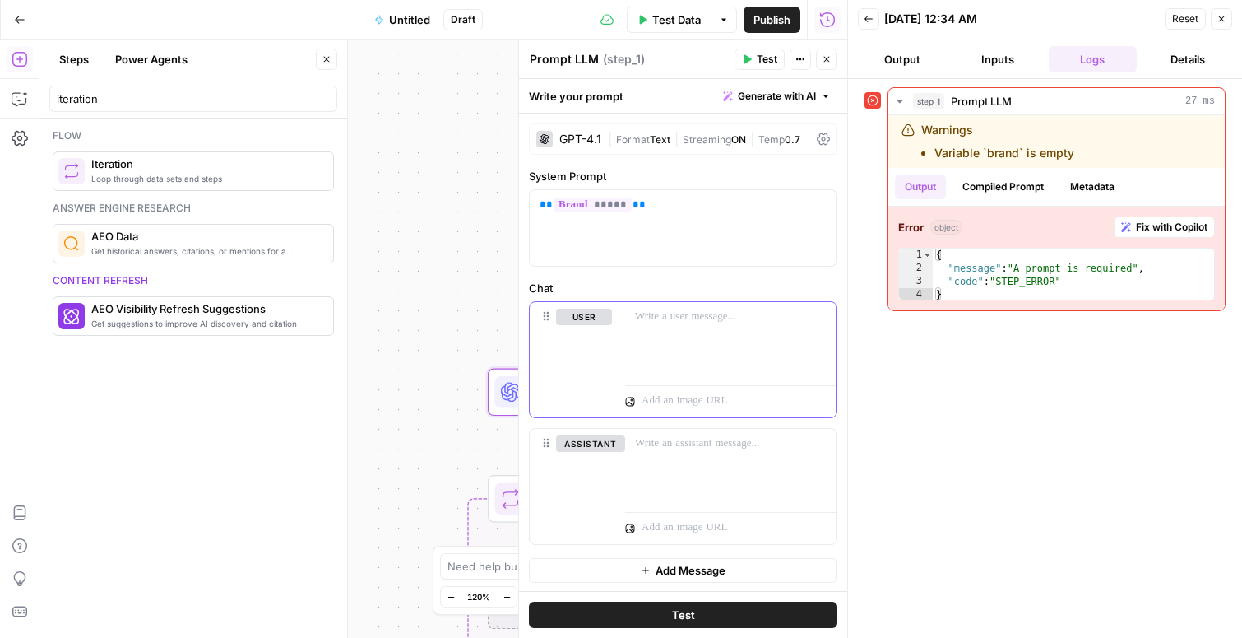
click at [656, 322] on p at bounding box center [731, 316] width 192 height 16
click at [686, 615] on span "Test" at bounding box center [683, 614] width 23 height 16
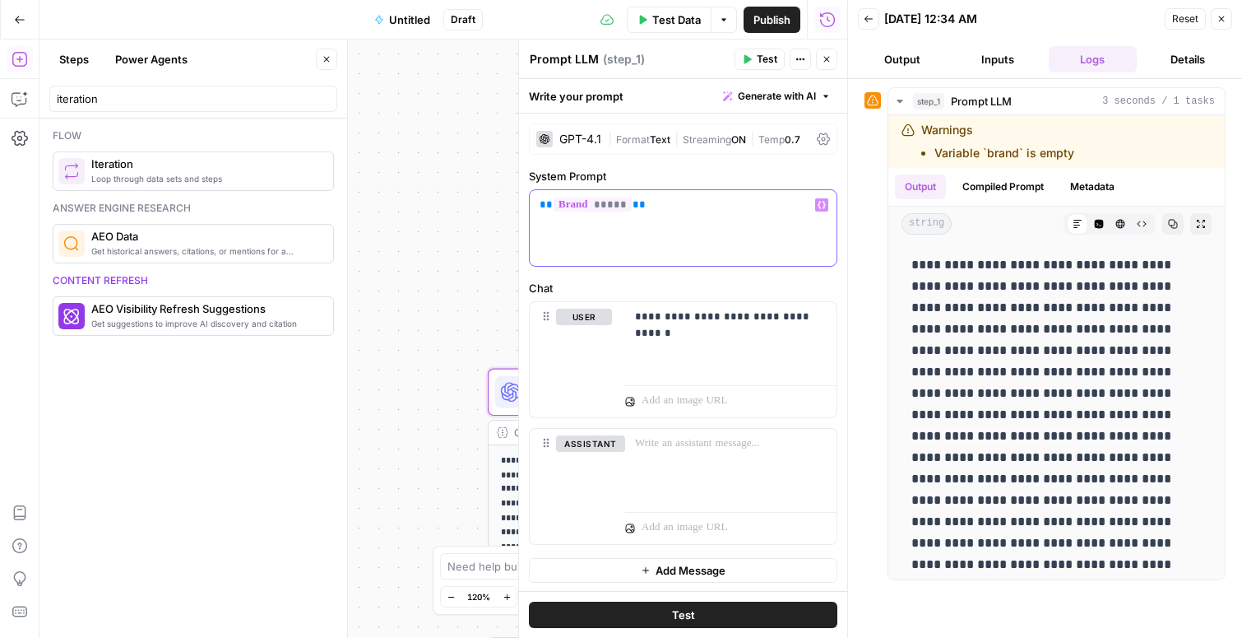
click at [820, 206] on icon "button" at bounding box center [822, 205] width 8 height 8
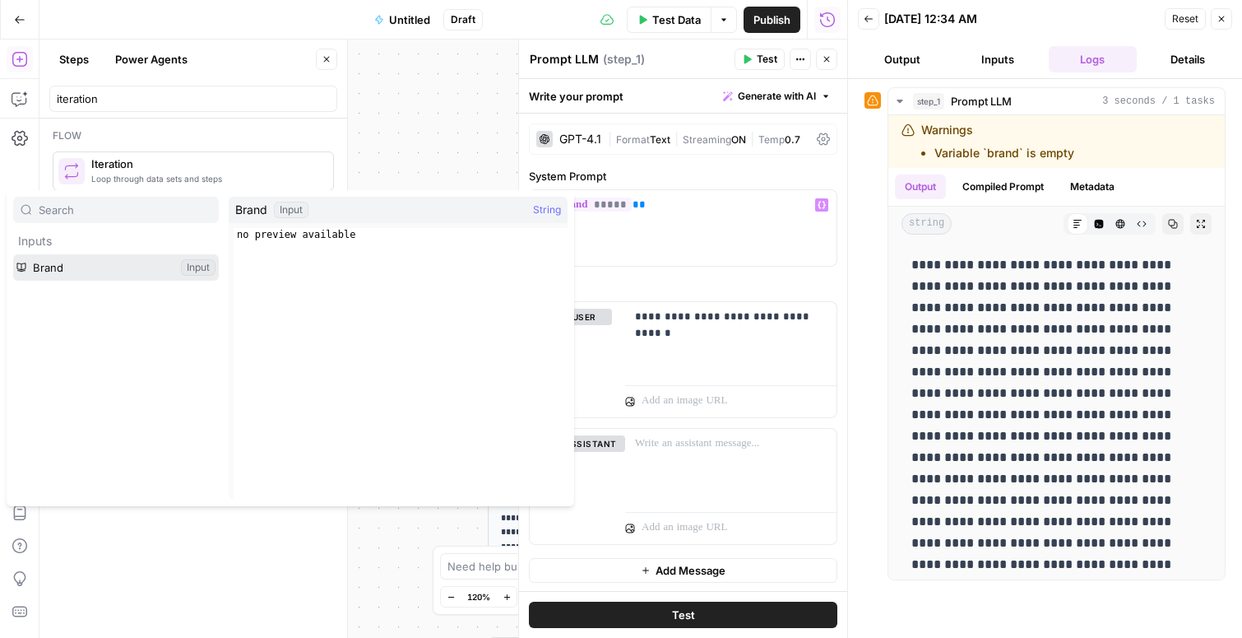
click at [64, 266] on button "Select variable Brand" at bounding box center [116, 267] width 206 height 26
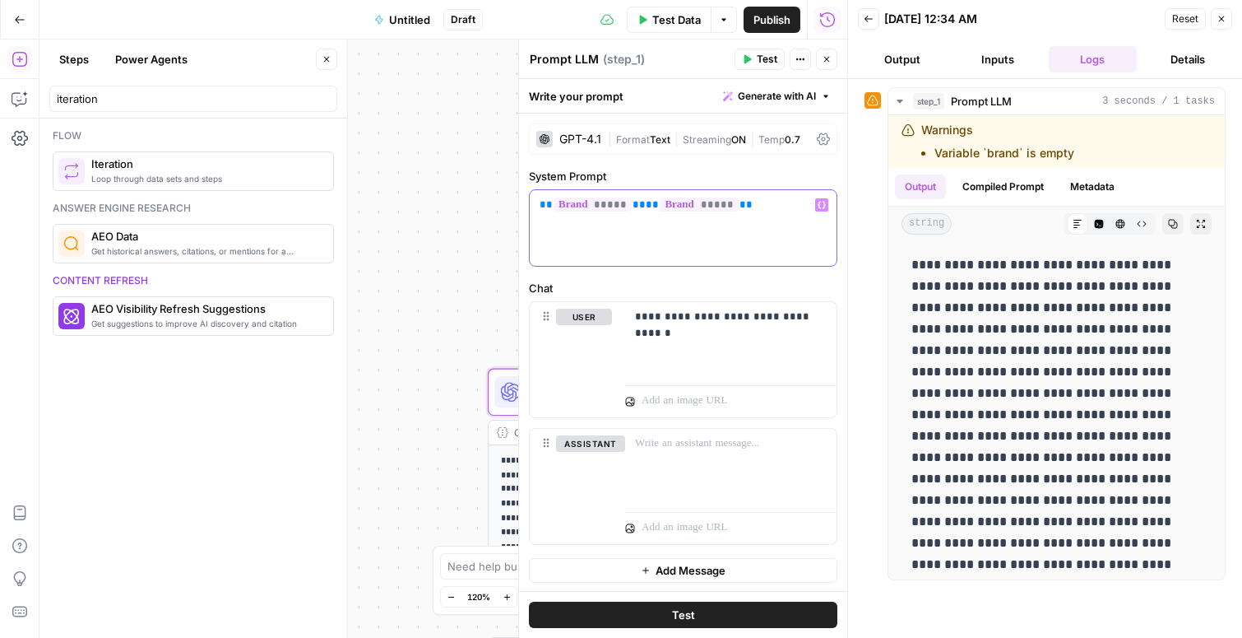
drag, startPoint x: 761, startPoint y: 216, endPoint x: 637, endPoint y: 212, distance: 124.3
click at [637, 212] on div "** ***** ** ** ***** **" at bounding box center [683, 228] width 307 height 76
click at [986, 185] on button "Compiled Prompt" at bounding box center [1003, 186] width 101 height 25
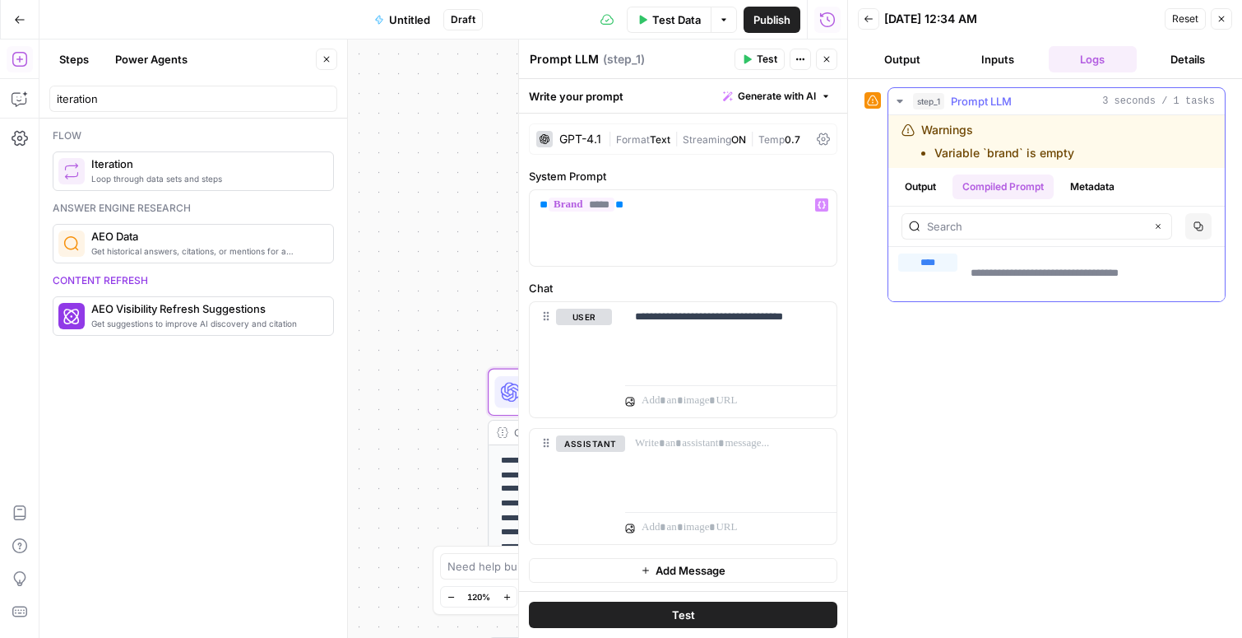
click at [1088, 179] on button "Metadata" at bounding box center [1092, 186] width 64 height 25
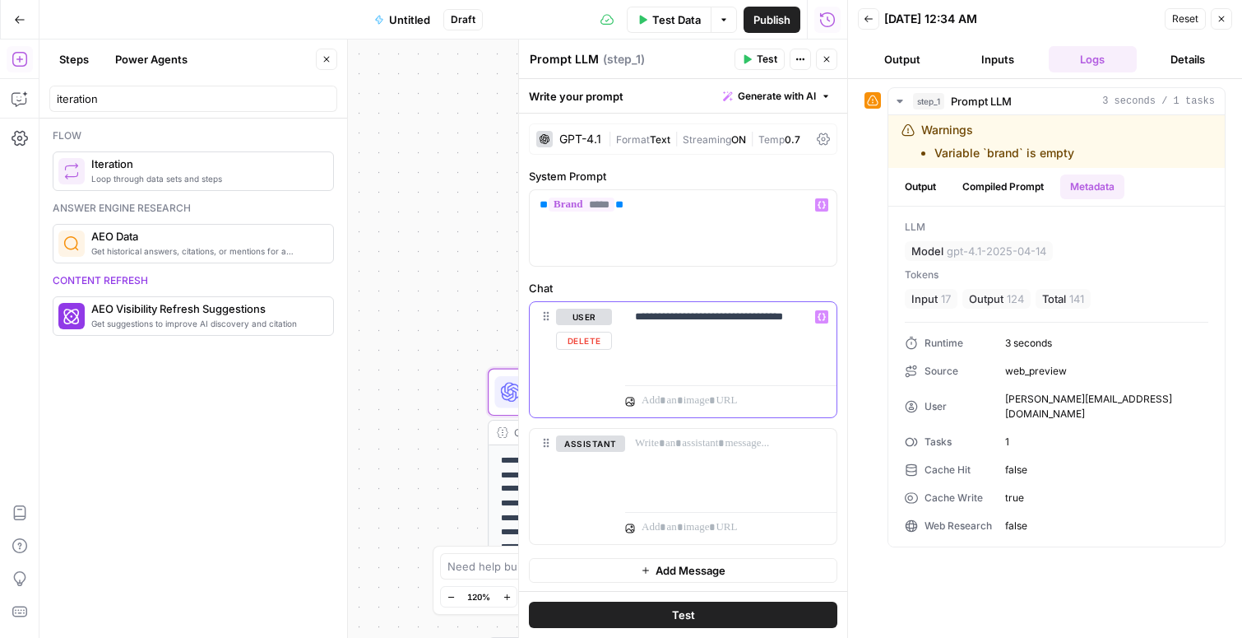
click at [806, 315] on p "**********" at bounding box center [731, 316] width 192 height 16
click at [1219, 21] on icon "button" at bounding box center [1222, 19] width 10 height 10
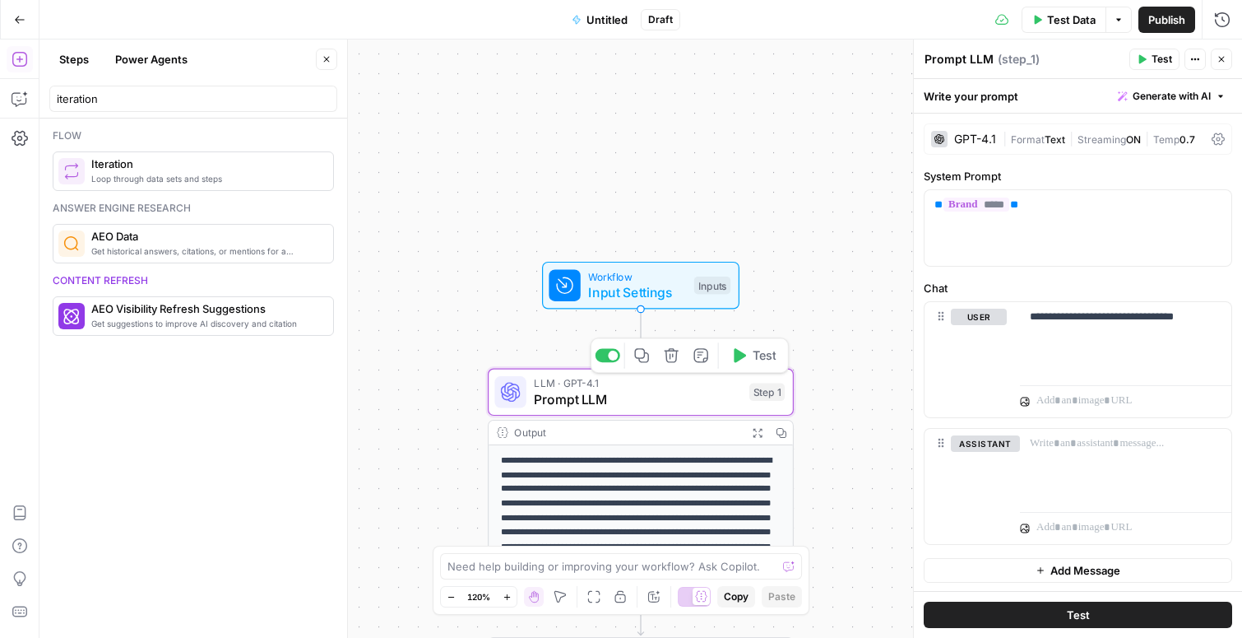
click at [670, 399] on span "Prompt LLM" at bounding box center [637, 399] width 207 height 20
click at [639, 290] on span "Input Settings" at bounding box center [637, 292] width 98 height 20
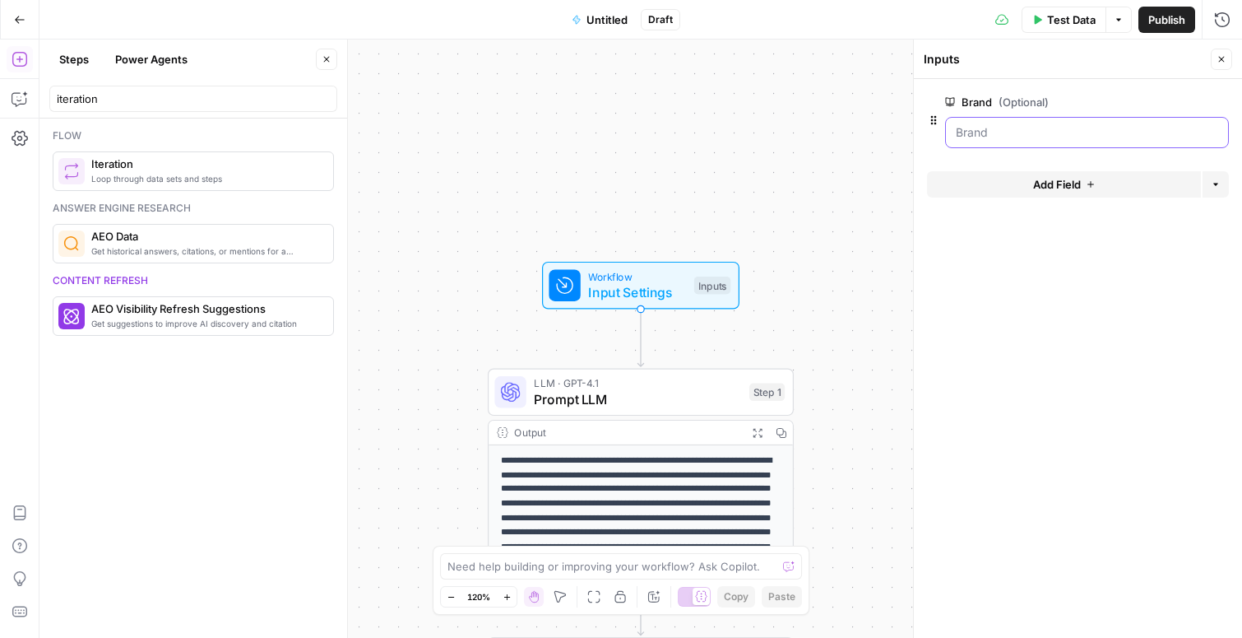
click at [1024, 132] on input "Brand (Optional)" at bounding box center [1087, 132] width 262 height 16
click at [161, 63] on button "Power Agents" at bounding box center [151, 59] width 92 height 26
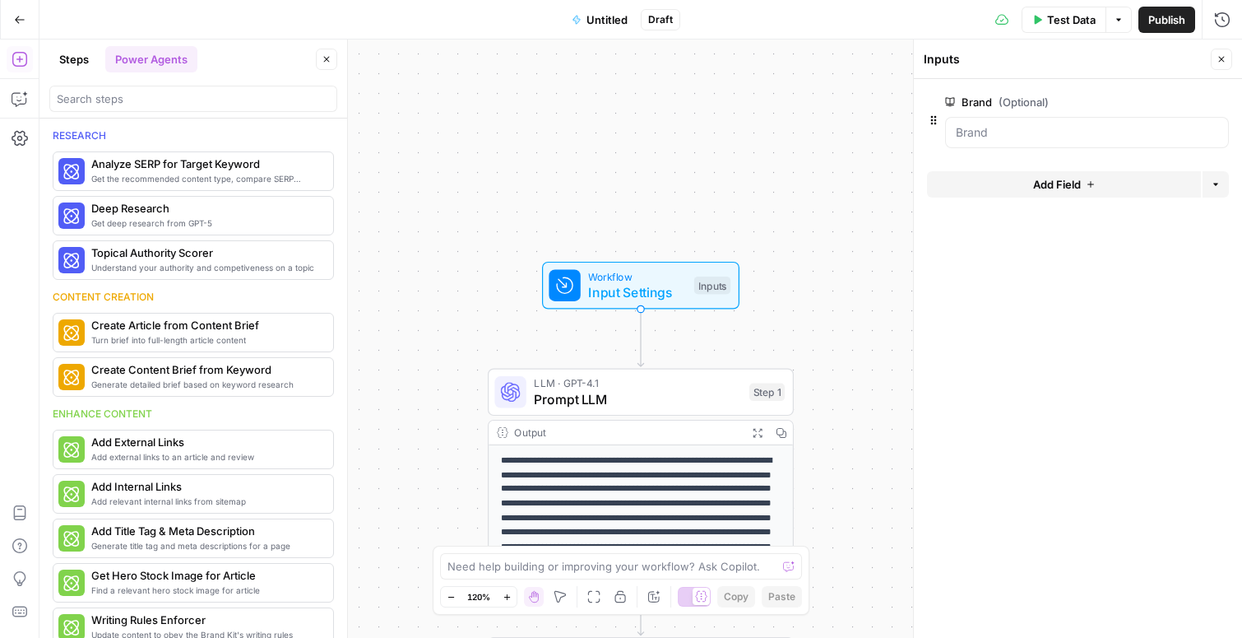
click at [83, 62] on button "Steps" at bounding box center [73, 59] width 49 height 26
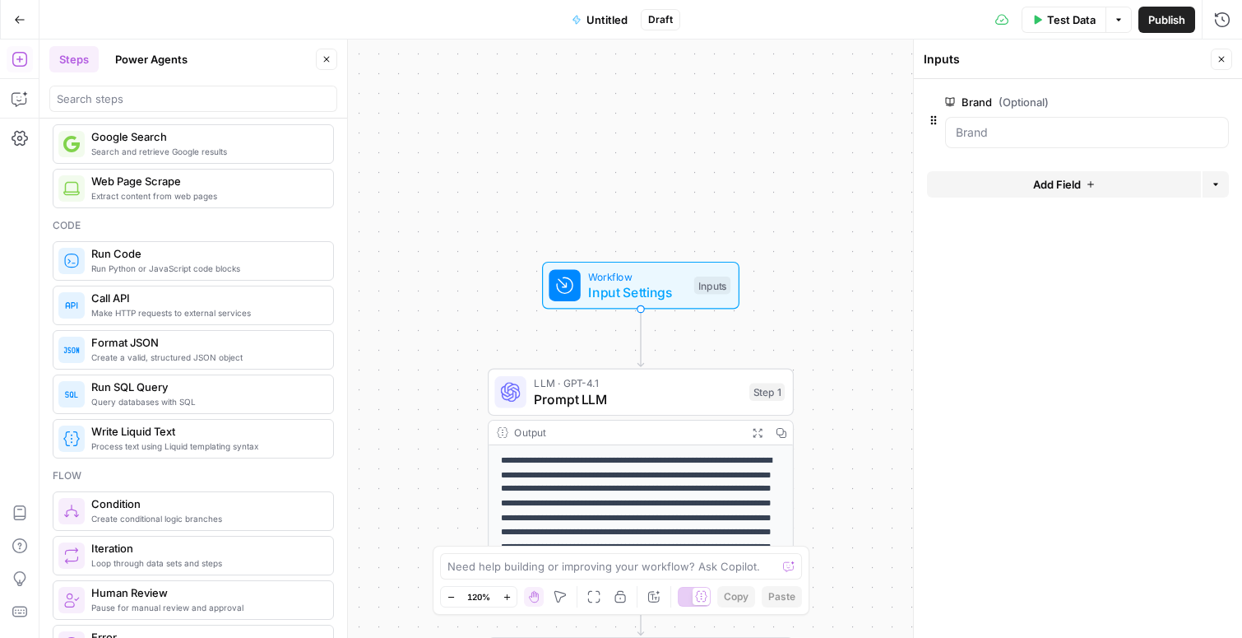
scroll to position [151, 0]
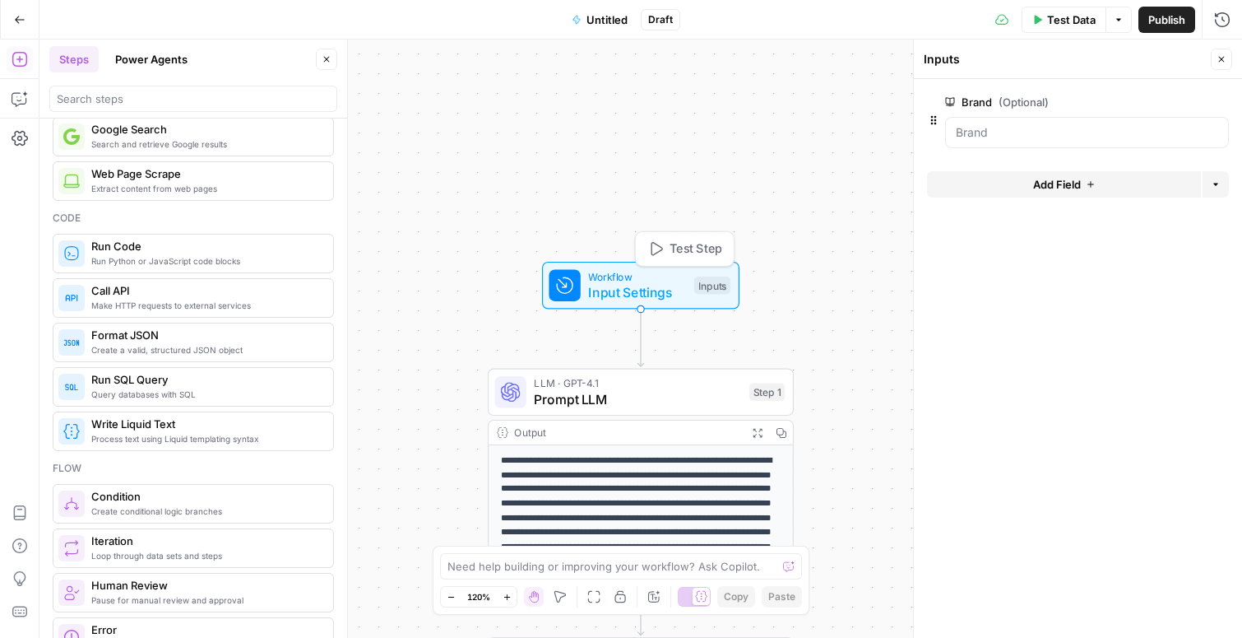
click at [578, 282] on div at bounding box center [564, 285] width 31 height 31
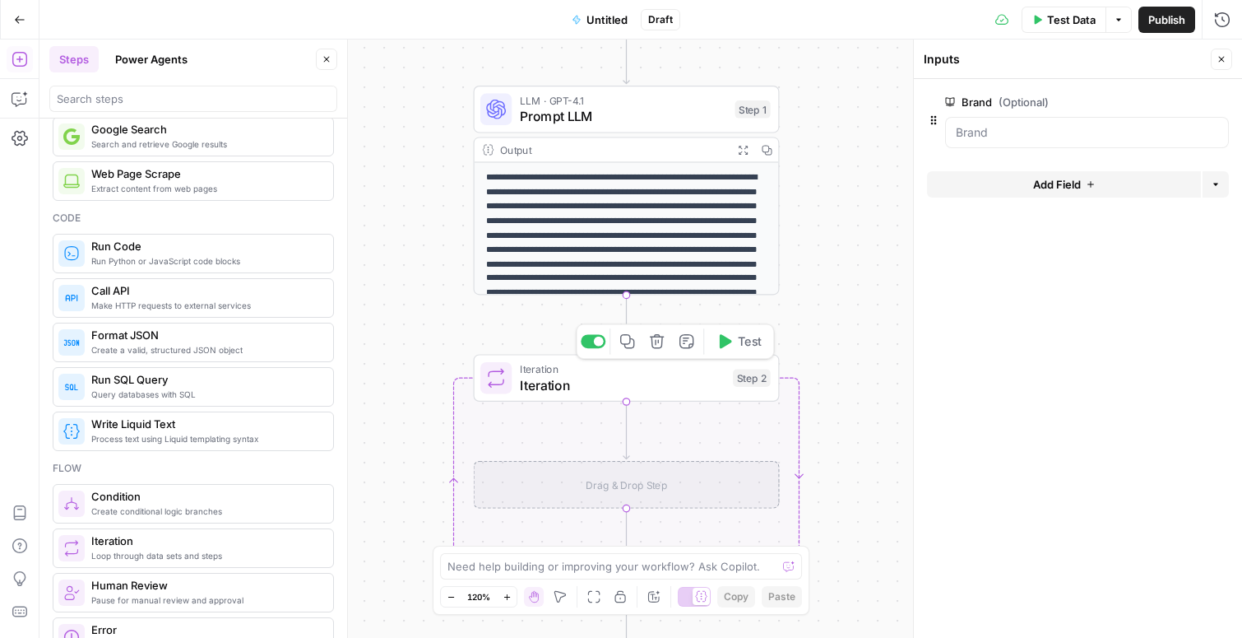
click at [655, 338] on icon "button" at bounding box center [657, 341] width 16 height 16
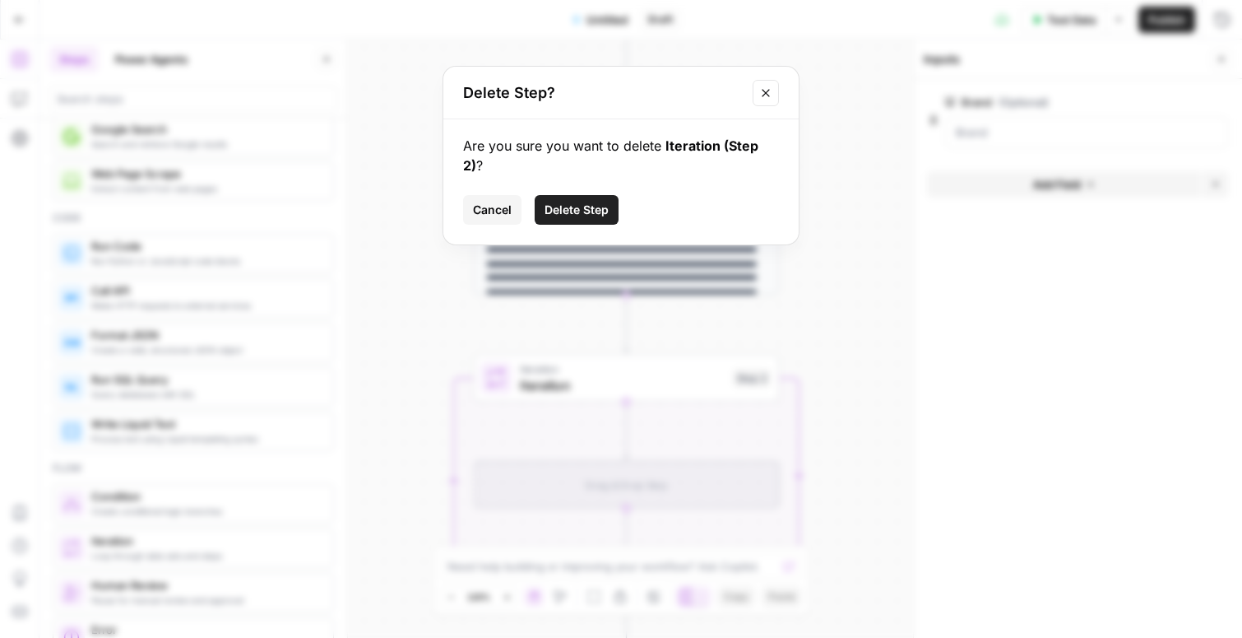
click at [565, 204] on button "Delete Step" at bounding box center [577, 210] width 84 height 30
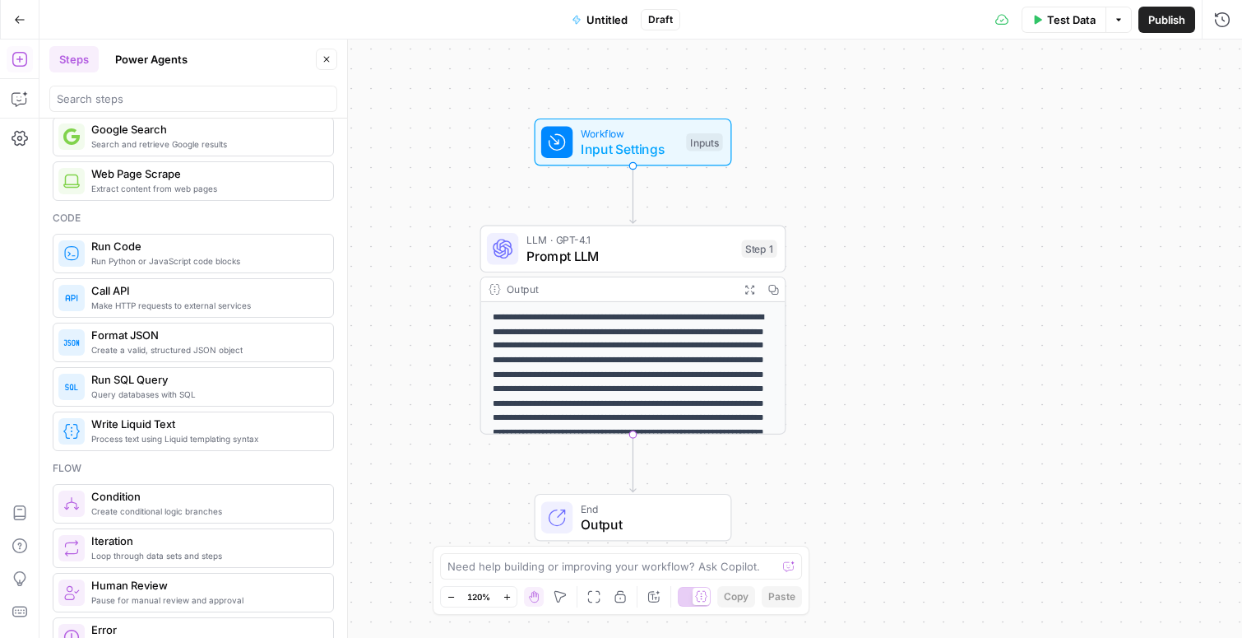
click at [132, 339] on span "Format JSON" at bounding box center [205, 335] width 229 height 16
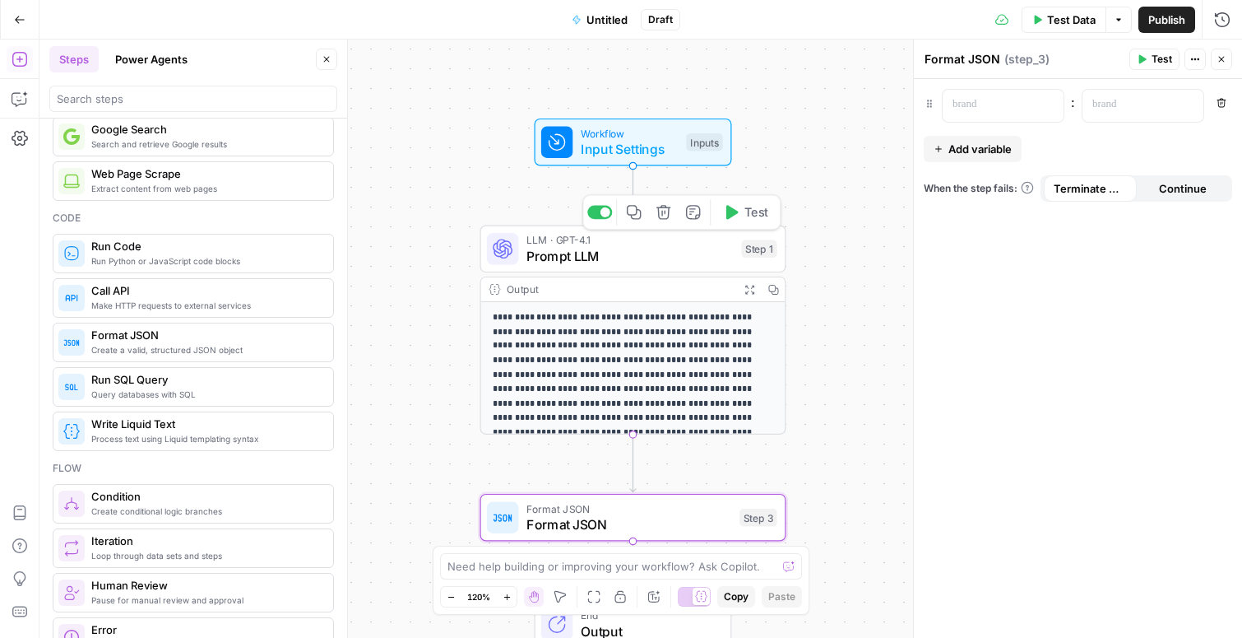
click at [612, 252] on span "Prompt LLM" at bounding box center [630, 256] width 207 height 20
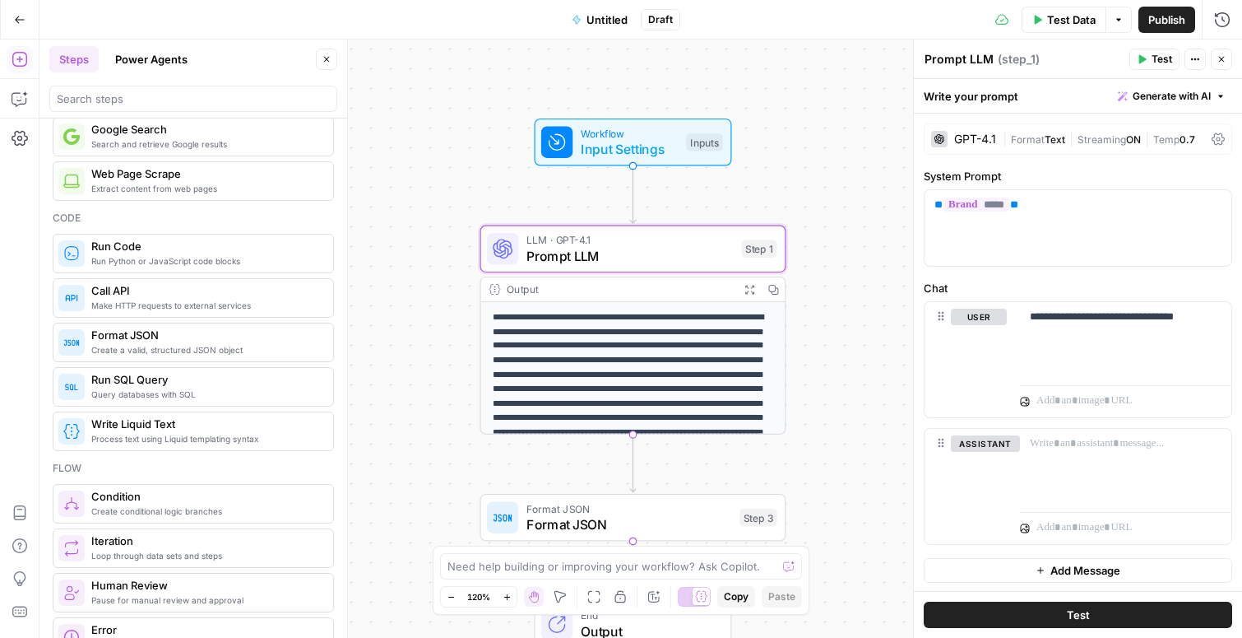
click at [1225, 57] on icon "button" at bounding box center [1222, 59] width 10 height 10
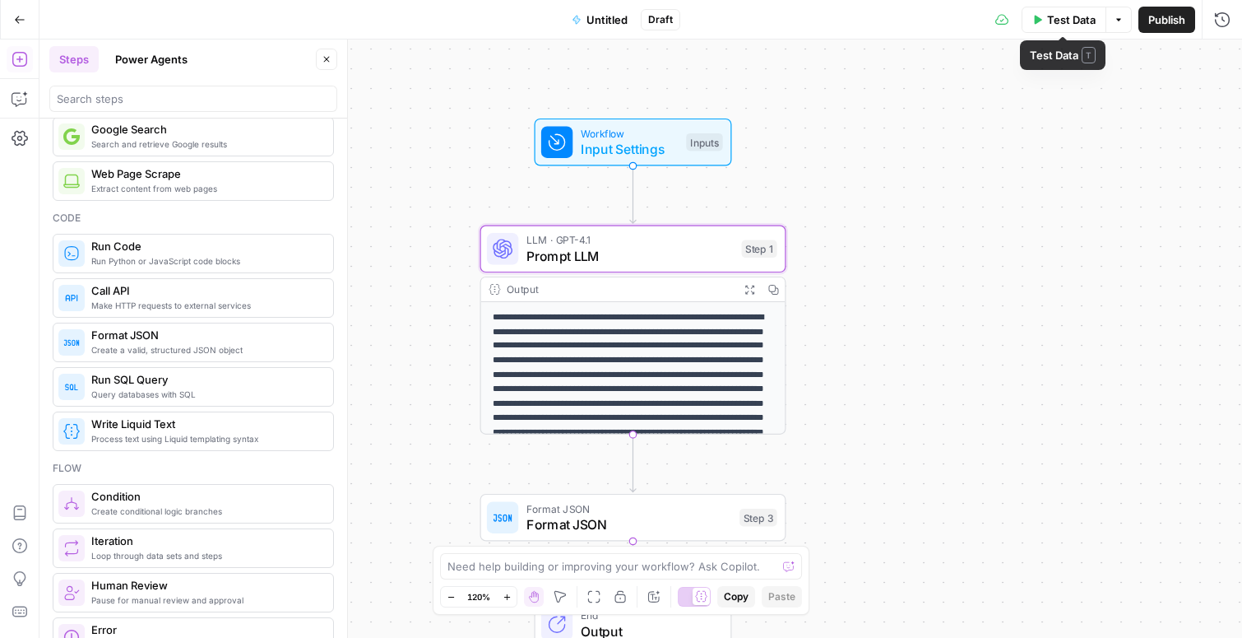
click at [1054, 18] on span "Test Data" at bounding box center [1071, 20] width 49 height 16
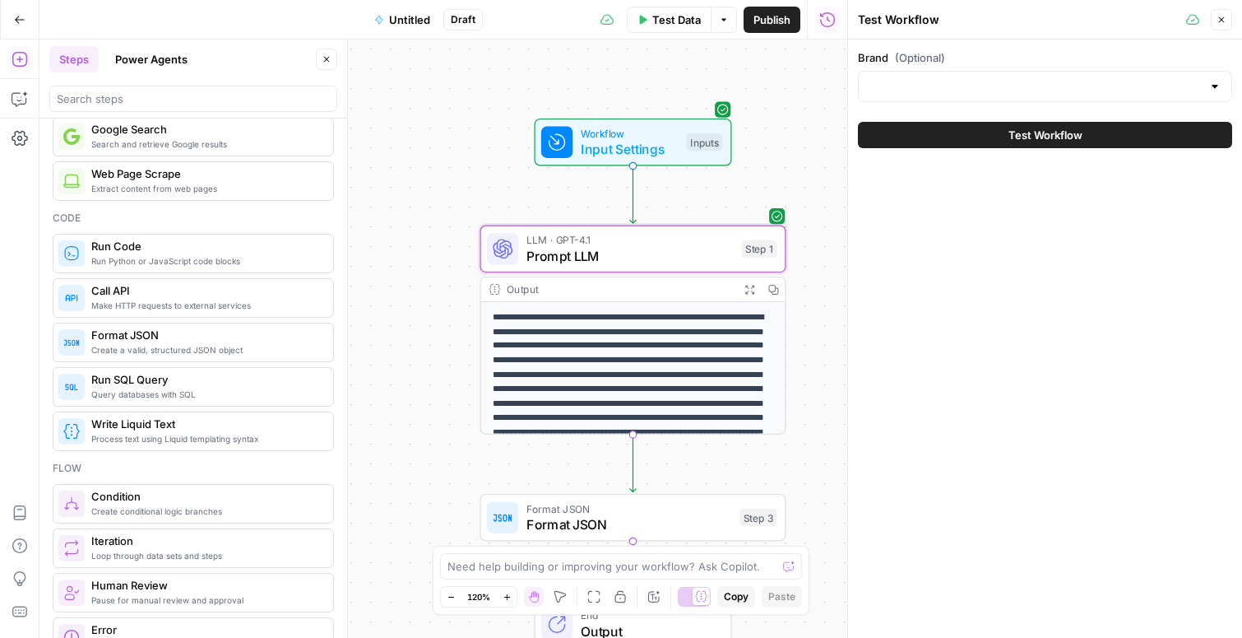
click at [1000, 99] on div at bounding box center [1045, 86] width 374 height 31
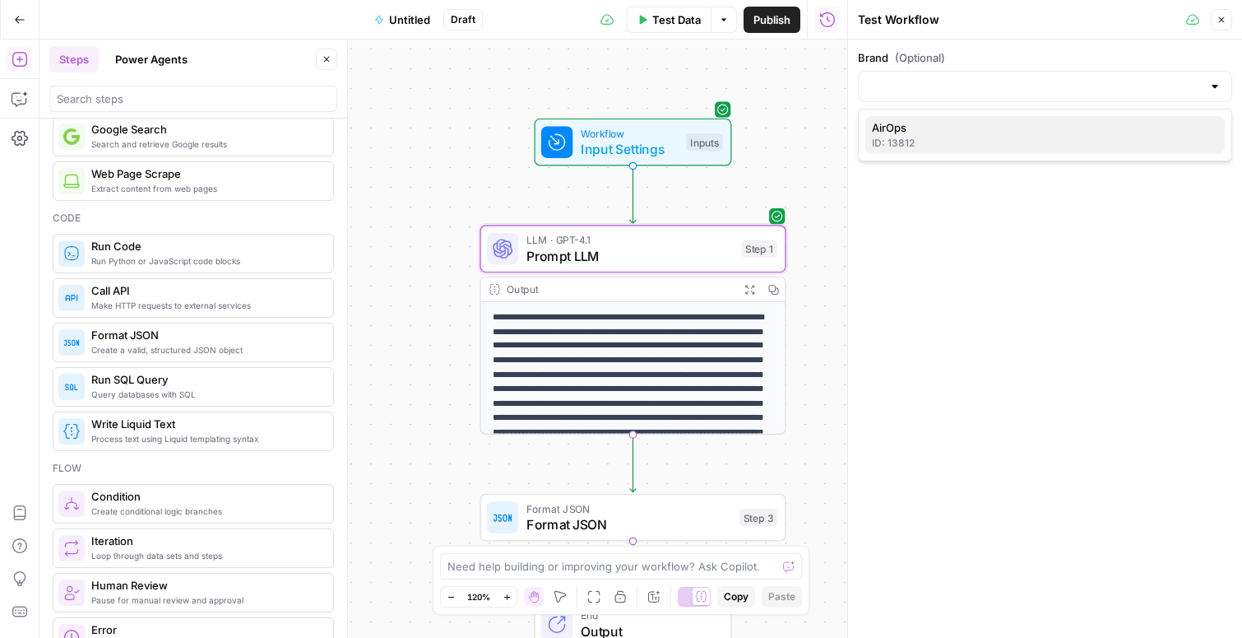
click at [956, 119] on span "AirOps" at bounding box center [1042, 127] width 340 height 16
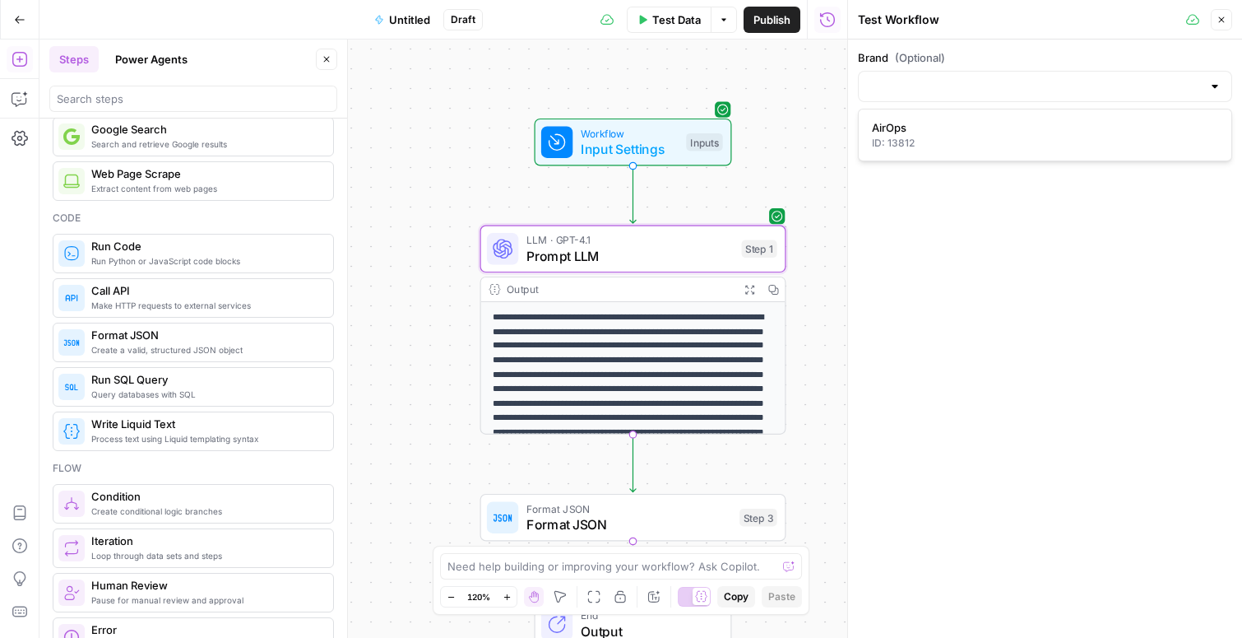
type input "AirOps"
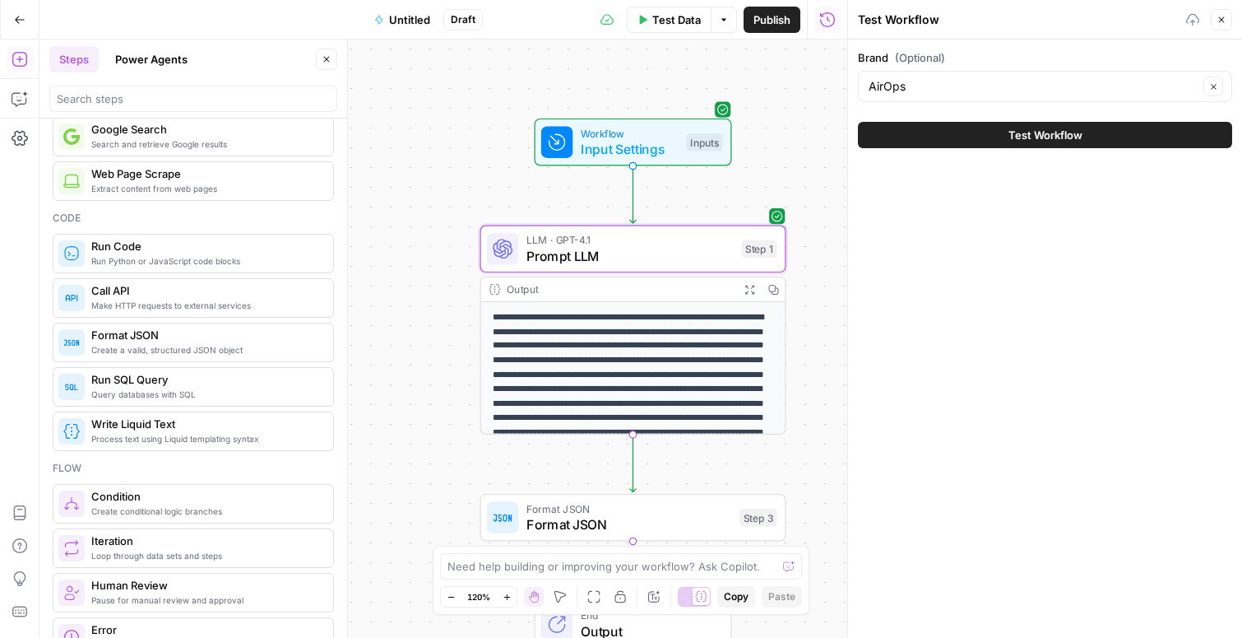
click at [1013, 134] on span "Test Workflow" at bounding box center [1046, 135] width 74 height 16
click at [1054, 136] on span "Test Workflow" at bounding box center [1046, 135] width 74 height 16
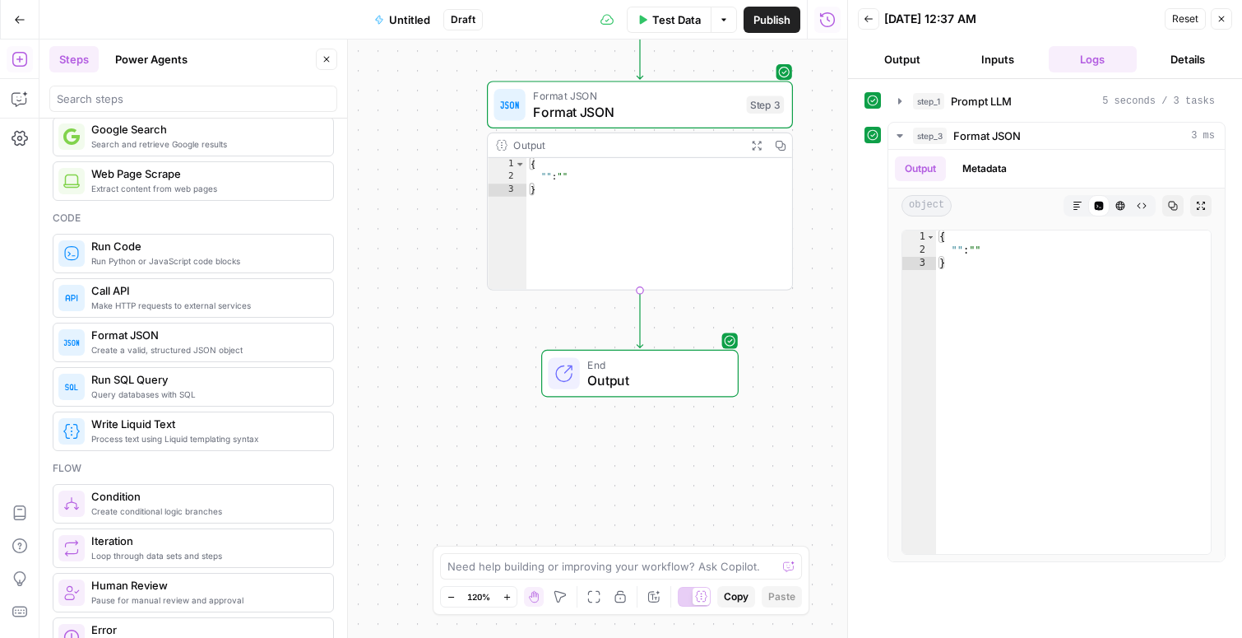
click at [984, 67] on button "Inputs" at bounding box center [997, 59] width 89 height 26
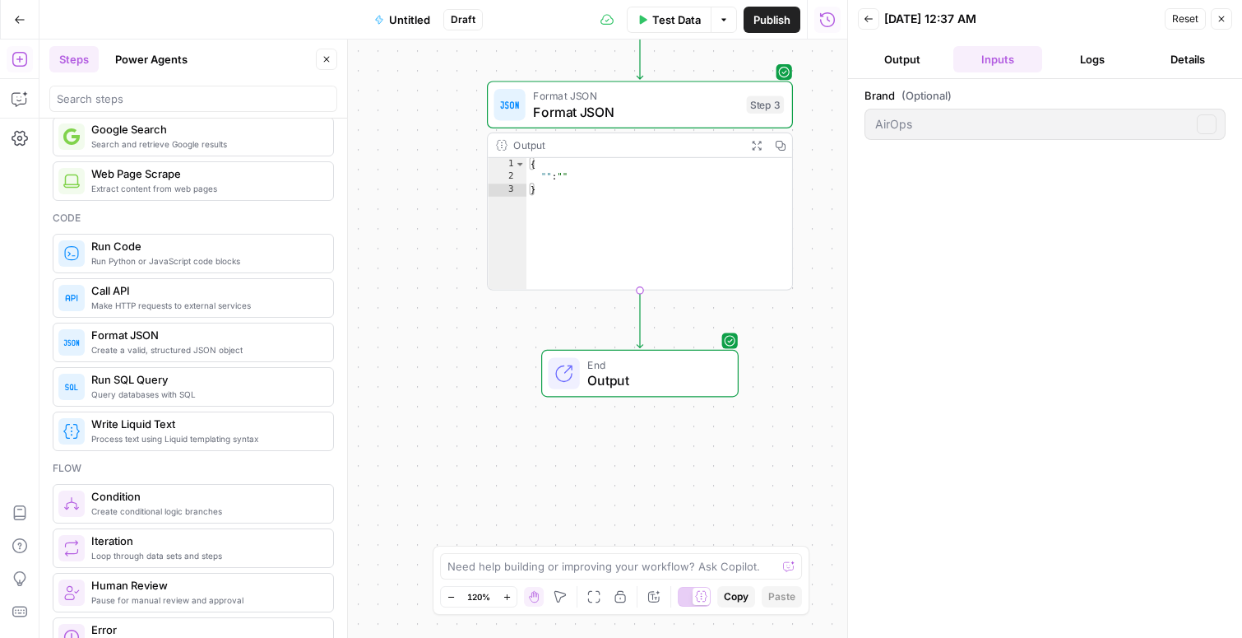
click at [927, 65] on button "Output" at bounding box center [902, 59] width 89 height 26
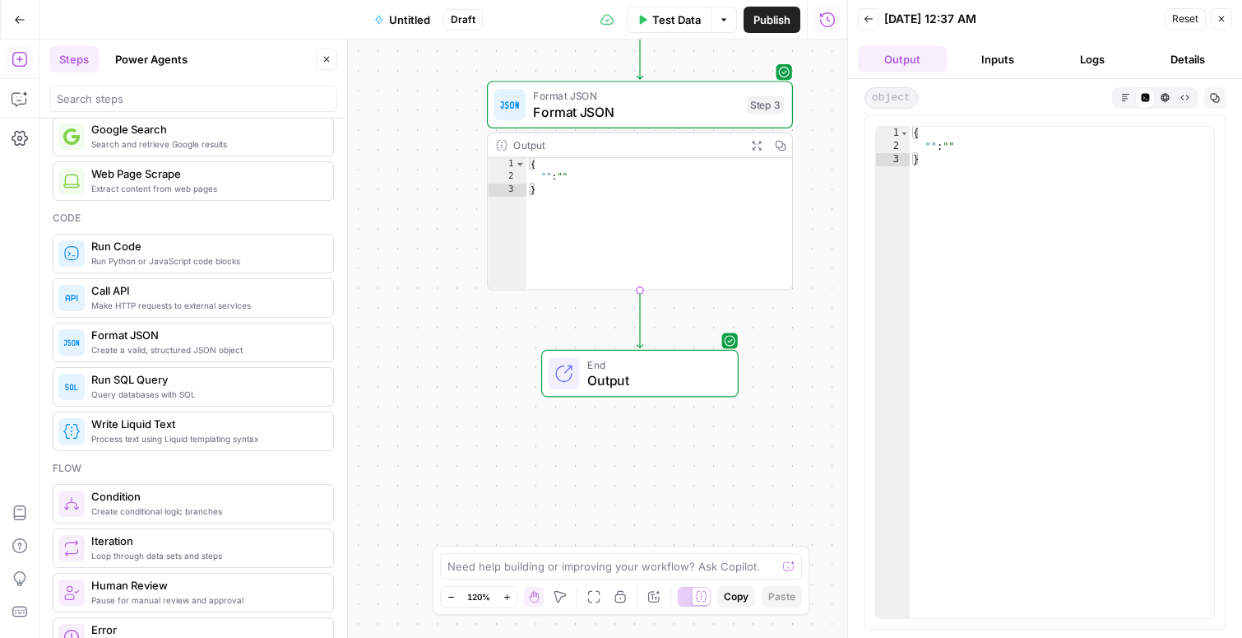
click at [650, 367] on span "End" at bounding box center [654, 364] width 134 height 16
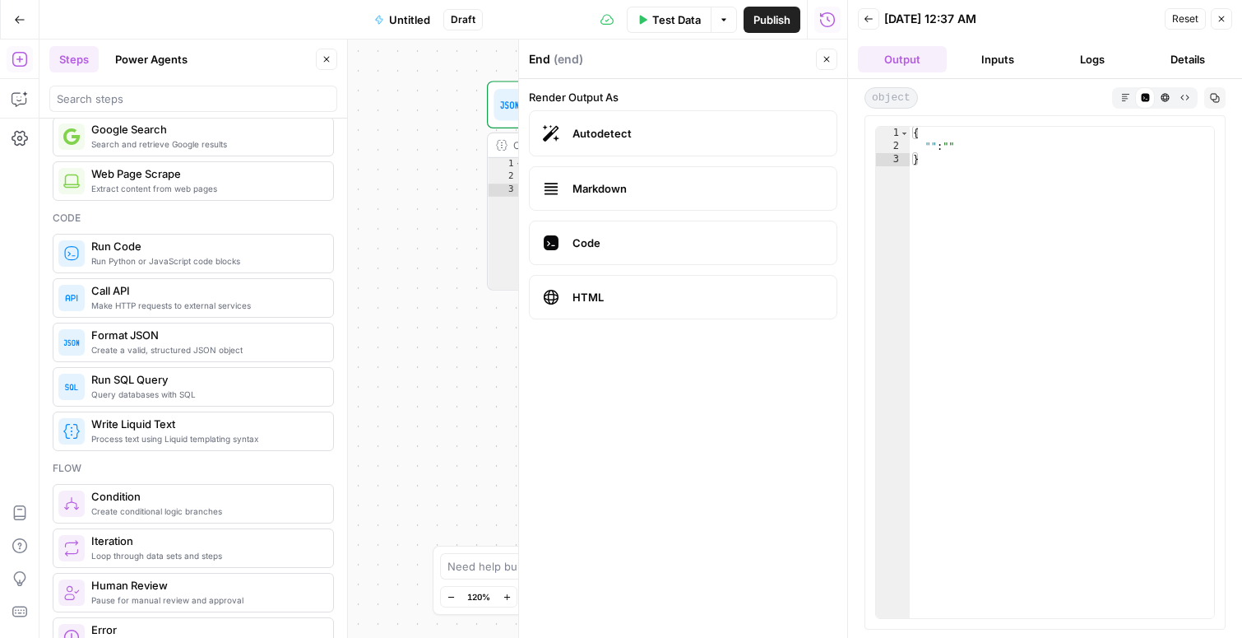
click at [601, 304] on span "HTML" at bounding box center [698, 297] width 251 height 16
click at [830, 65] on button "Close" at bounding box center [826, 59] width 21 height 21
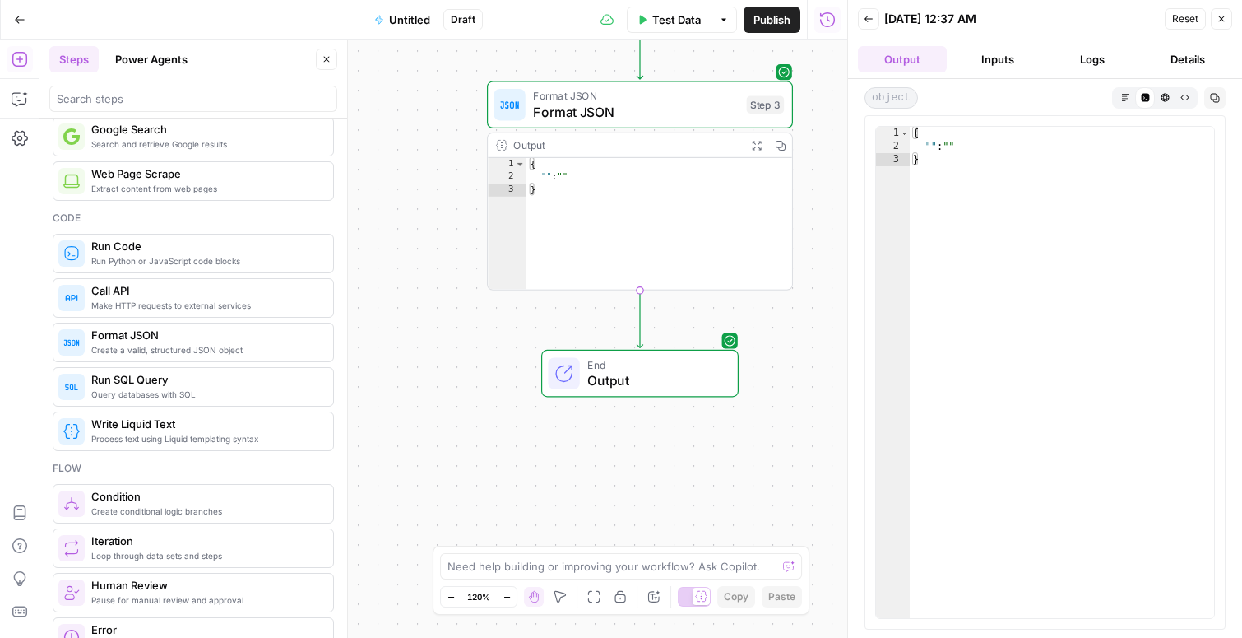
click at [1220, 21] on icon "button" at bounding box center [1222, 19] width 10 height 10
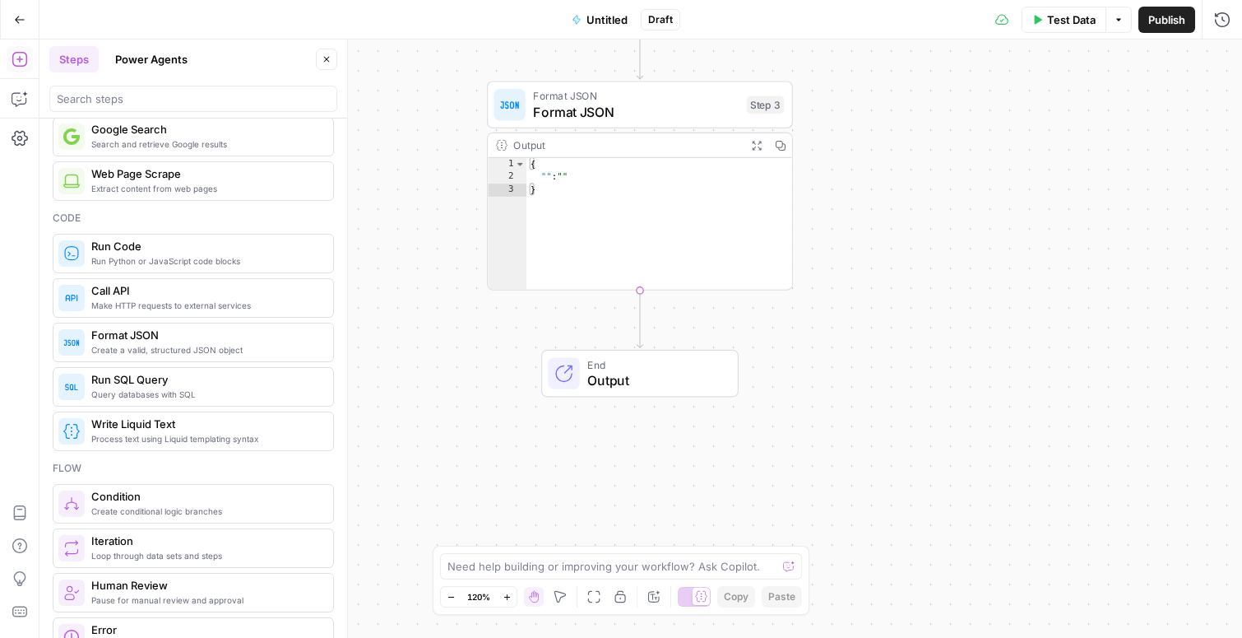
click at [1074, 20] on span "Test Data" at bounding box center [1071, 20] width 49 height 16
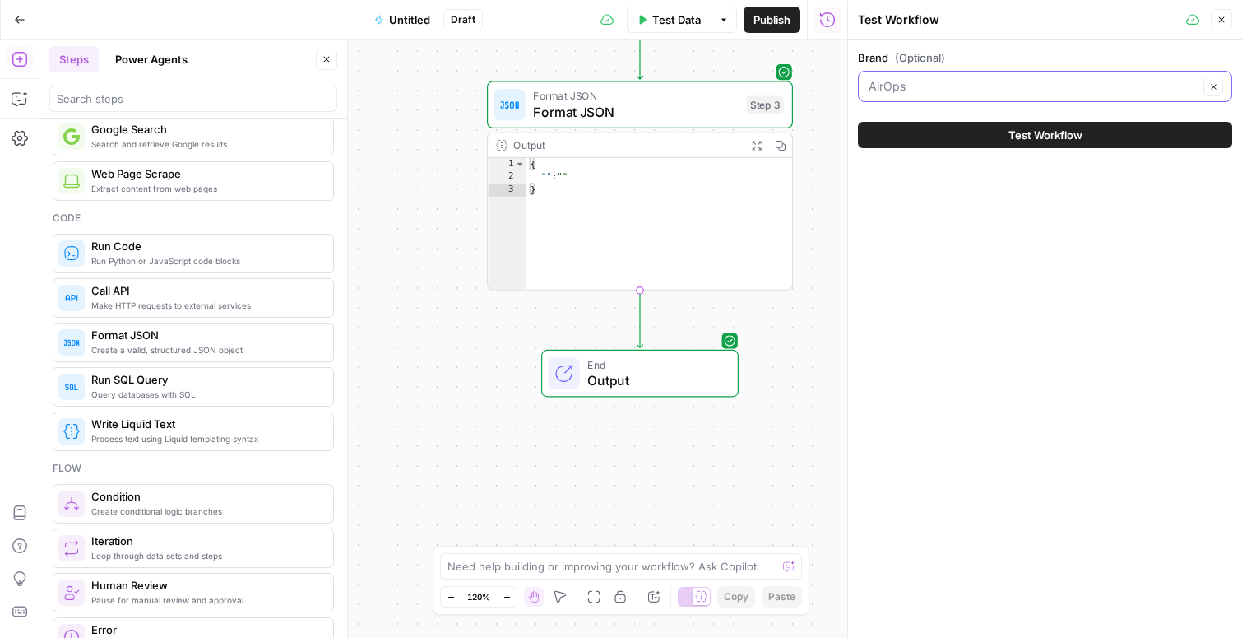
click at [983, 92] on input "Brand (Optional)" at bounding box center [1034, 86] width 330 height 16
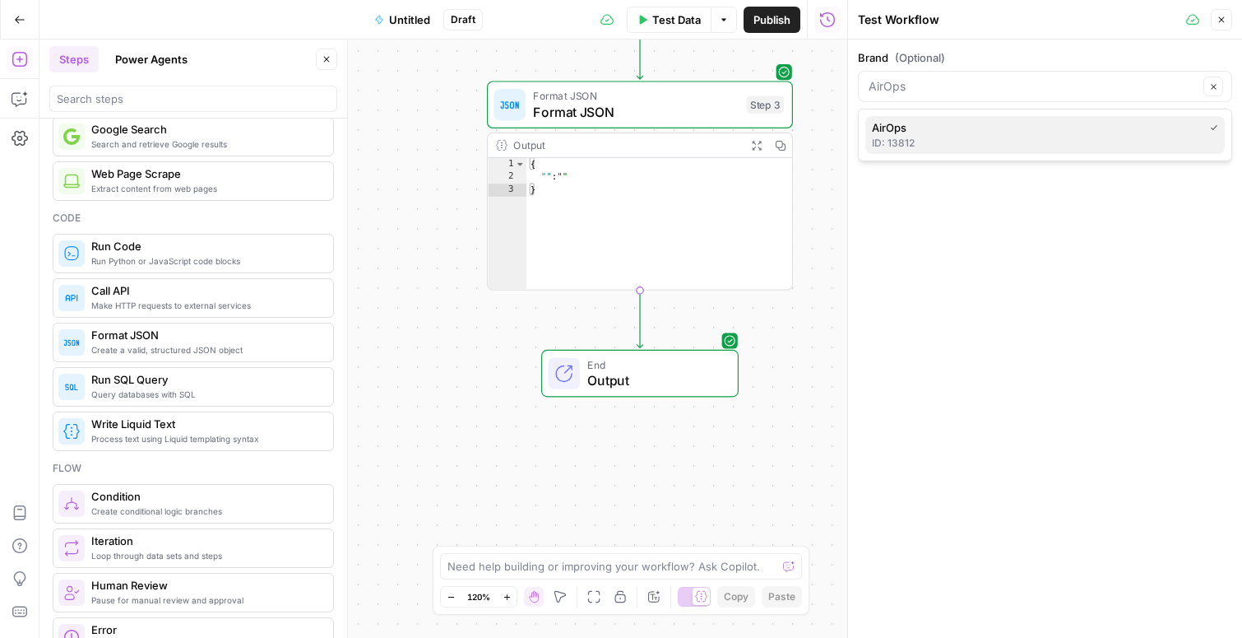
click at [973, 123] on span "AirOps" at bounding box center [1034, 127] width 325 height 16
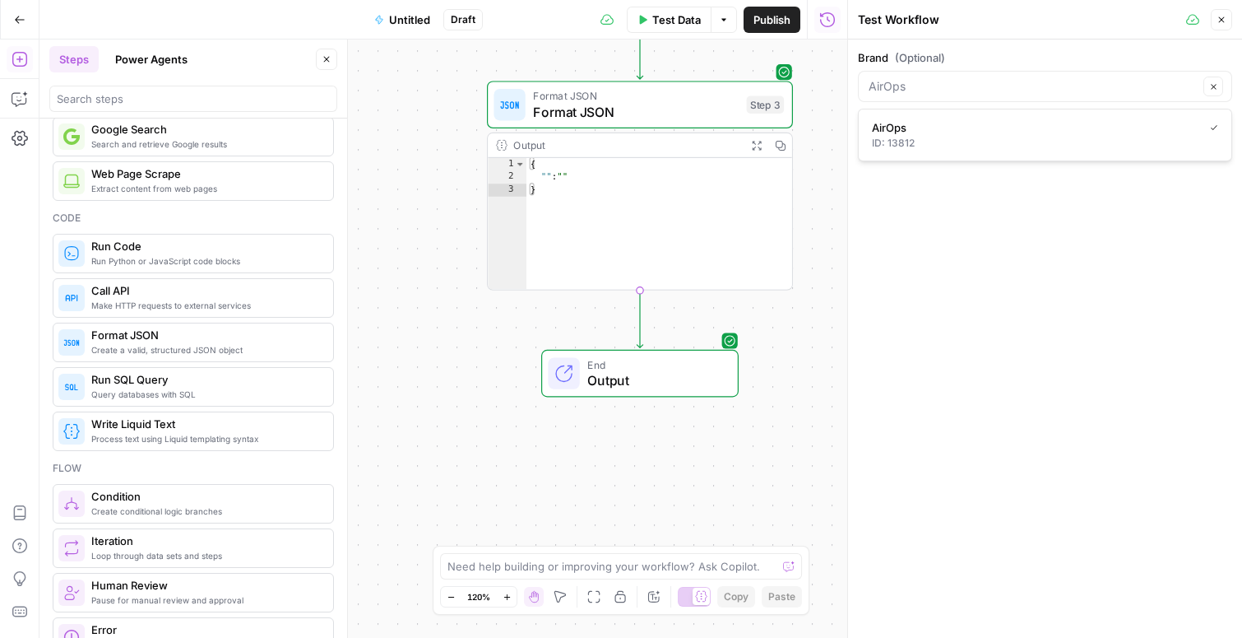
type input "AirOps"
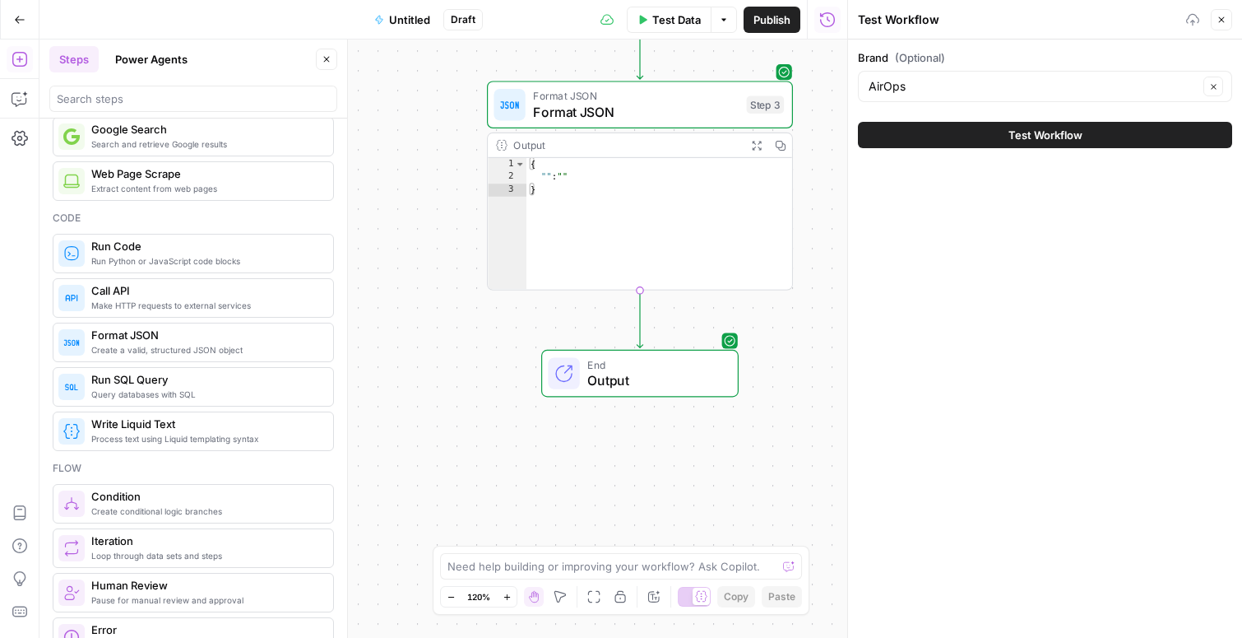
click at [993, 136] on button "Test Workflow" at bounding box center [1045, 135] width 374 height 26
click at [1018, 140] on span "Test Workflow" at bounding box center [1046, 135] width 74 height 16
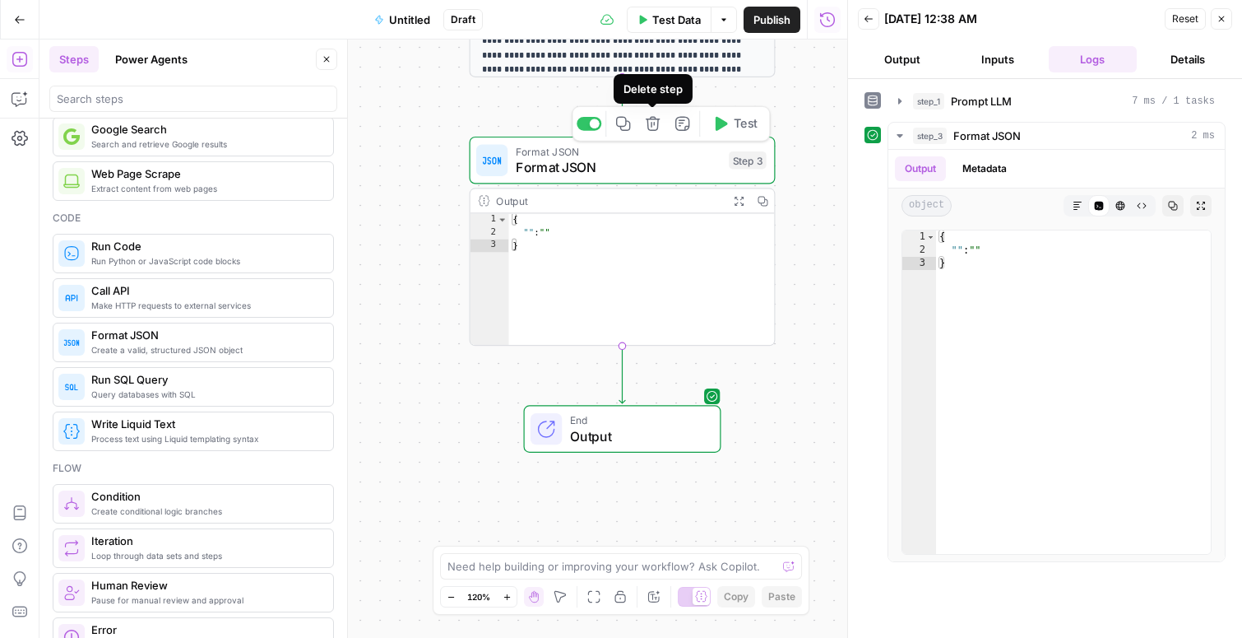
click at [656, 119] on icon "button" at bounding box center [653, 124] width 14 height 14
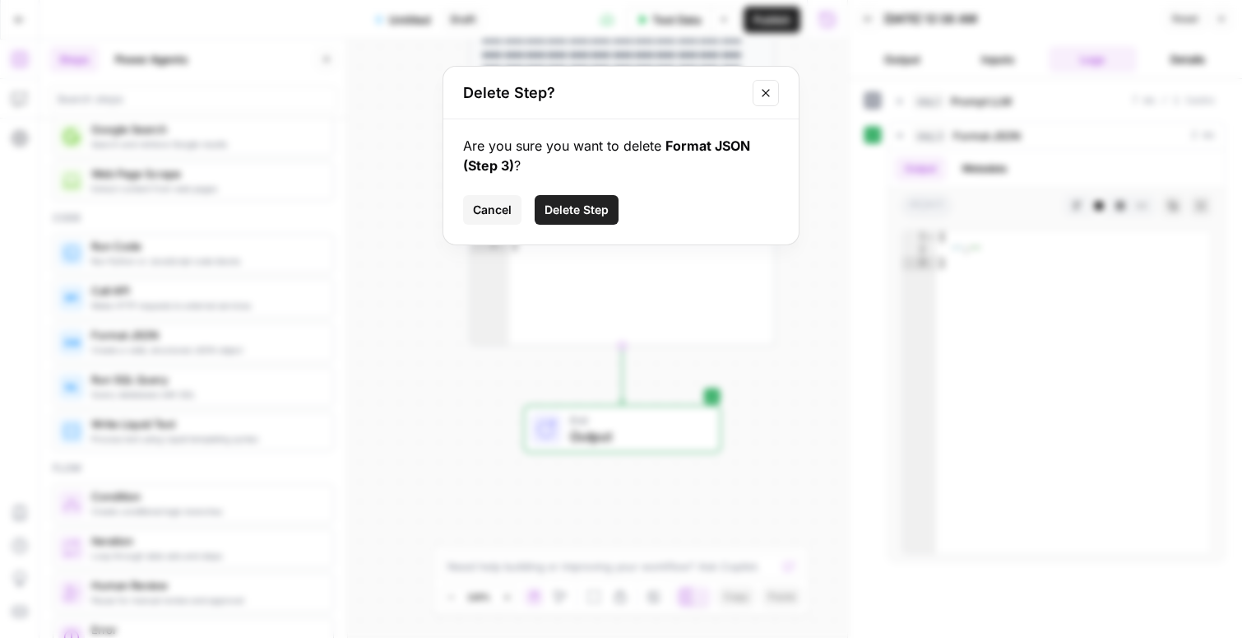
click at [564, 212] on span "Delete Step" at bounding box center [577, 210] width 64 height 16
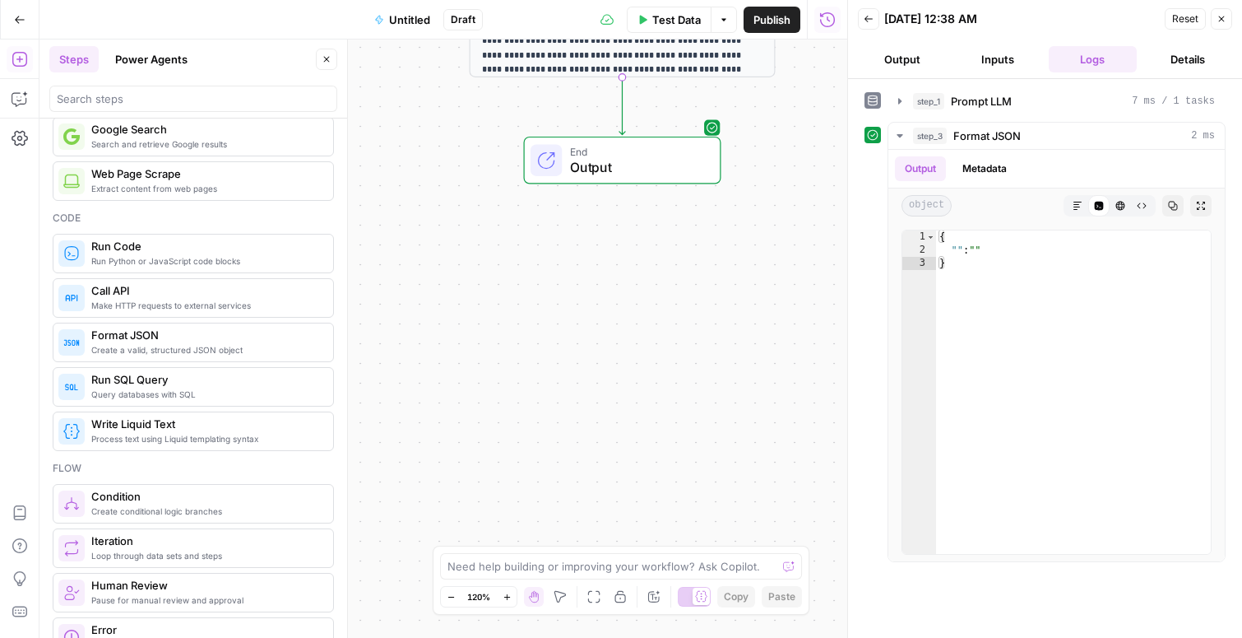
click at [1228, 22] on button "Close" at bounding box center [1221, 18] width 21 height 21
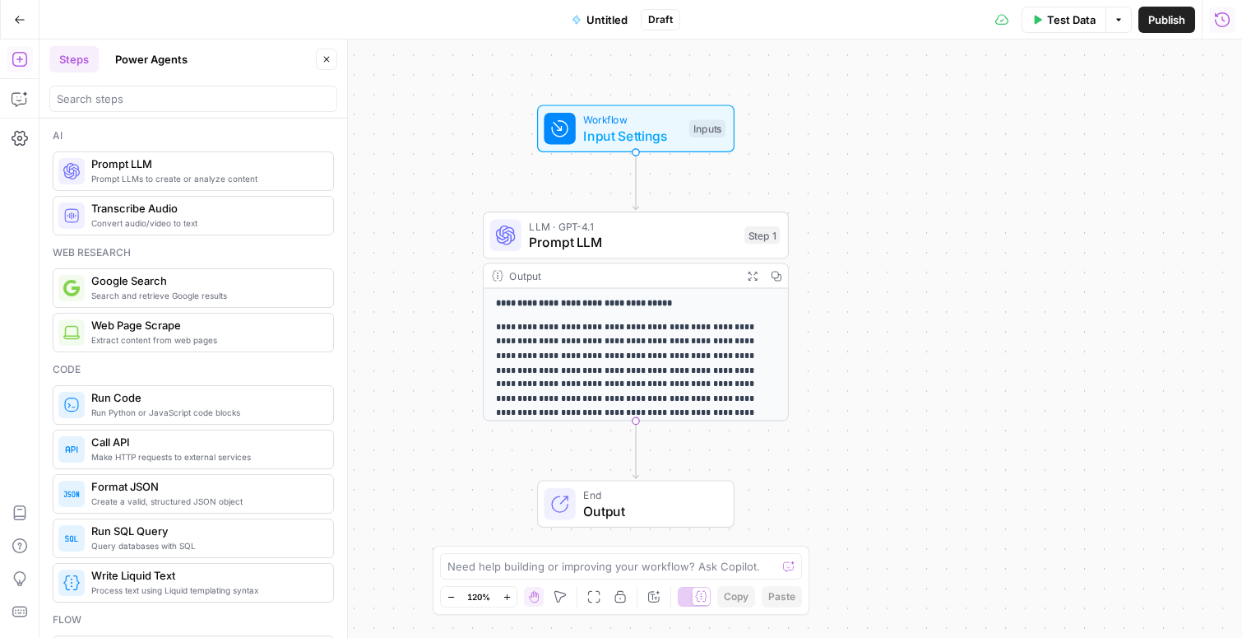
click at [601, 147] on div "Workflow Input Settings Inputs Test Step" at bounding box center [635, 128] width 197 height 48
click at [1060, 183] on span "Add Field" at bounding box center [1057, 184] width 48 height 16
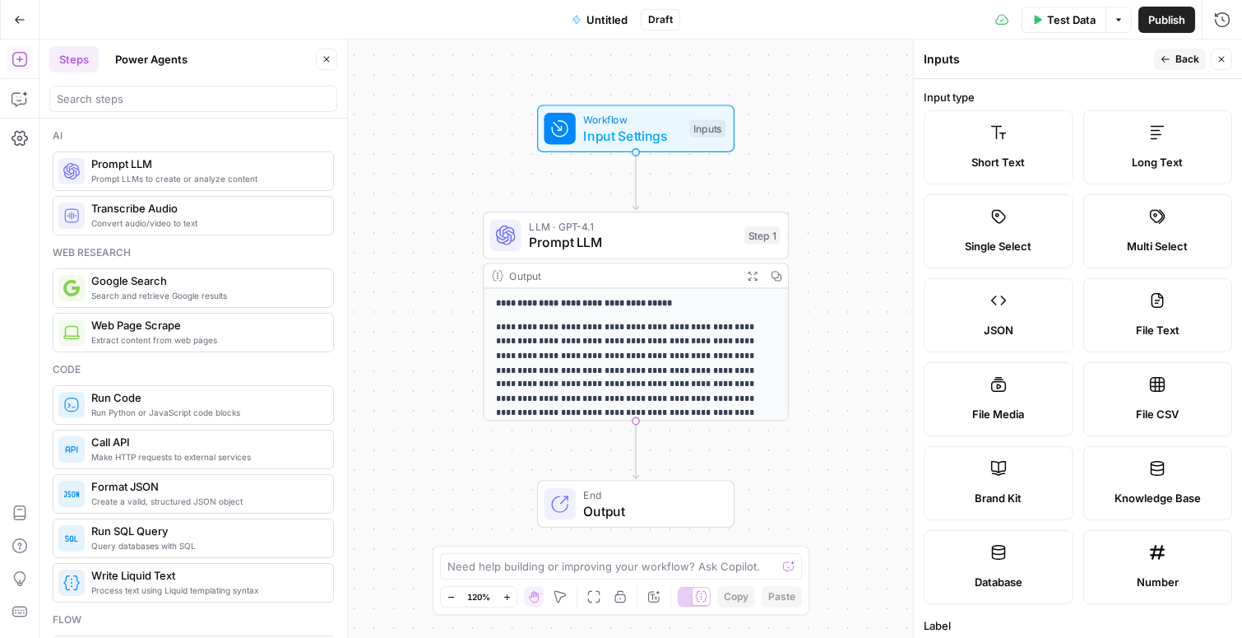
click at [1220, 63] on icon "button" at bounding box center [1222, 59] width 10 height 10
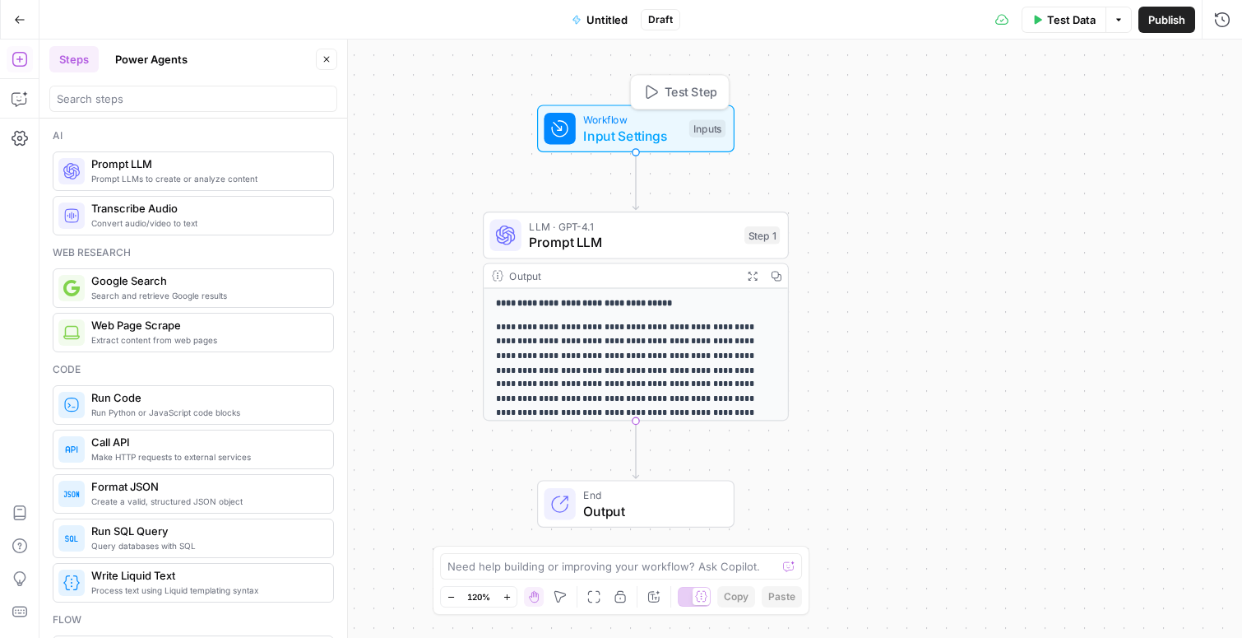
click at [615, 132] on span "Input Settings" at bounding box center [632, 136] width 98 height 20
click at [1060, 179] on span "Add Field" at bounding box center [1057, 184] width 48 height 16
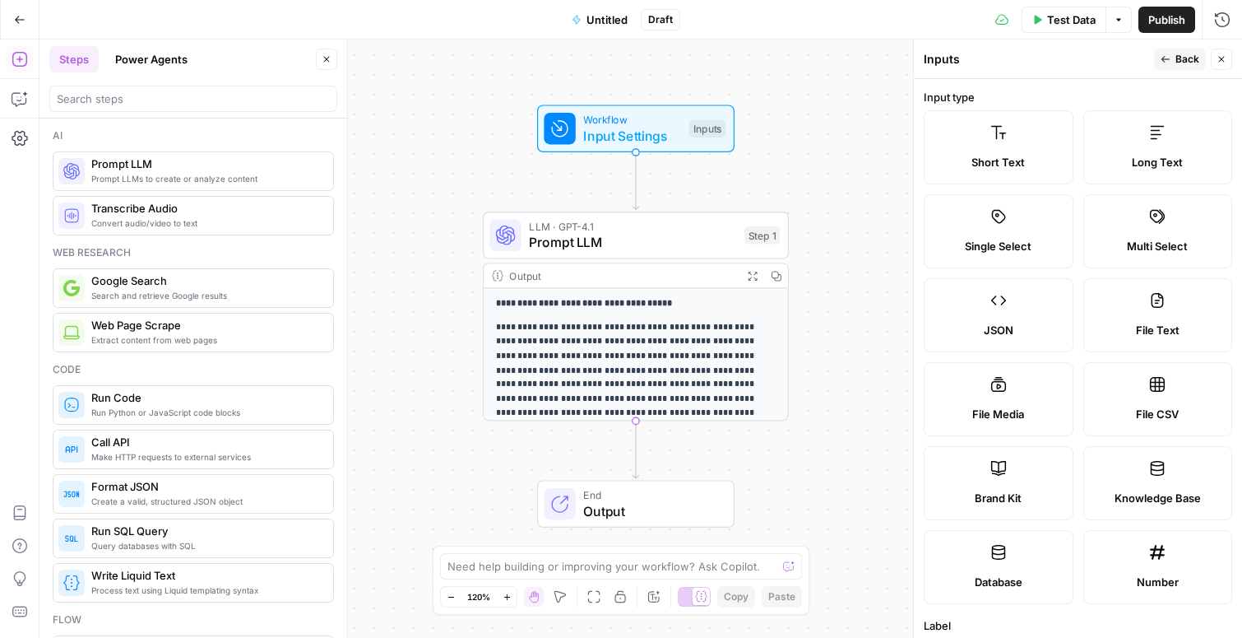
click at [997, 132] on icon at bounding box center [998, 132] width 16 height 16
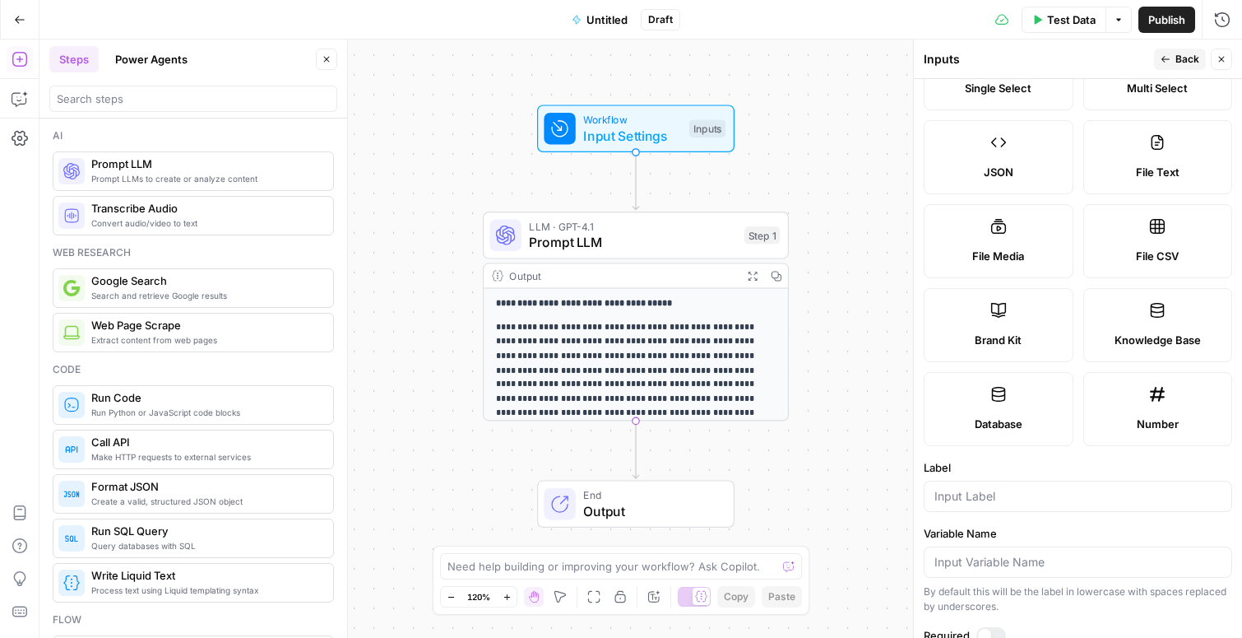
scroll to position [441, 0]
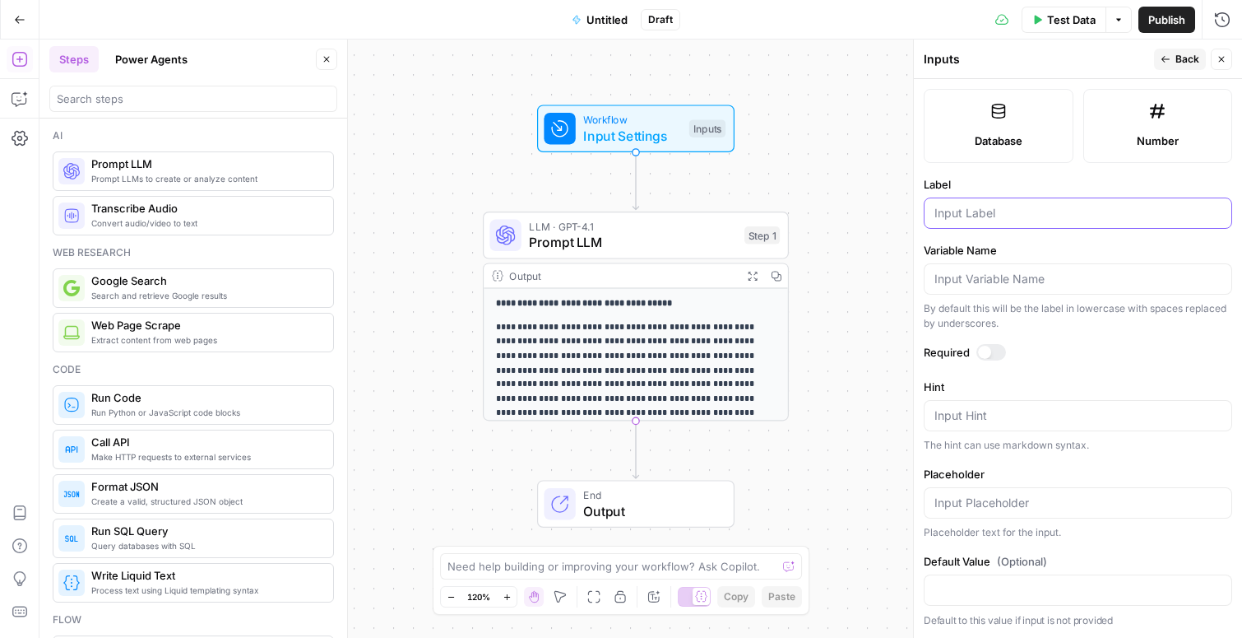
click at [976, 217] on input "Label" at bounding box center [1078, 213] width 287 height 16
type input "Blog Topic"
click at [1222, 63] on icon "button" at bounding box center [1222, 59] width 10 height 10
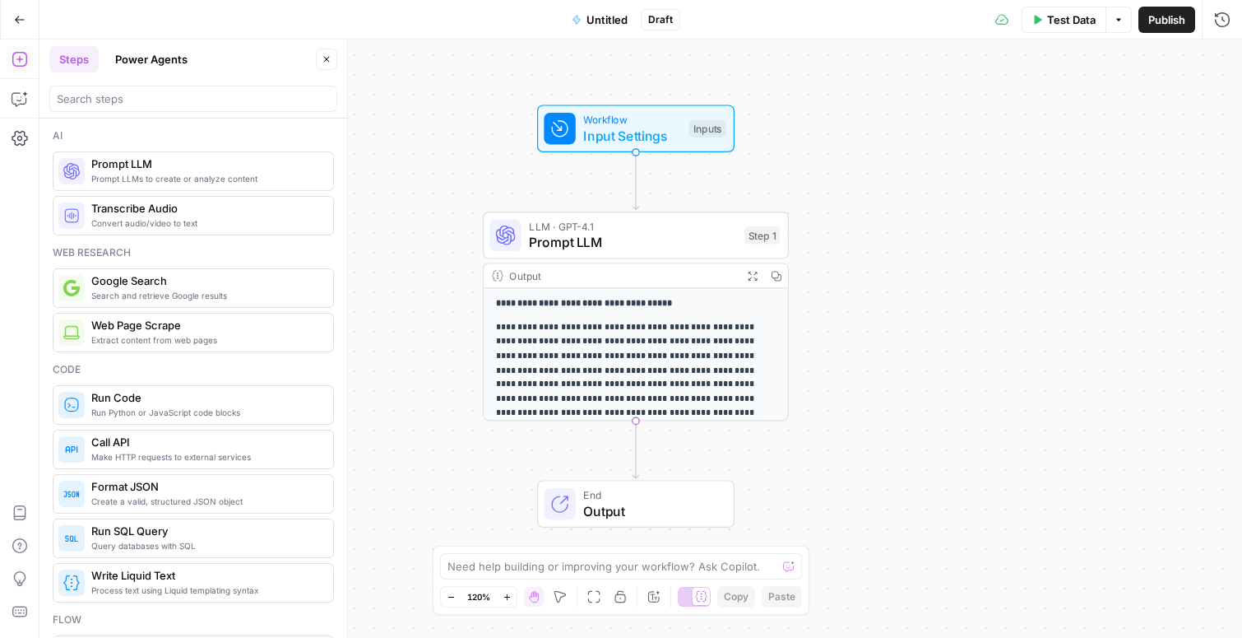
click at [601, 129] on span "Input Settings" at bounding box center [632, 136] width 98 height 20
click at [1047, 253] on span "Add Field" at bounding box center [1057, 250] width 48 height 16
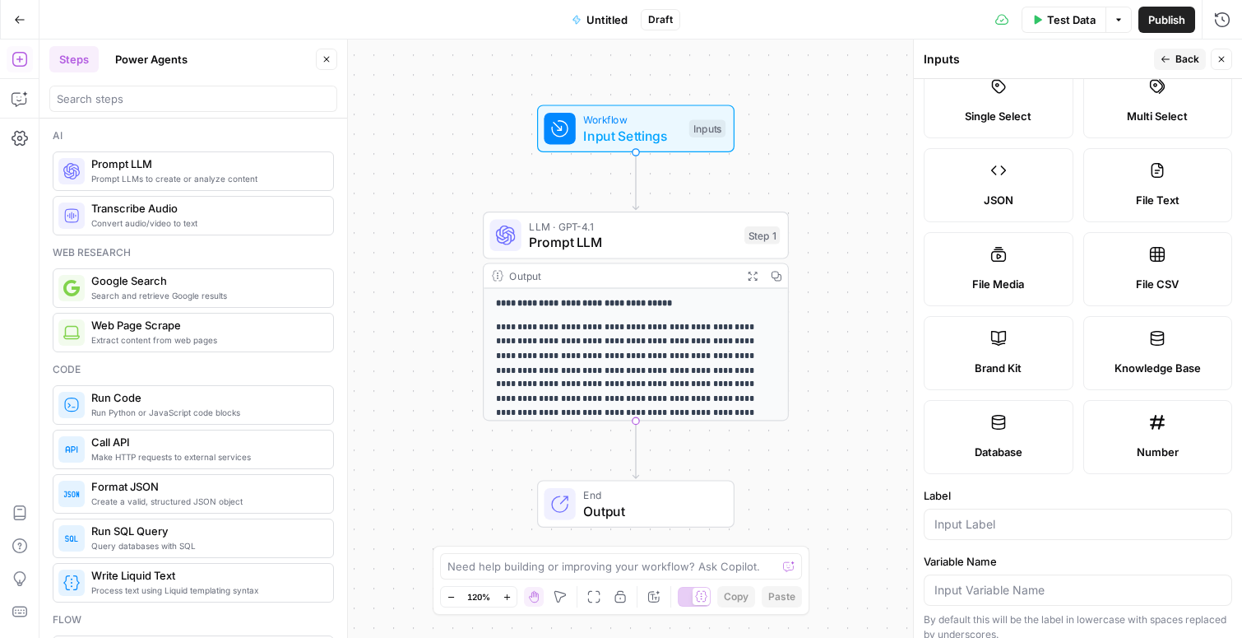
scroll to position [0, 0]
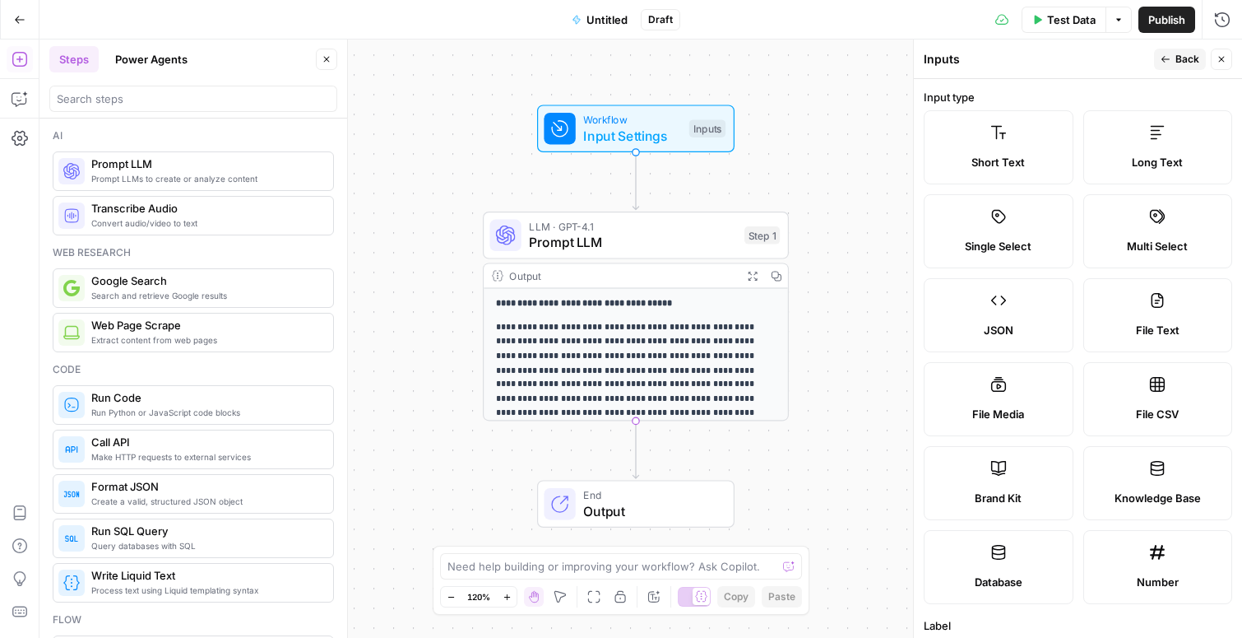
click at [1008, 147] on label "Short Text" at bounding box center [999, 147] width 150 height 74
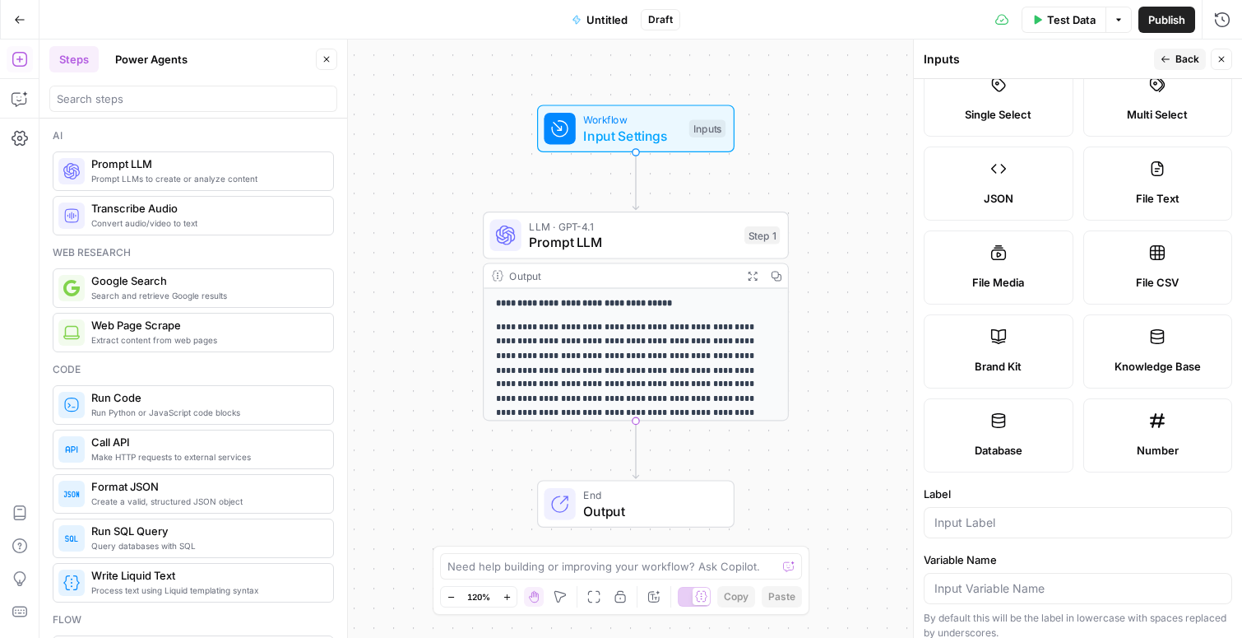
scroll to position [441, 0]
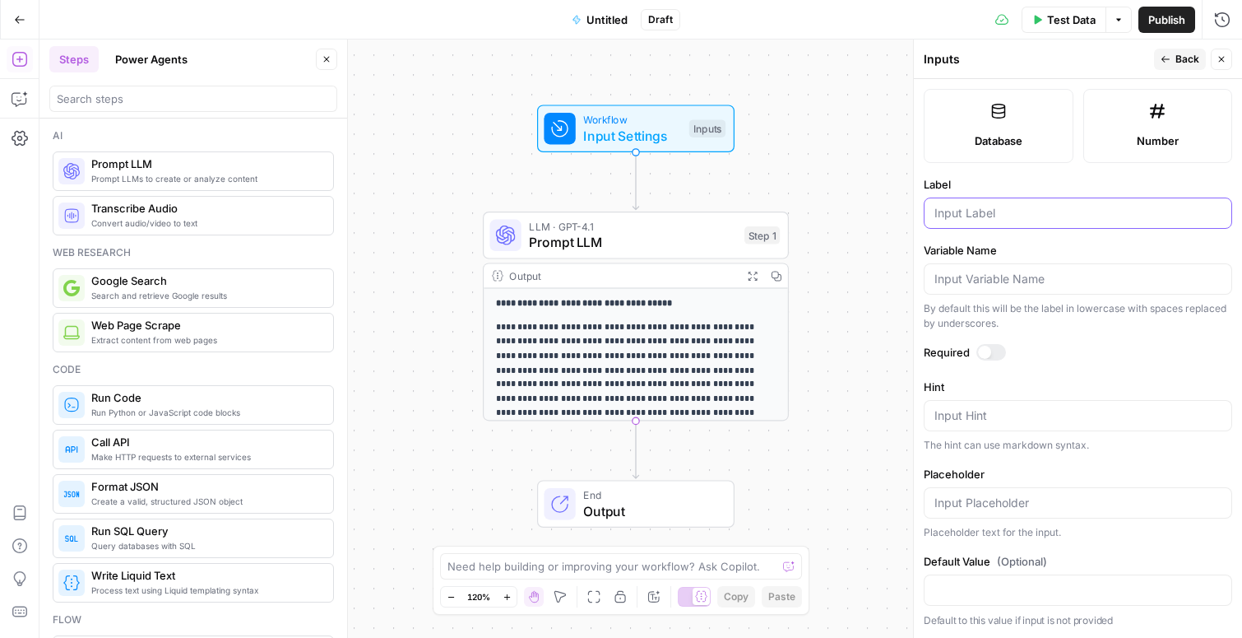
click at [989, 209] on input "Label" at bounding box center [1078, 213] width 287 height 16
click at [1186, 59] on span "Back" at bounding box center [1188, 59] width 24 height 15
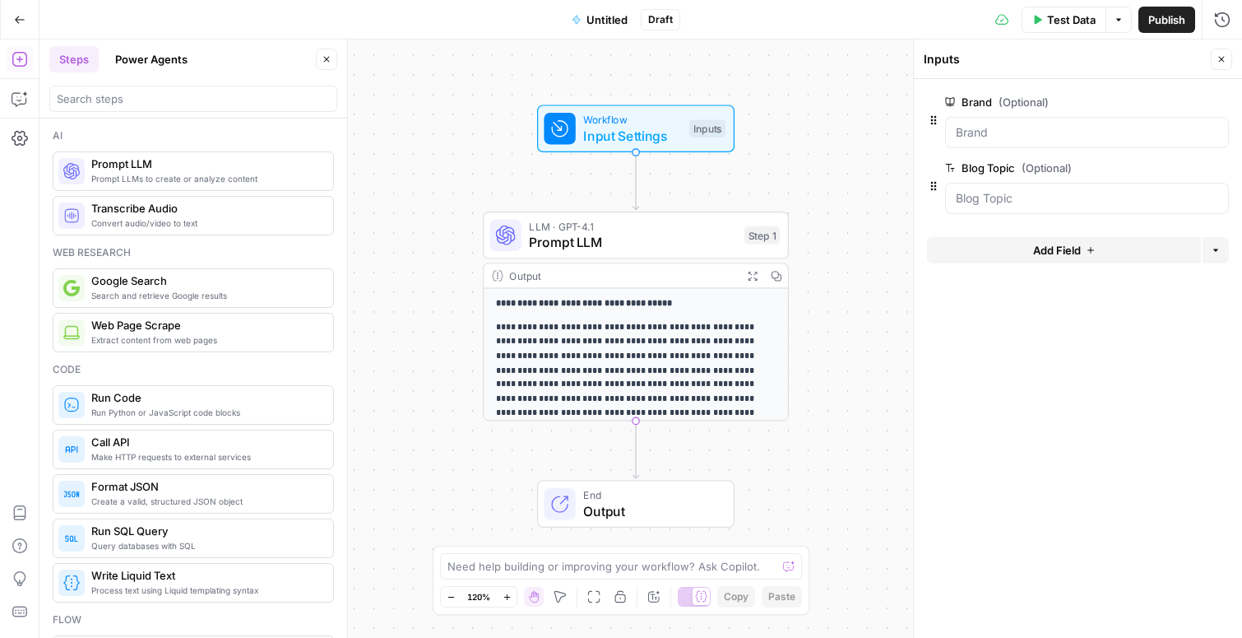
click at [1055, 253] on span "Add Field" at bounding box center [1057, 250] width 48 height 16
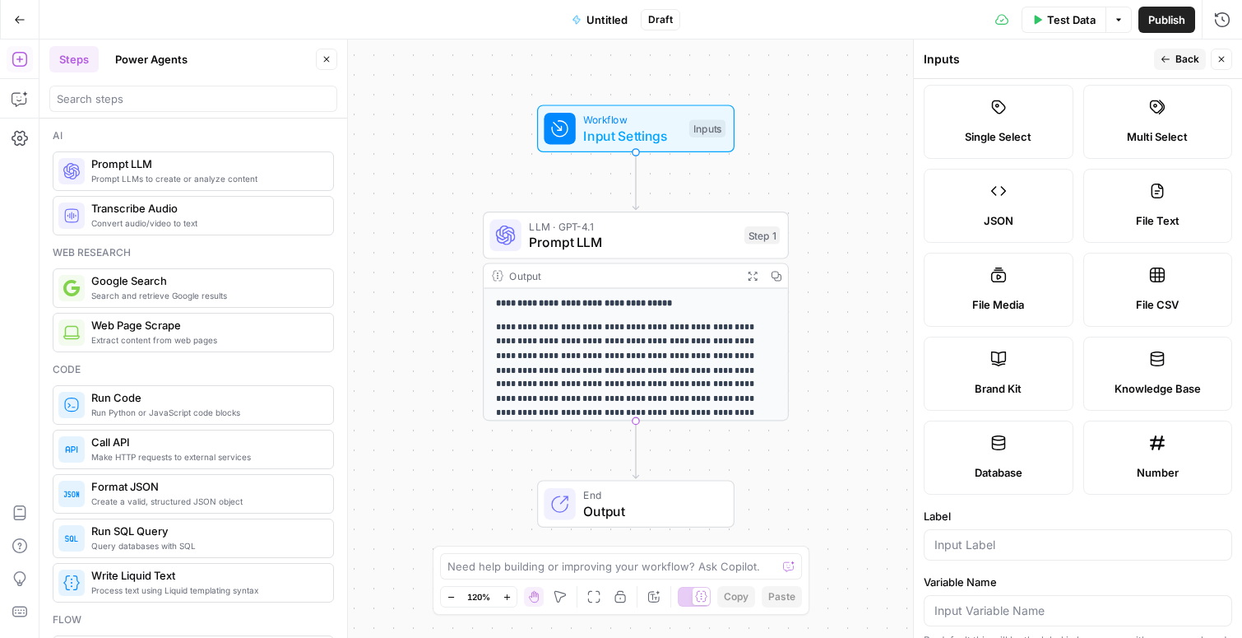
scroll to position [103, 0]
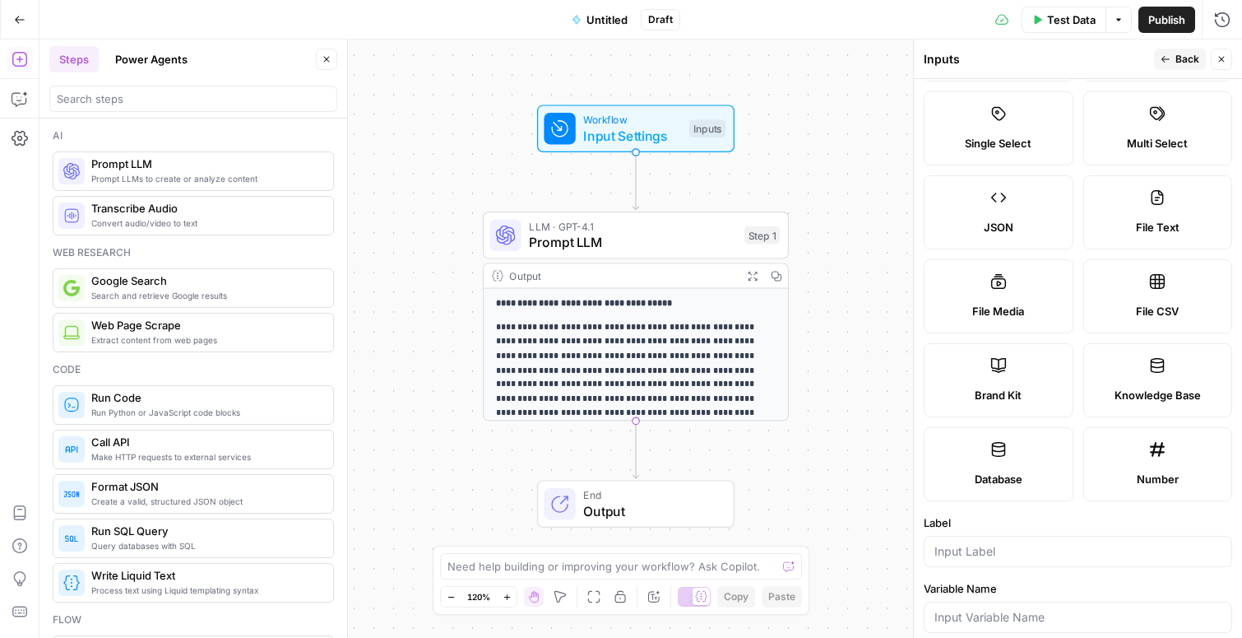
click at [1149, 448] on icon at bounding box center [1157, 449] width 16 height 16
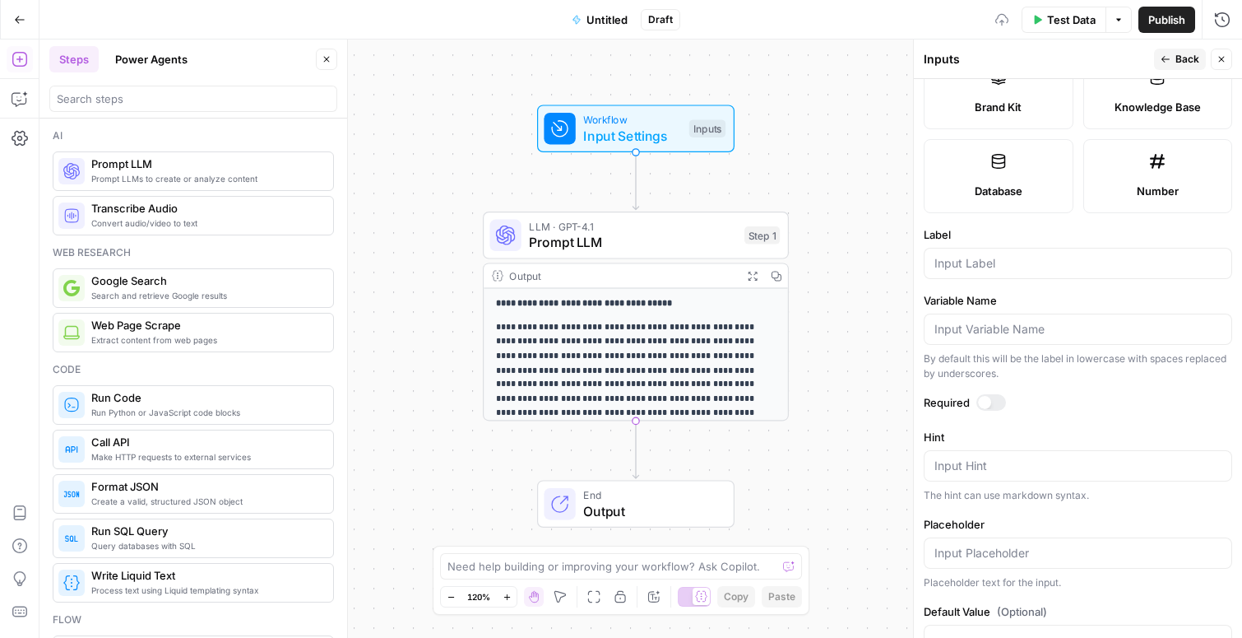
scroll to position [441, 0]
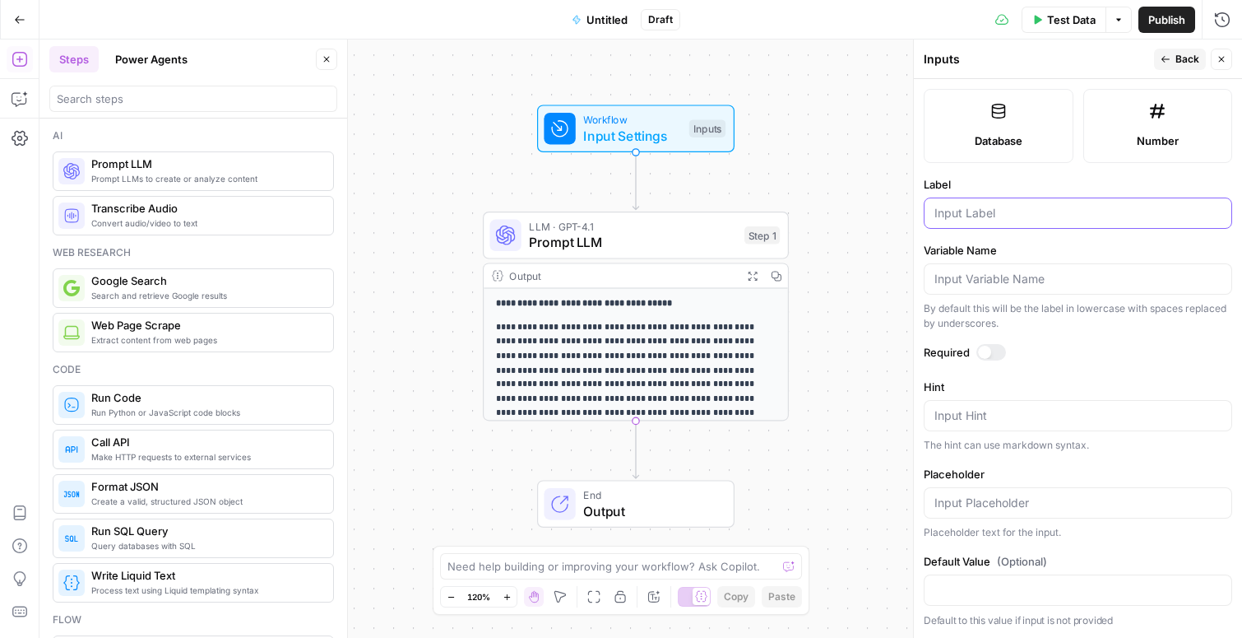
click at [1018, 211] on input "Label" at bounding box center [1078, 213] width 287 height 16
type input "Number of Sections"
click at [1177, 62] on span "Back" at bounding box center [1188, 59] width 24 height 15
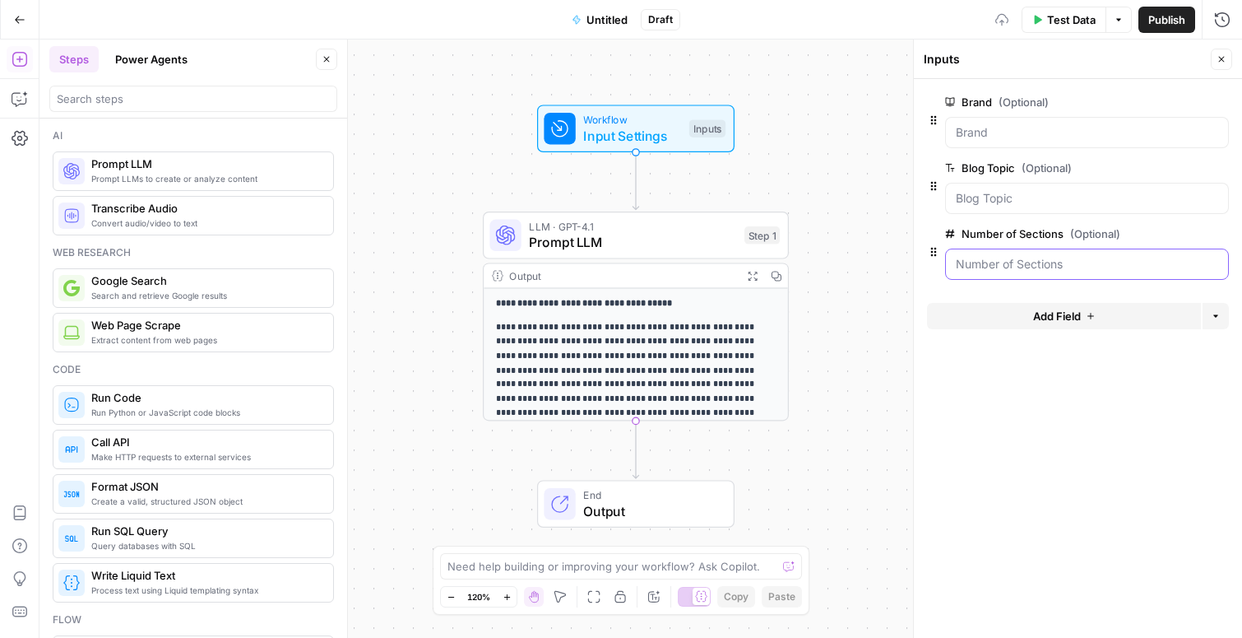
click at [1013, 263] on Sections "Number of Sections (Optional)" at bounding box center [1087, 264] width 262 height 16
click at [1016, 382] on form "Brand (Optional) edit field Delete group Blog Topic (Optional) edit field Delet…" at bounding box center [1078, 358] width 328 height 559
click at [622, 243] on span "Prompt LLM" at bounding box center [632, 242] width 207 height 20
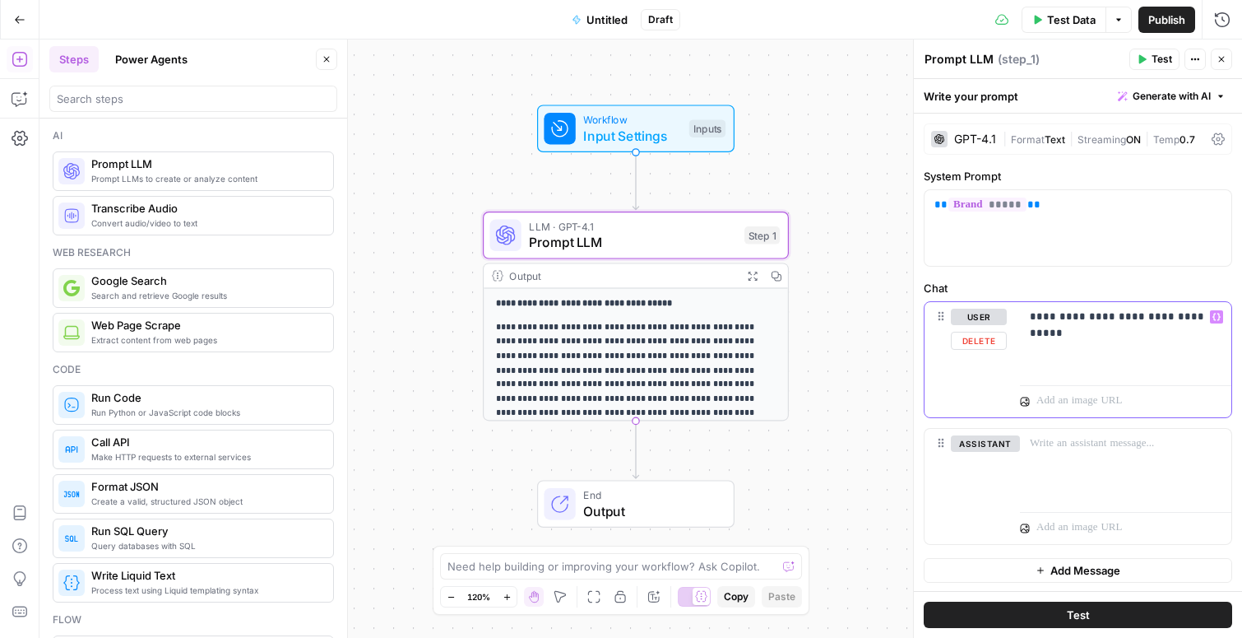
click at [1113, 316] on p "**********" at bounding box center [1126, 316] width 192 height 16
click at [633, 134] on span "Input Settings" at bounding box center [632, 136] width 98 height 20
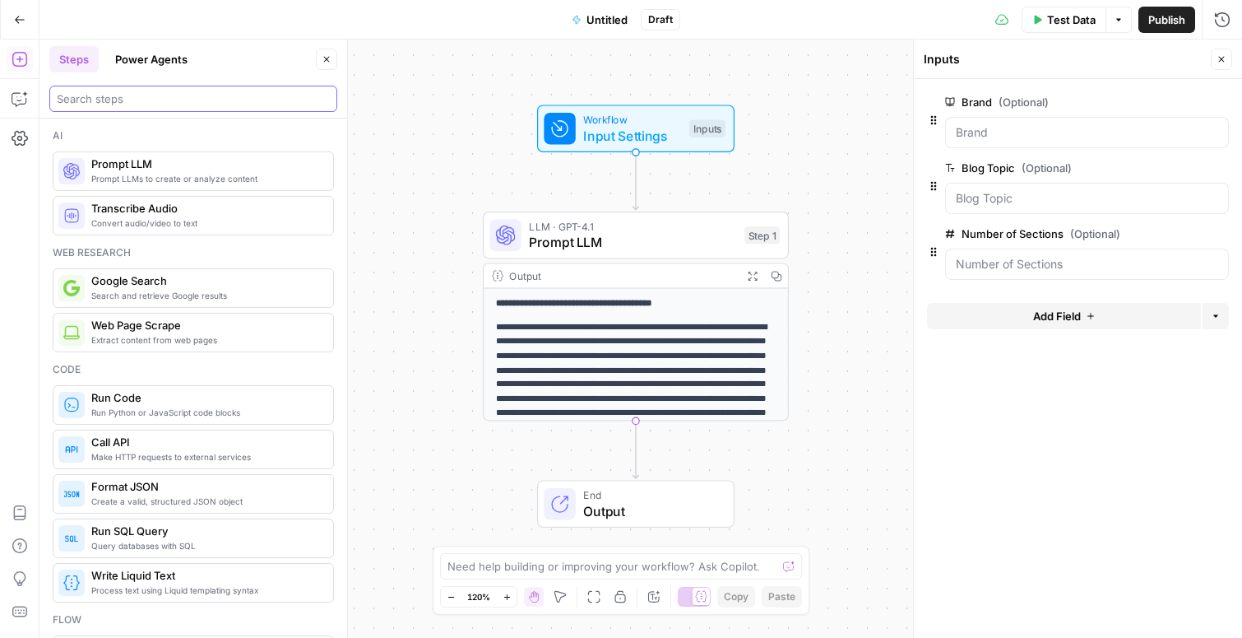
click at [198, 104] on input "search" at bounding box center [193, 98] width 273 height 16
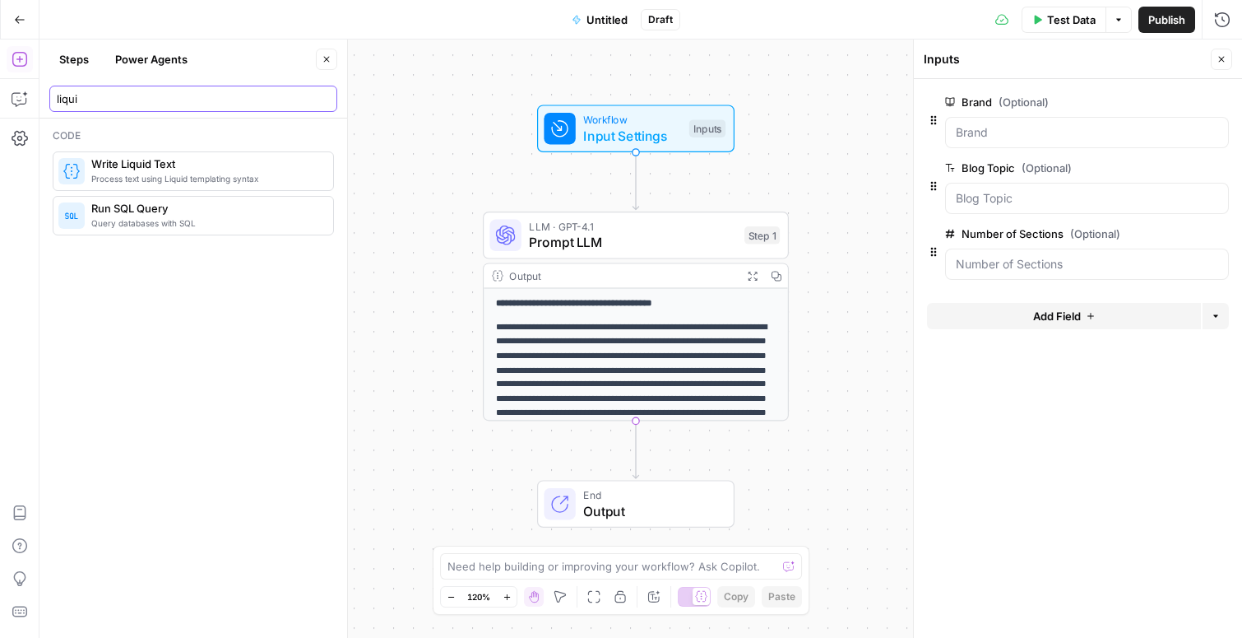
type input "liqui"
click at [618, 351] on p "**********" at bounding box center [636, 399] width 281 height 159
click at [586, 237] on span "Prompt LLM" at bounding box center [632, 242] width 207 height 20
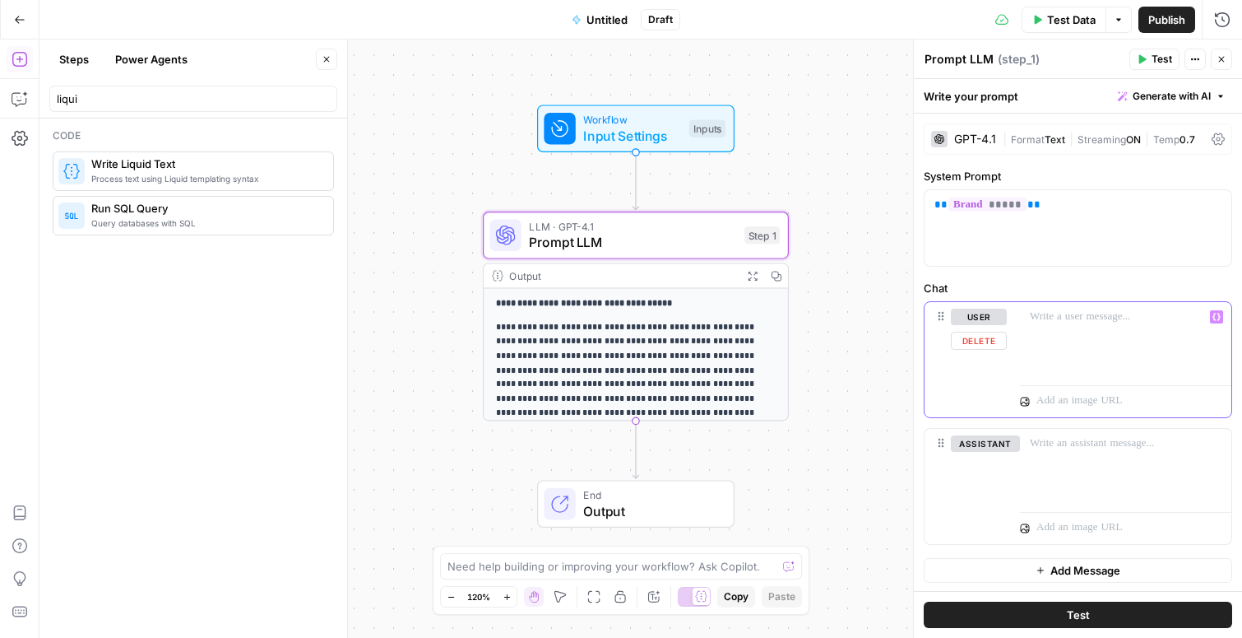
click at [1045, 318] on p at bounding box center [1126, 316] width 192 height 16
click at [1219, 317] on icon "button" at bounding box center [1217, 316] width 8 height 7
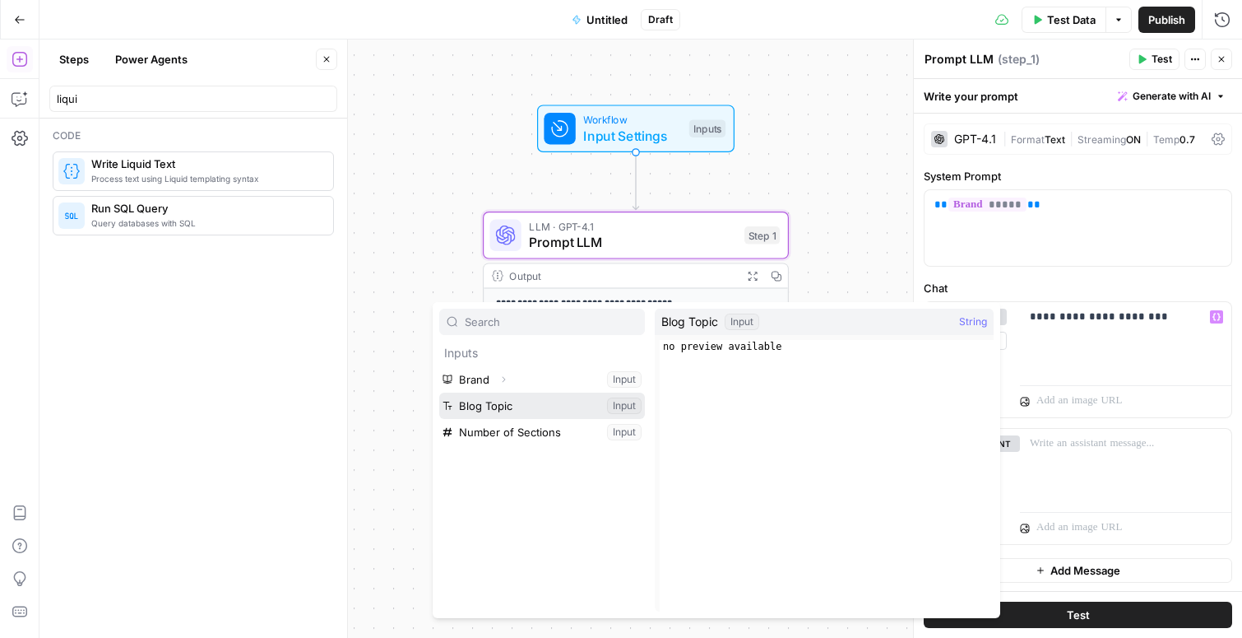
click at [496, 402] on button "Select variable Blog Topic" at bounding box center [542, 405] width 206 height 26
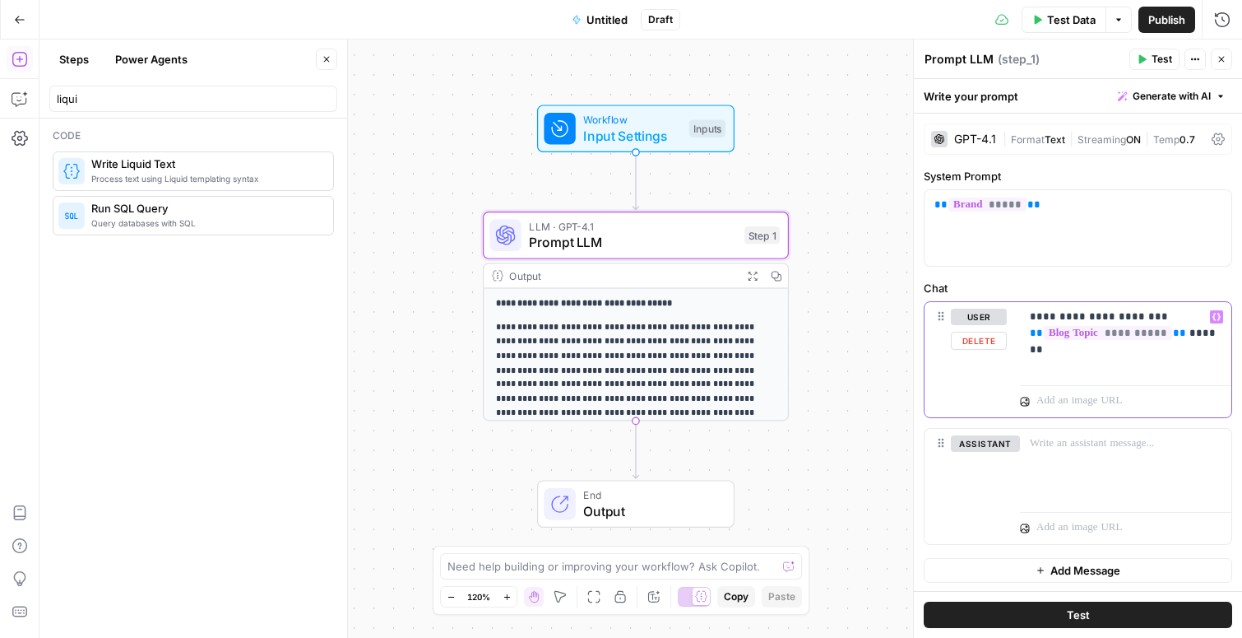
click at [1218, 318] on icon "button" at bounding box center [1217, 316] width 8 height 7
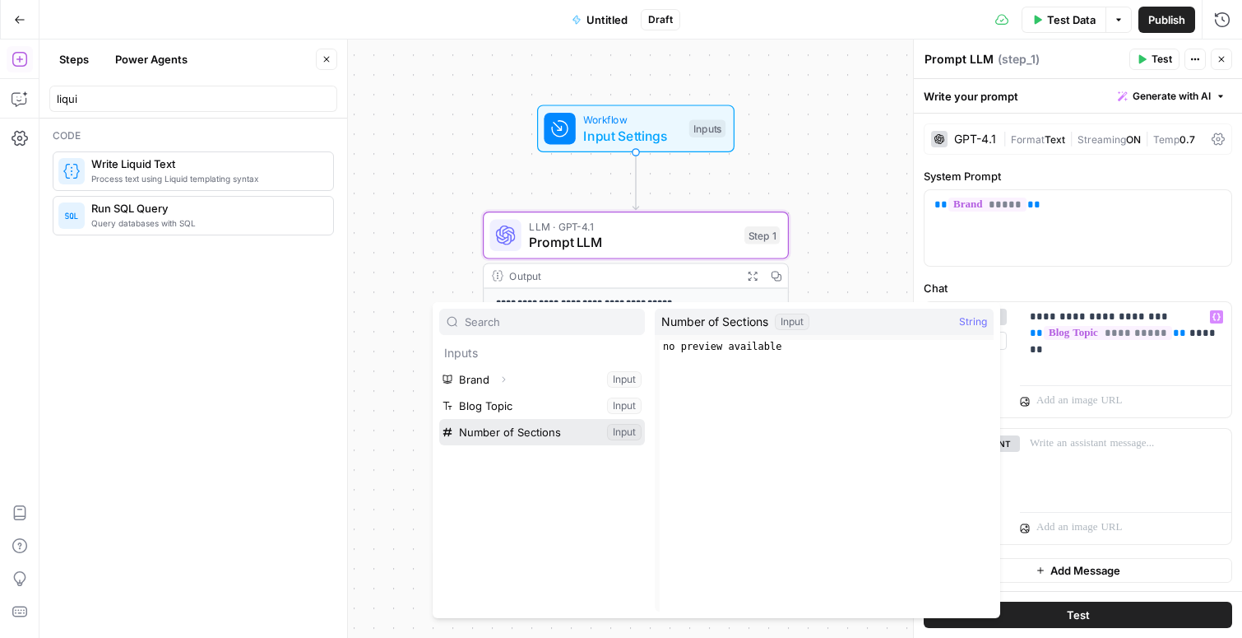
click at [469, 426] on button "Select variable Number of Sections" at bounding box center [542, 432] width 206 height 26
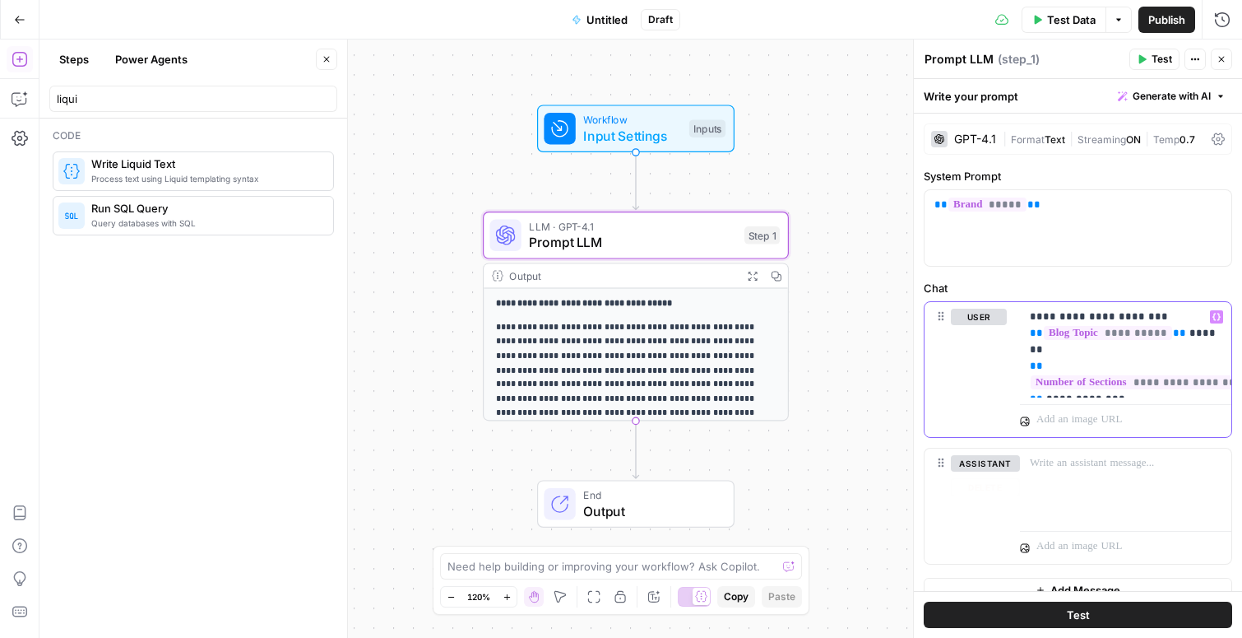
scroll to position [21, 0]
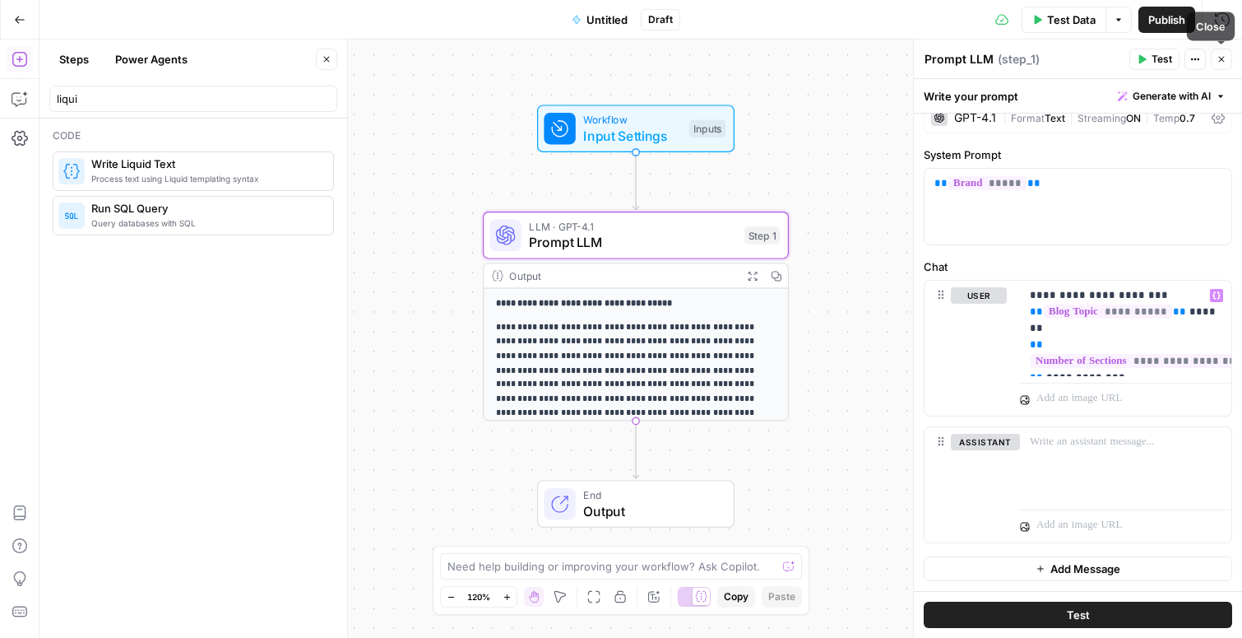
click at [1225, 53] on button "Close" at bounding box center [1221, 59] width 21 height 21
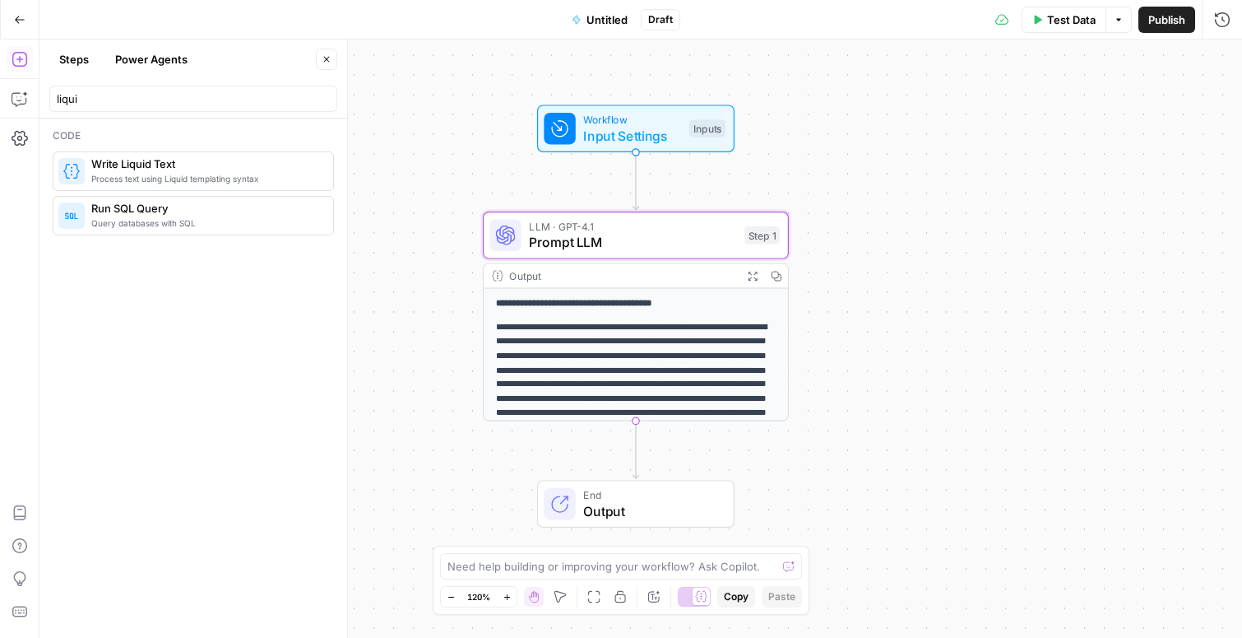
click at [1058, 16] on span "Test Data" at bounding box center [1071, 20] width 49 height 16
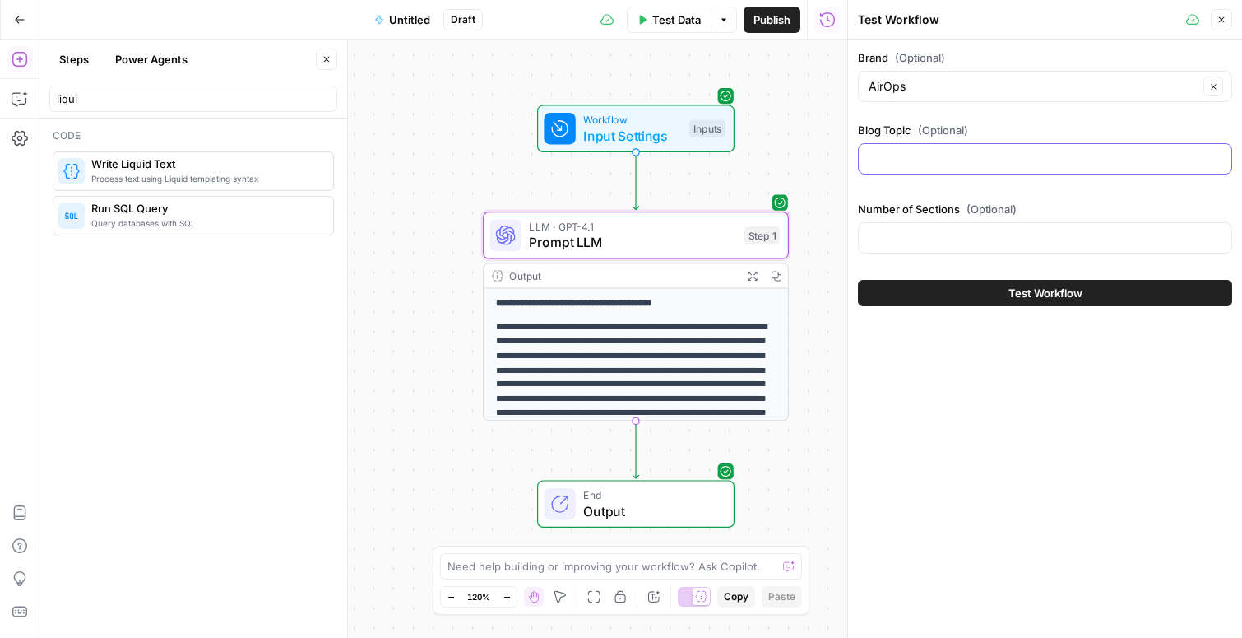
click at [897, 163] on input "Blog Topic (Optional)" at bounding box center [1045, 159] width 353 height 16
type input "Why AI search is important to your business"
click at [906, 233] on input "Number of Sections (Optional)" at bounding box center [1045, 238] width 353 height 16
type input "4"
click at [1071, 288] on span "Test Workflow" at bounding box center [1046, 293] width 74 height 16
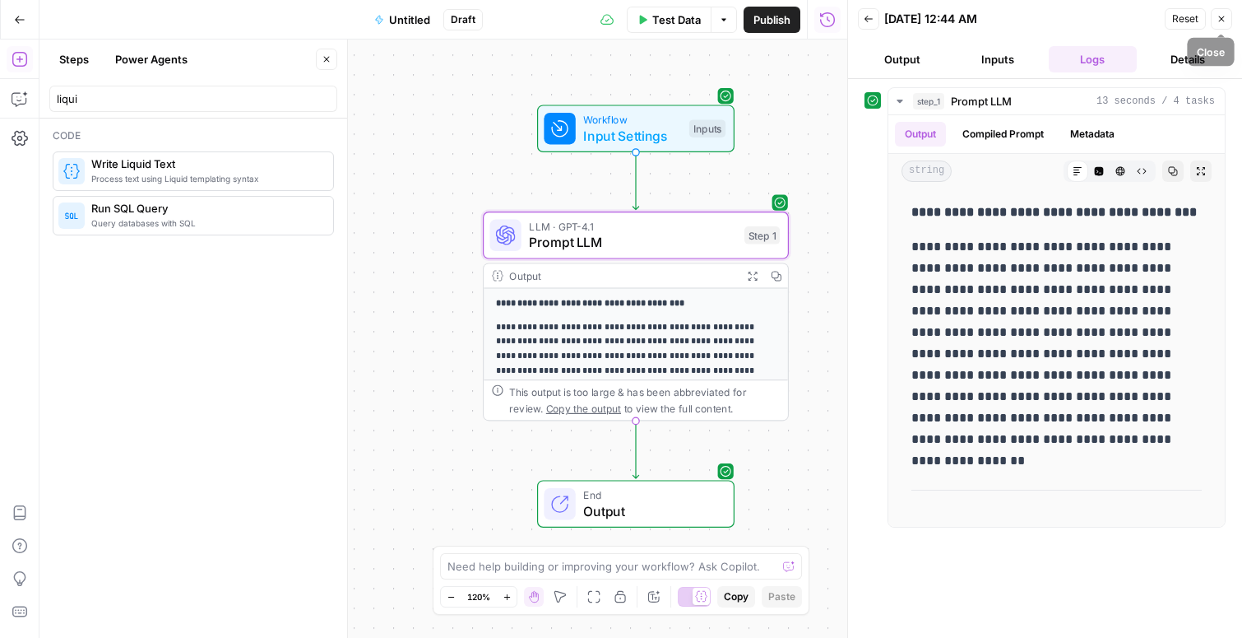
click at [1221, 17] on icon "button" at bounding box center [1222, 19] width 10 height 10
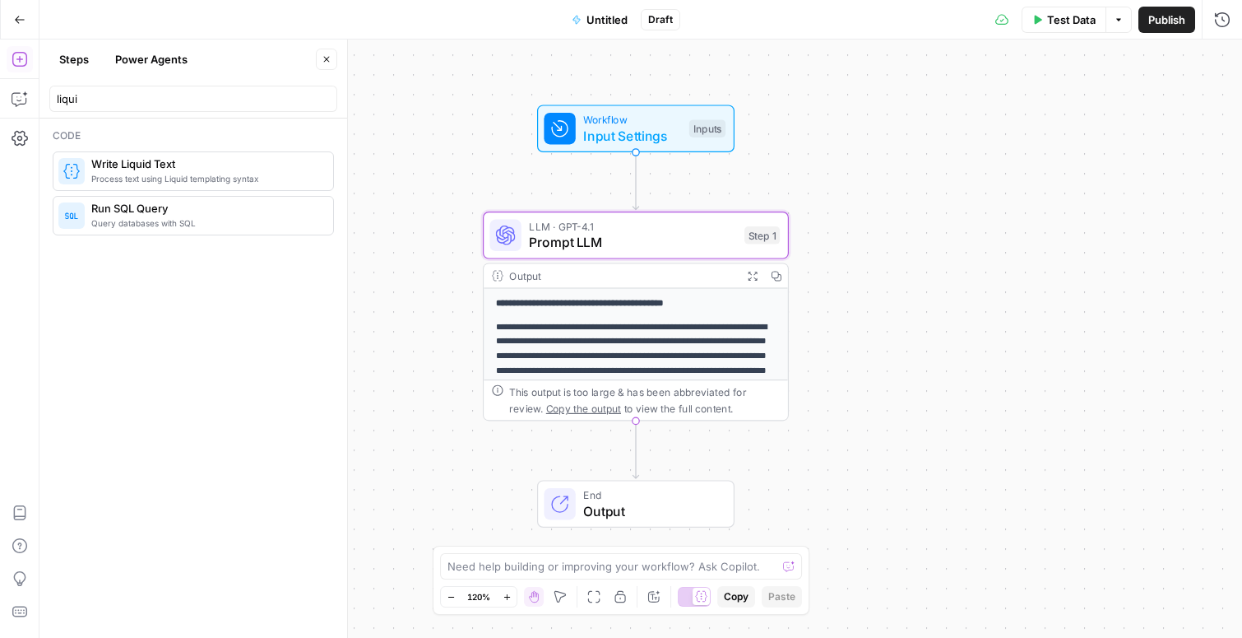
click at [329, 58] on icon "button" at bounding box center [327, 59] width 10 height 10
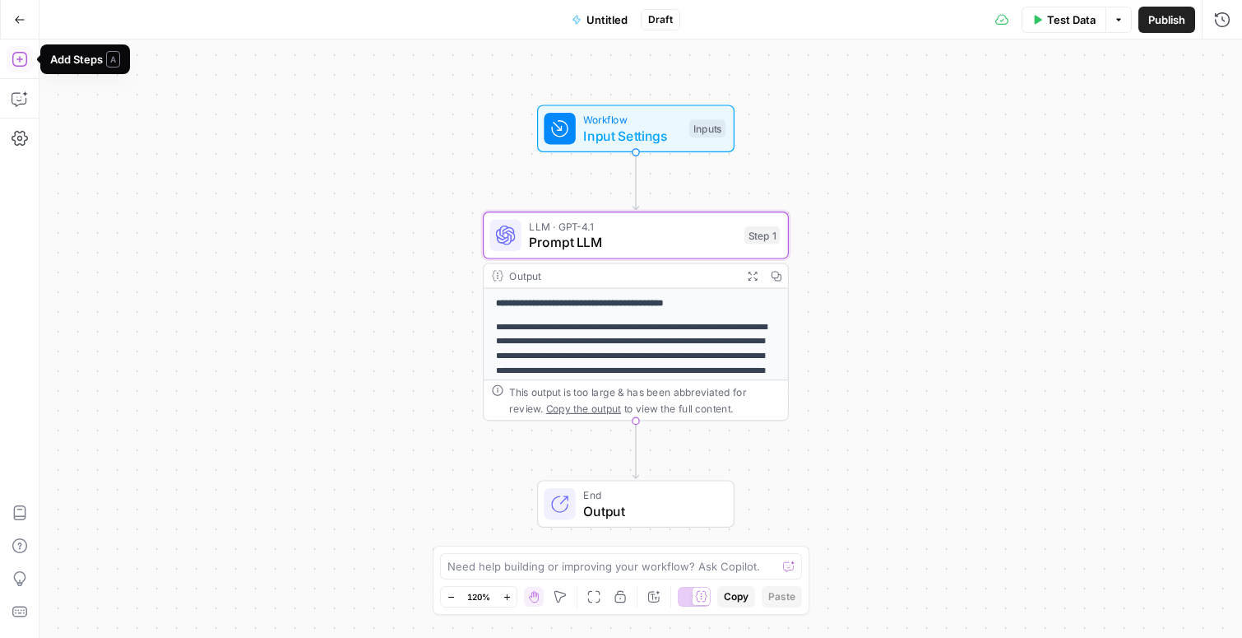
click at [27, 58] on icon "button" at bounding box center [20, 59] width 16 height 16
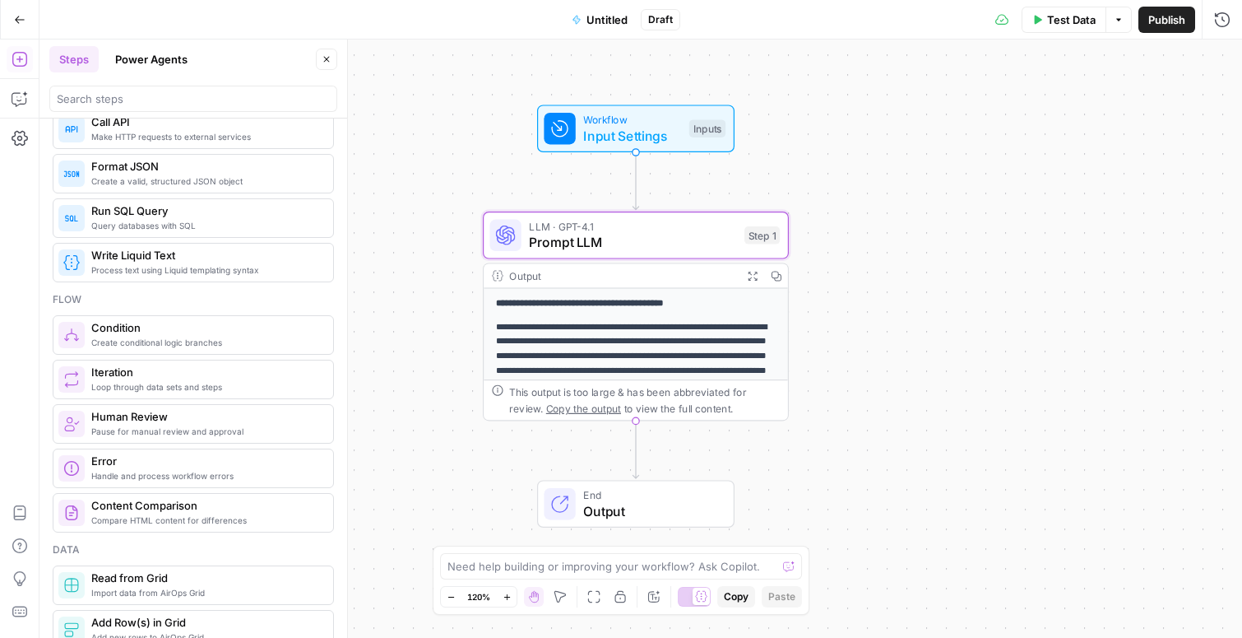
scroll to position [324, 0]
click at [128, 383] on span "Loop through data sets and steps" at bounding box center [205, 382] width 229 height 13
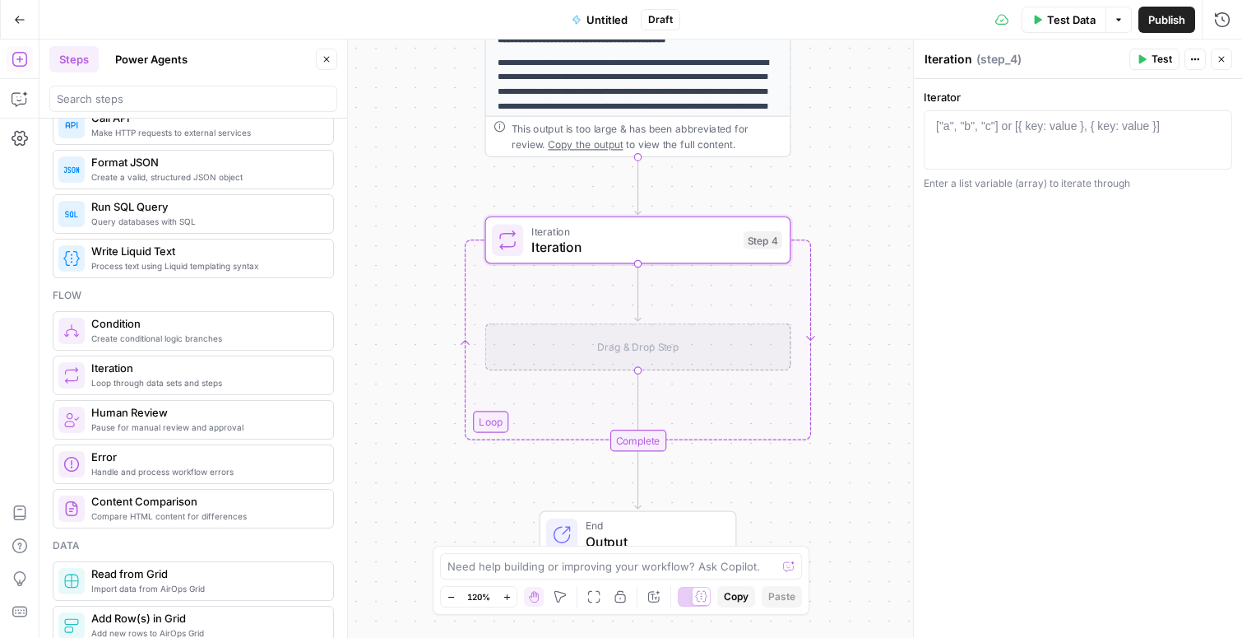
scroll to position [0, 0]
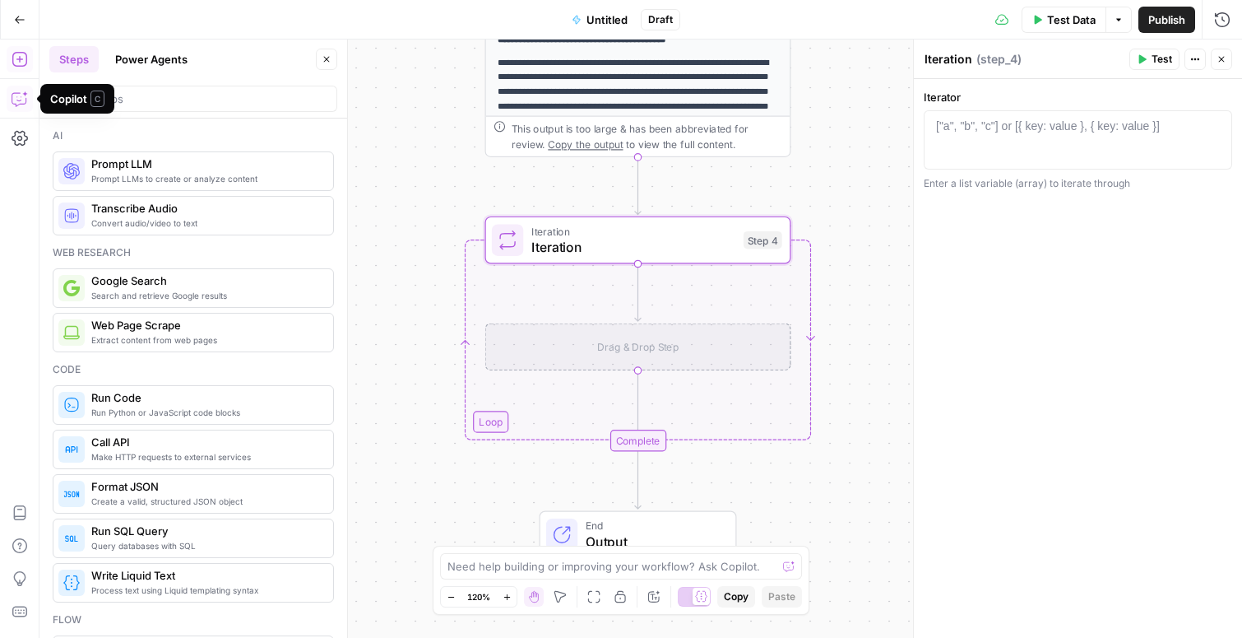
click at [26, 104] on icon "button" at bounding box center [20, 98] width 16 height 16
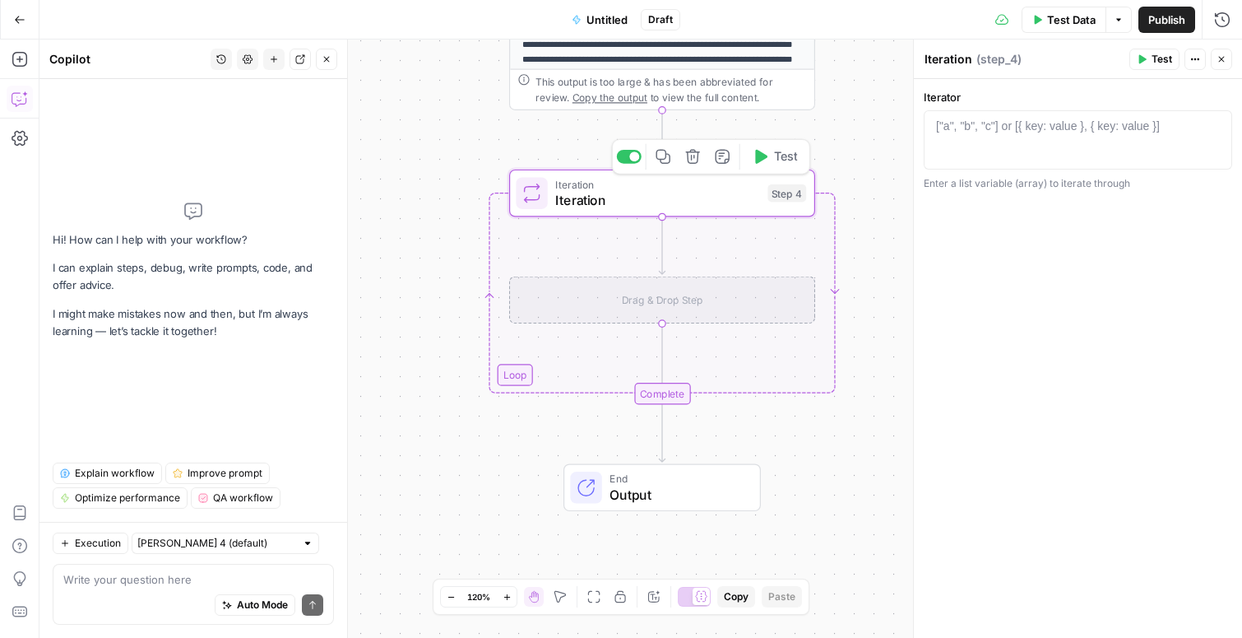
click at [691, 160] on icon "button" at bounding box center [693, 157] width 16 height 16
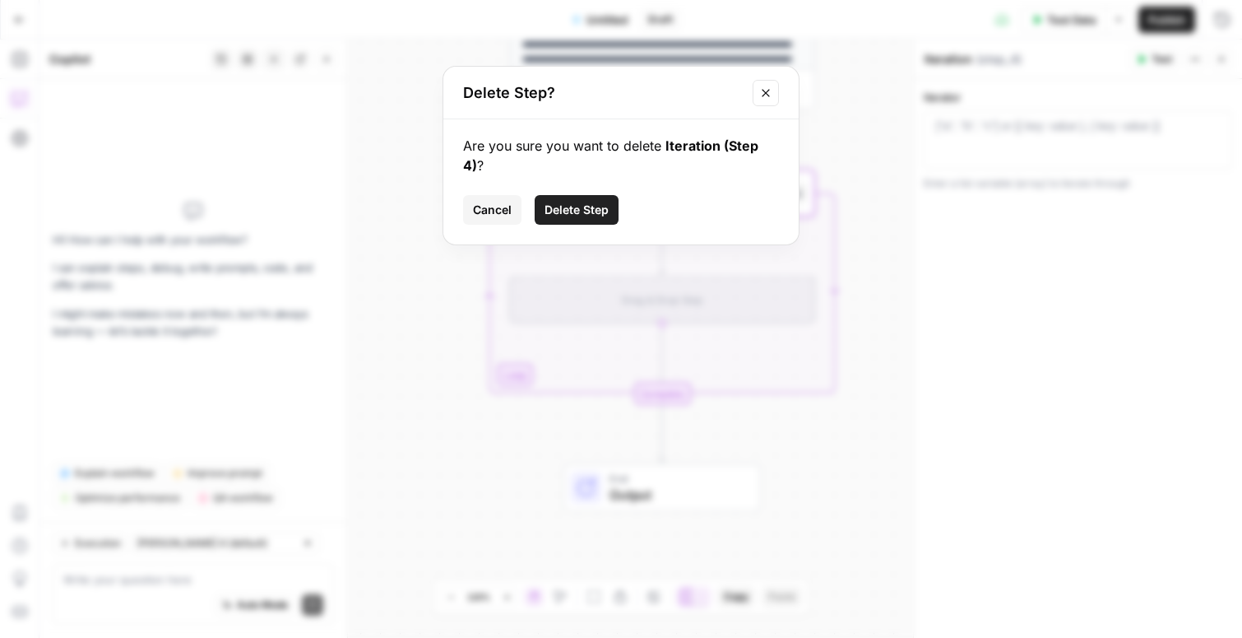
click at [566, 211] on span "Delete Step" at bounding box center [577, 210] width 64 height 16
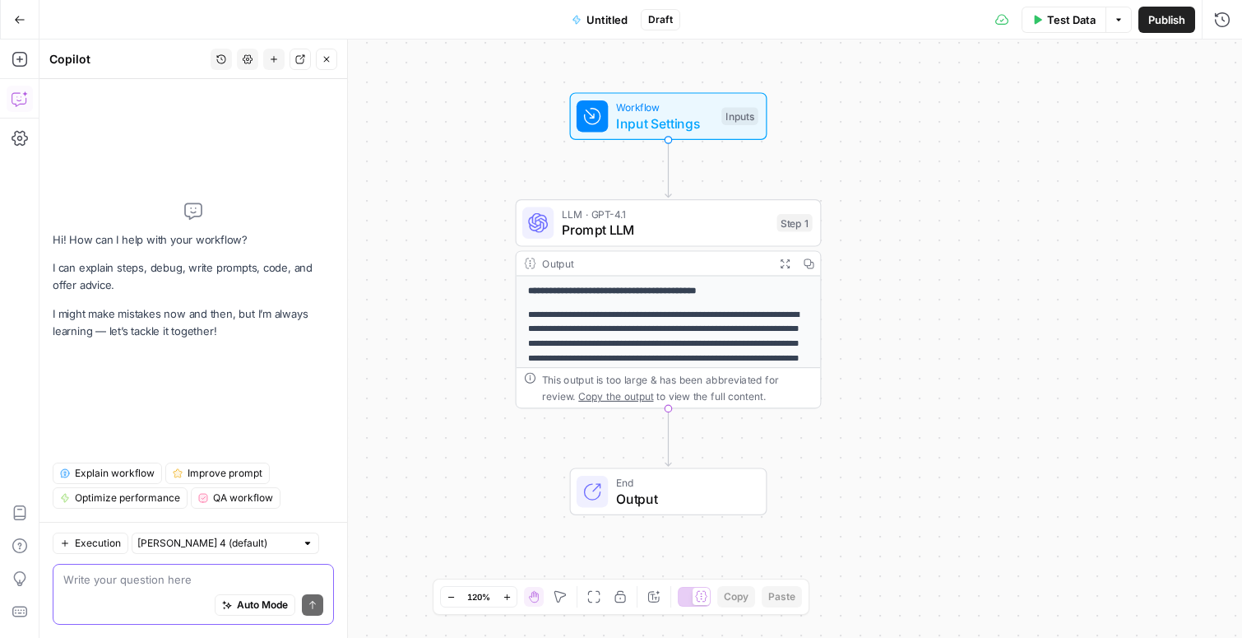
click at [147, 578] on textarea at bounding box center [193, 579] width 260 height 16
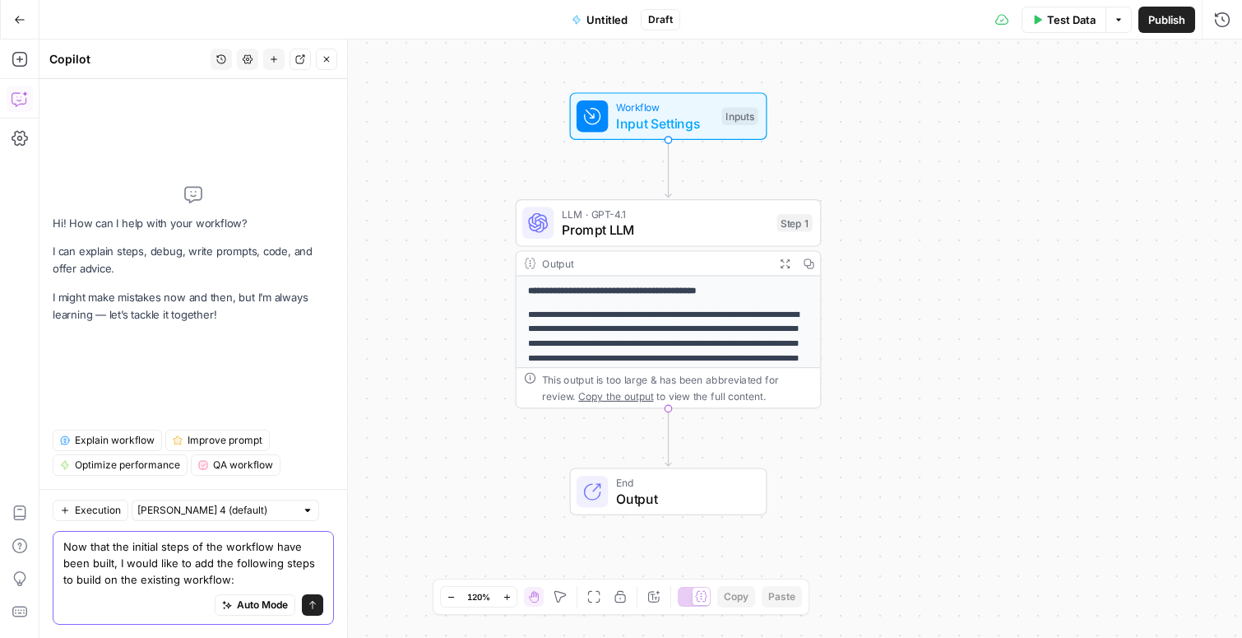
click at [229, 559] on textarea "Now that the initial steps of the workflow have been built, I would like to add…" at bounding box center [193, 562] width 260 height 49
paste textarea "2. 3. Iteratively generates multiple sections and subheadings 4. Uses condition…"
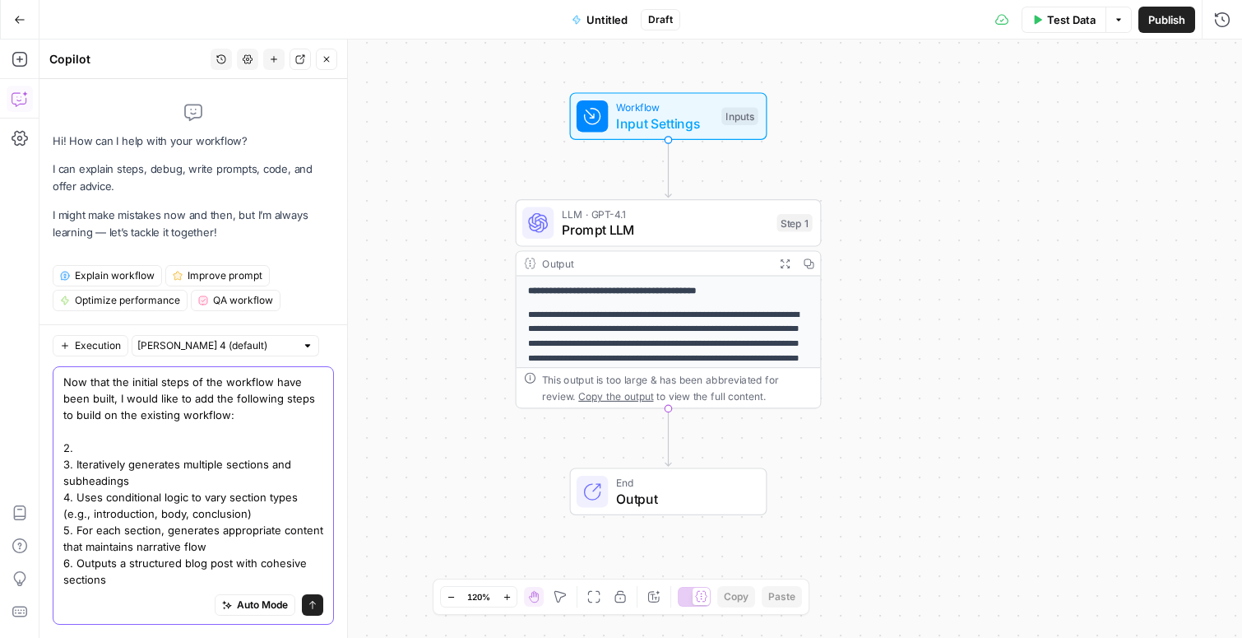
click at [93, 446] on textarea "Now that the initial steps of the workflow have been built, I would like to add…" at bounding box center [193, 480] width 260 height 214
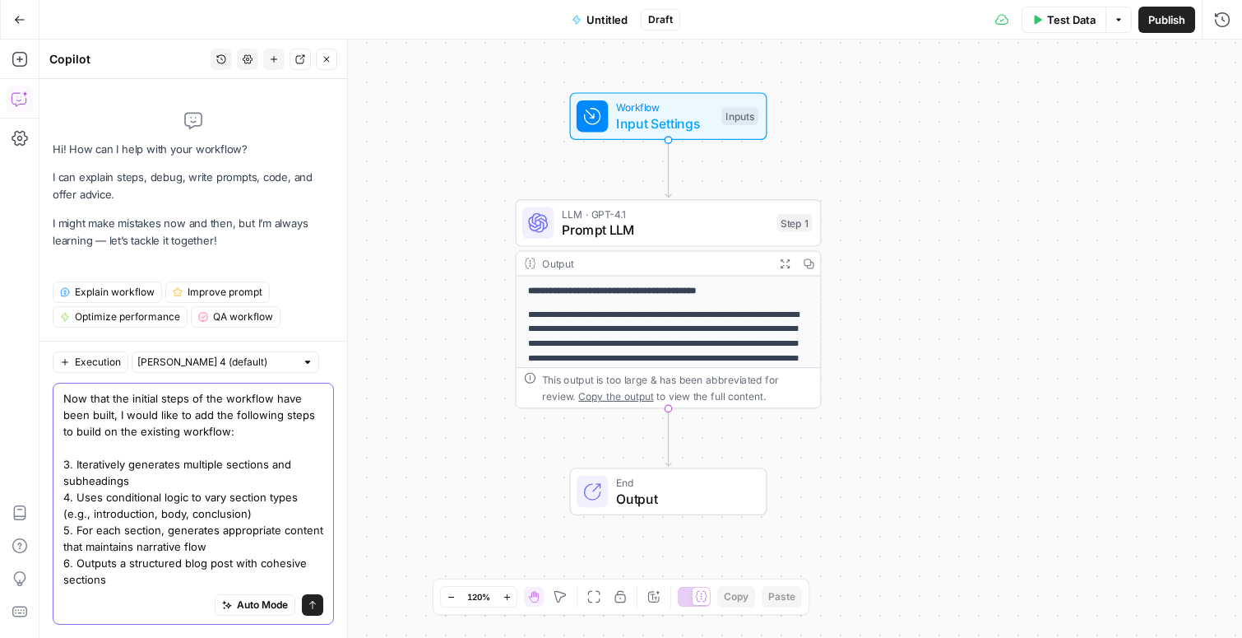
click at [68, 446] on textarea "Now that the initial steps of the workflow have been built, I would like to add…" at bounding box center [193, 488] width 260 height 197
click at [173, 448] on textarea "Now that the initial steps of the workflow have been built, I would like to add…" at bounding box center [193, 488] width 260 height 197
click at [101, 483] on textarea "Now that the initial steps of the workflow have been built, I would like to add…" at bounding box center [193, 488] width 260 height 197
click at [71, 481] on textarea "Now that the initial steps of the workflow have been built, I would like to add…" at bounding box center [193, 488] width 260 height 197
click at [68, 513] on textarea "Now that the initial steps of the workflow have been built, I would like to add…" at bounding box center [193, 488] width 260 height 197
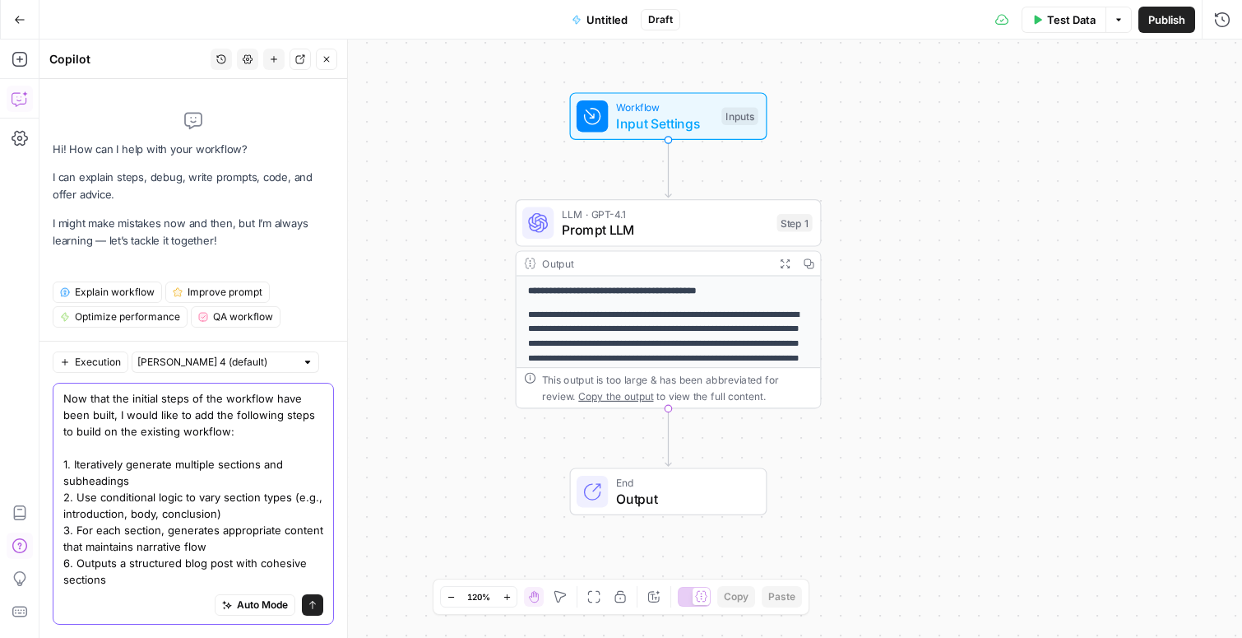
click at [70, 545] on textarea "Now that the initial steps of the workflow have been built, I would like to add…" at bounding box center [193, 488] width 260 height 197
click at [215, 514] on textarea "Now that the initial steps of the workflow have been built, I would like to add…" at bounding box center [193, 488] width 260 height 197
click at [114, 548] on textarea "Now that the initial steps of the workflow have been built, I would like to add…" at bounding box center [193, 488] width 260 height 197
type textarea "Now that the initial steps of the workflow have been built, I would like to add…"
click at [314, 601] on icon "submit" at bounding box center [313, 605] width 10 height 10
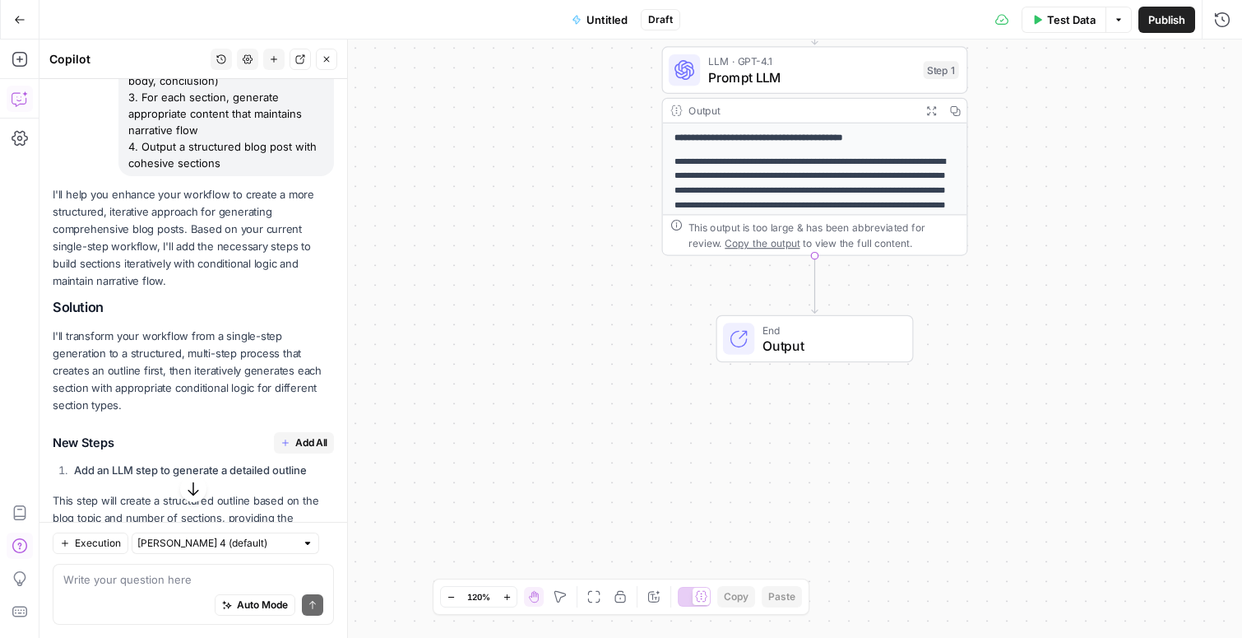
scroll to position [314, 0]
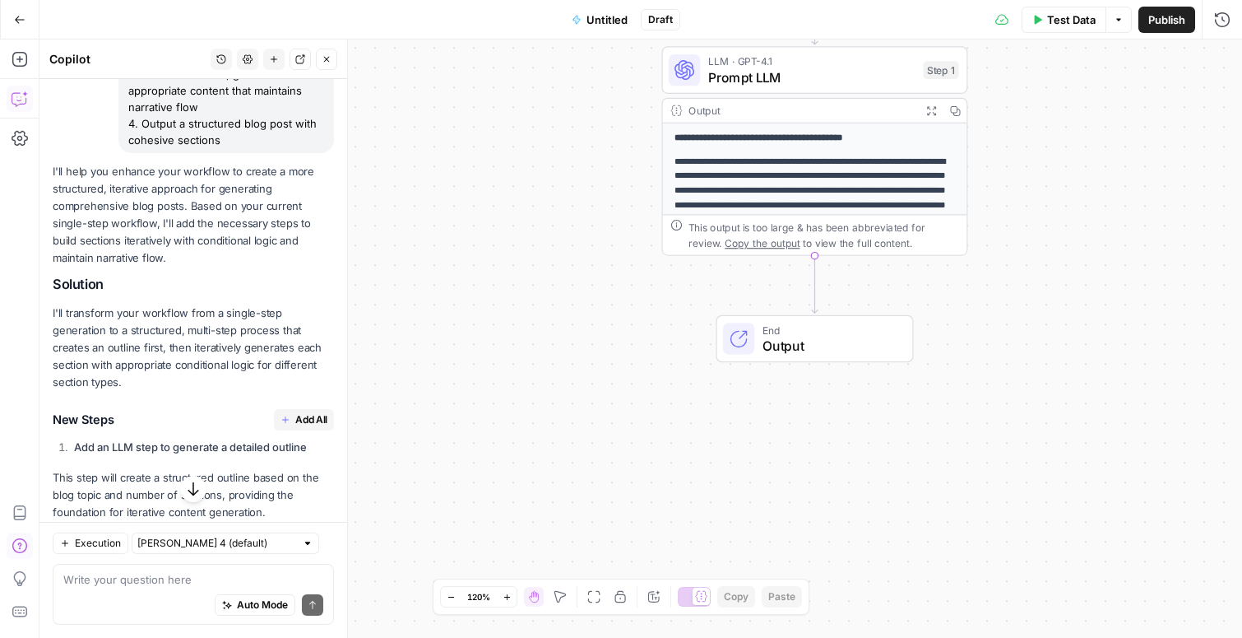
click at [304, 421] on span "Add All" at bounding box center [311, 419] width 32 height 15
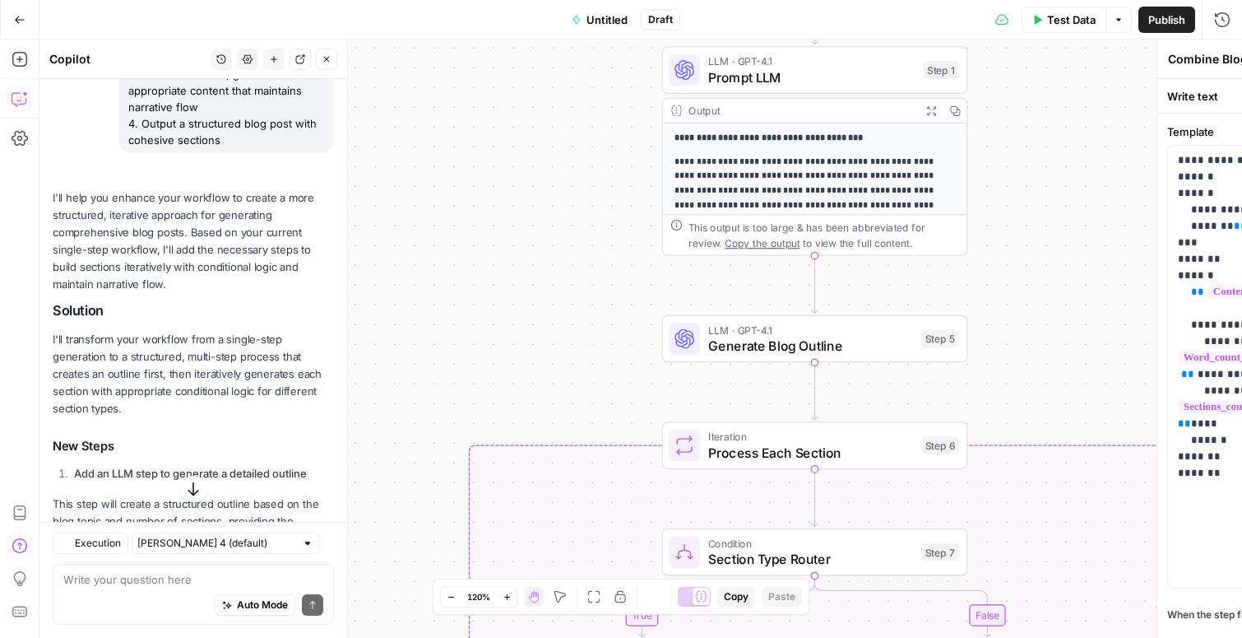
type textarea "Format Final Blog Post"
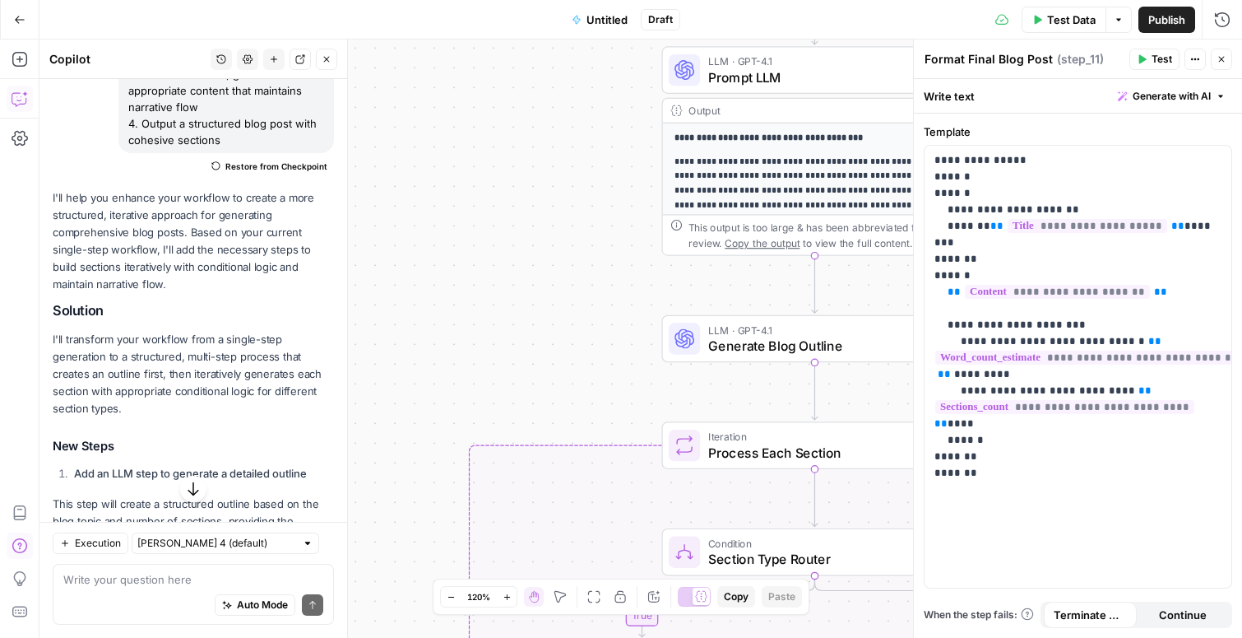
click at [1225, 62] on icon "button" at bounding box center [1222, 59] width 10 height 10
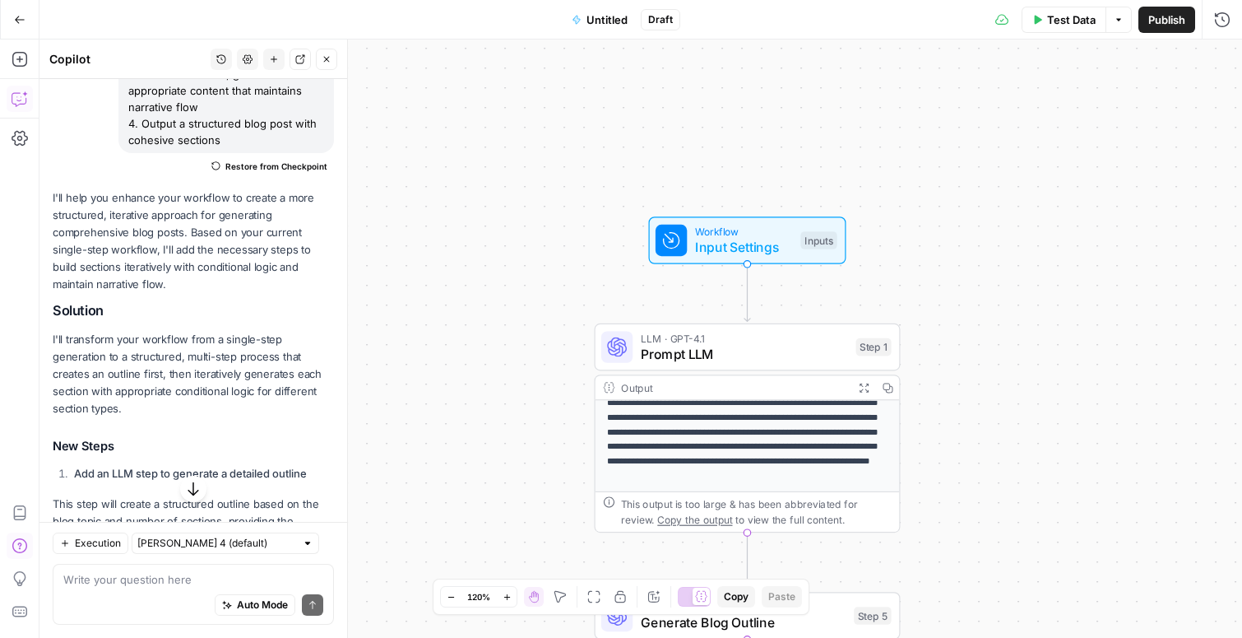
scroll to position [52, 0]
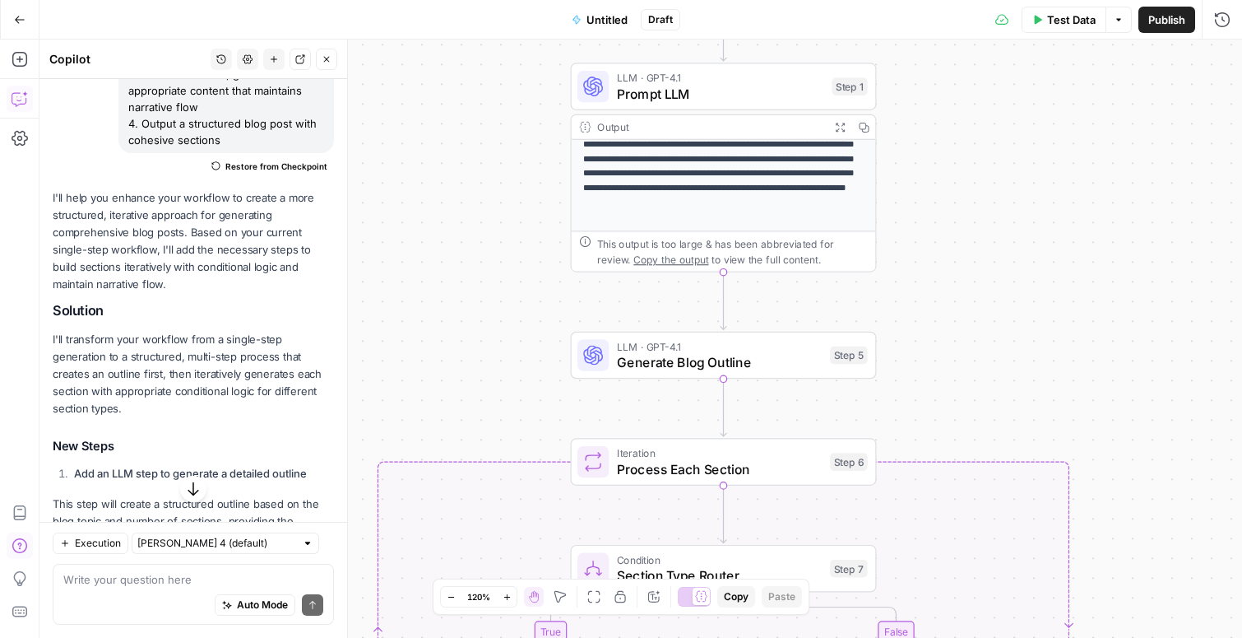
click at [1041, 17] on icon "button" at bounding box center [1037, 20] width 10 height 10
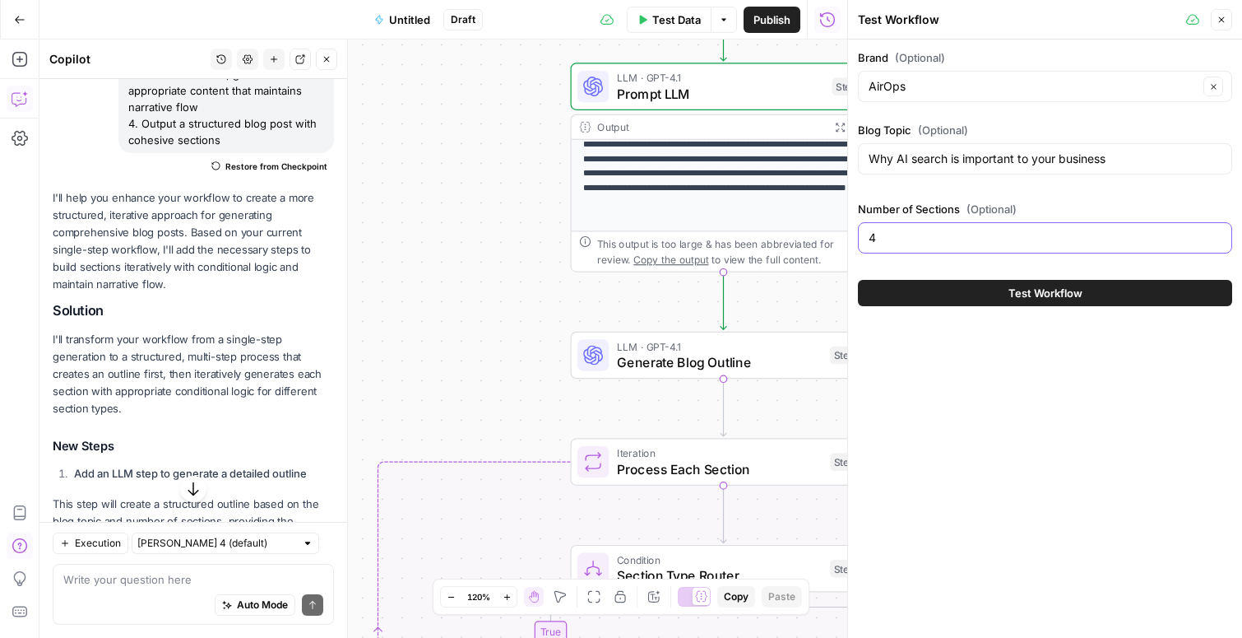
click at [923, 244] on input "4" at bounding box center [1045, 238] width 353 height 16
type input "5"
click at [1046, 290] on span "Test Workflow" at bounding box center [1046, 293] width 74 height 16
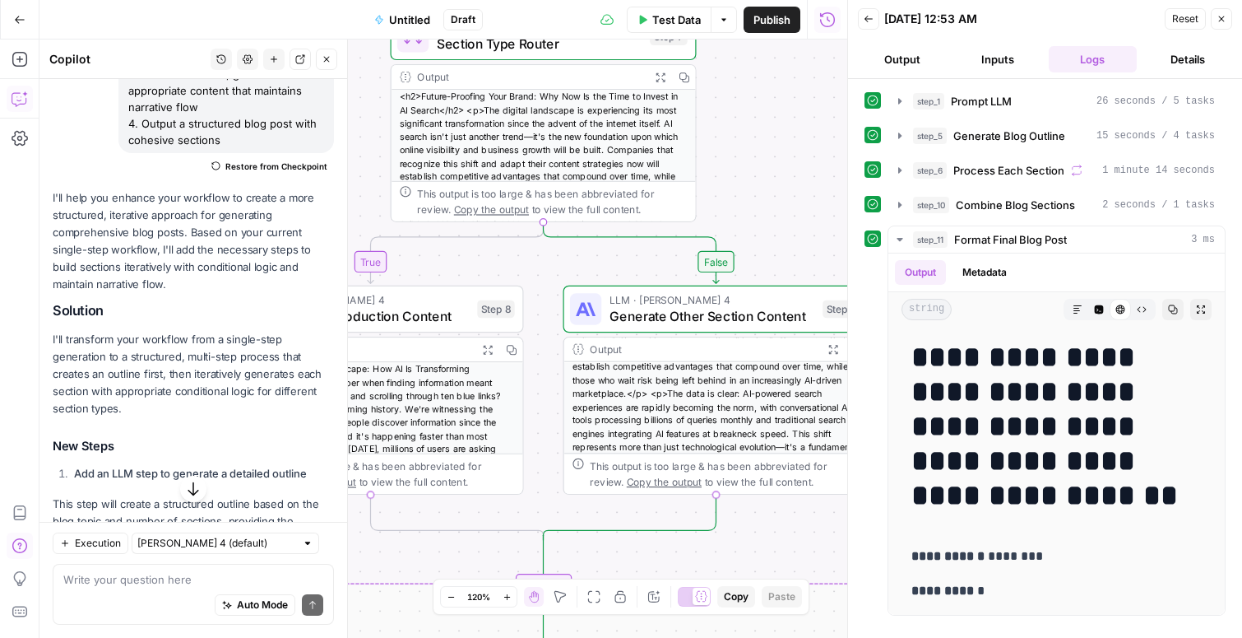
scroll to position [100, 0]
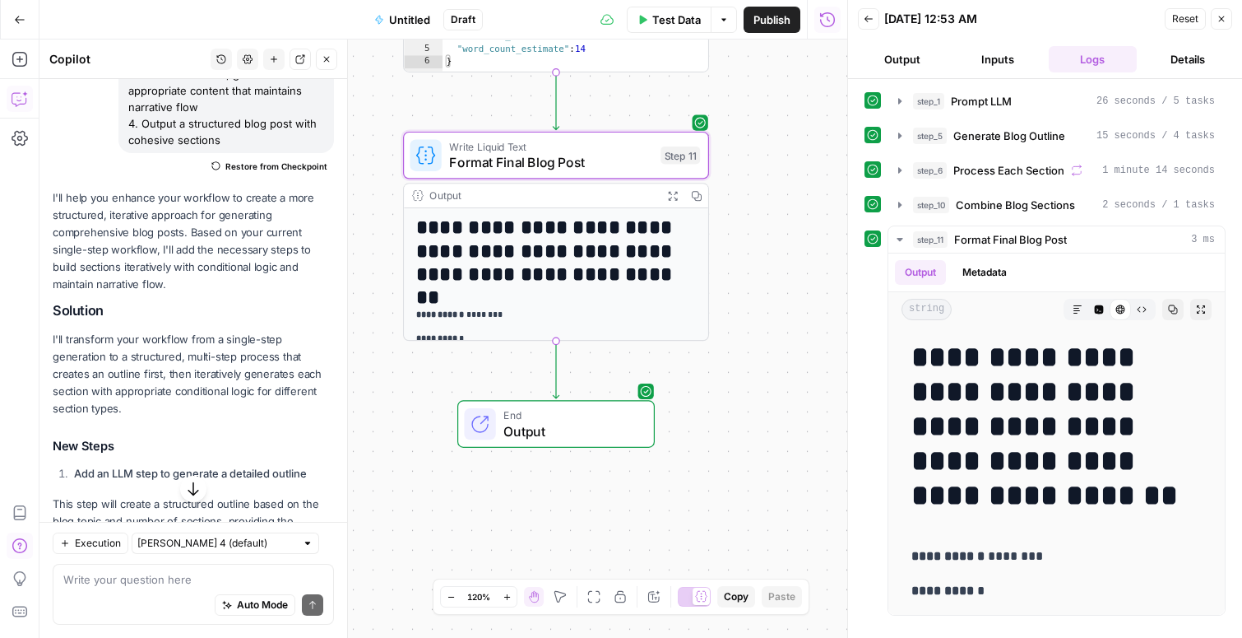
click at [533, 313] on p "**********" at bounding box center [556, 315] width 281 height 15
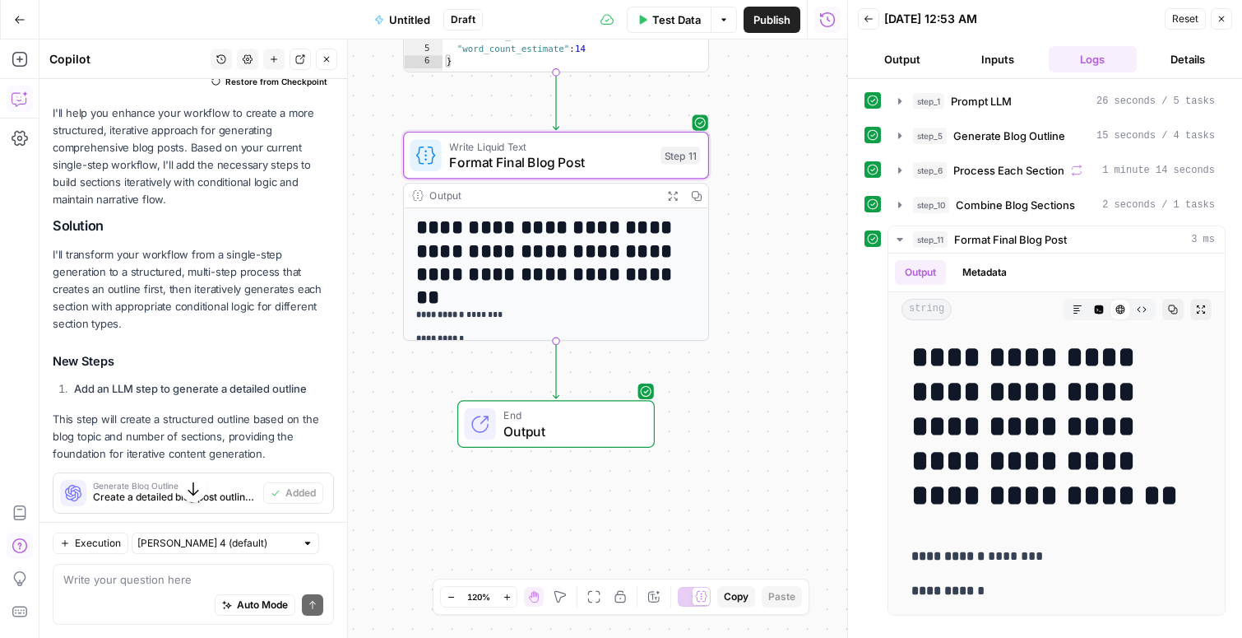
scroll to position [0, 0]
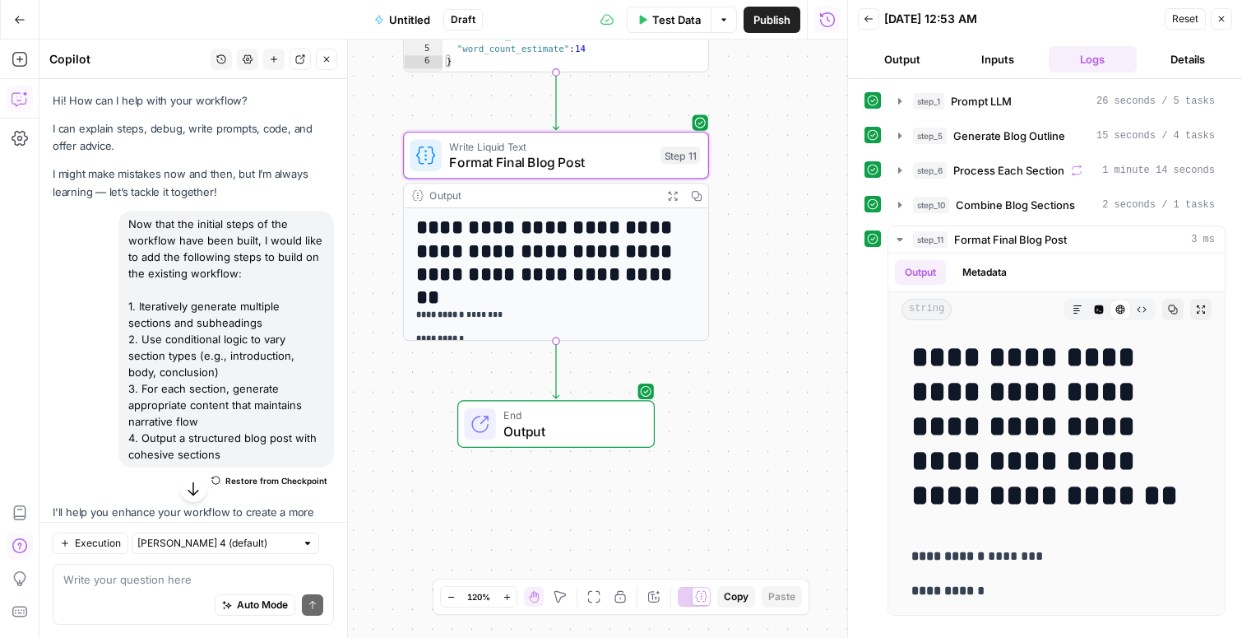
click at [1221, 18] on icon "button" at bounding box center [1222, 19] width 10 height 10
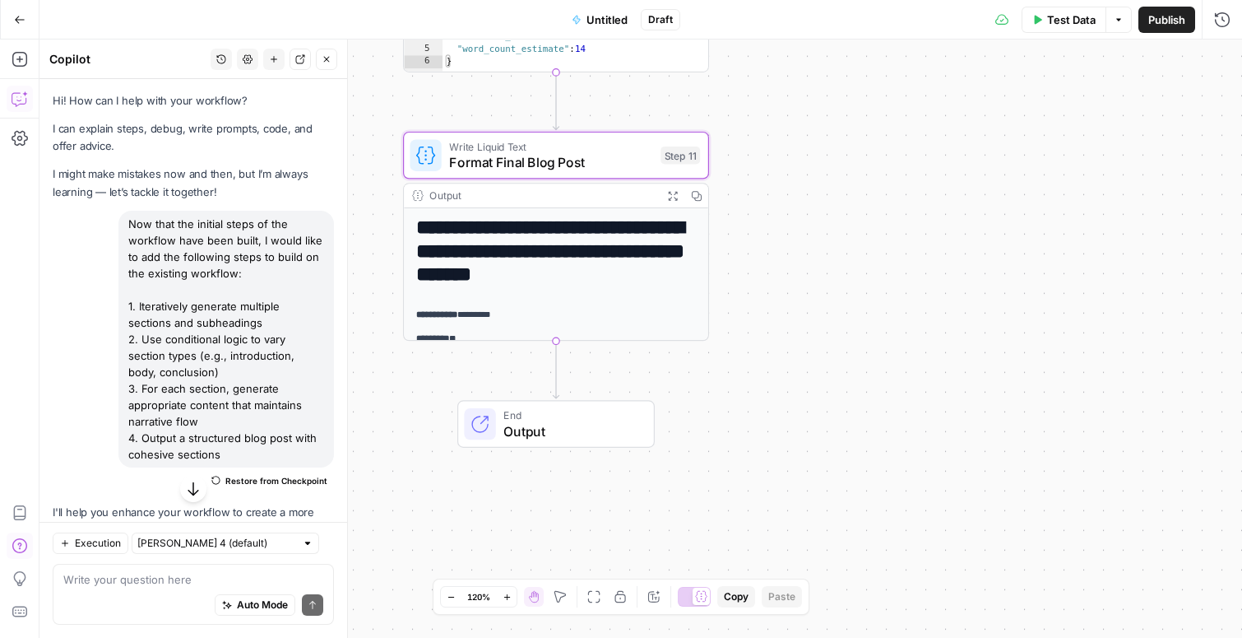
click at [1151, 18] on span "Publish" at bounding box center [1166, 20] width 37 height 16
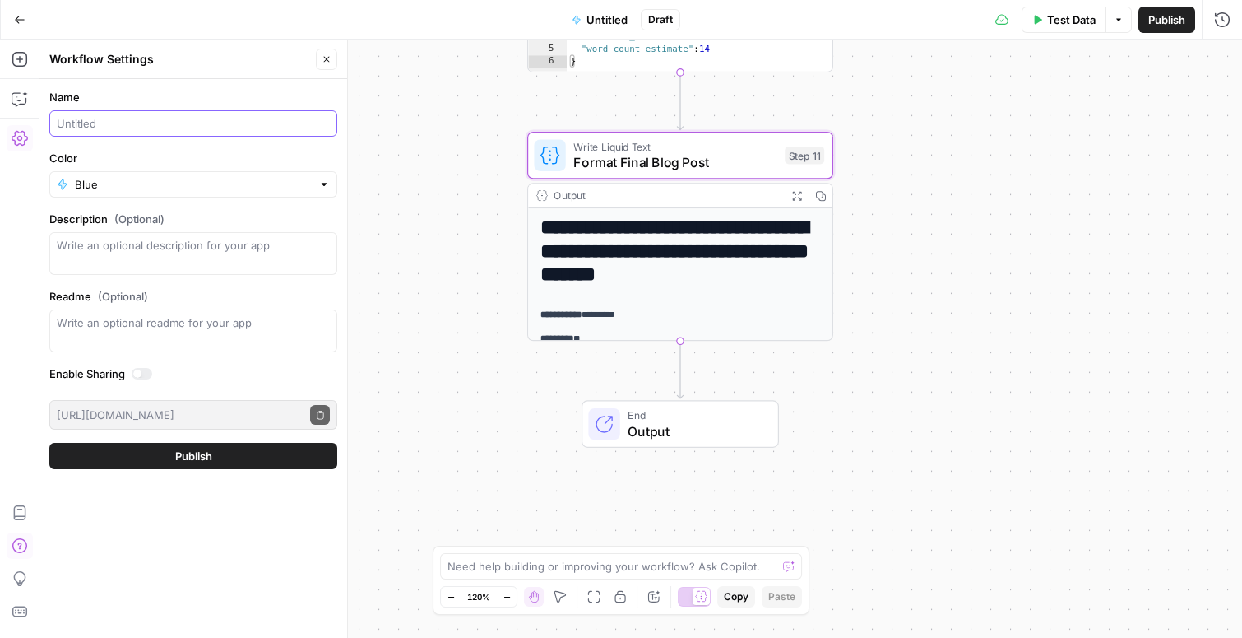
click at [137, 128] on input "Name" at bounding box center [193, 123] width 273 height 16
type input "Simple Blog Generator"
click at [145, 455] on button "Publish" at bounding box center [193, 456] width 288 height 26
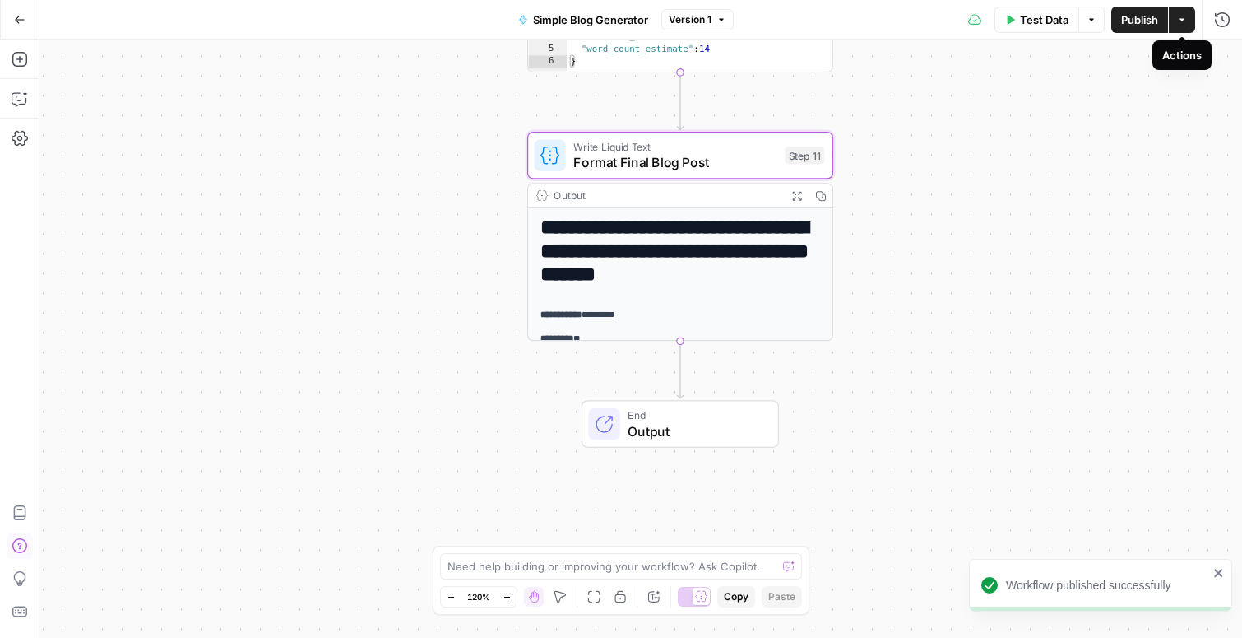
click at [1179, 24] on icon "button" at bounding box center [1182, 20] width 10 height 10
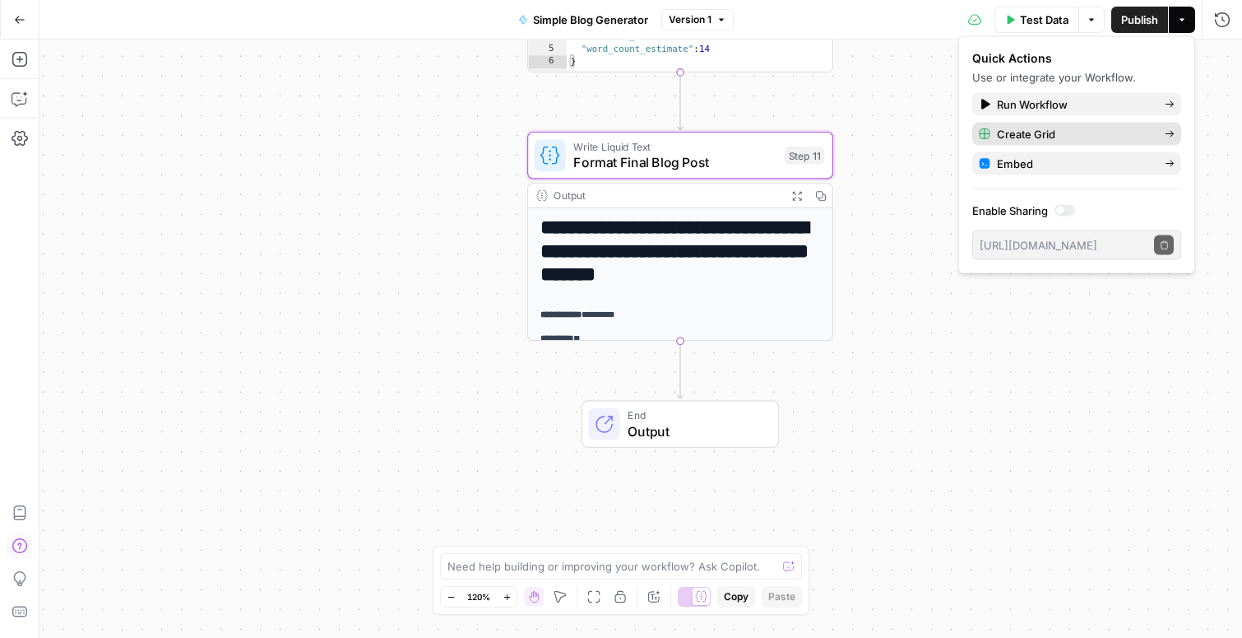
click at [1028, 133] on span "Create Grid" at bounding box center [1074, 134] width 155 height 16
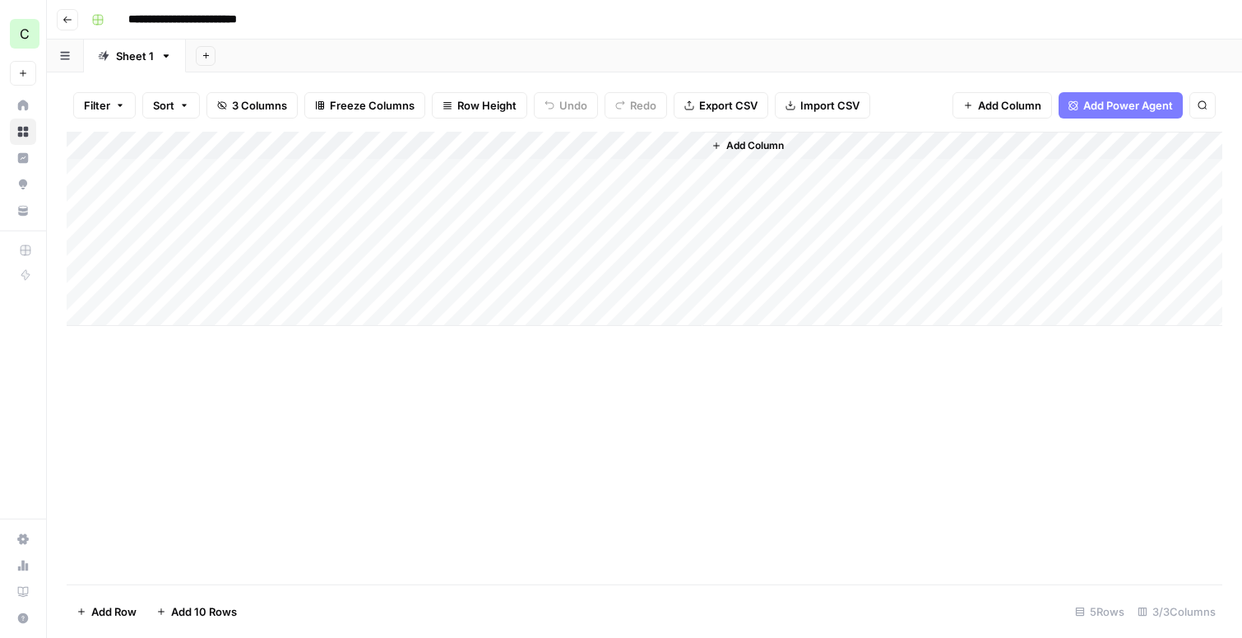
click at [239, 172] on div "Add Column" at bounding box center [645, 229] width 1156 height 194
type textarea "**********"
click at [413, 173] on div "Add Column" at bounding box center [645, 229] width 1156 height 194
click at [610, 169] on div "Add Column" at bounding box center [645, 229] width 1156 height 194
click at [573, 170] on div "Add Column" at bounding box center [645, 229] width 1156 height 194
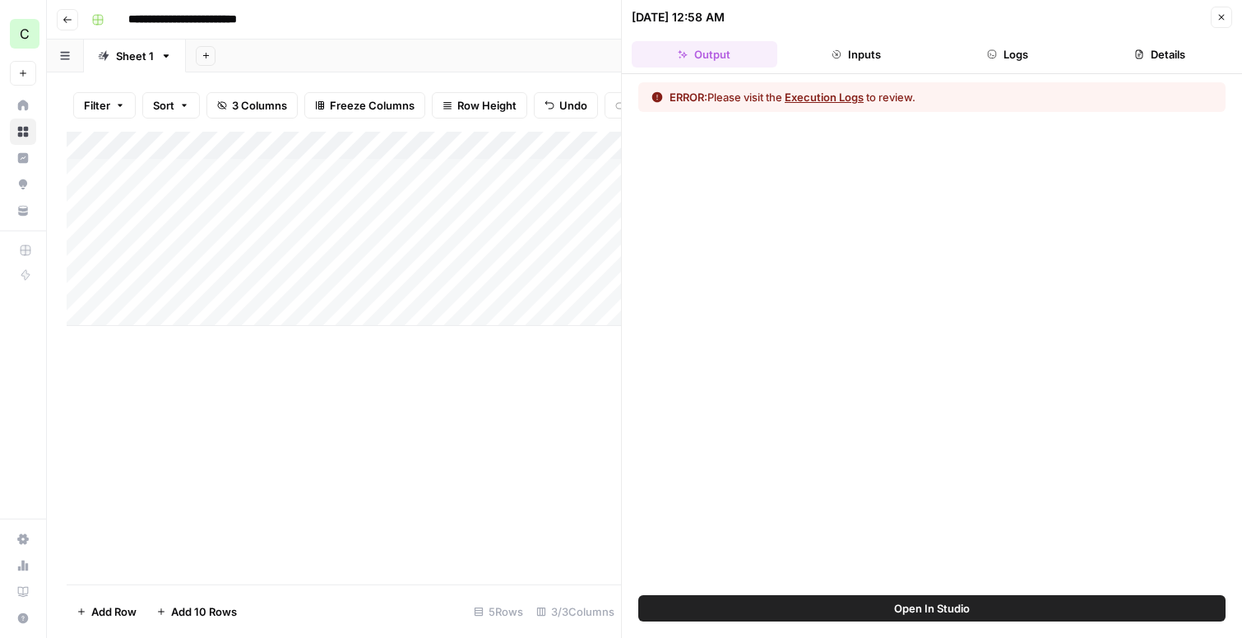
click at [828, 99] on button "Execution Logs" at bounding box center [824, 97] width 79 height 16
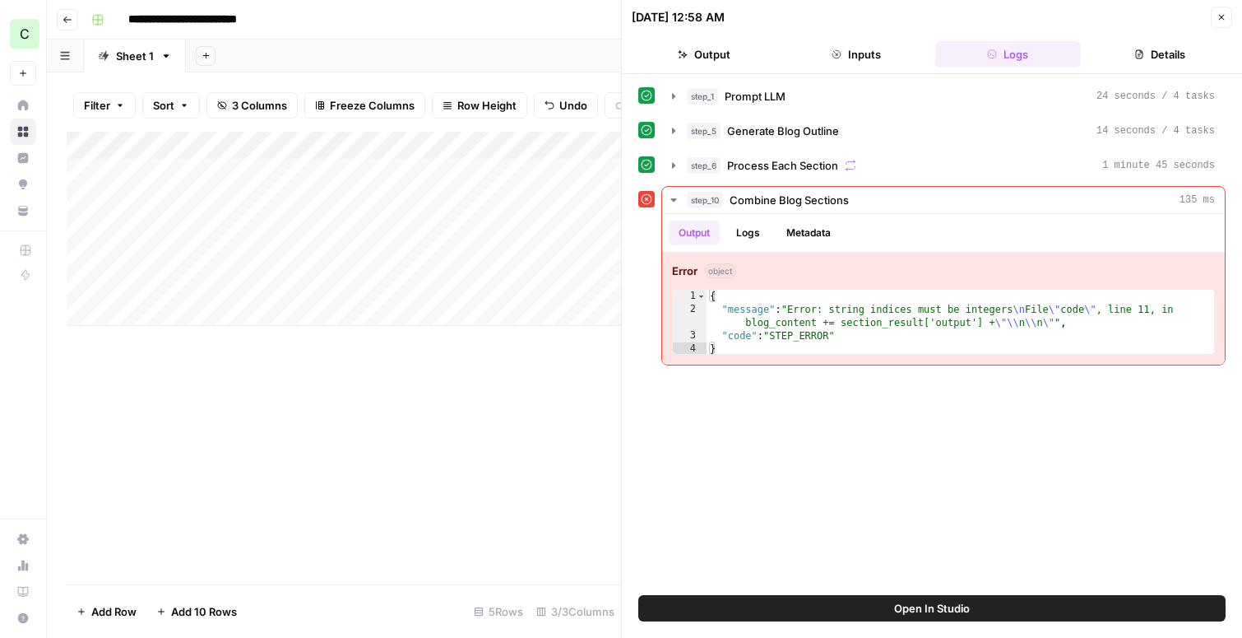
click at [919, 612] on span "Open In Studio" at bounding box center [932, 608] width 76 height 16
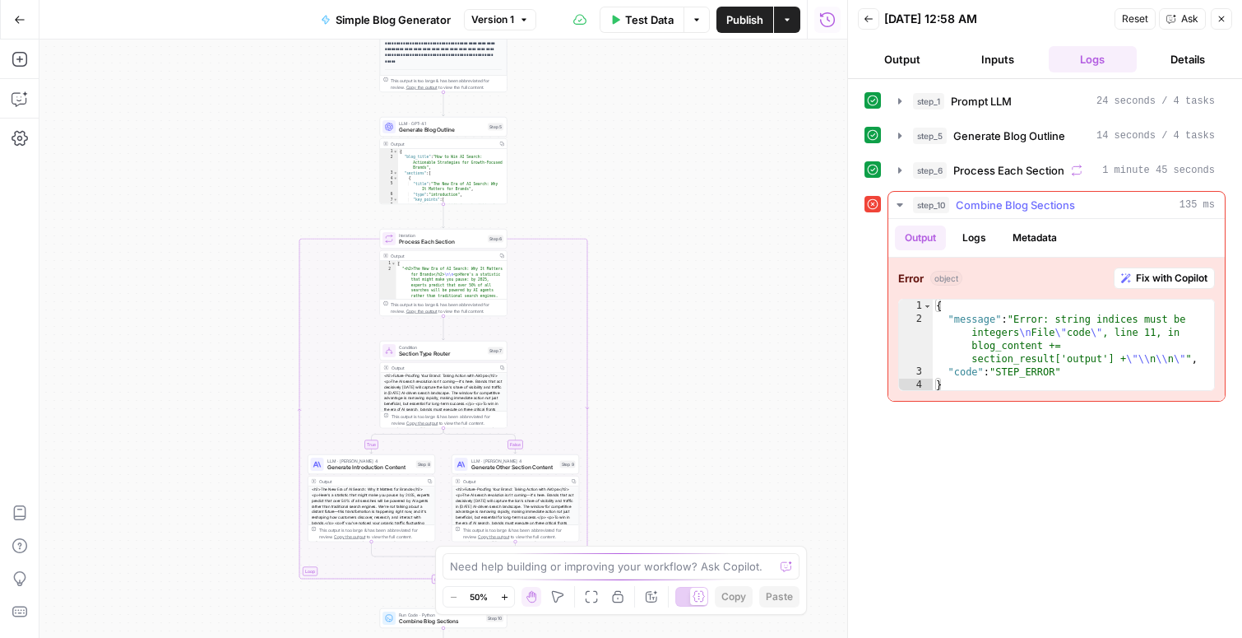
click at [1154, 276] on span "Fix with Copilot" at bounding box center [1172, 278] width 72 height 15
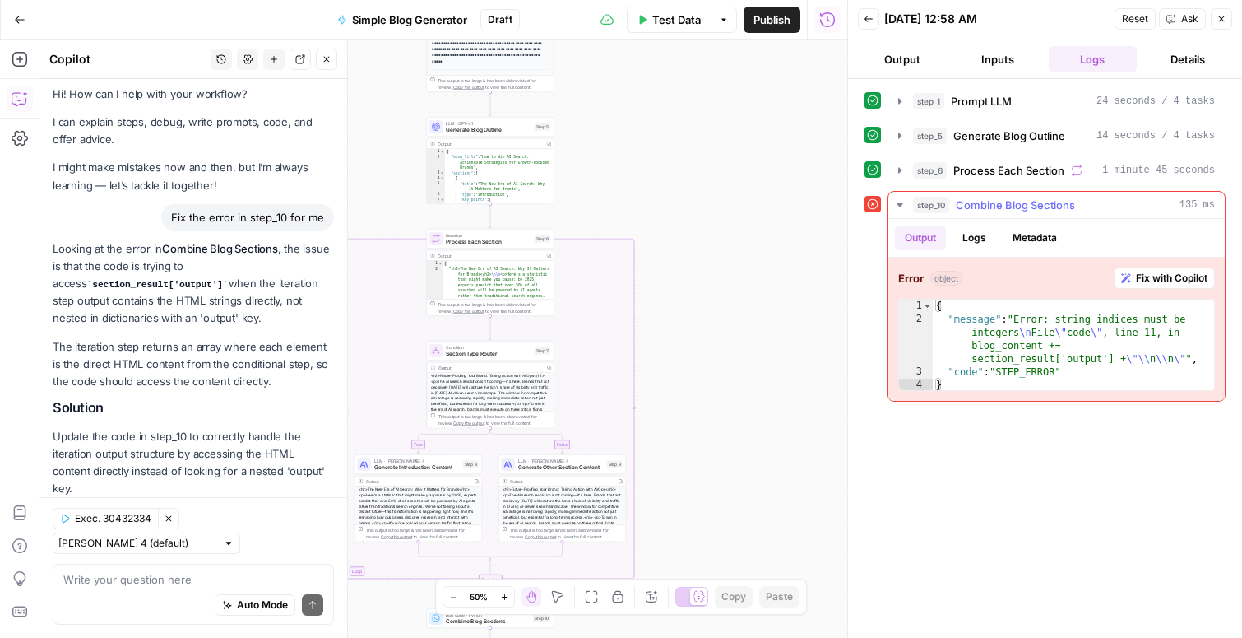
scroll to position [54, 0]
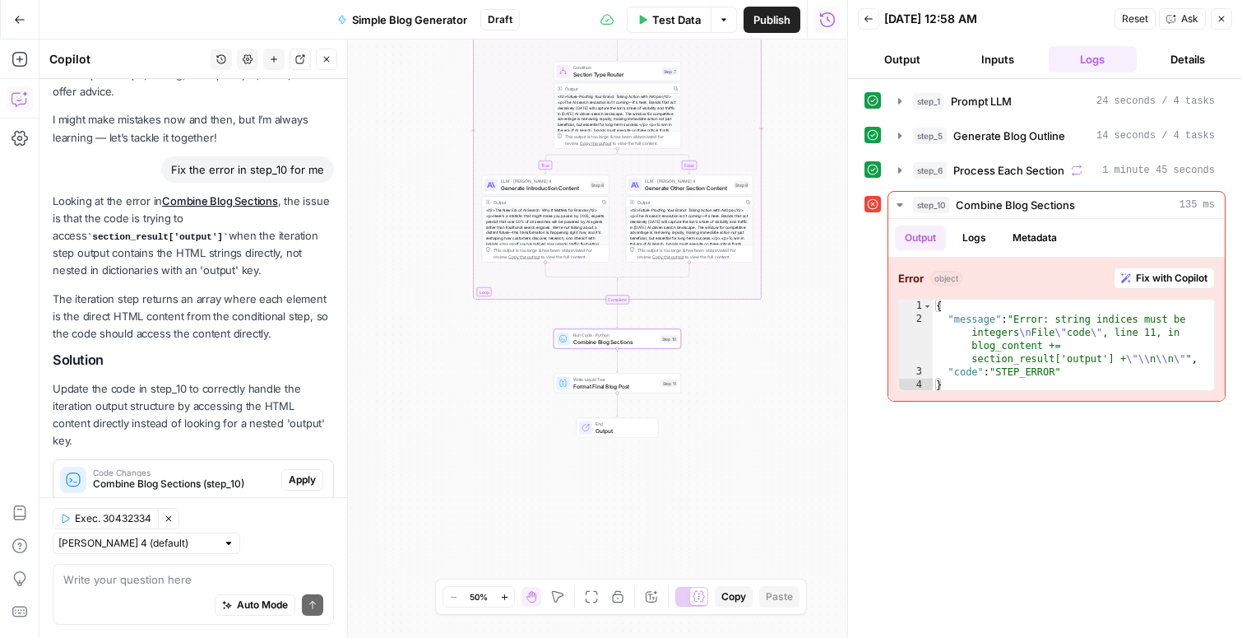
click at [304, 472] on span "Apply" at bounding box center [302, 479] width 27 height 15
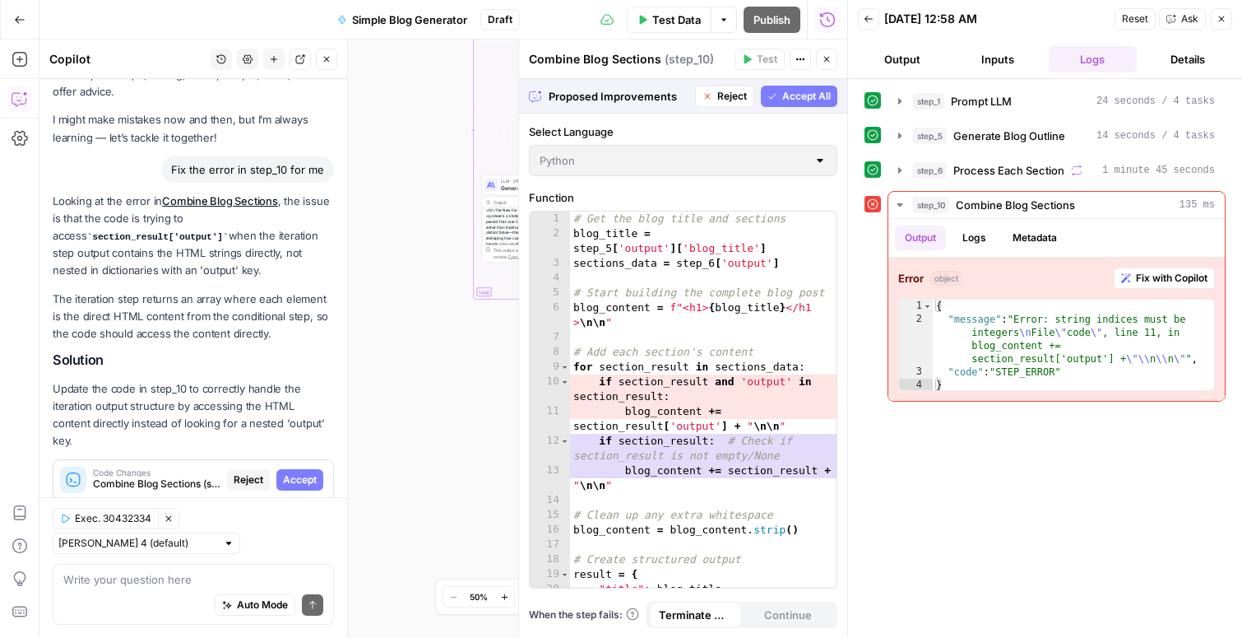
click at [789, 95] on span "Accept All" at bounding box center [806, 96] width 49 height 15
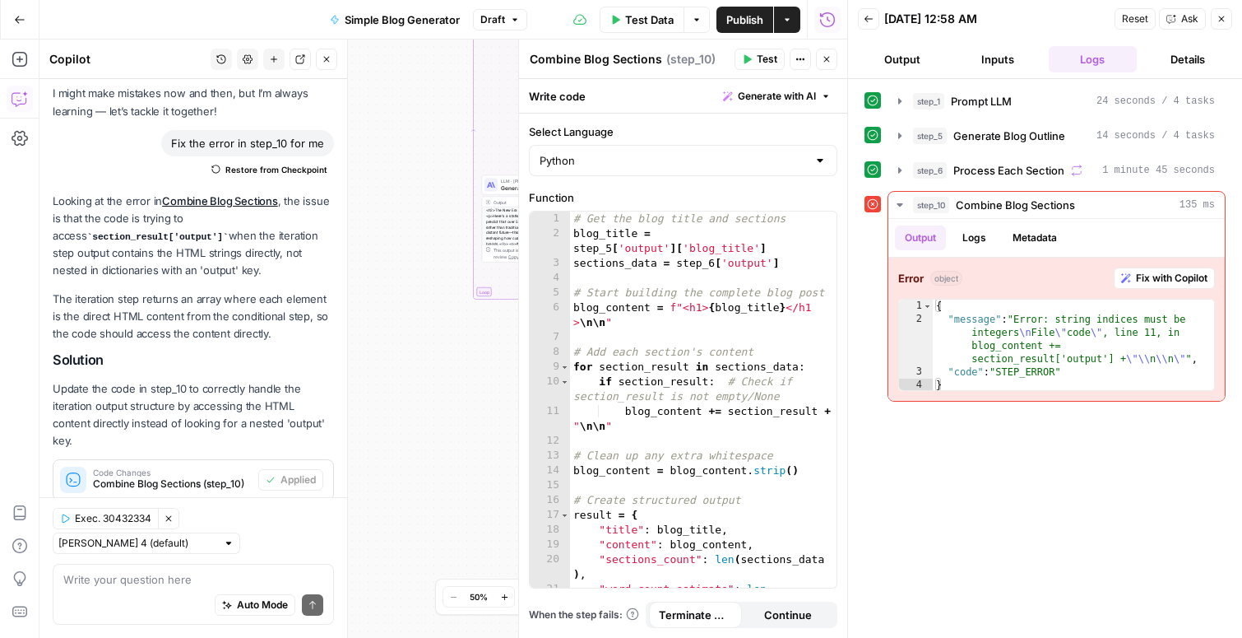
click at [827, 62] on icon "button" at bounding box center [827, 59] width 10 height 10
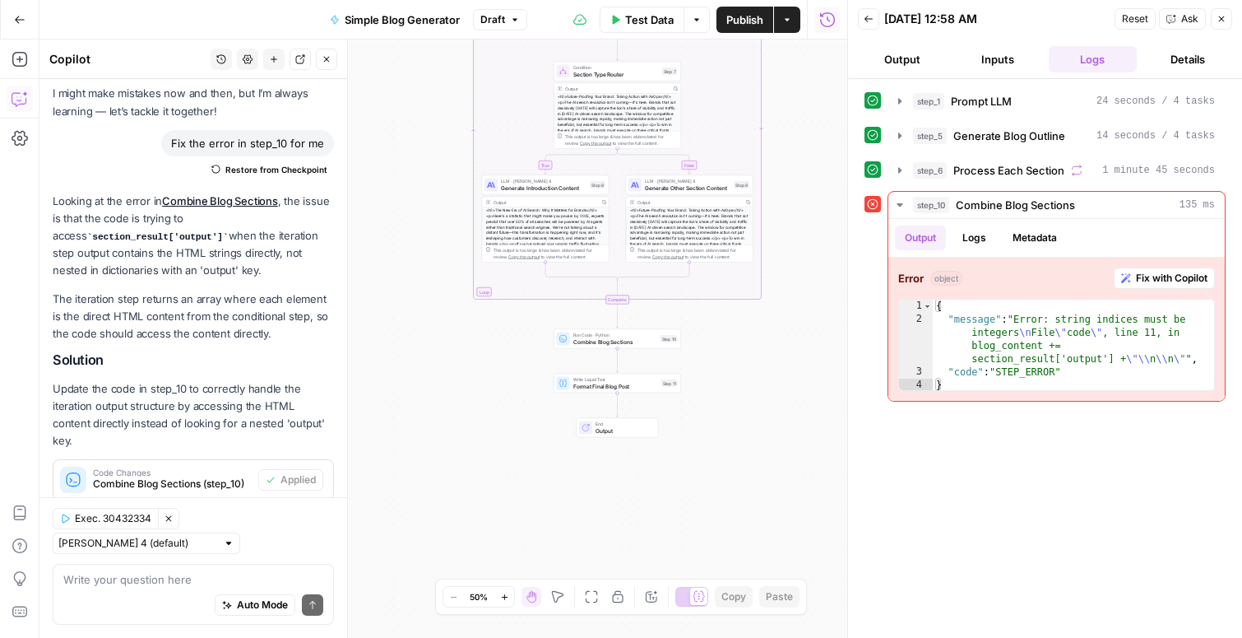
click at [1219, 14] on icon "button" at bounding box center [1222, 19] width 10 height 10
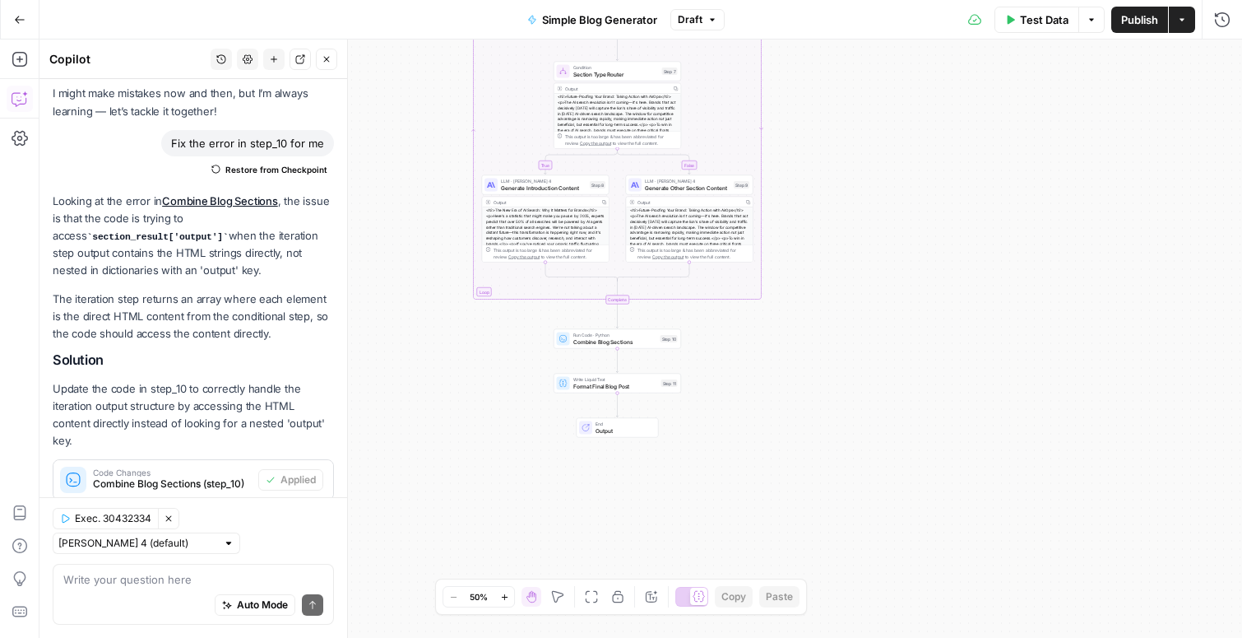
click at [1016, 13] on button "Test Data" at bounding box center [1037, 20] width 85 height 26
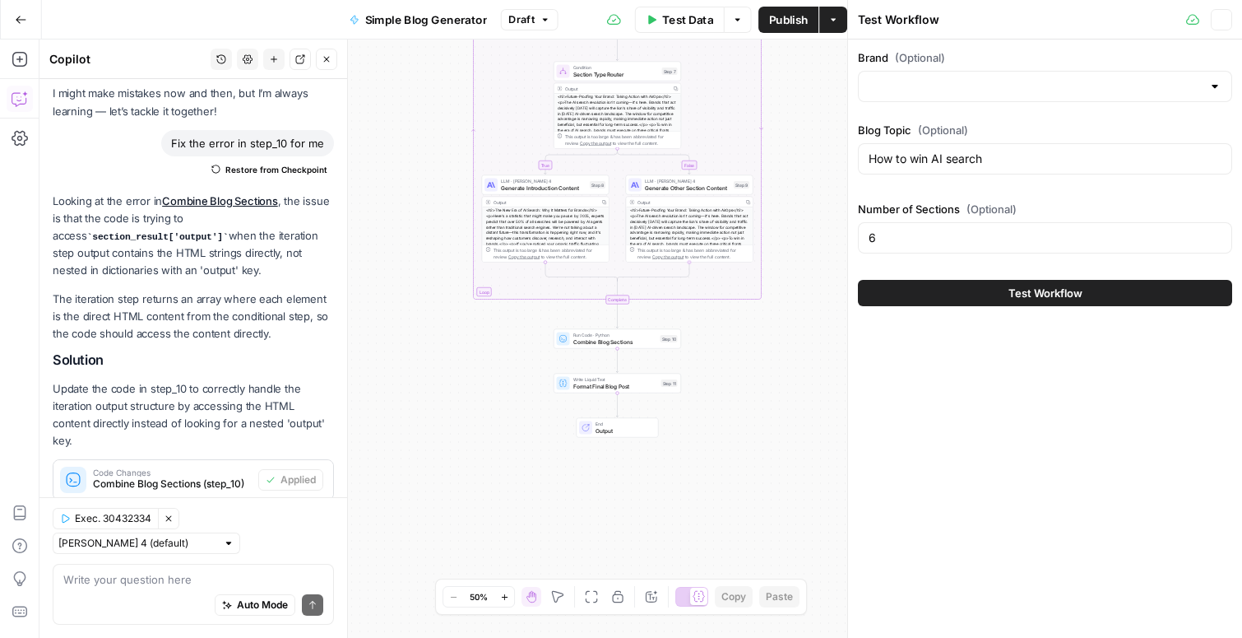
type input "AirOps"
click at [991, 291] on button "Test Workflow" at bounding box center [1045, 293] width 374 height 26
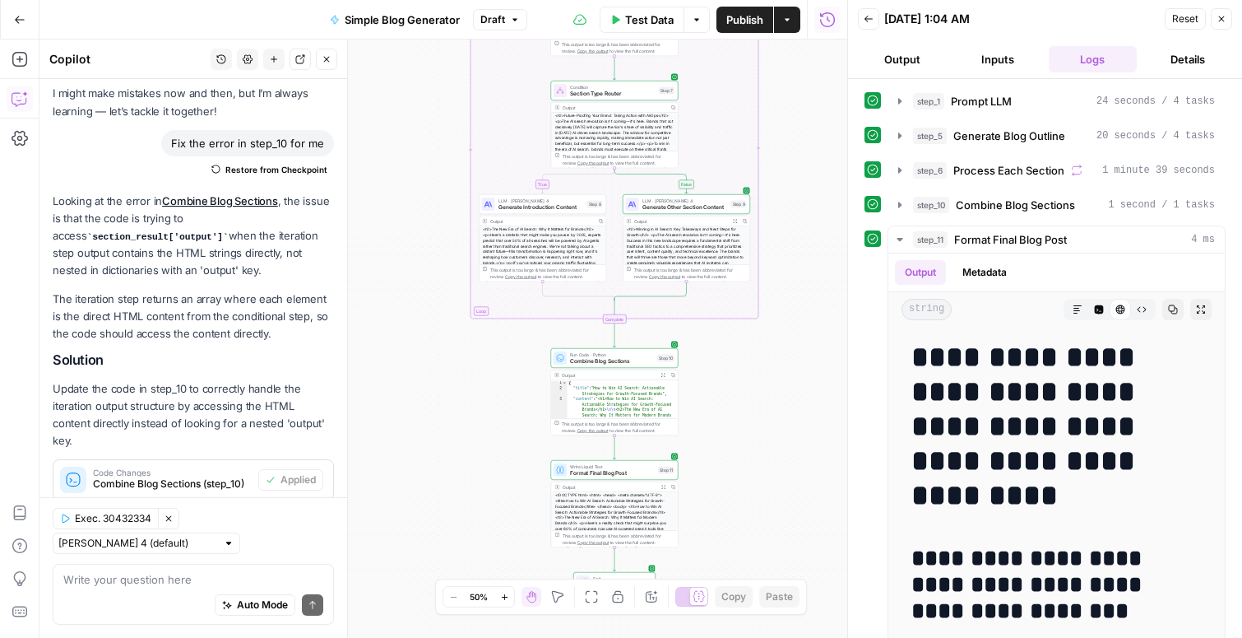
click at [732, 12] on span "Publish" at bounding box center [744, 20] width 37 height 16
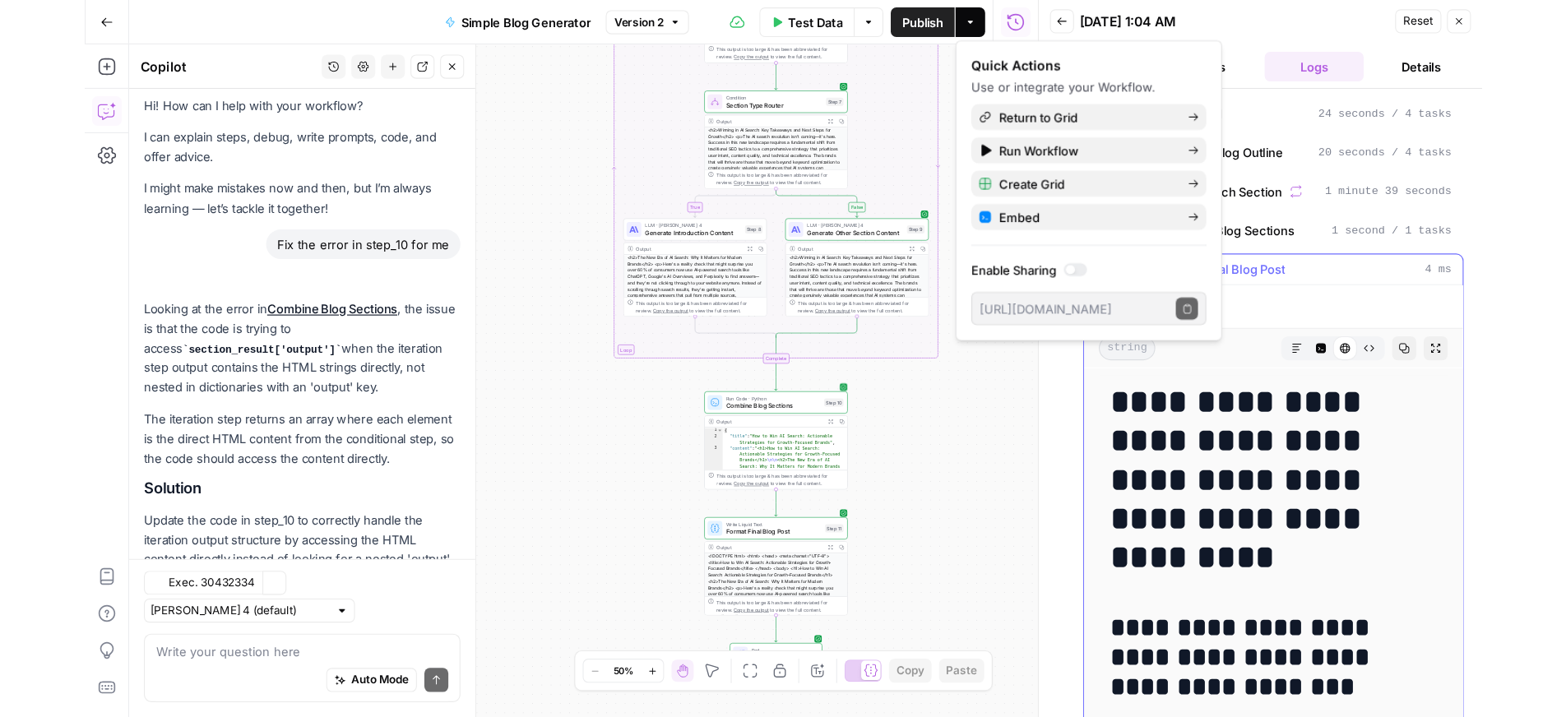
scroll to position [81, 0]
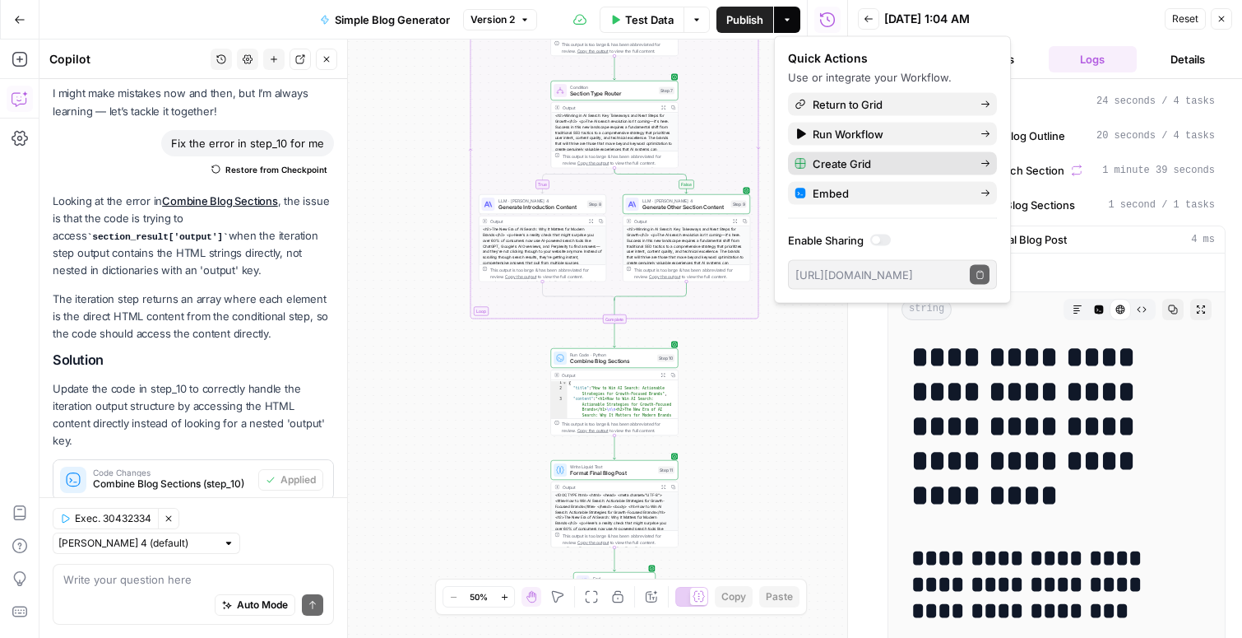
click at [832, 155] on span "Create Grid" at bounding box center [890, 163] width 155 height 16
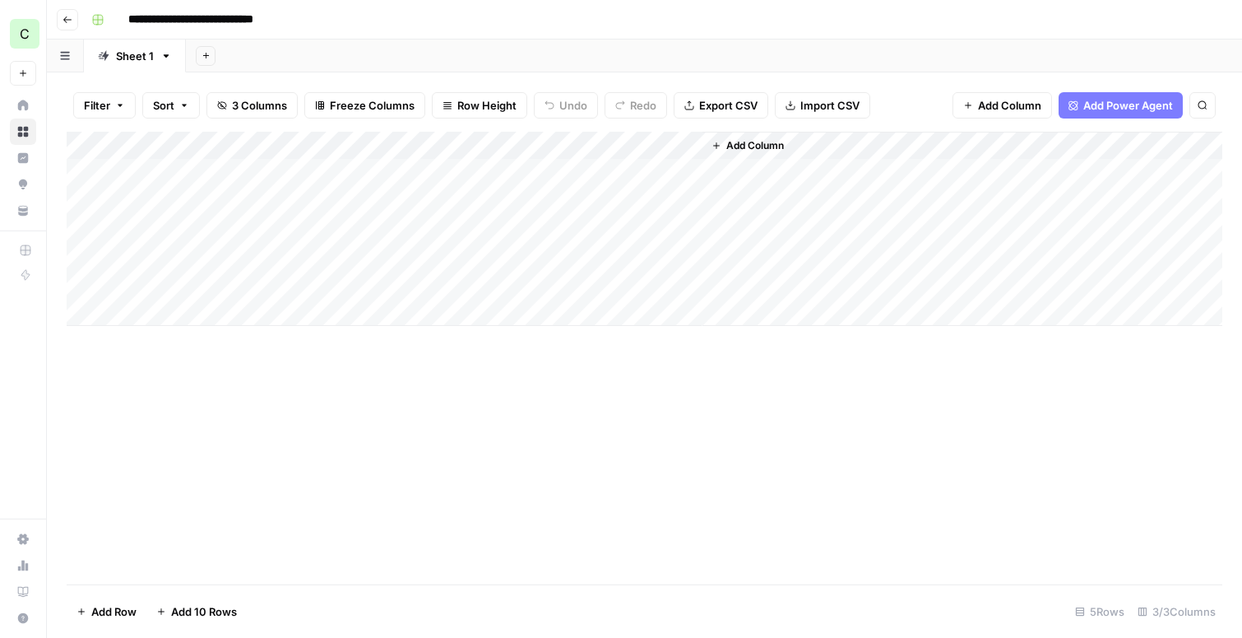
click at [221, 173] on div "Add Column" at bounding box center [645, 229] width 1156 height 194
